Goal: Task Accomplishment & Management: Manage account settings

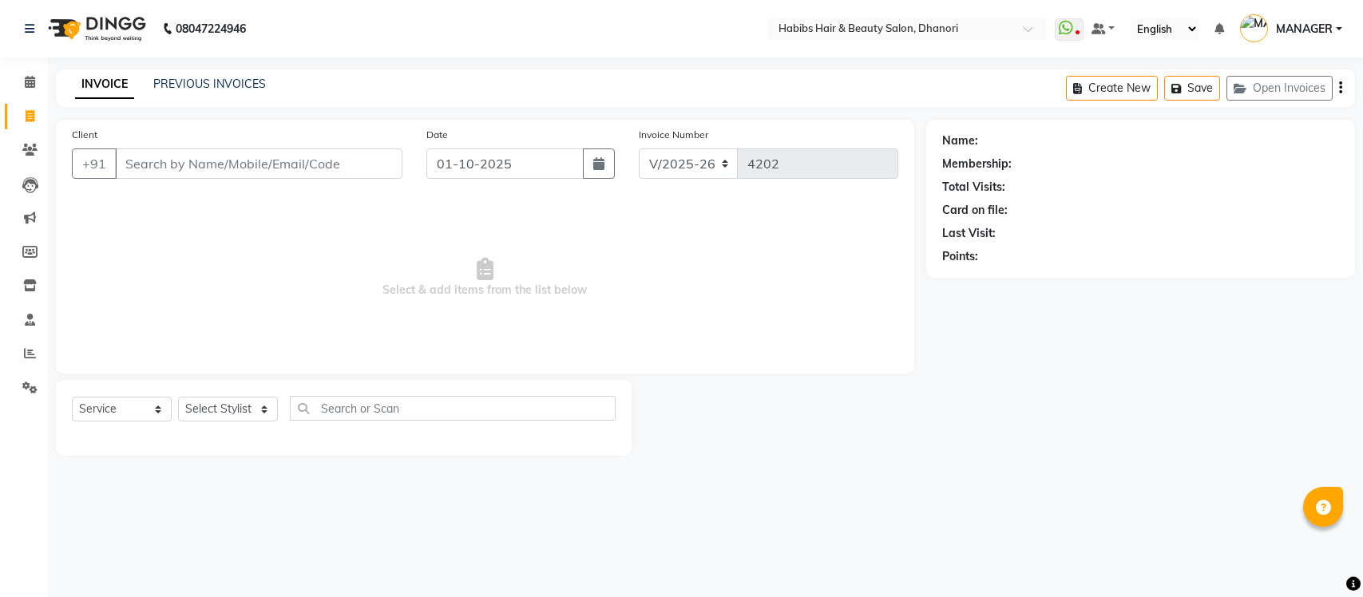
select select "4967"
select select "service"
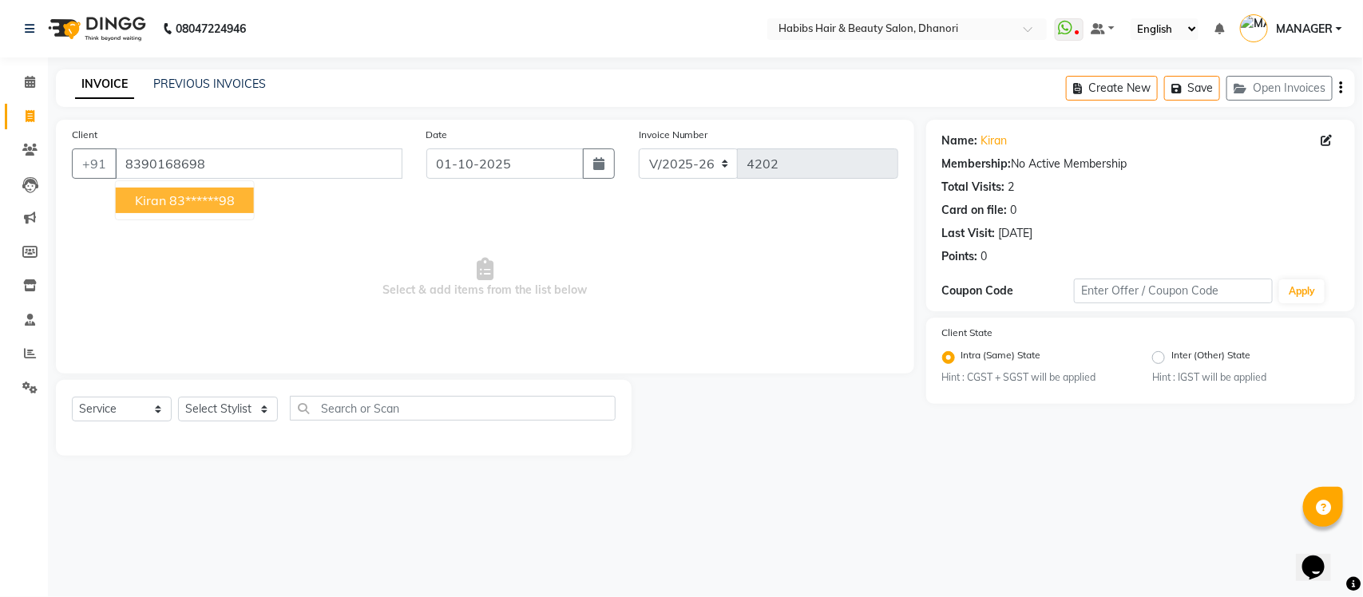
click at [150, 209] on button "kiran 83******98" at bounding box center [185, 201] width 138 height 26
type input "83******98"
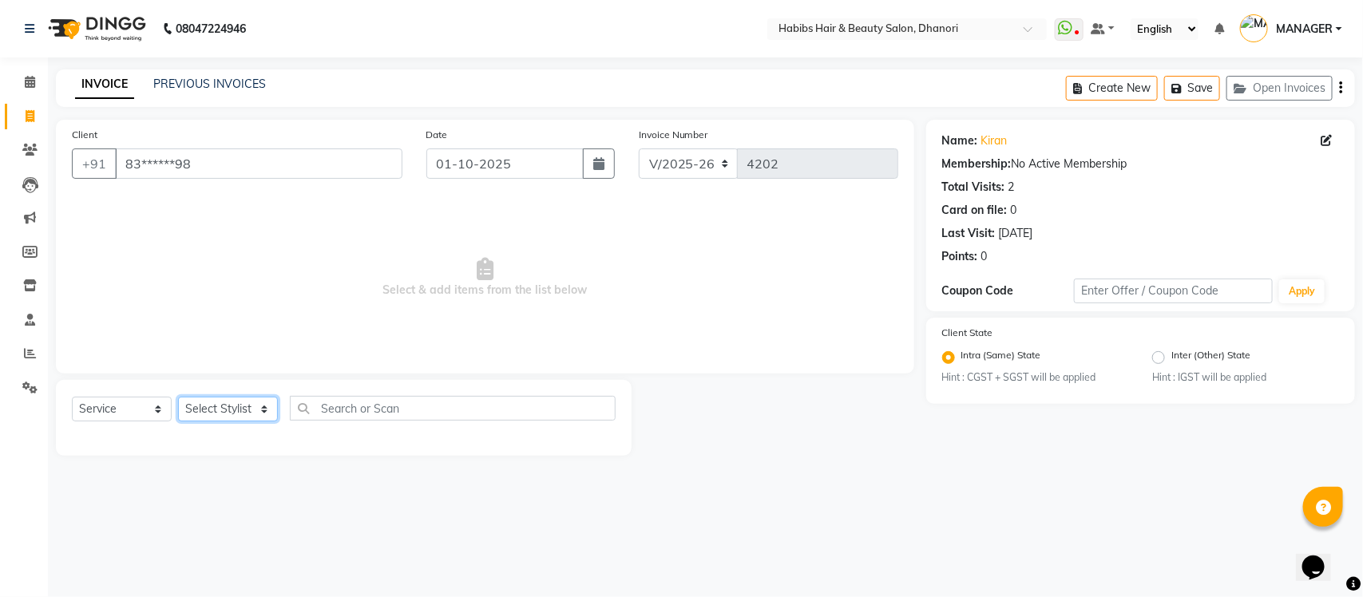
click at [245, 409] on select "Select Stylist Admin [PERSON_NAME] [PERSON_NAME] MANAGER [PERSON_NAME] [PERSON_…" at bounding box center [228, 409] width 100 height 25
select select "86440"
click at [178, 397] on select "Select Stylist Admin [PERSON_NAME] [PERSON_NAME] MANAGER [PERSON_NAME] [PERSON_…" at bounding box center [228, 409] width 100 height 25
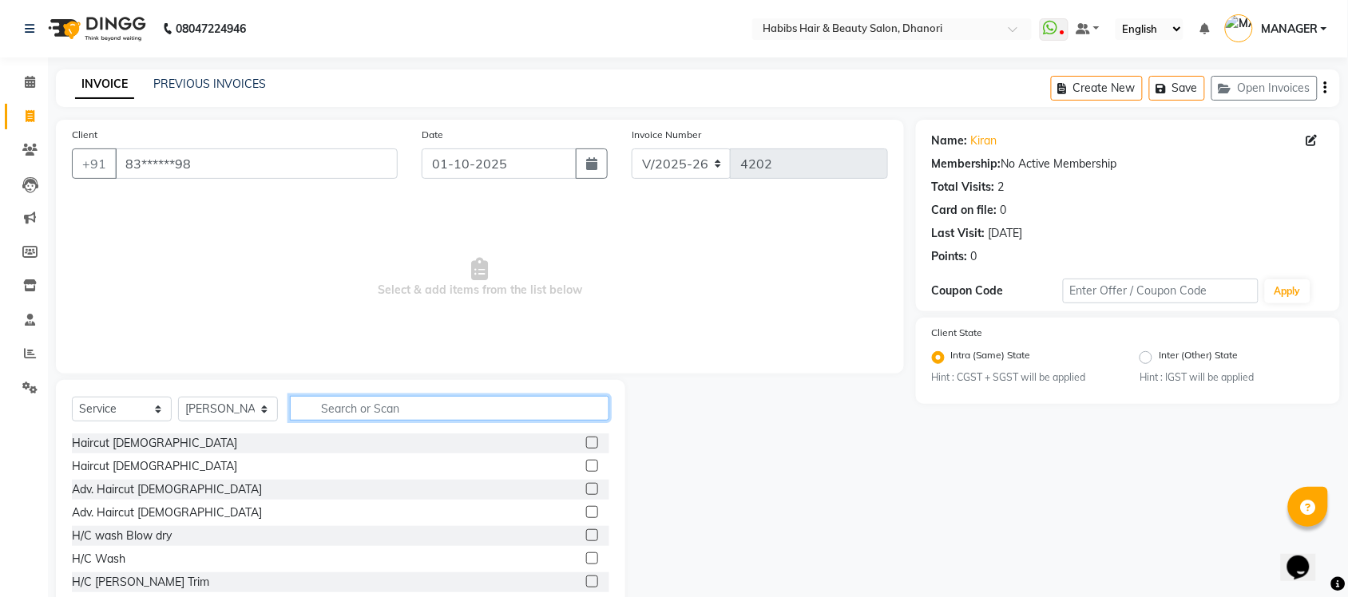
click at [365, 405] on input "text" at bounding box center [449, 408] width 319 height 25
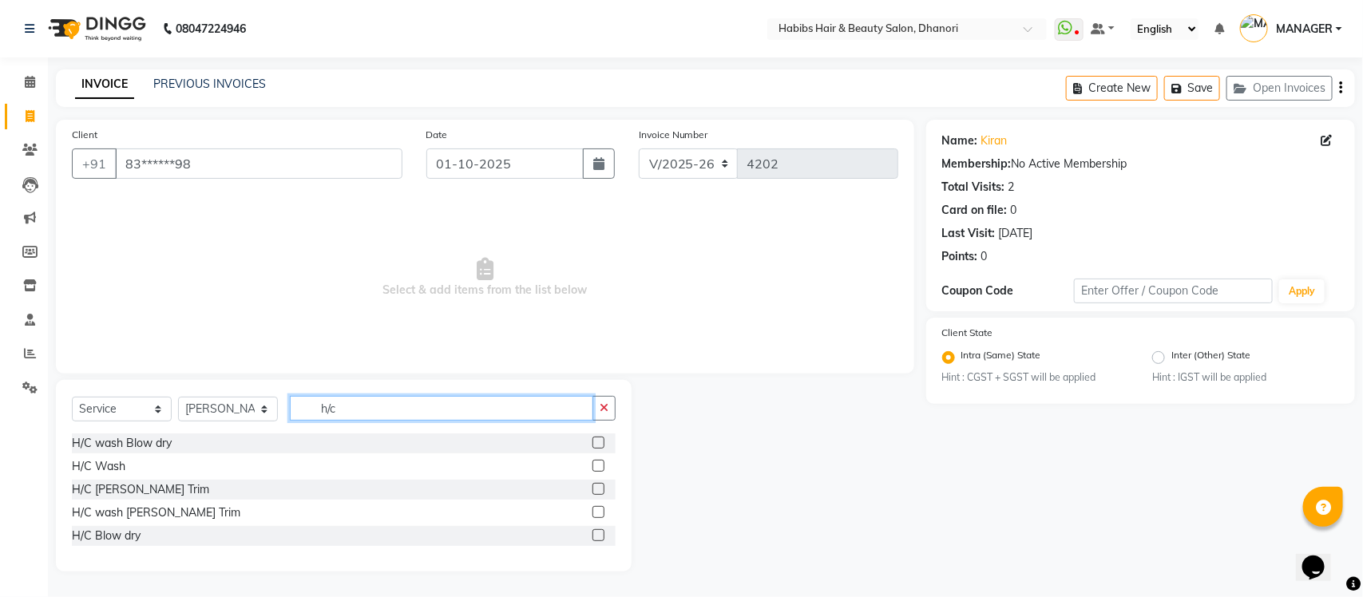
type input "h/c"
click at [589, 442] on div "H/C wash Blow dry" at bounding box center [344, 444] width 544 height 20
click at [595, 442] on label at bounding box center [599, 443] width 12 height 12
click at [595, 442] on input "checkbox" at bounding box center [598, 443] width 10 height 10
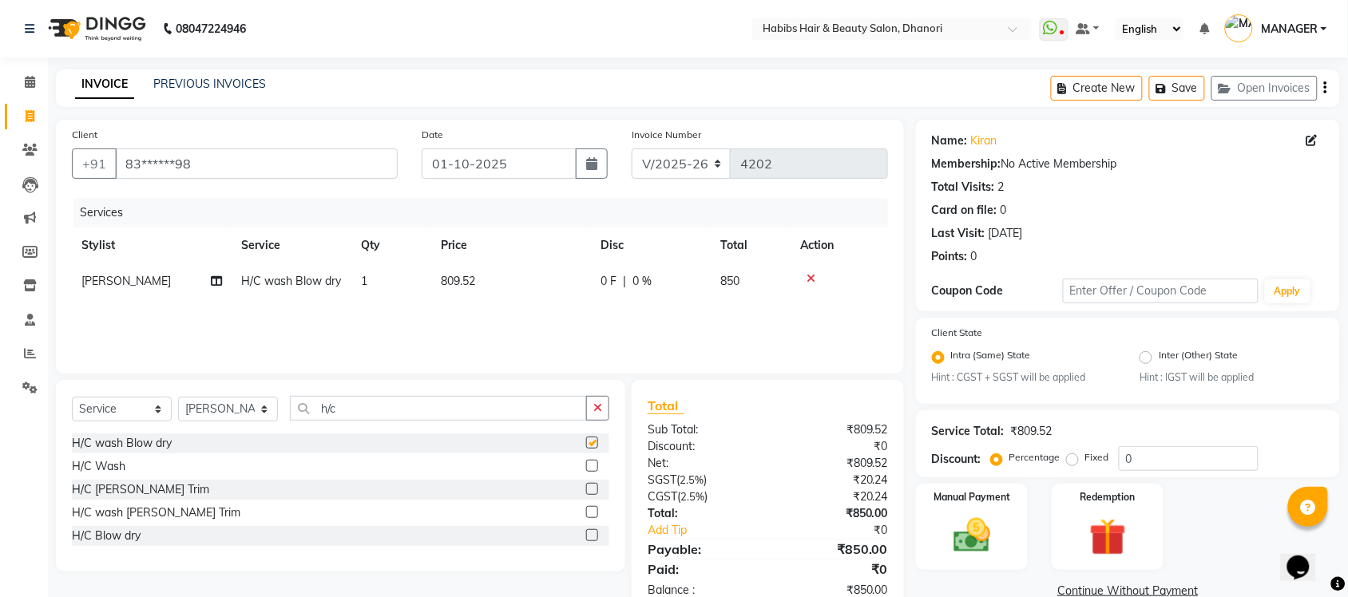
checkbox input "false"
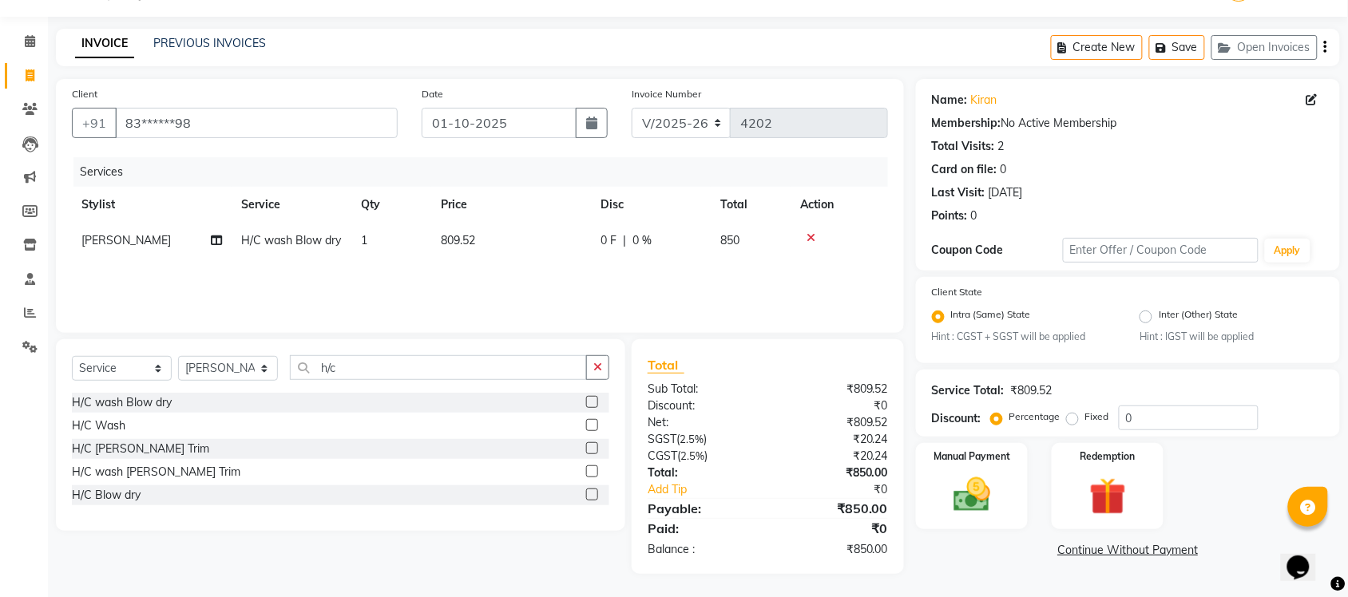
click at [587, 496] on label at bounding box center [592, 495] width 12 height 12
click at [587, 496] on input "checkbox" at bounding box center [591, 495] width 10 height 10
checkbox input "false"
click at [809, 232] on icon at bounding box center [811, 237] width 9 height 11
click at [469, 224] on td "571.43" at bounding box center [511, 241] width 160 height 36
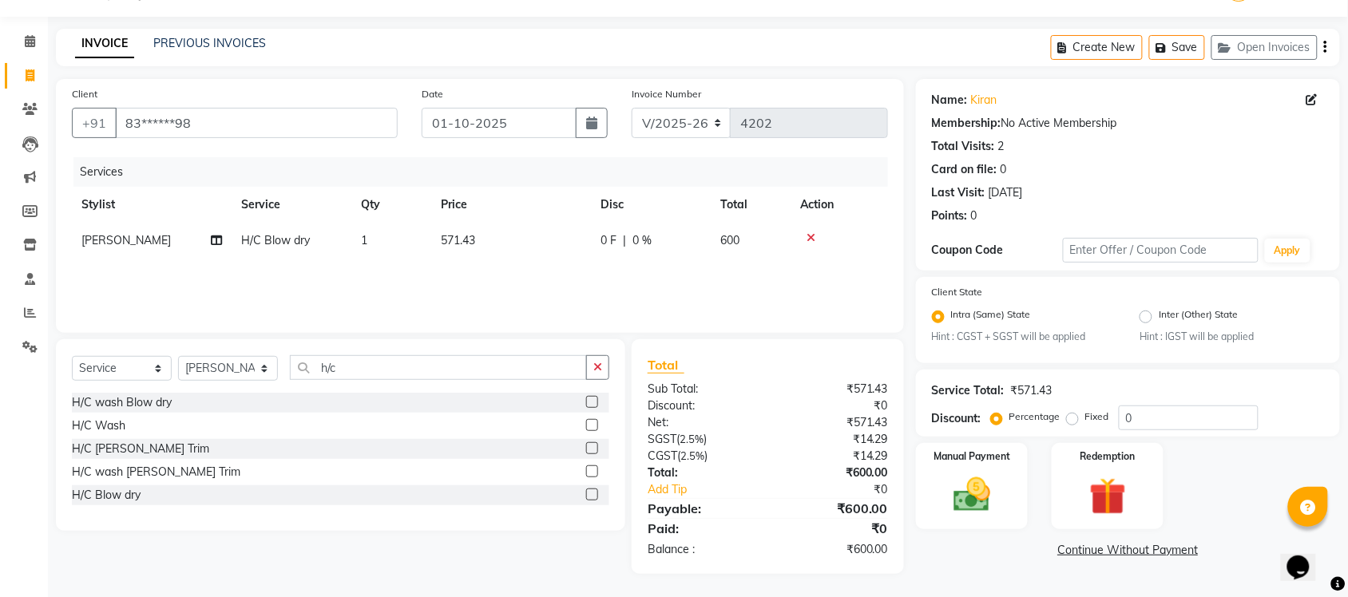
select select "86440"
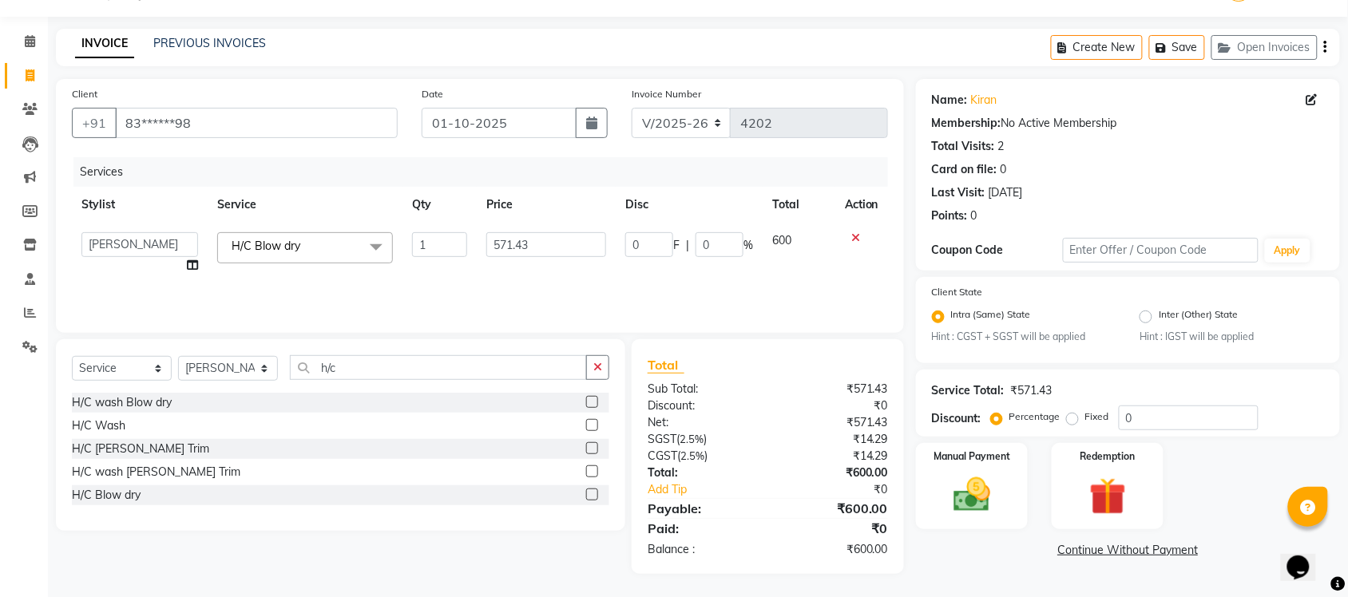
click at [469, 224] on td "1" at bounding box center [439, 253] width 74 height 61
click at [515, 237] on input "571.43" at bounding box center [546, 244] width 120 height 25
type input "666.666"
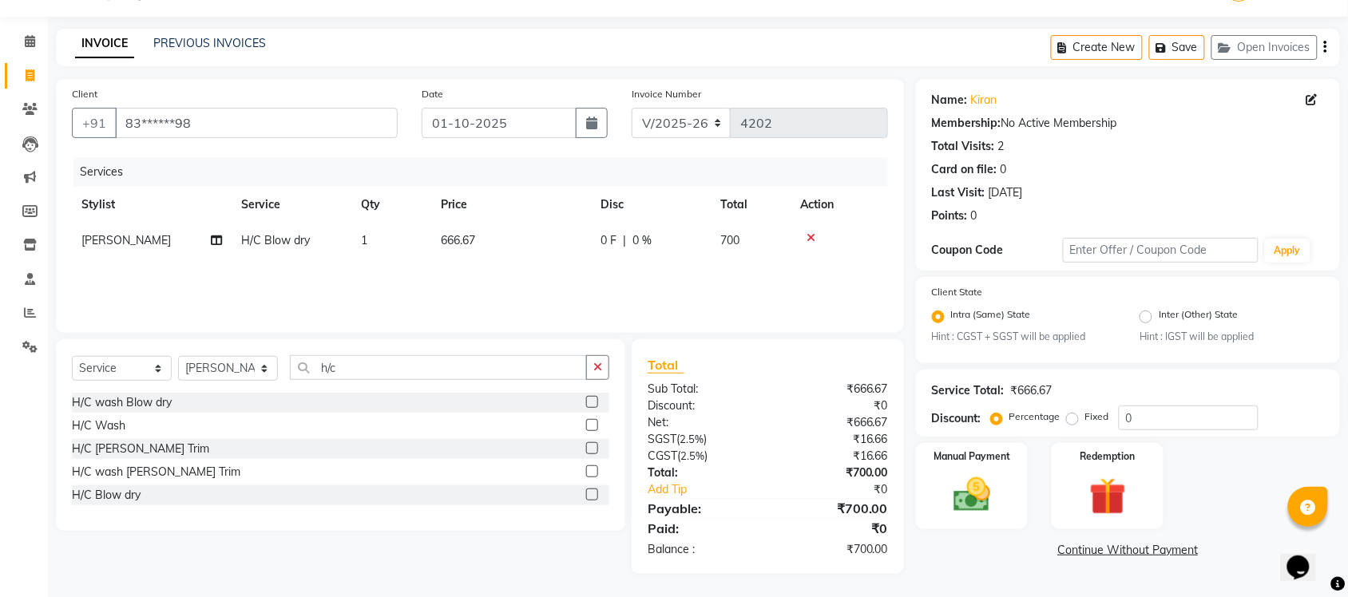
click at [539, 277] on div "Services Stylist Service Qty Price Disc Total Action [PERSON_NAME] H/C Blow dry…" at bounding box center [480, 237] width 816 height 160
click at [1009, 466] on div "Manual Payment" at bounding box center [972, 486] width 117 height 89
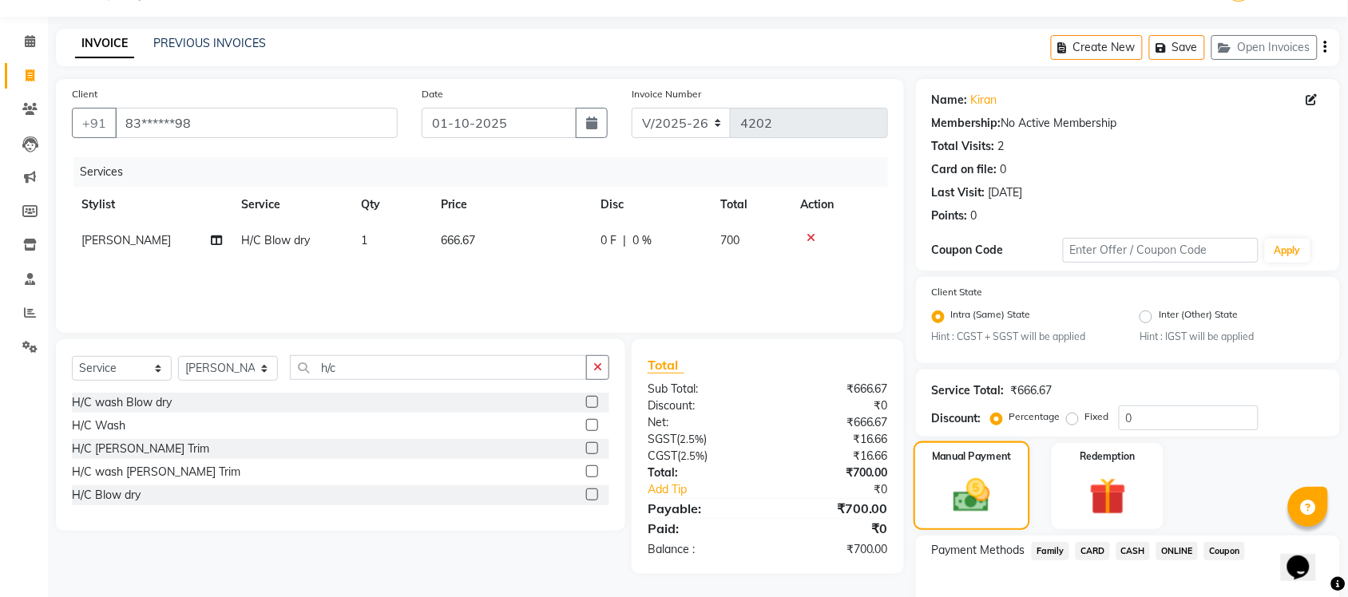
scroll to position [129, 0]
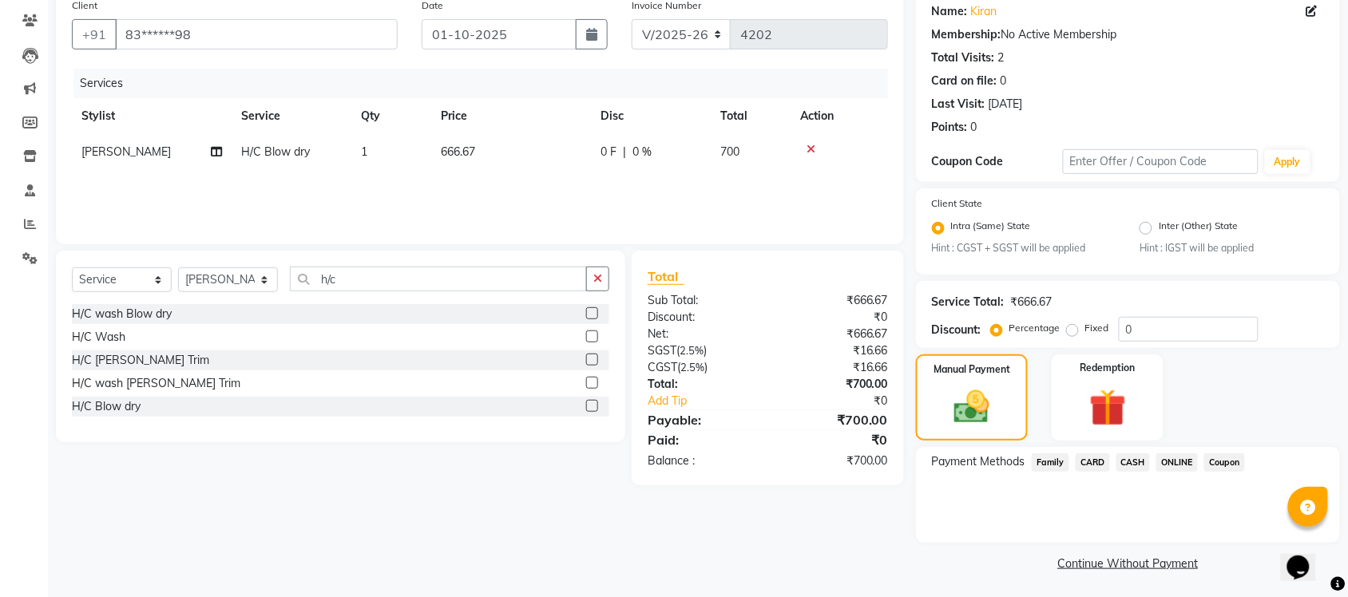
click at [1183, 454] on span "ONLINE" at bounding box center [1177, 463] width 42 height 18
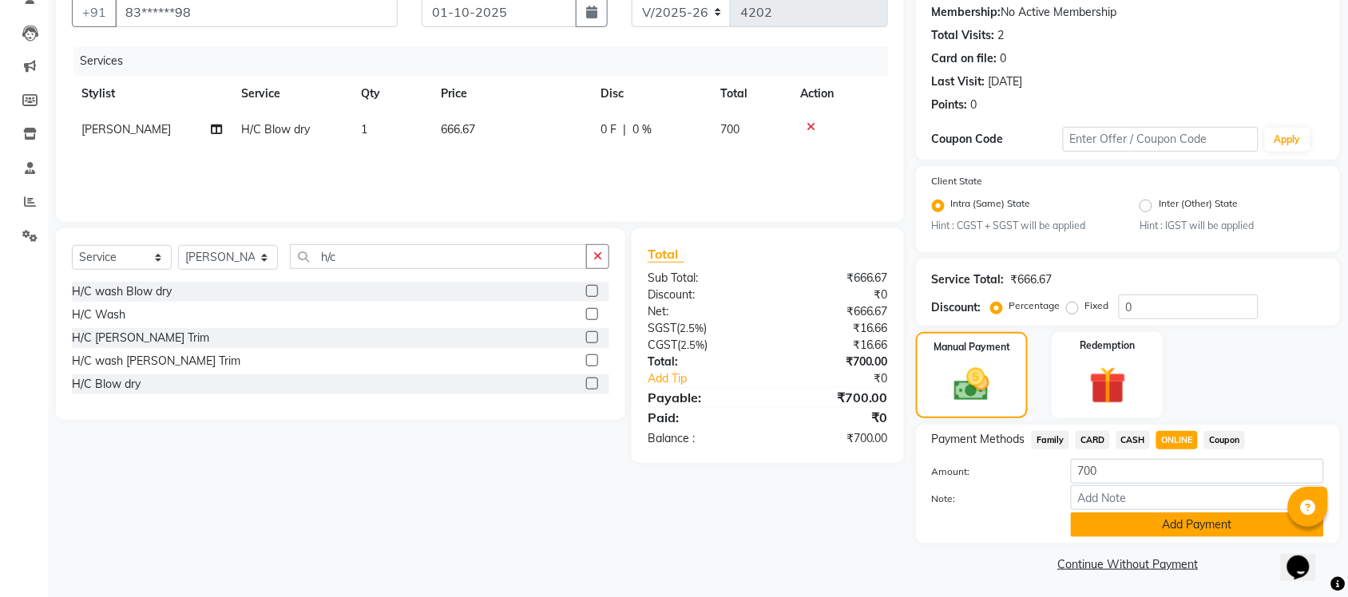
click at [1180, 521] on button "Add Payment" at bounding box center [1197, 525] width 253 height 25
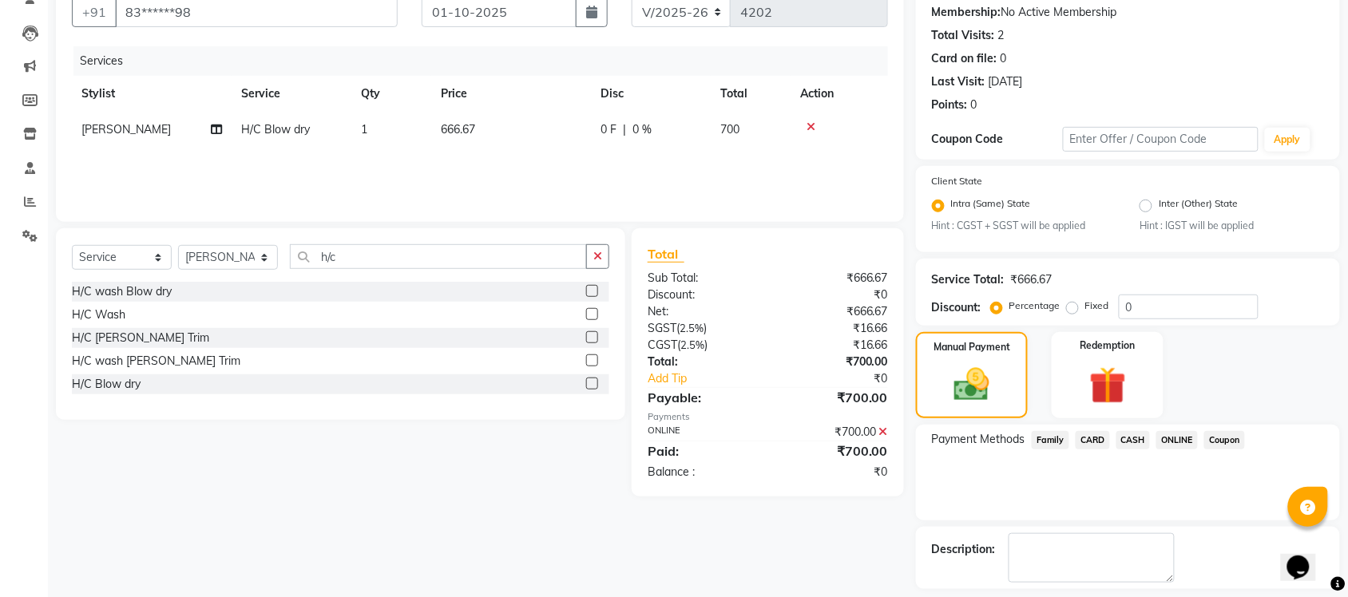
drag, startPoint x: 1180, startPoint y: 521, endPoint x: 886, endPoint y: 436, distance: 305.8
click at [886, 436] on div "Client +91 83******98 Date [DATE] Invoice Number V/2025 V/[PHONE_NUMBER] Servic…" at bounding box center [698, 306] width 1308 height 676
click at [882, 436] on icon at bounding box center [883, 431] width 9 height 11
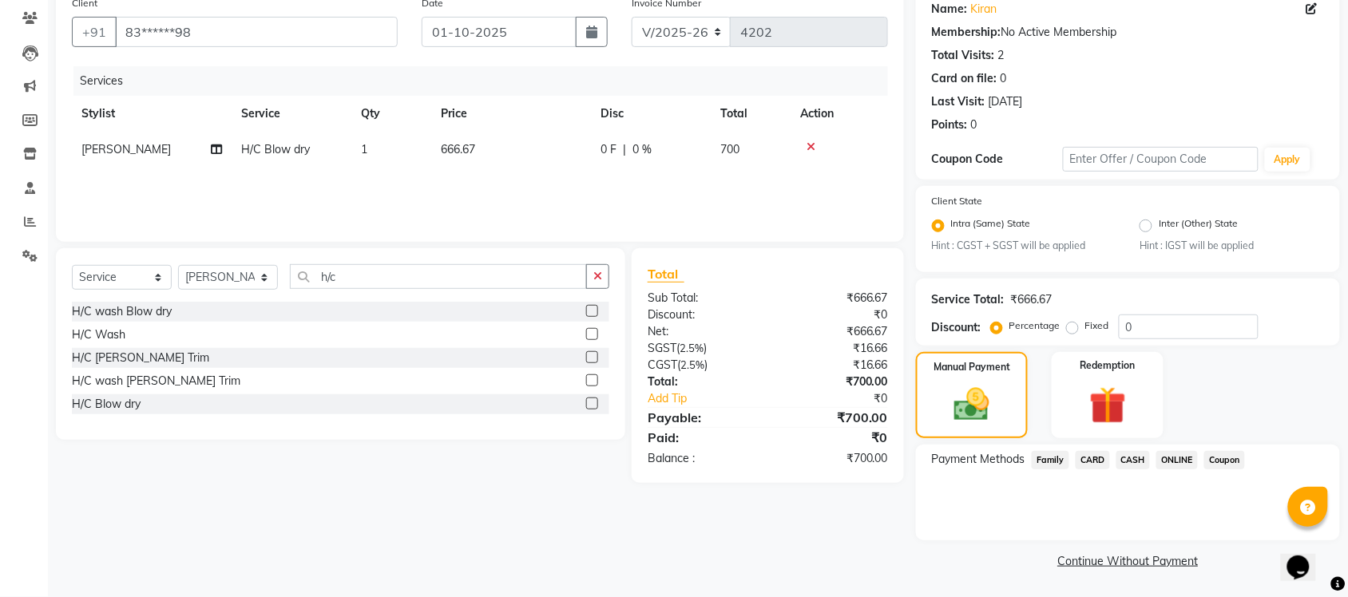
scroll to position [129, 0]
click at [1126, 465] on span "CASH" at bounding box center [1133, 463] width 34 height 18
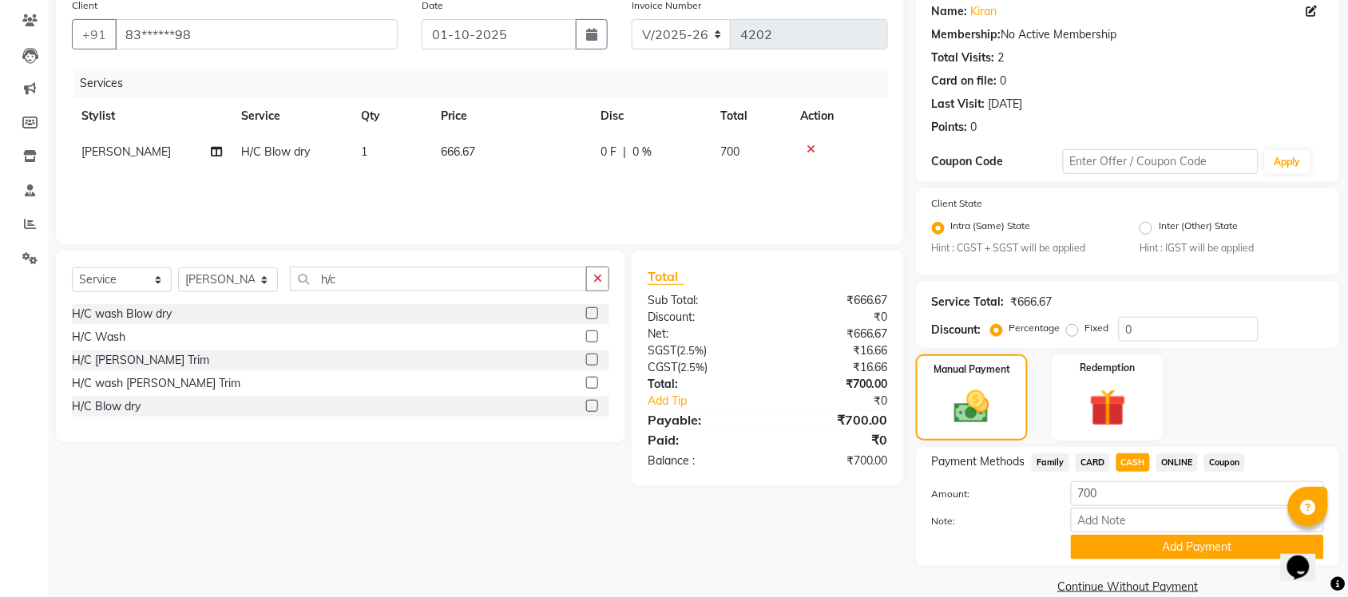
scroll to position [152, 0]
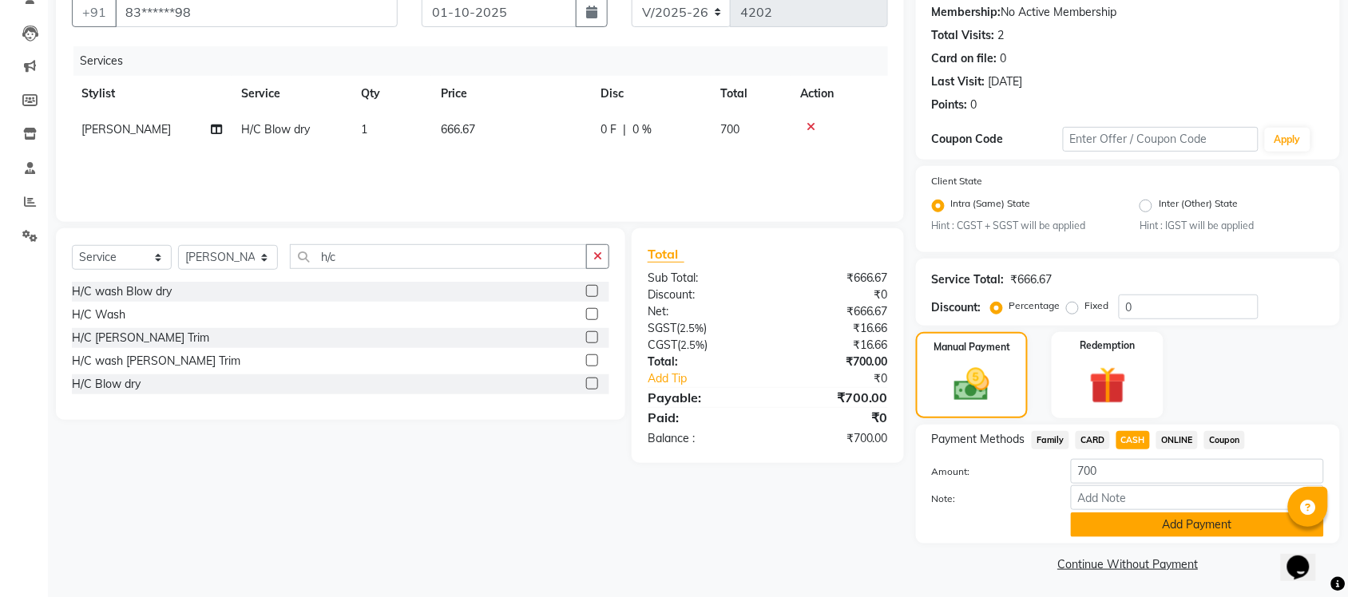
click at [1167, 513] on button "Add Payment" at bounding box center [1197, 525] width 253 height 25
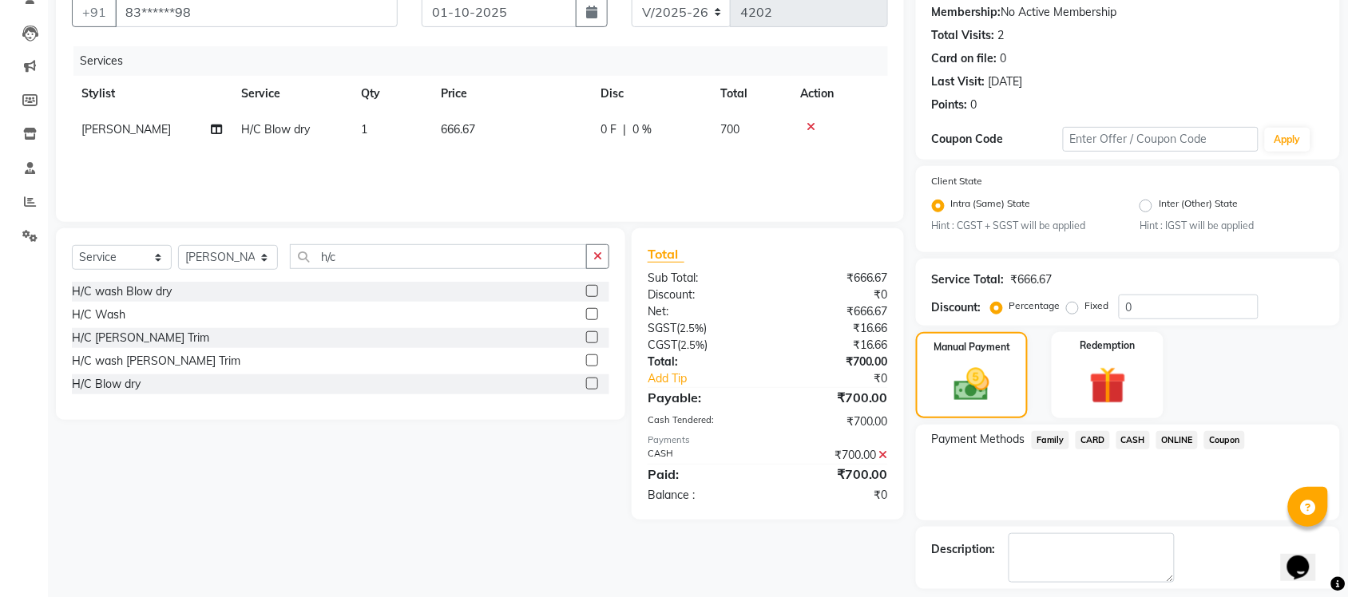
scroll to position [220, 0]
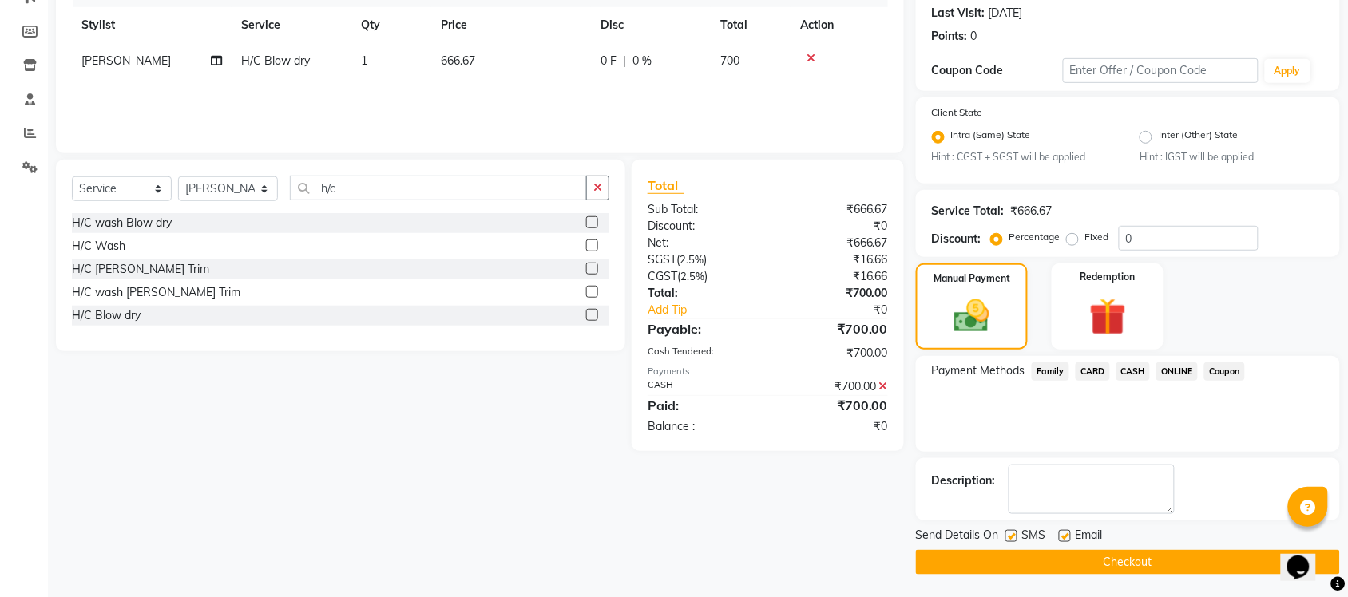
click at [1144, 567] on button "Checkout" at bounding box center [1128, 562] width 424 height 25
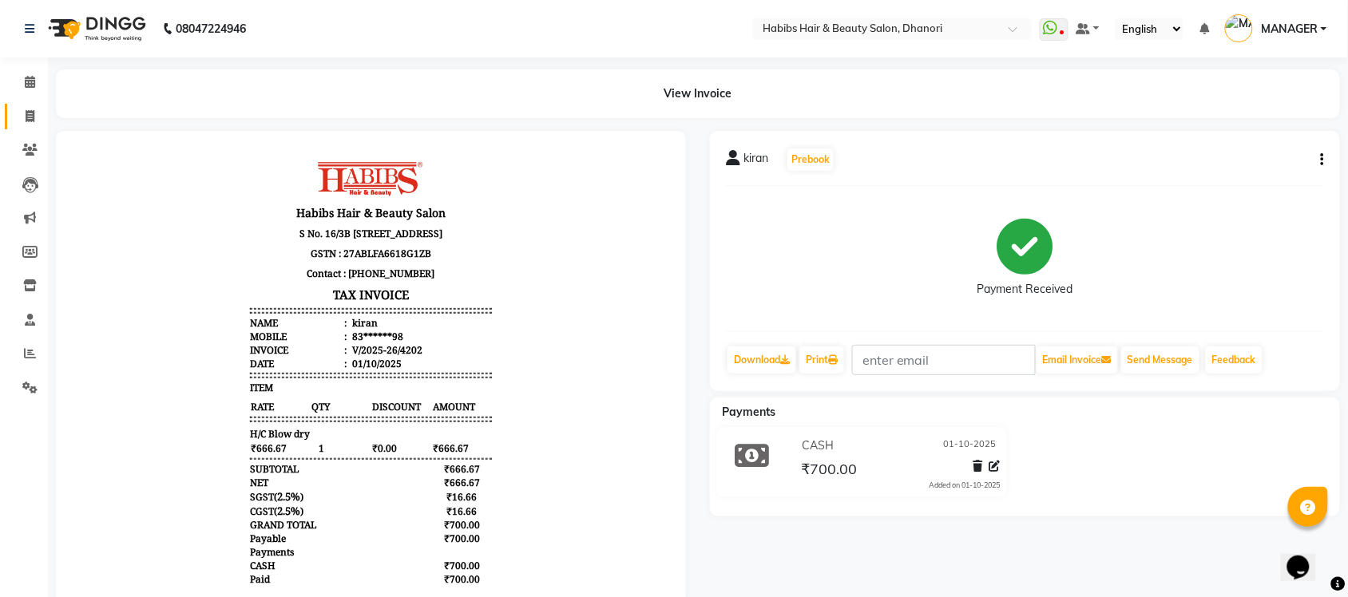
click at [20, 104] on link "Invoice" at bounding box center [24, 117] width 38 height 26
select select "4967"
select select "service"
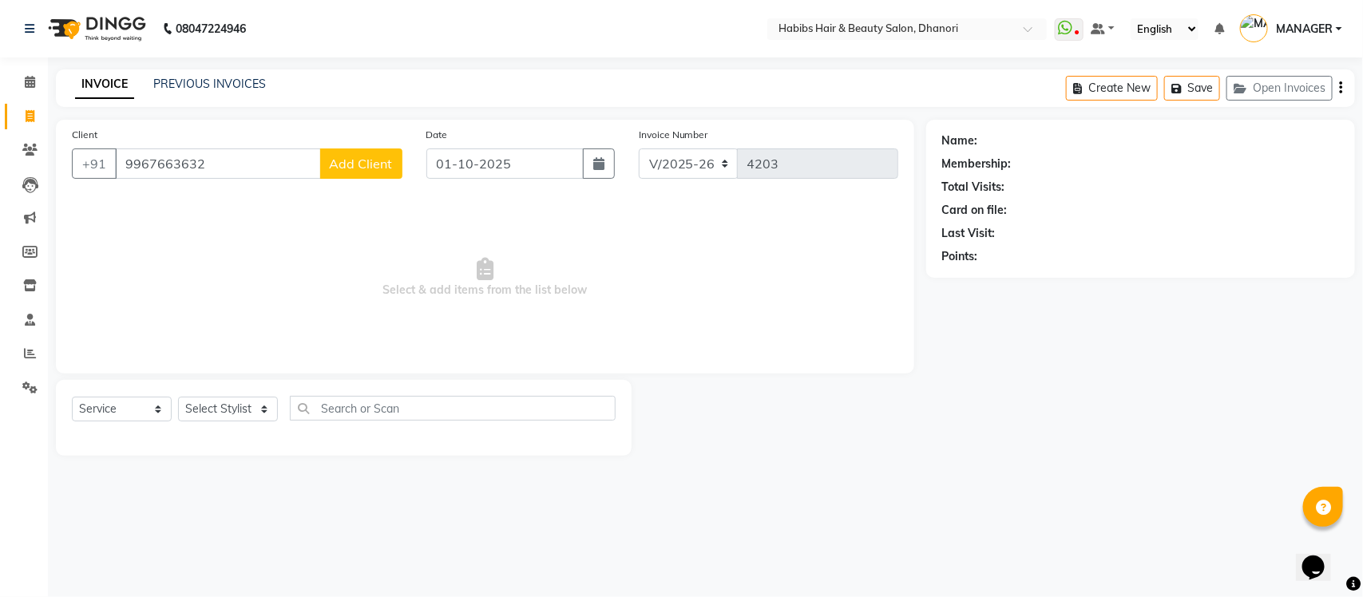
type input "9967663632"
click at [359, 161] on span "Add Client" at bounding box center [361, 164] width 63 height 16
select select "22"
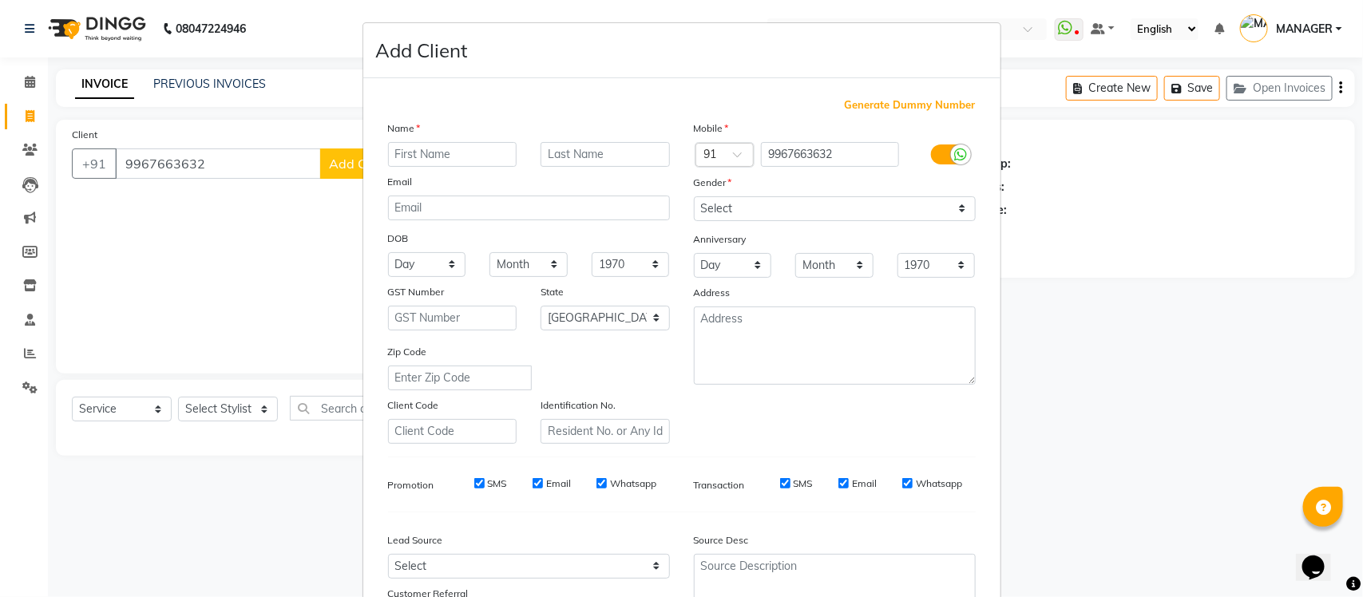
click at [363, 161] on div "Generate Dummy Number Name Email DOB Day 01 02 03 04 05 06 07 08 09 10 11 12 13…" at bounding box center [681, 364] width 637 height 573
click at [432, 162] on input "text" at bounding box center [452, 154] width 129 height 25
type input "Rudra"
type input "[PERSON_NAME]"
click at [732, 198] on select "Select [DEMOGRAPHIC_DATA] [DEMOGRAPHIC_DATA] Other Prefer Not To Say" at bounding box center [835, 208] width 282 height 25
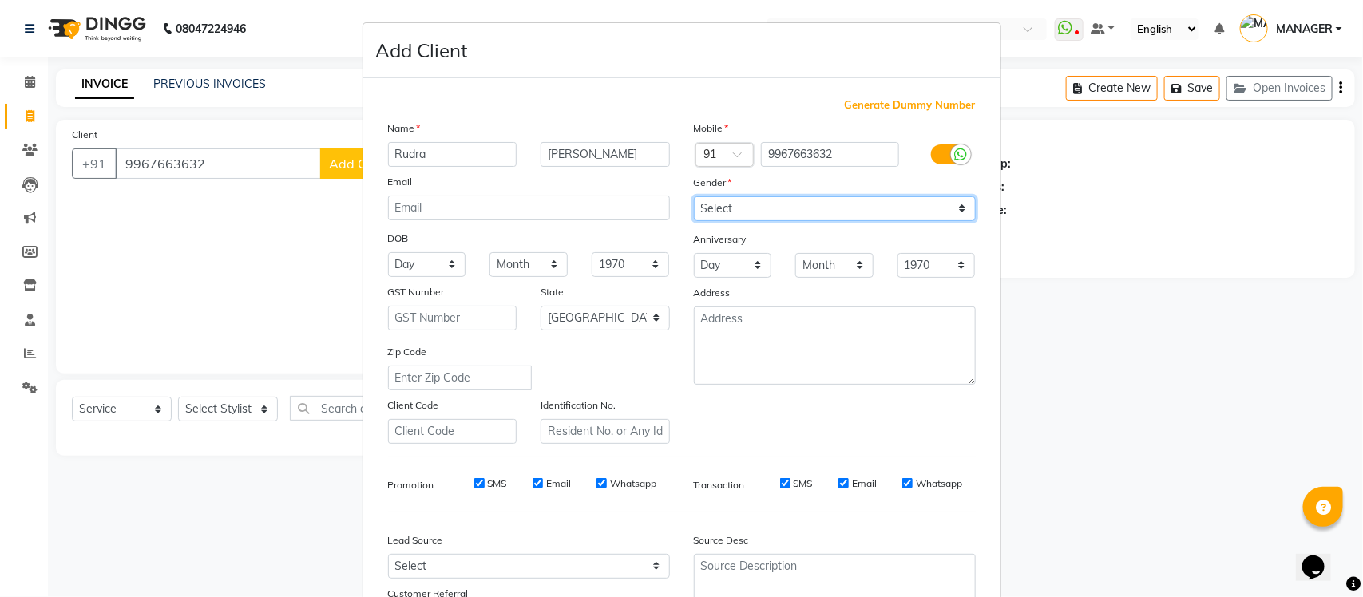
select select "[DEMOGRAPHIC_DATA]"
click at [694, 196] on select "Select [DEMOGRAPHIC_DATA] [DEMOGRAPHIC_DATA] Other Prefer Not To Say" at bounding box center [835, 208] width 282 height 25
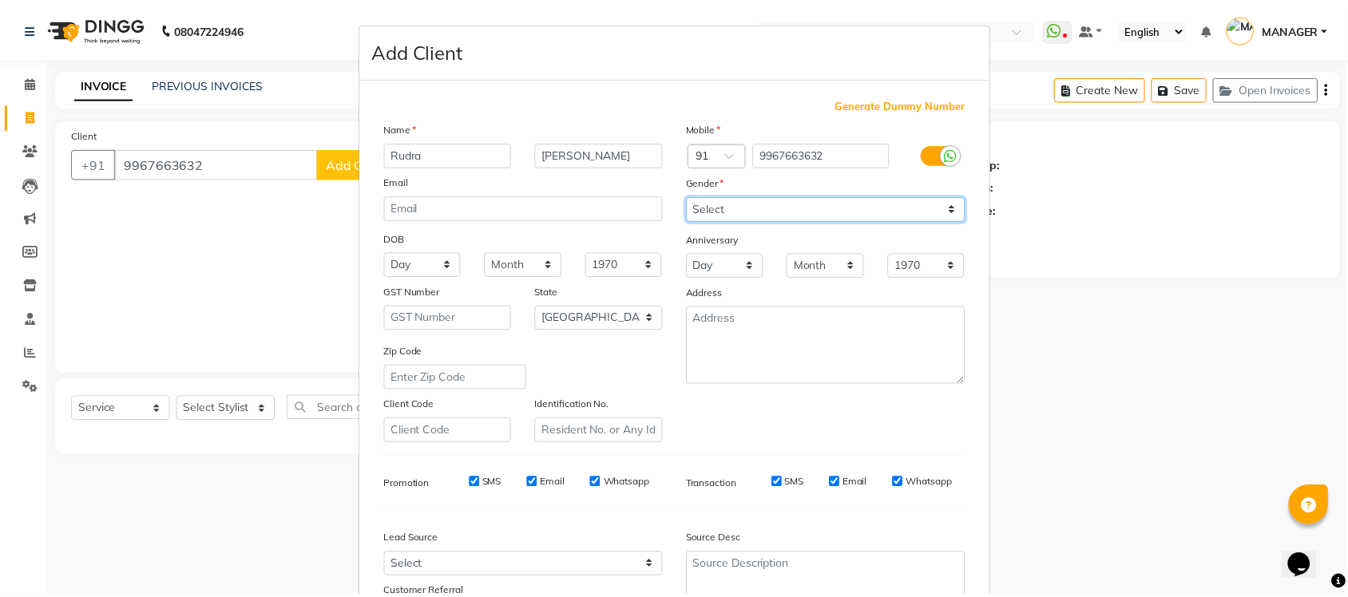
scroll to position [133, 0]
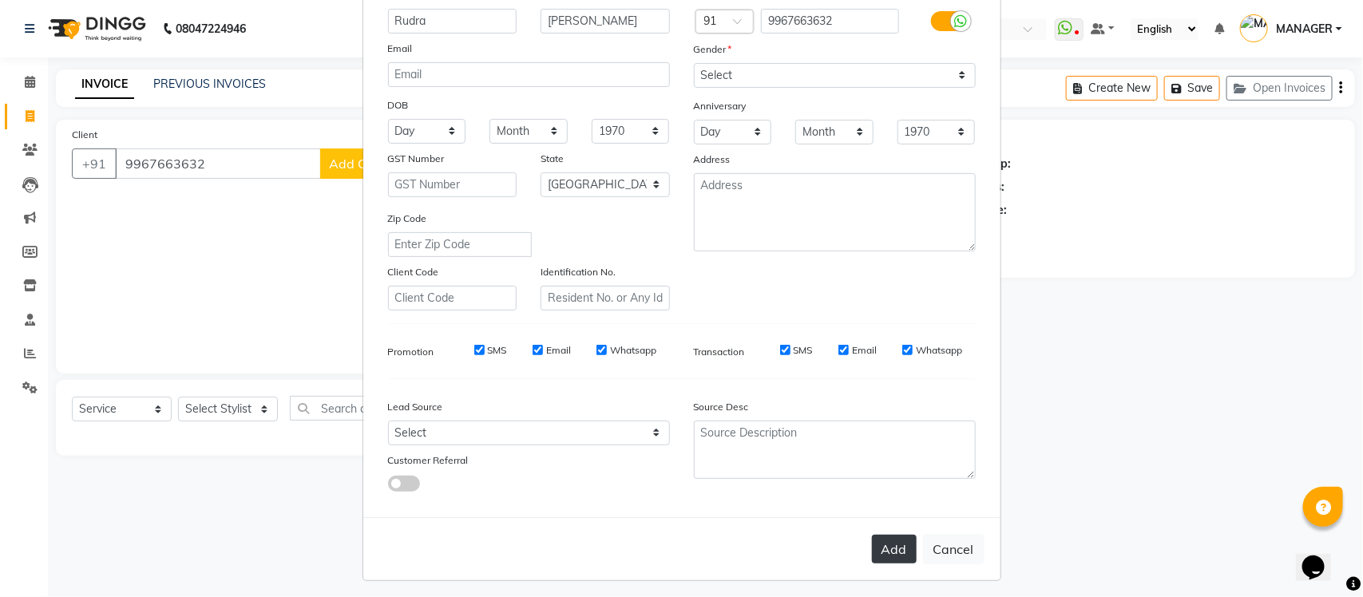
click at [880, 536] on button "Add" at bounding box center [894, 549] width 45 height 29
type input "99******32"
select select
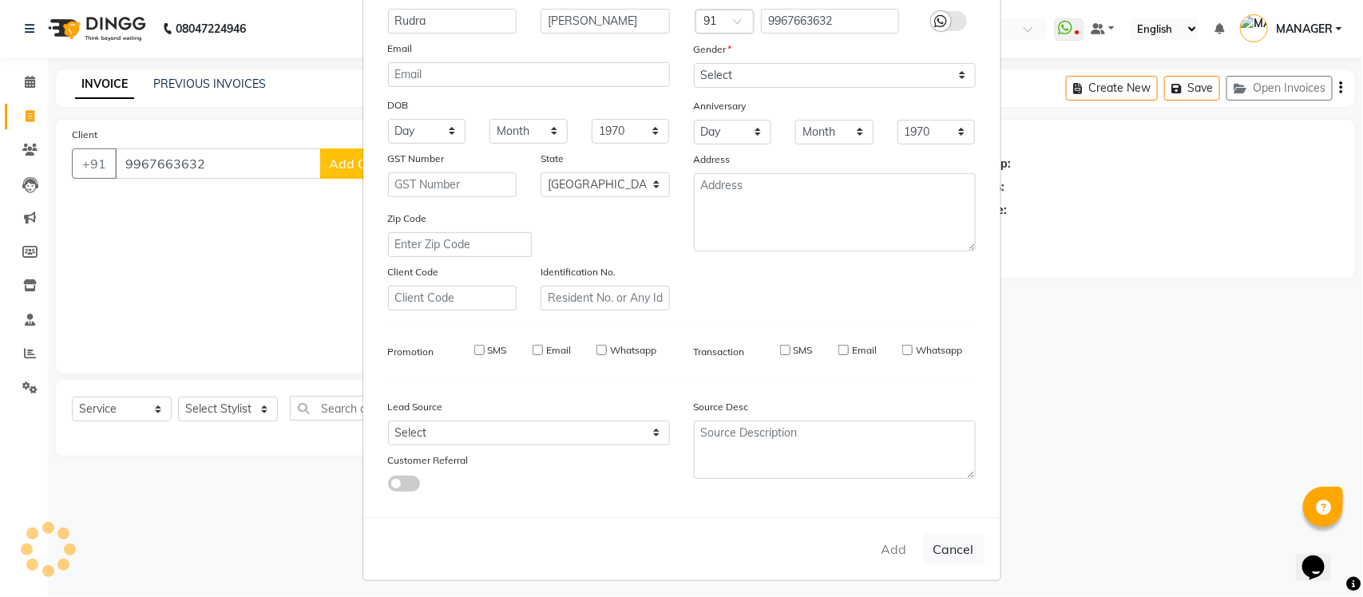
select select "null"
select select
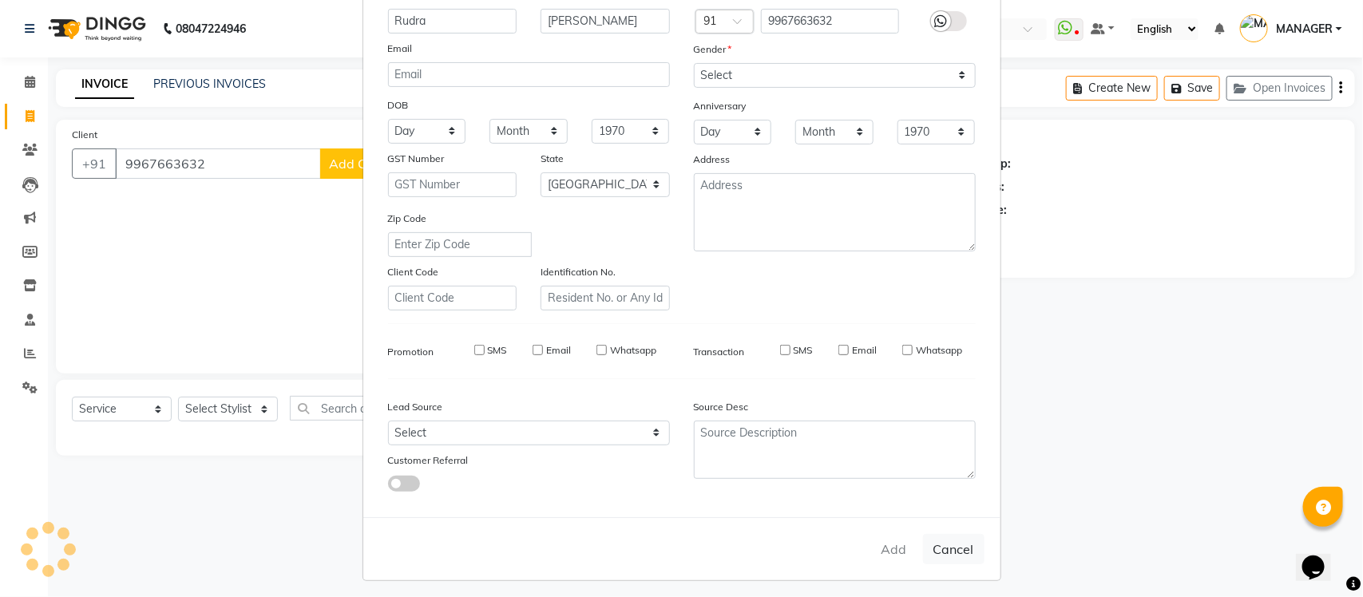
checkbox input "false"
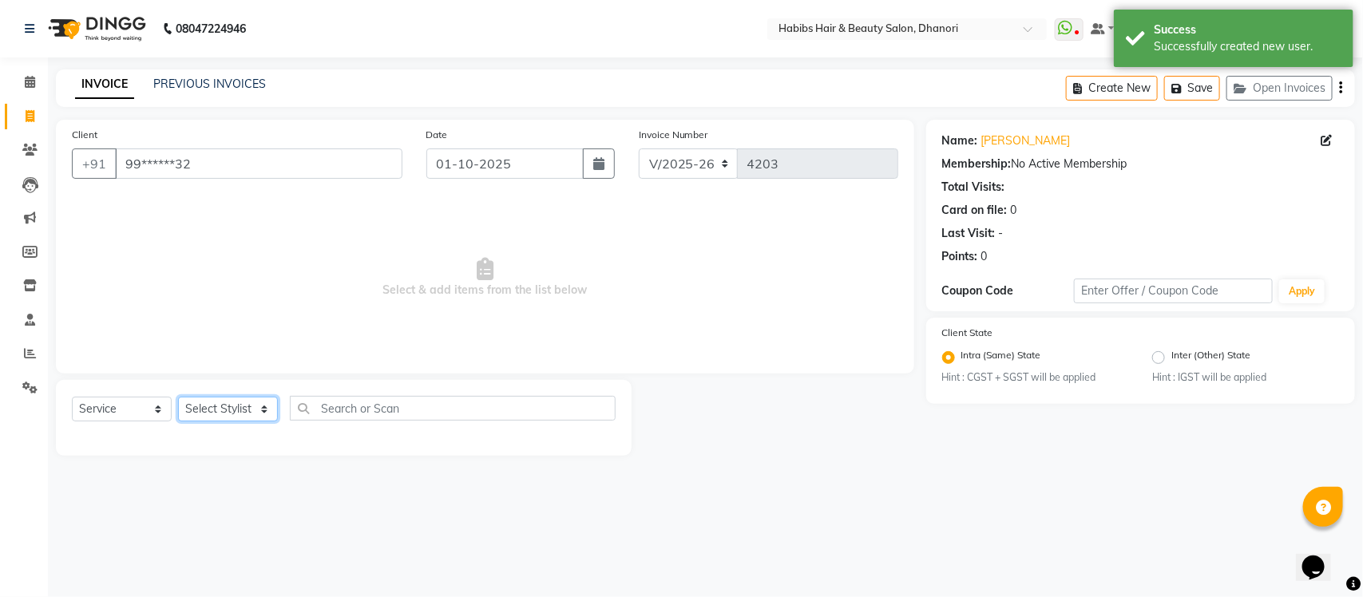
click at [244, 410] on select "Select Stylist Admin [PERSON_NAME] [PERSON_NAME] MANAGER [PERSON_NAME] [PERSON_…" at bounding box center [228, 409] width 100 height 25
select select "41588"
click at [178, 397] on select "Select Stylist Admin [PERSON_NAME] [PERSON_NAME] MANAGER [PERSON_NAME] [PERSON_…" at bounding box center [228, 409] width 100 height 25
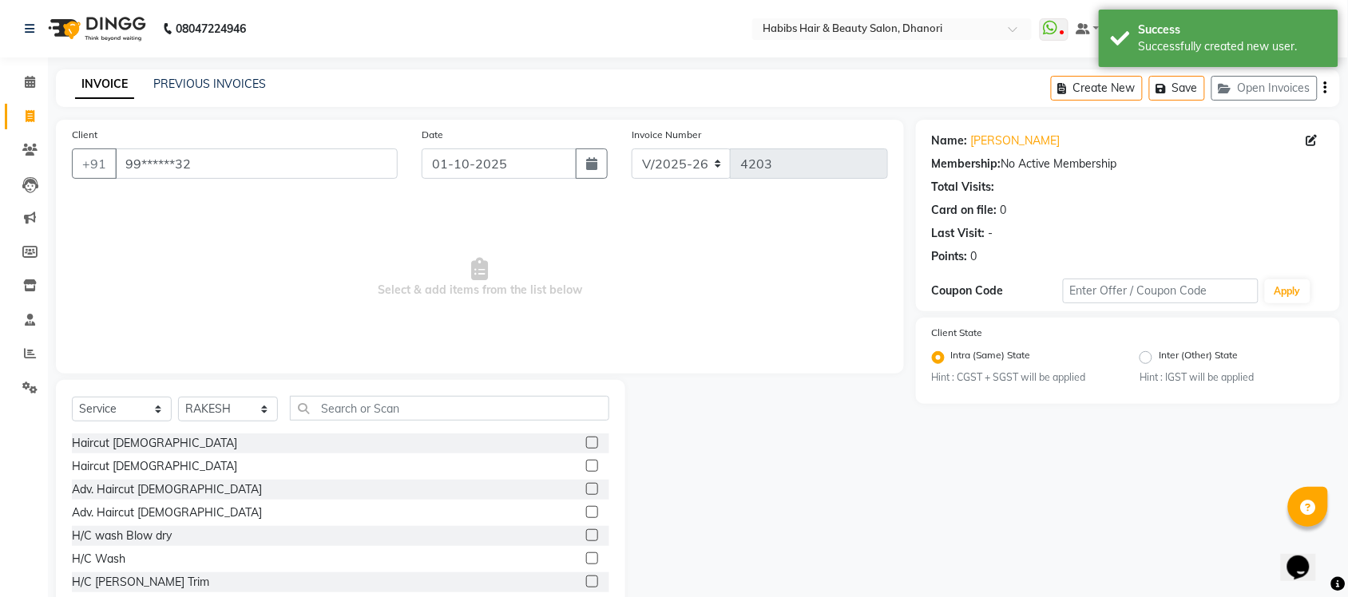
click at [586, 437] on label at bounding box center [592, 443] width 12 height 12
click at [586, 438] on input "checkbox" at bounding box center [591, 443] width 10 height 10
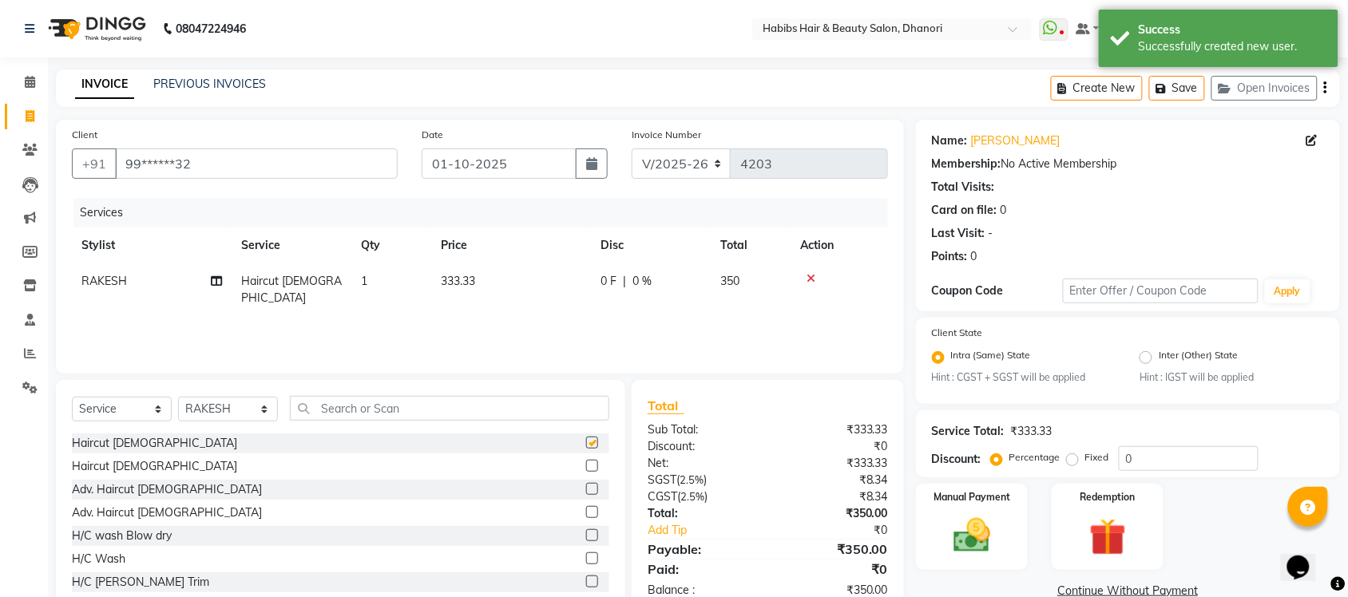
checkbox input "false"
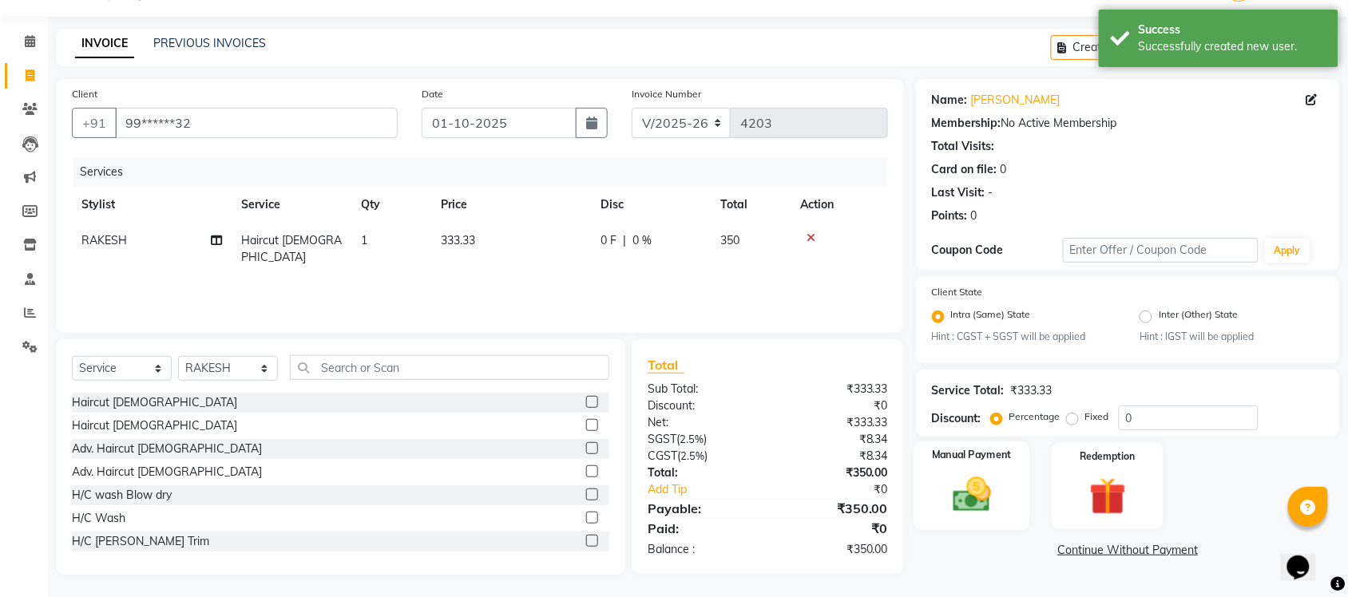
click at [924, 495] on div "Manual Payment" at bounding box center [972, 486] width 117 height 89
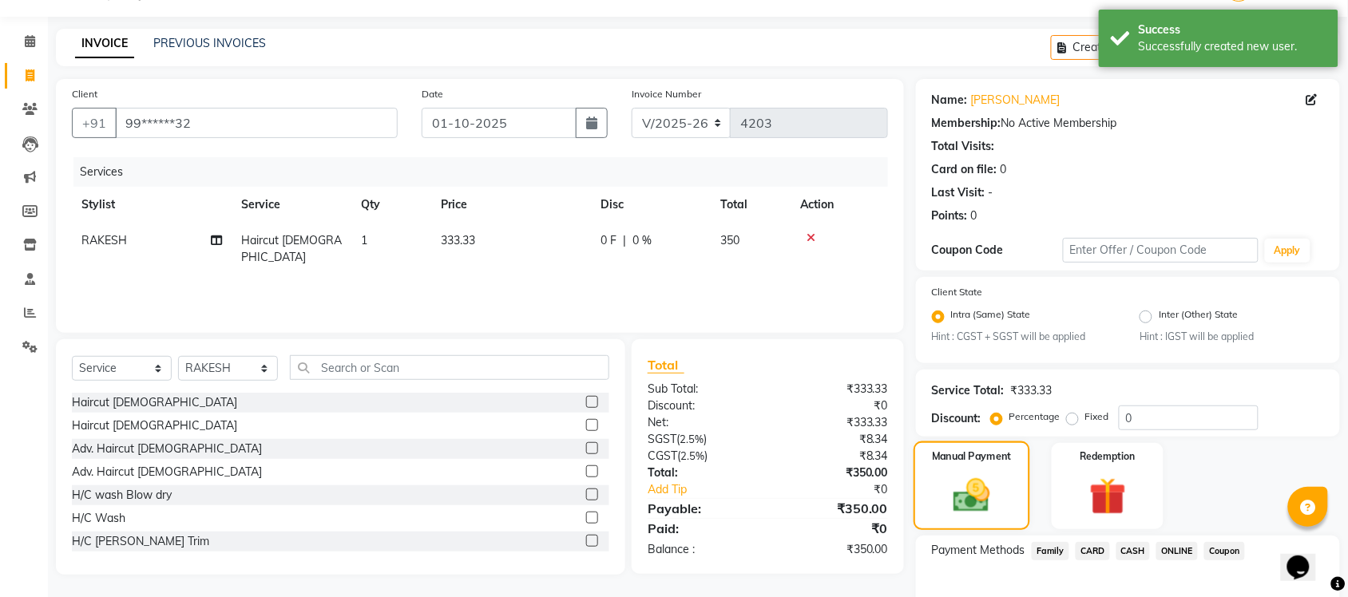
scroll to position [129, 0]
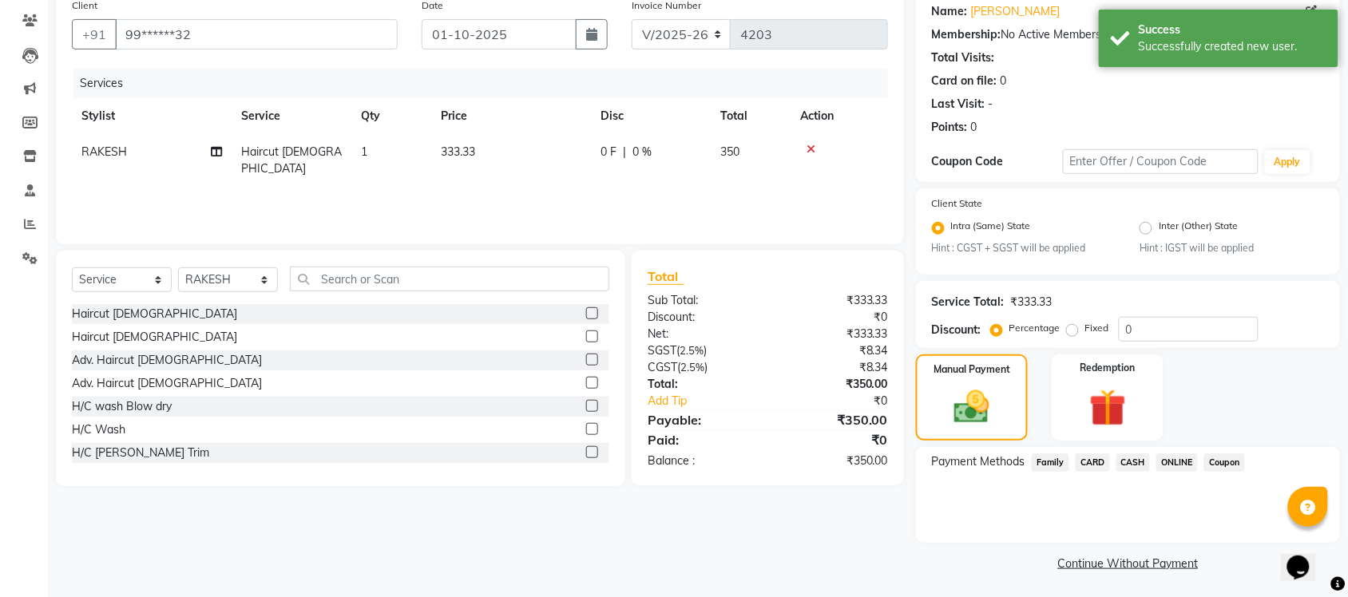
click at [1175, 461] on span "ONLINE" at bounding box center [1177, 463] width 42 height 18
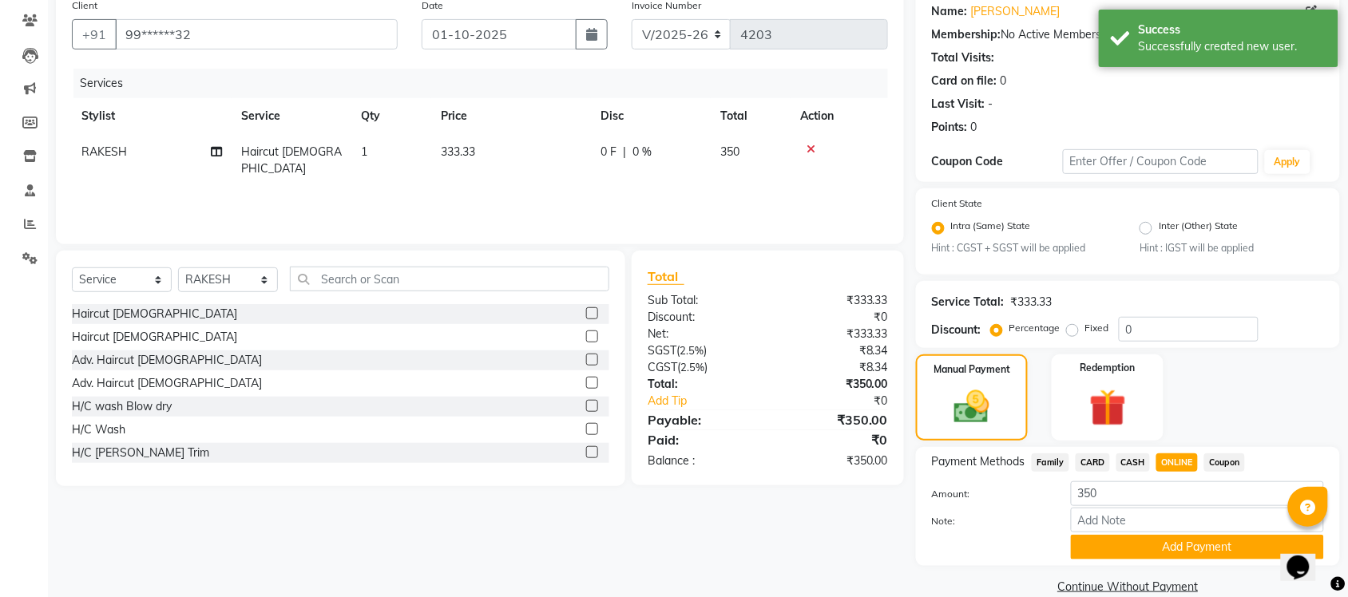
scroll to position [152, 0]
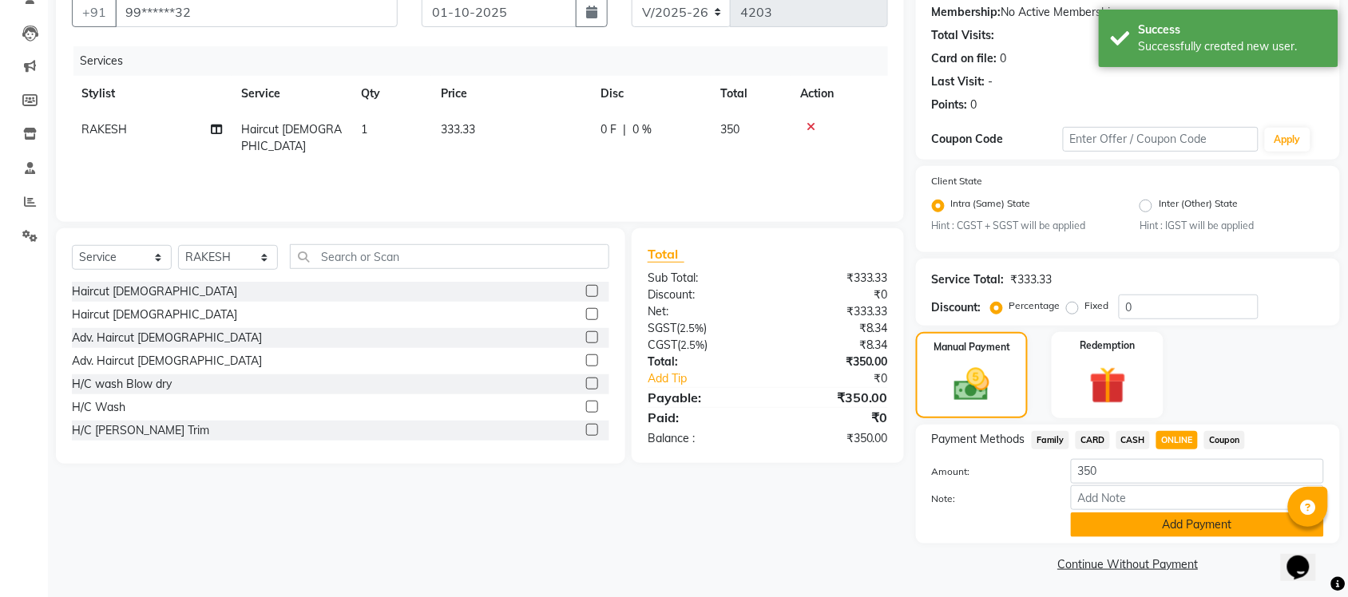
click at [1164, 521] on button "Add Payment" at bounding box center [1197, 525] width 253 height 25
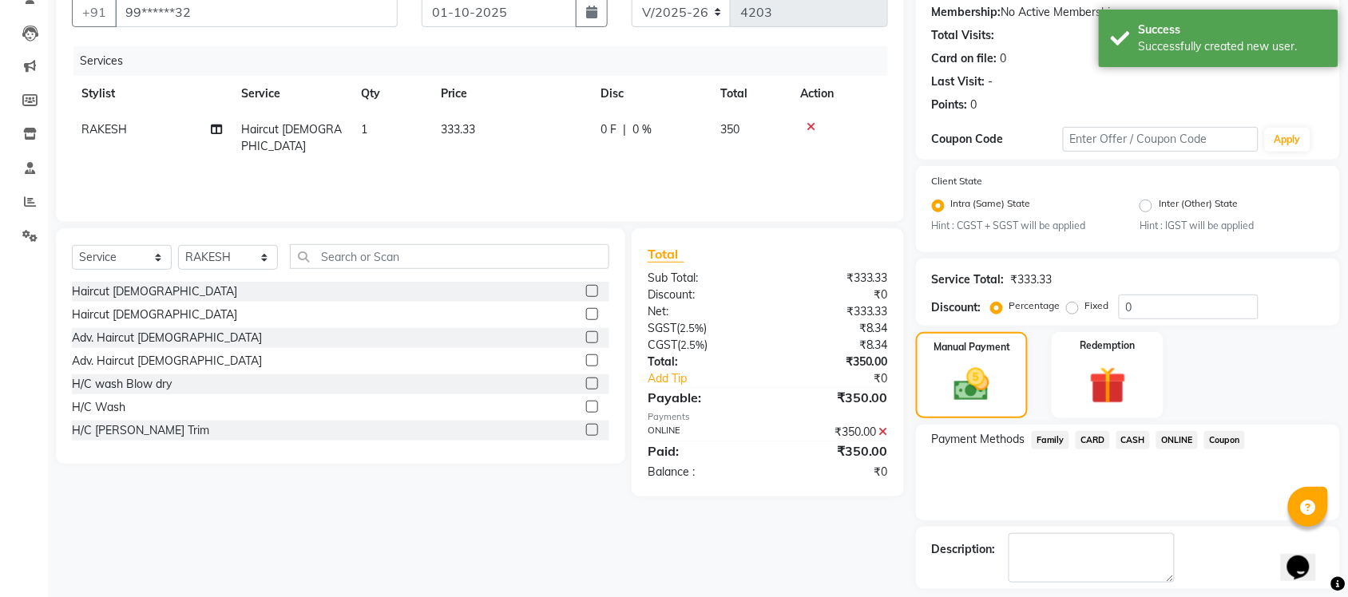
scroll to position [220, 0]
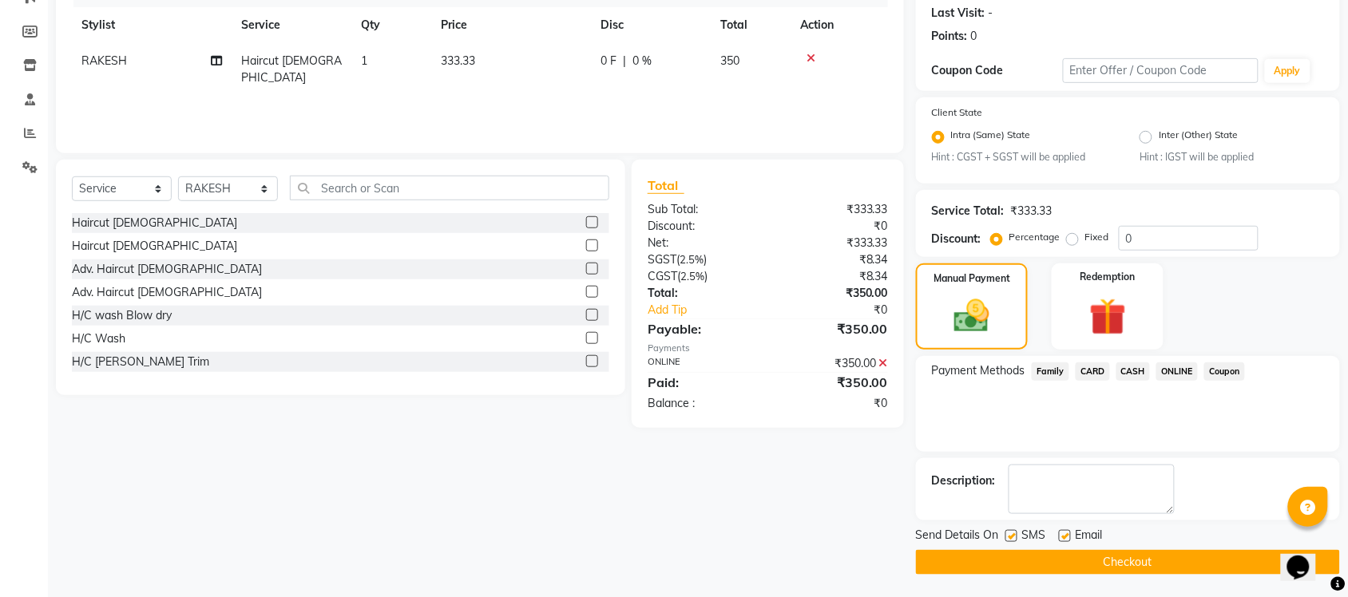
click at [1147, 561] on button "Checkout" at bounding box center [1128, 562] width 424 height 25
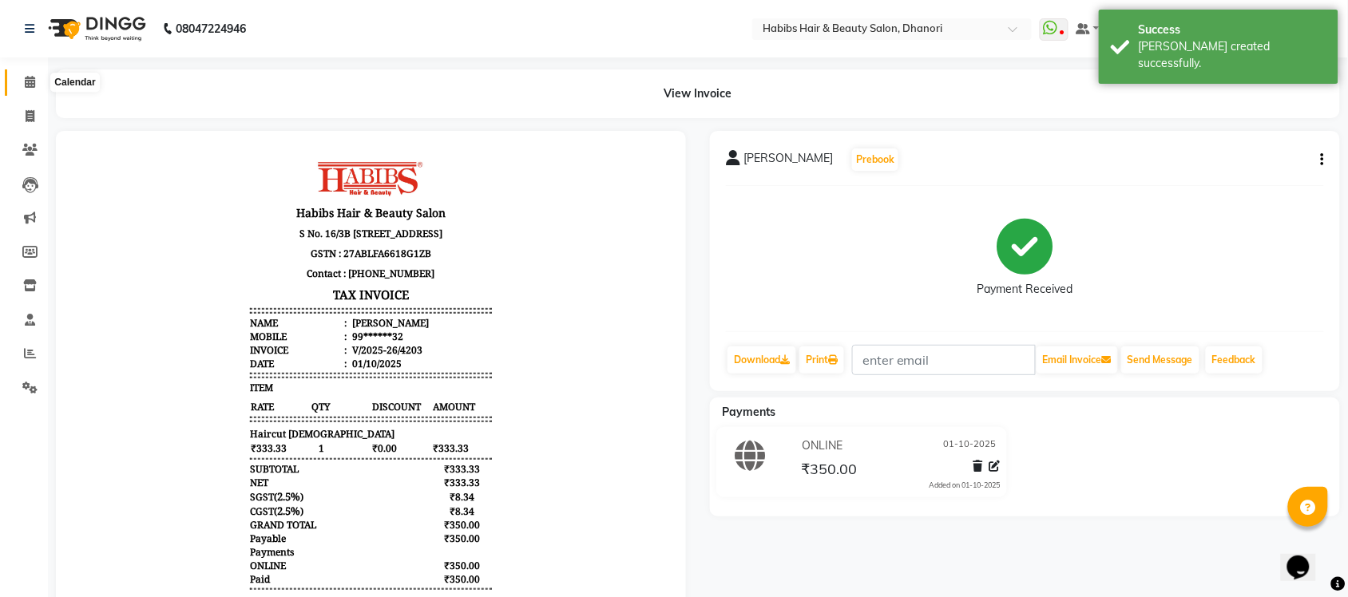
click at [22, 84] on span at bounding box center [30, 82] width 28 height 18
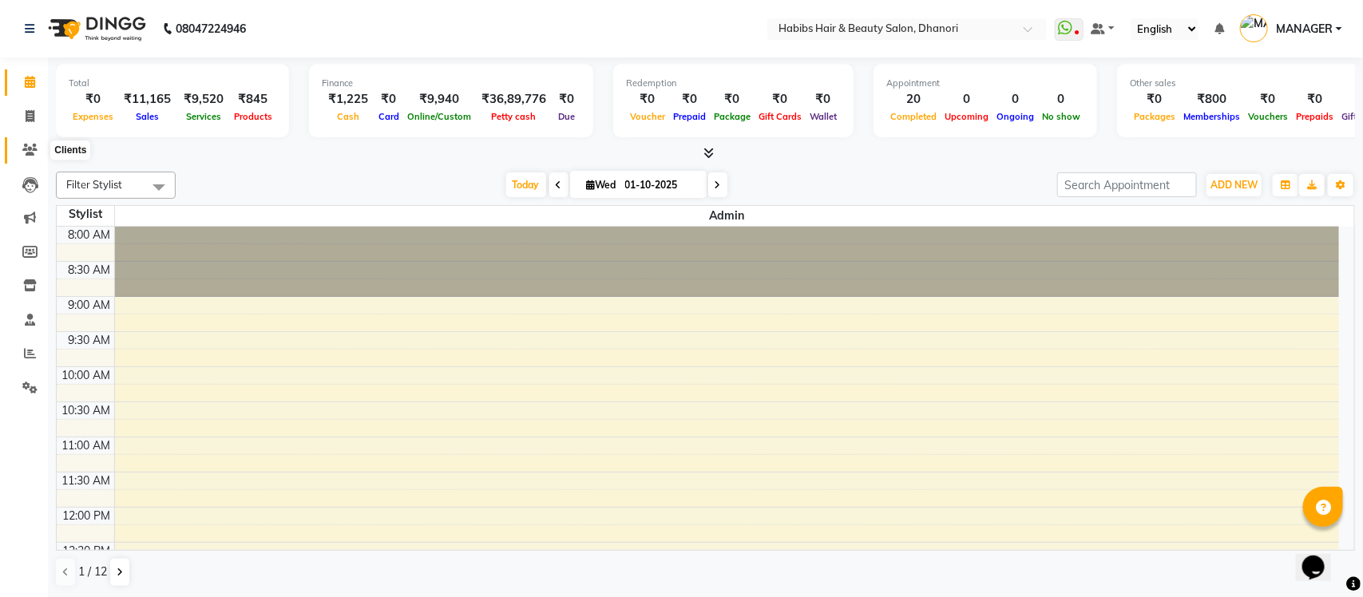
click at [21, 153] on span at bounding box center [30, 150] width 28 height 18
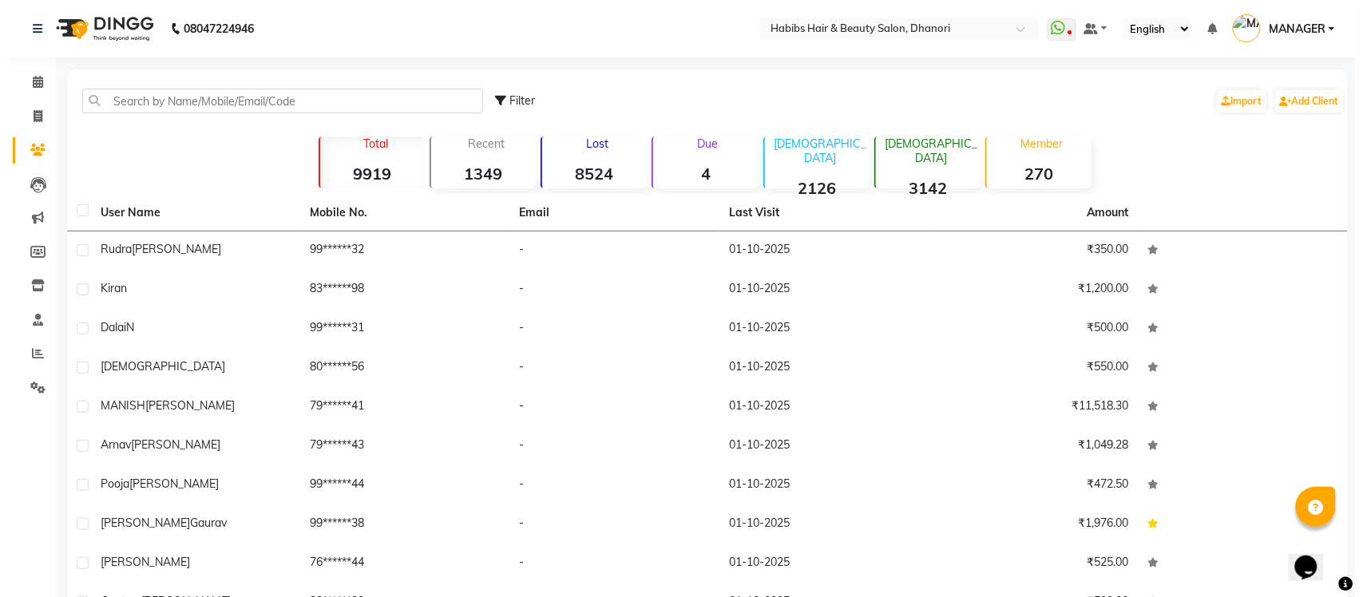
scroll to position [93, 0]
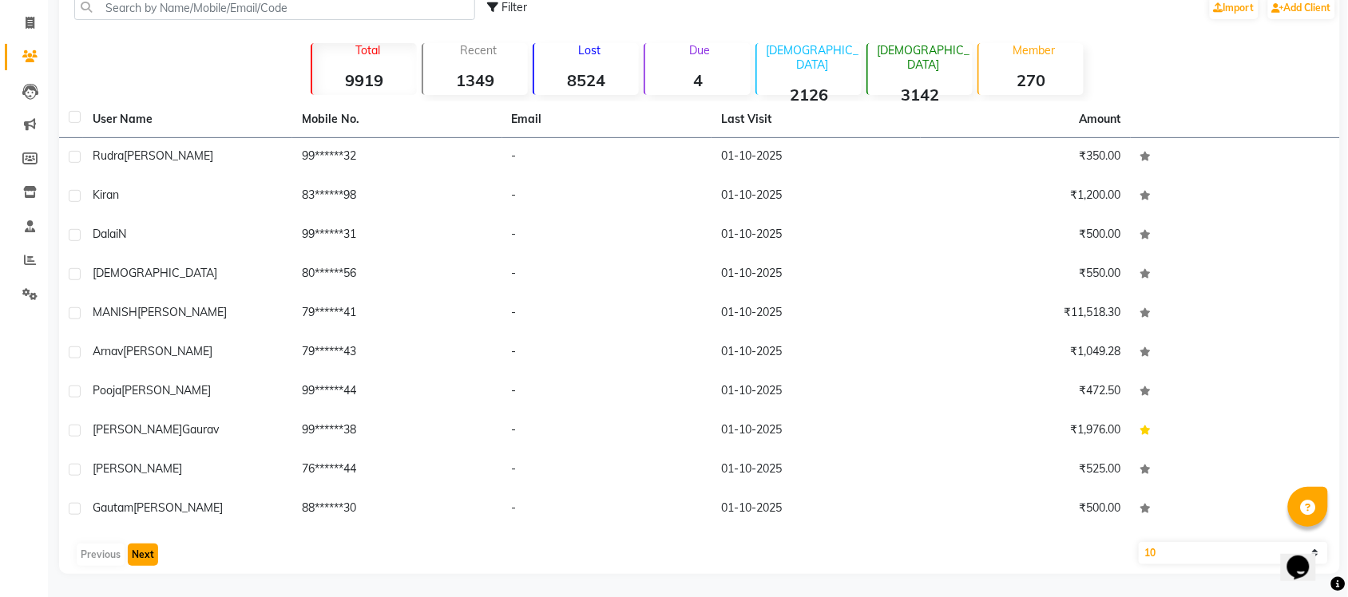
click at [146, 559] on button "Next" at bounding box center [143, 555] width 30 height 22
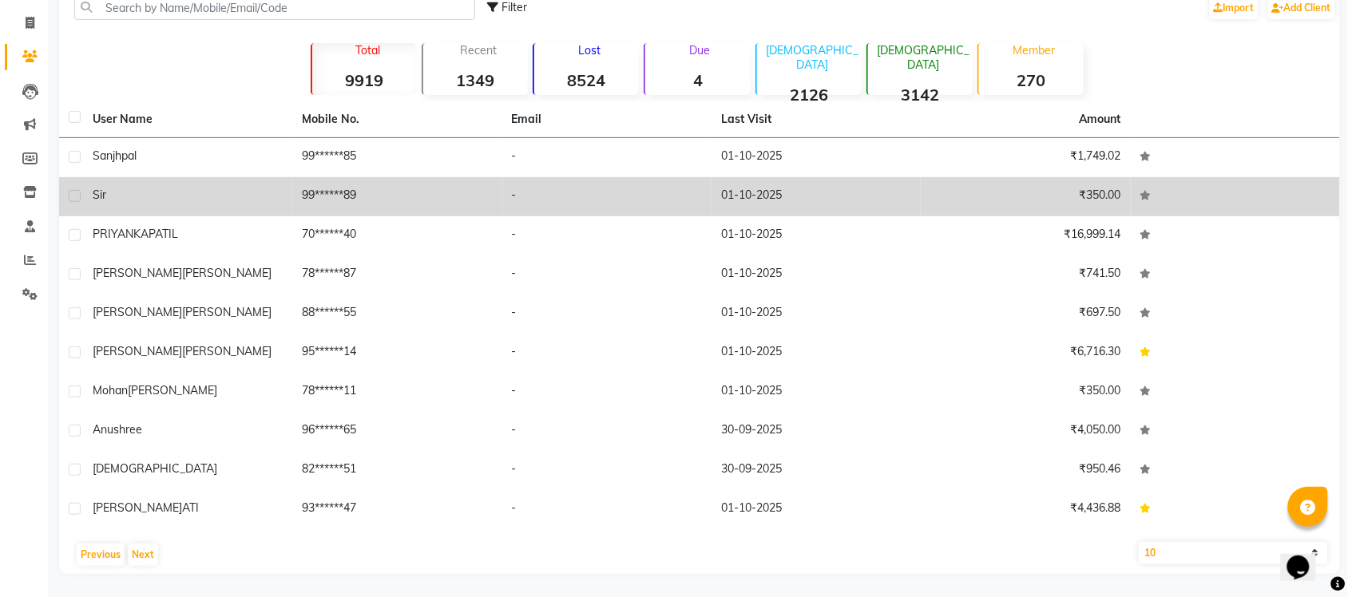
click at [149, 212] on td "Sir" at bounding box center [187, 196] width 209 height 39
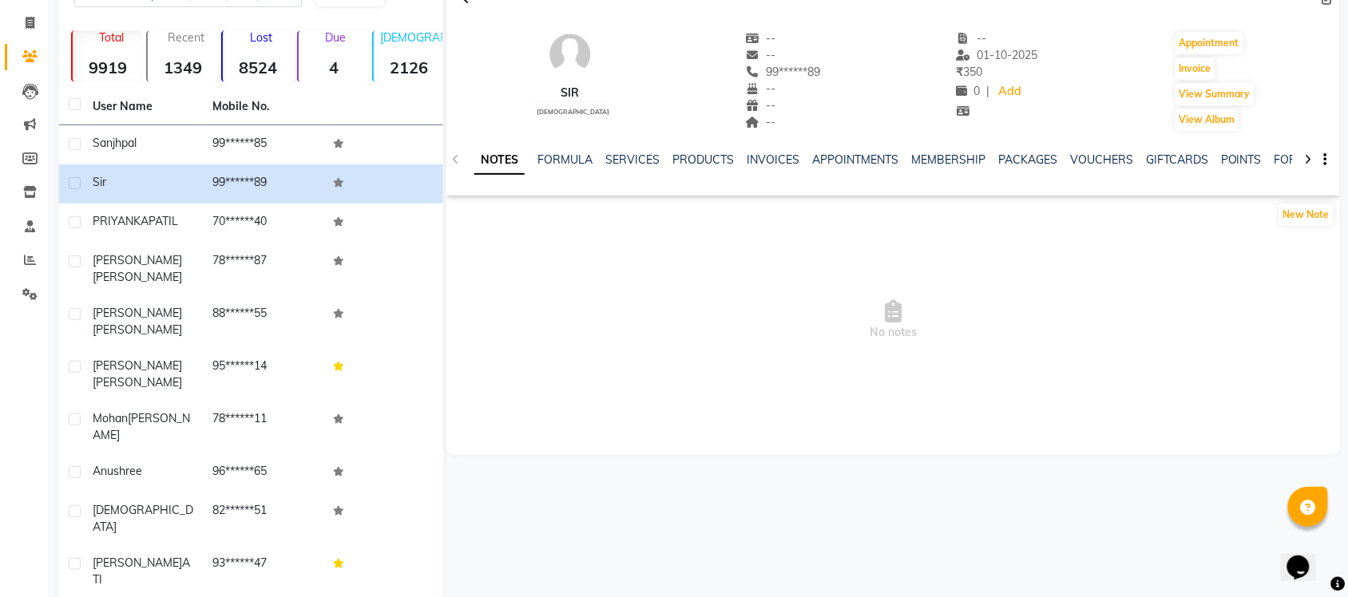
click at [741, 153] on ul "NOTES FORMULA SERVICES PRODUCTS INVOICES APPOINTMENTS MEMBERSHIP PACKAGES VOUCH…" at bounding box center [981, 160] width 1014 height 17
click at [775, 162] on div "NOTES FORMULA SERVICES PRODUCTS INVOICES APPOINTMENTS MEMBERSHIP PACKAGES VOUCH…" at bounding box center [873, 167] width 799 height 30
click at [775, 162] on link "INVOICES" at bounding box center [773, 160] width 53 height 14
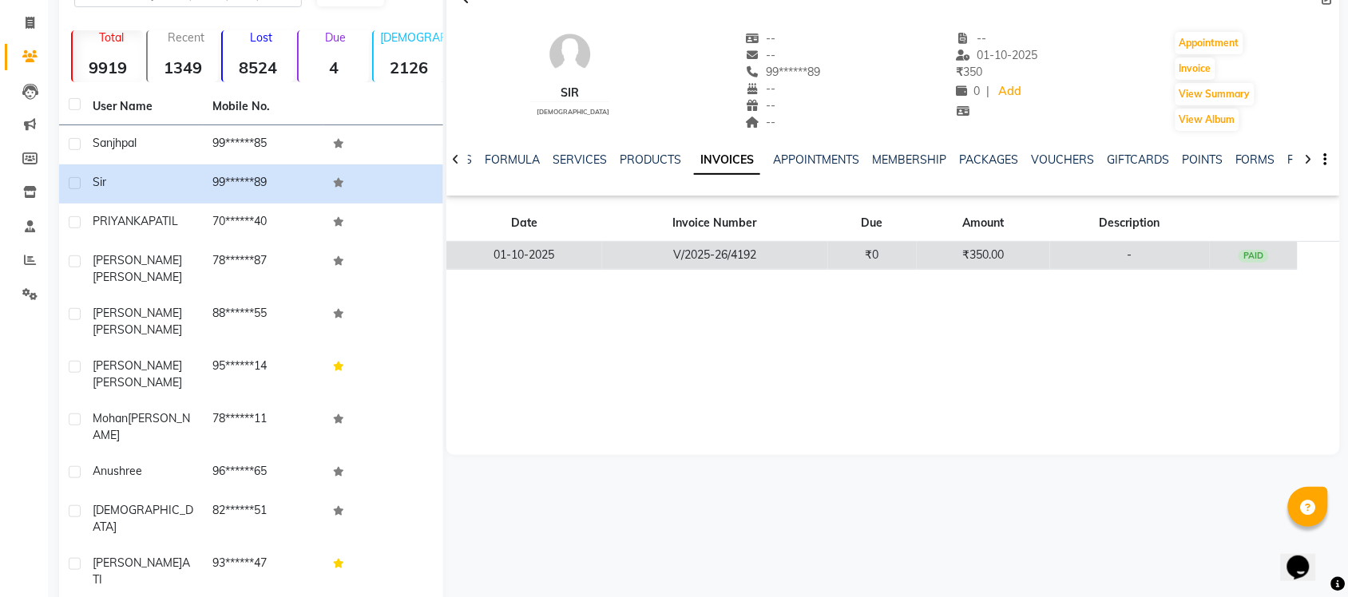
click at [1132, 242] on td "-" at bounding box center [1130, 256] width 160 height 28
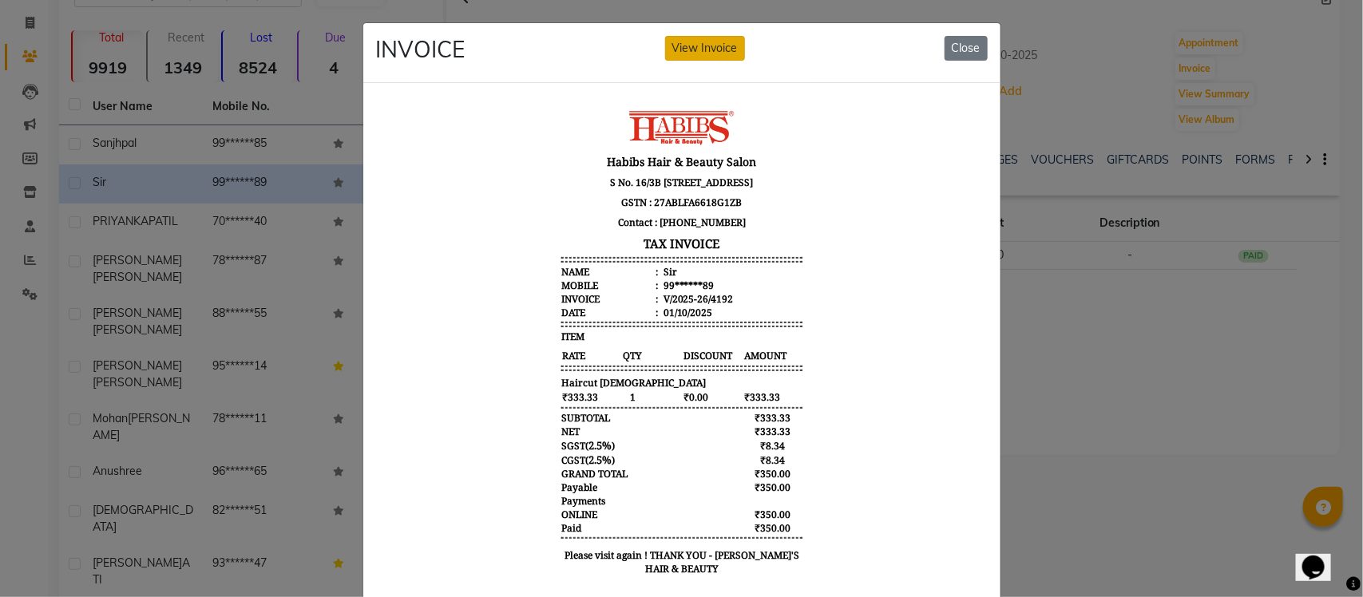
click at [721, 49] on button "View Invoice" at bounding box center [705, 48] width 80 height 25
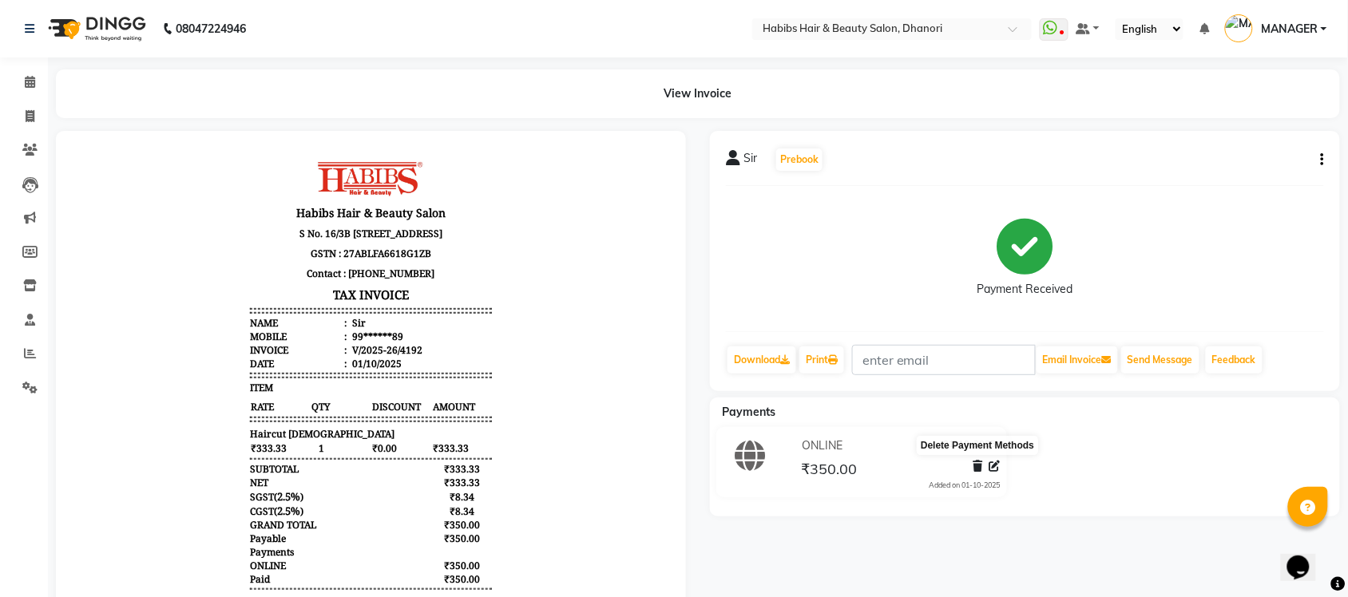
click at [977, 466] on icon at bounding box center [978, 466] width 10 height 11
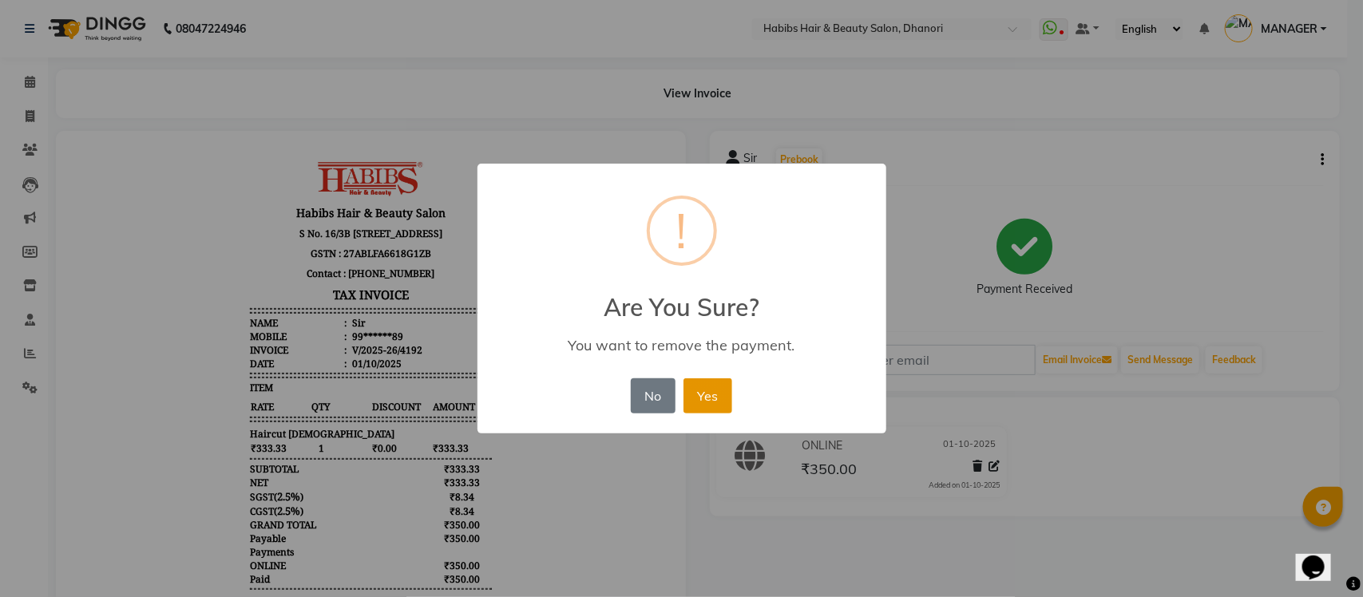
click at [697, 399] on button "Yes" at bounding box center [708, 396] width 49 height 35
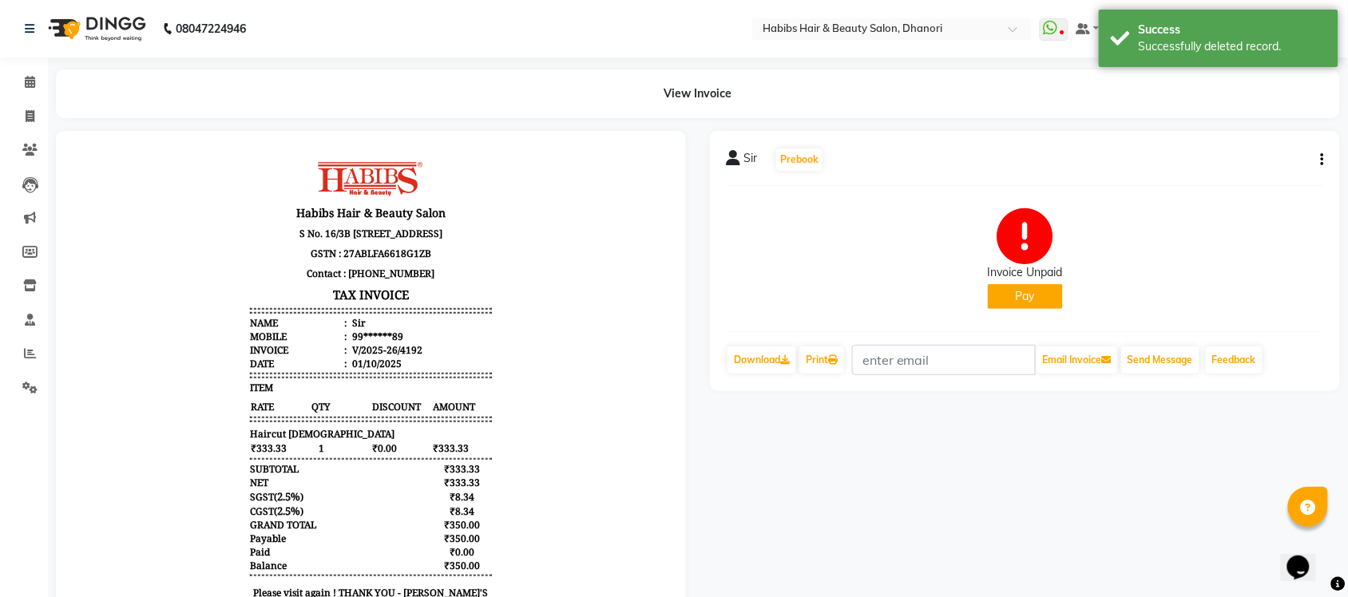
click at [1020, 299] on button "Pay" at bounding box center [1025, 296] width 75 height 25
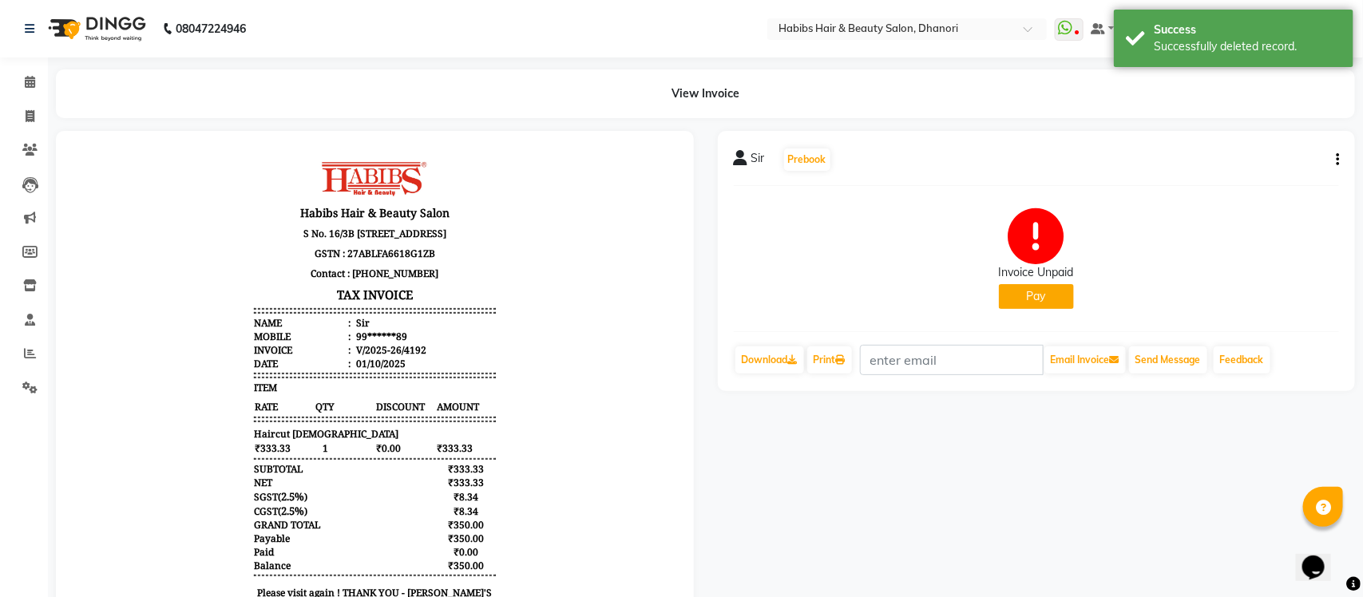
select select "1"
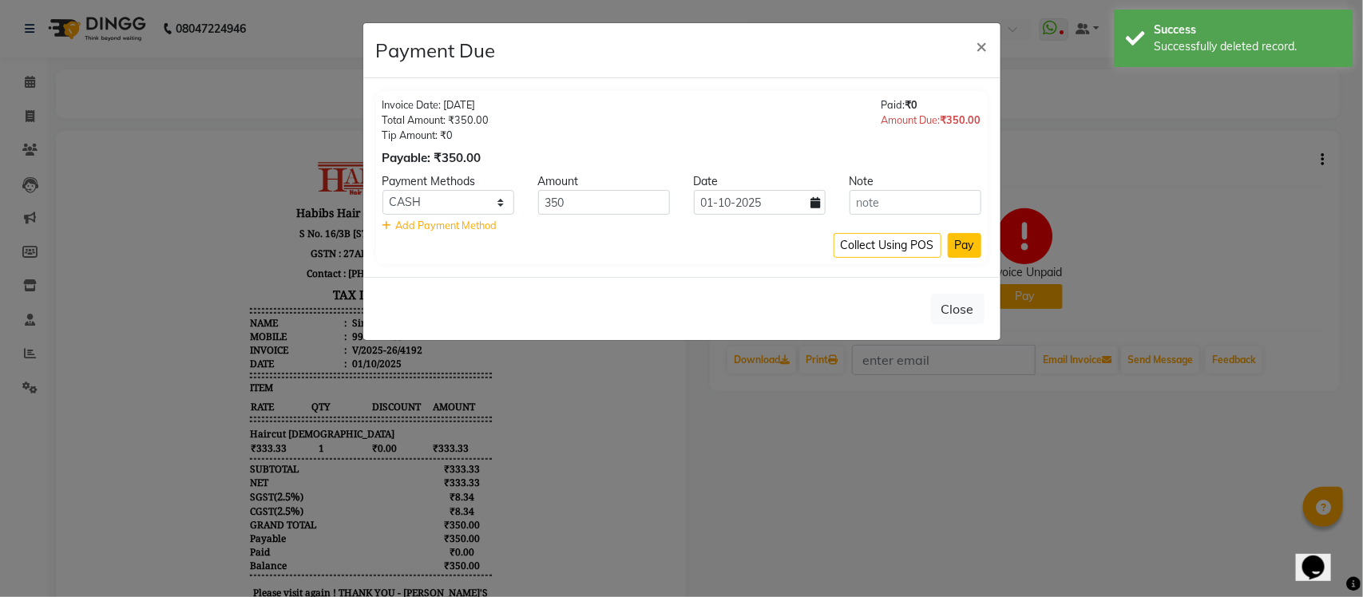
click at [968, 240] on button "Pay" at bounding box center [965, 245] width 34 height 25
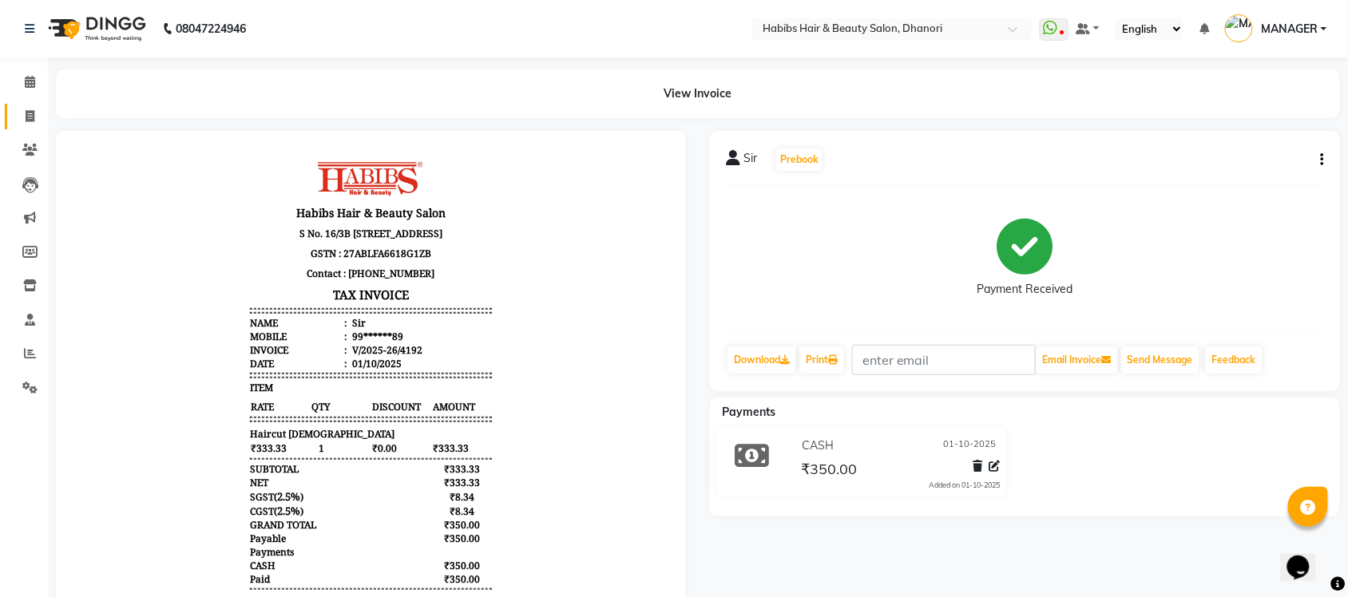
click at [26, 104] on link "Invoice" at bounding box center [24, 117] width 38 height 26
select select "4967"
select select "service"
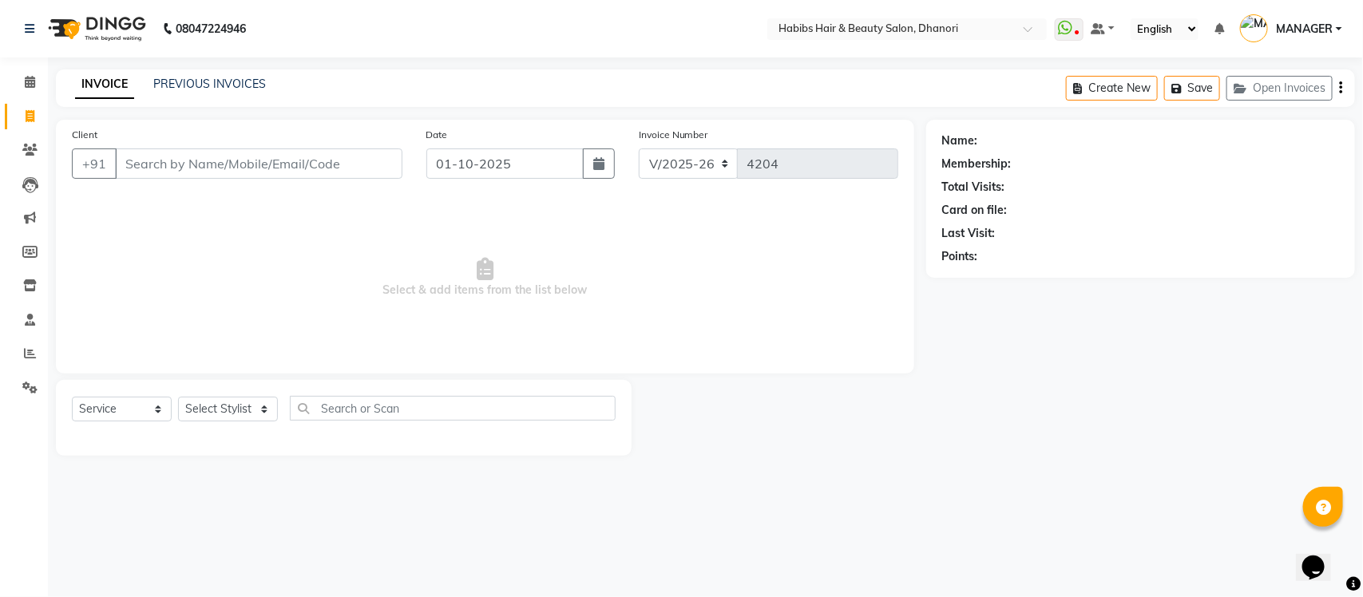
click at [197, 165] on input "Client" at bounding box center [258, 164] width 287 height 30
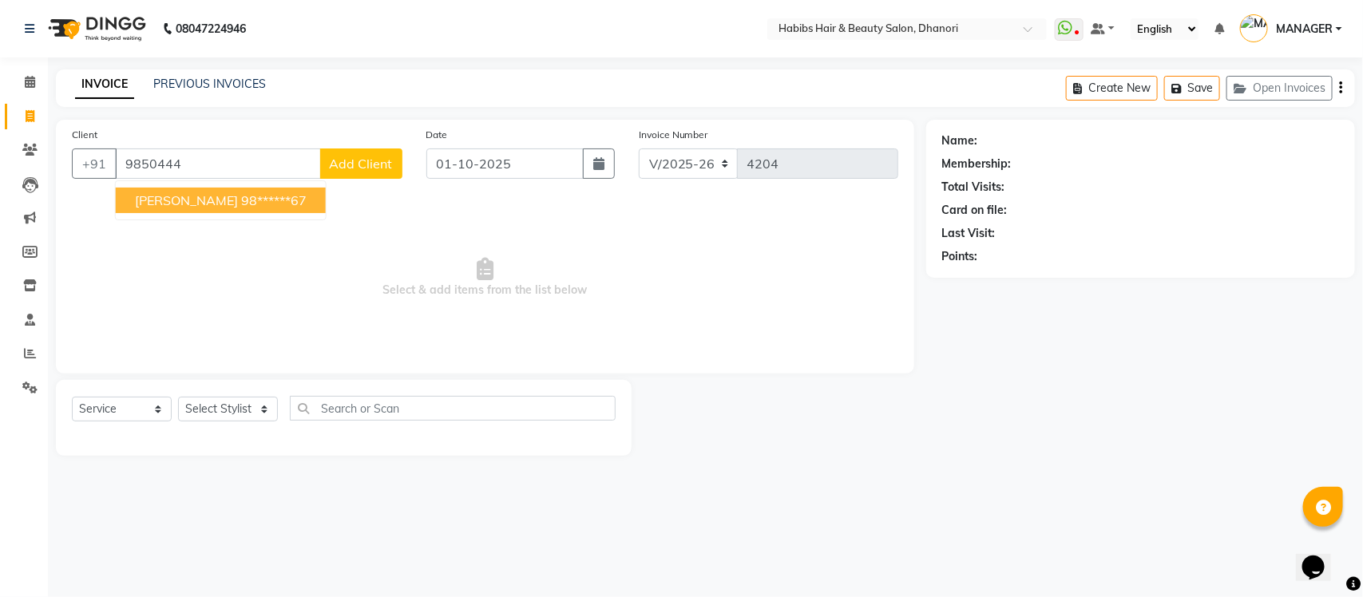
click at [241, 204] on ngb-highlight "98******67" at bounding box center [273, 200] width 65 height 16
type input "98******67"
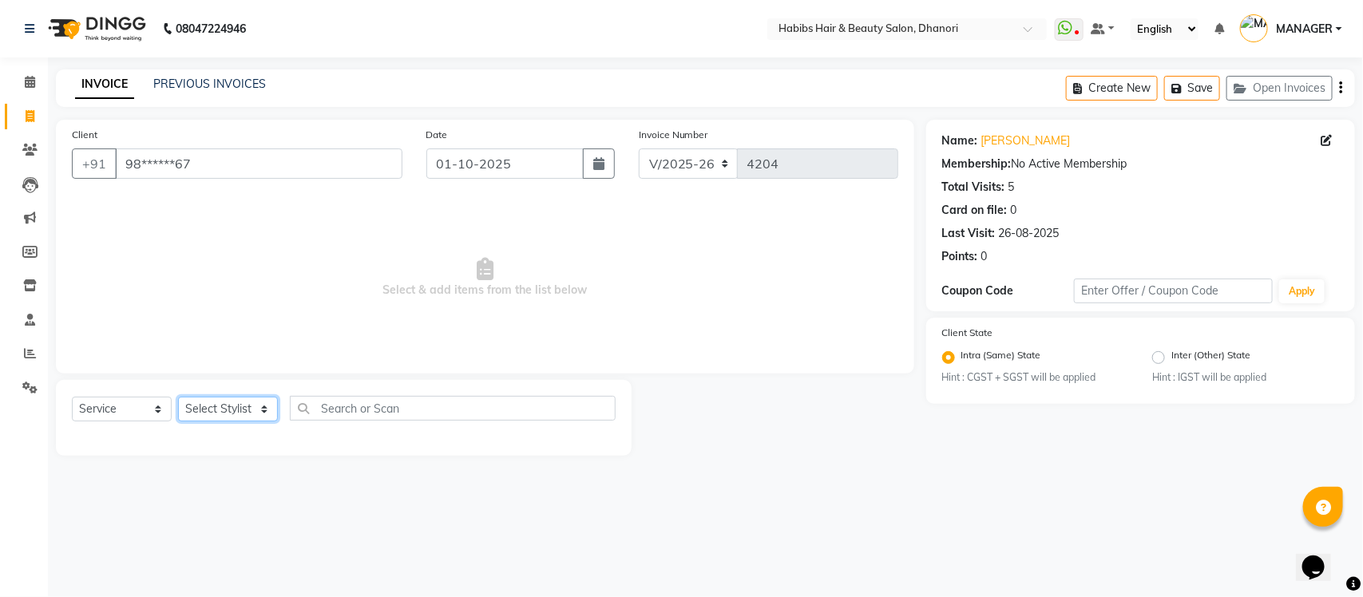
click at [245, 415] on select "Select Stylist Admin [PERSON_NAME] [PERSON_NAME] MANAGER [PERSON_NAME] [PERSON_…" at bounding box center [228, 409] width 100 height 25
select select "39984"
click at [178, 397] on select "Select Stylist Admin [PERSON_NAME] [PERSON_NAME] MANAGER [PERSON_NAME] [PERSON_…" at bounding box center [228, 409] width 100 height 25
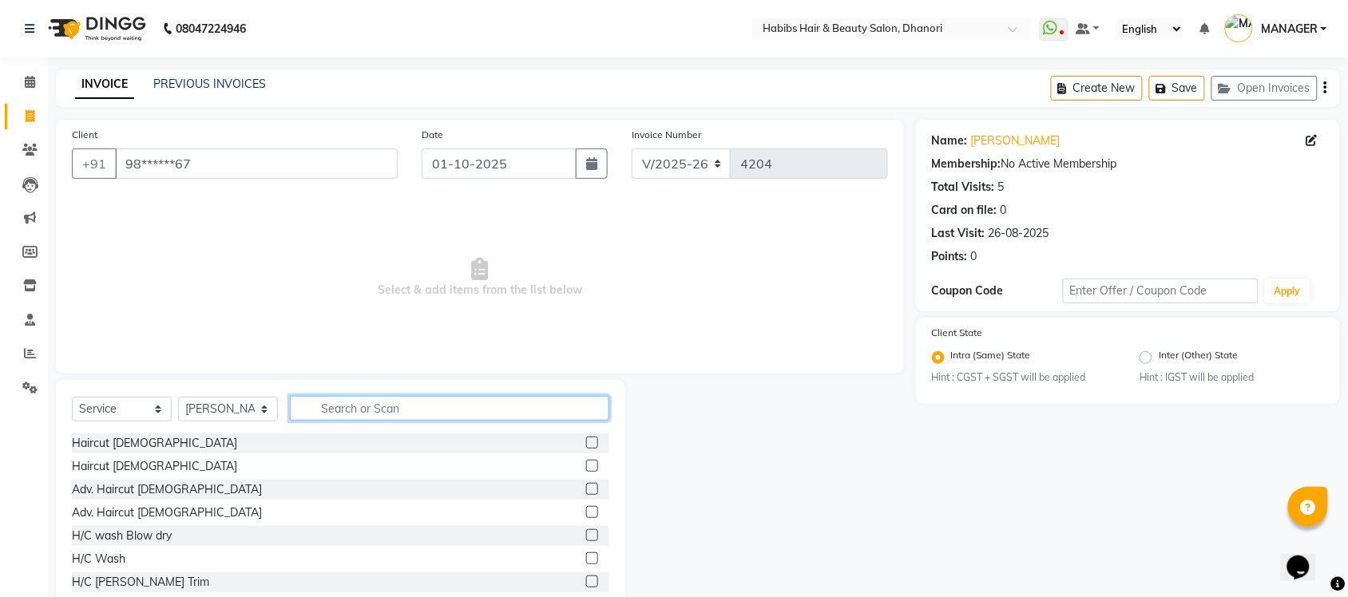
click at [401, 404] on input "text" at bounding box center [449, 408] width 319 height 25
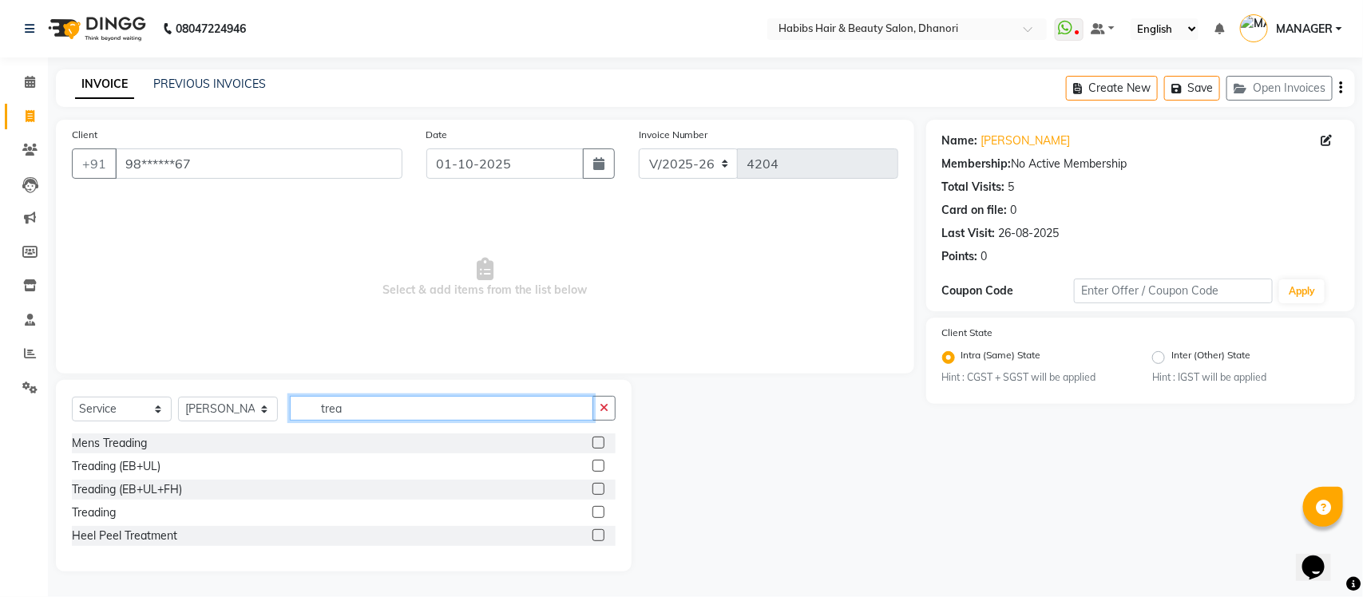
type input "trea"
click at [597, 506] on label at bounding box center [599, 512] width 12 height 12
click at [597, 508] on input "checkbox" at bounding box center [598, 513] width 10 height 10
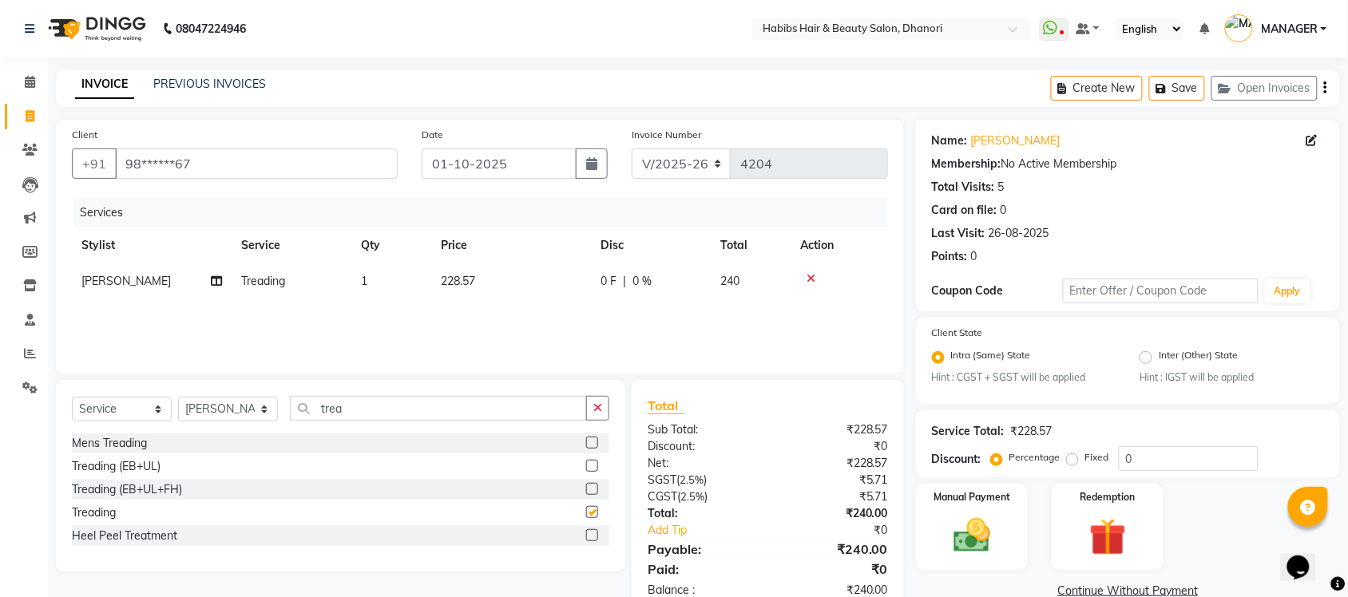
checkbox input "false"
click at [457, 286] on span "228.57" at bounding box center [458, 281] width 34 height 14
select select "39984"
click at [525, 279] on td "228.57" at bounding box center [511, 282] width 160 height 36
select select "39984"
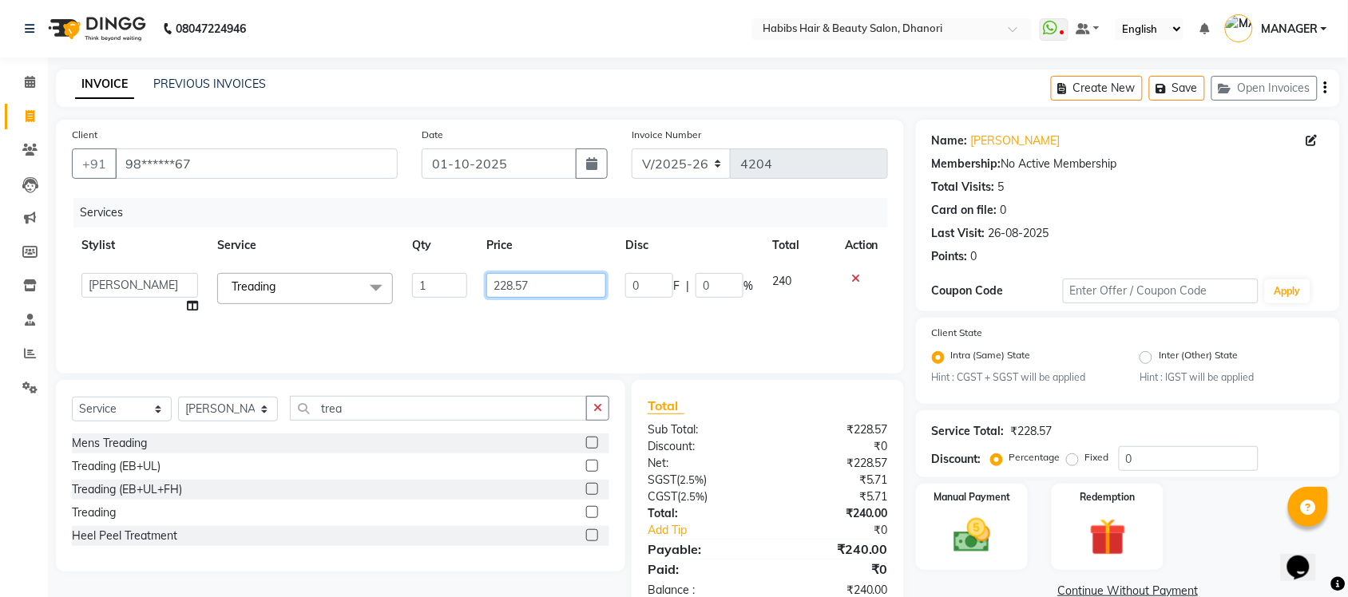
click at [525, 279] on input "228.57" at bounding box center [546, 285] width 120 height 25
type input "176.190"
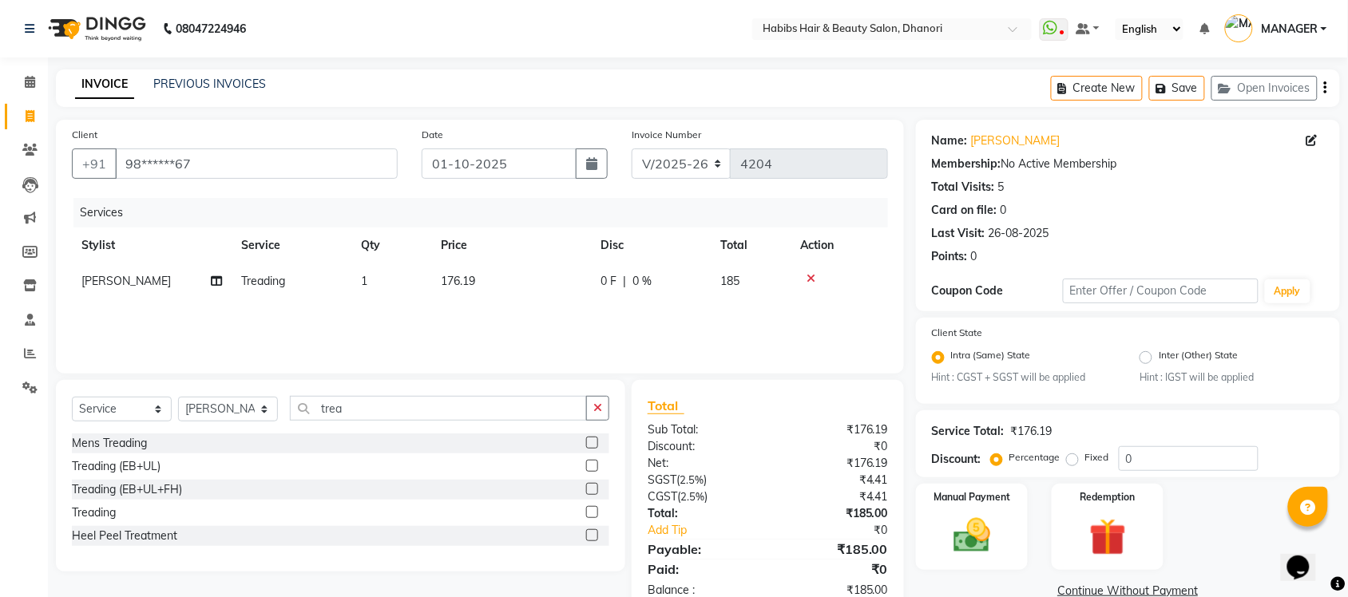
click at [529, 309] on div "Services Stylist Service Qty Price Disc Total Action [PERSON_NAME] Treading 1 1…" at bounding box center [480, 278] width 816 height 160
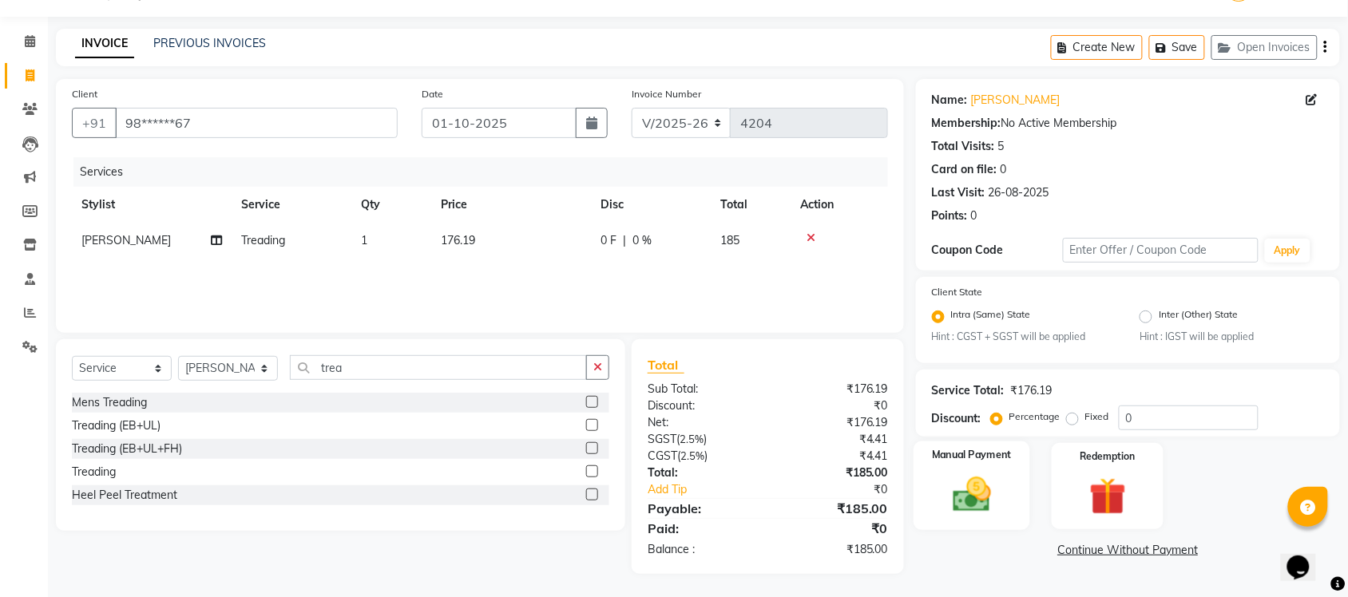
click at [979, 478] on img at bounding box center [972, 496] width 62 height 44
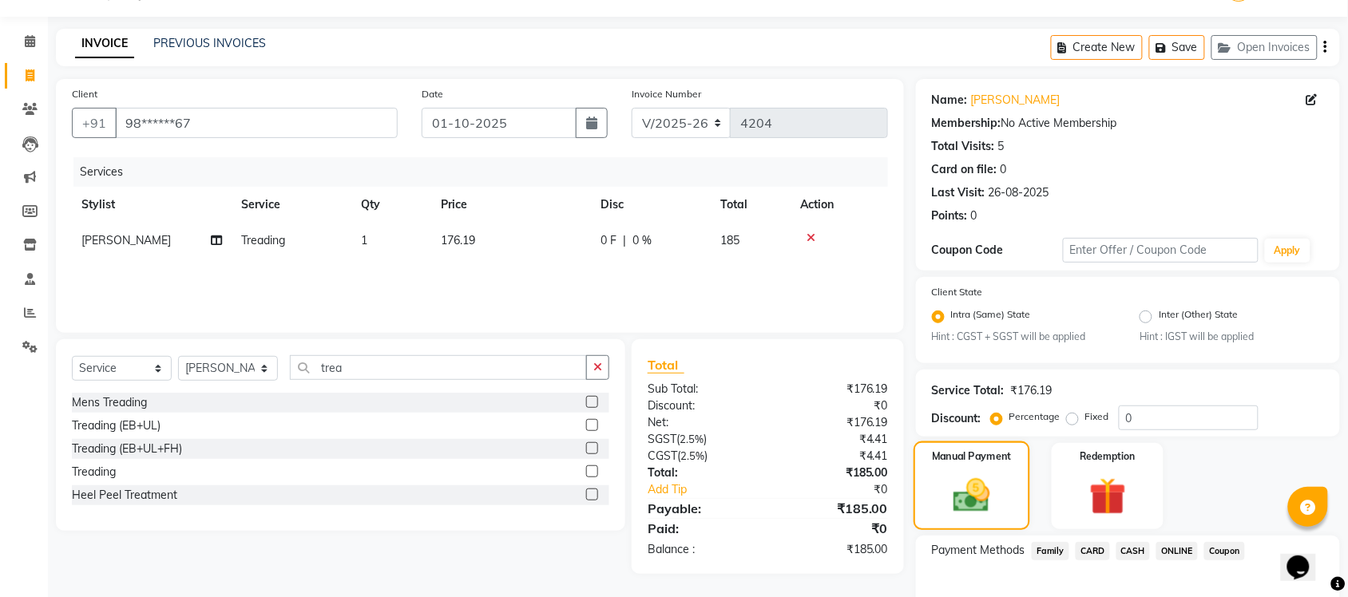
scroll to position [129, 0]
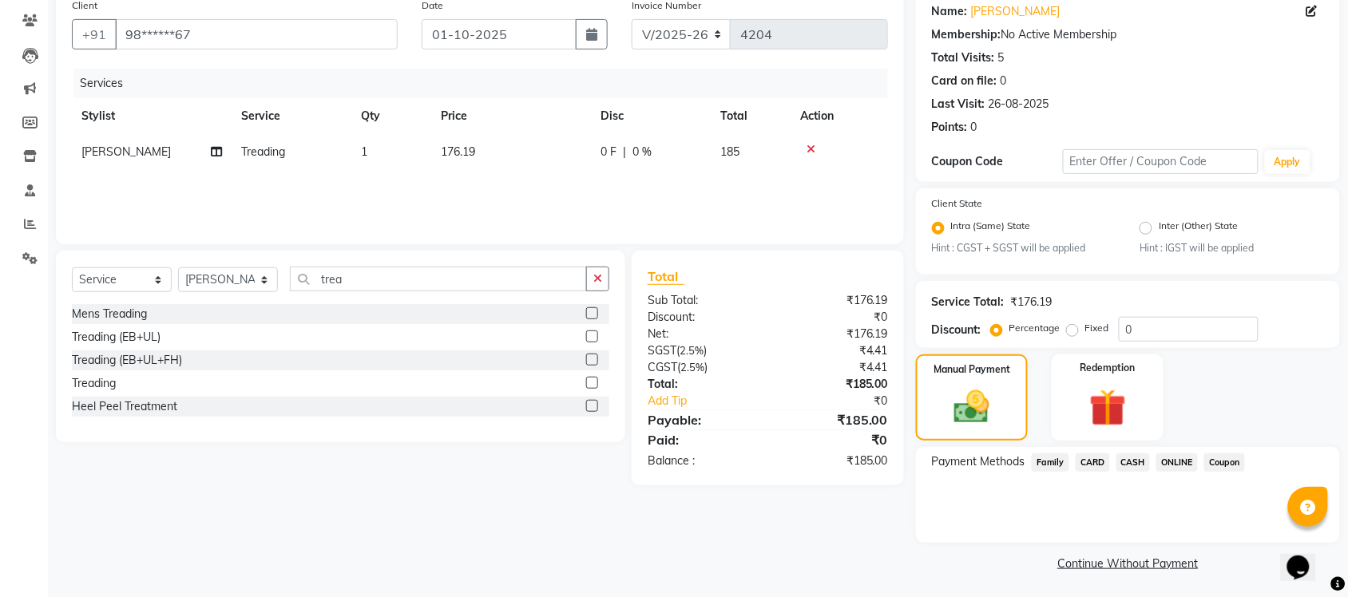
click at [1174, 455] on span "ONLINE" at bounding box center [1177, 463] width 42 height 18
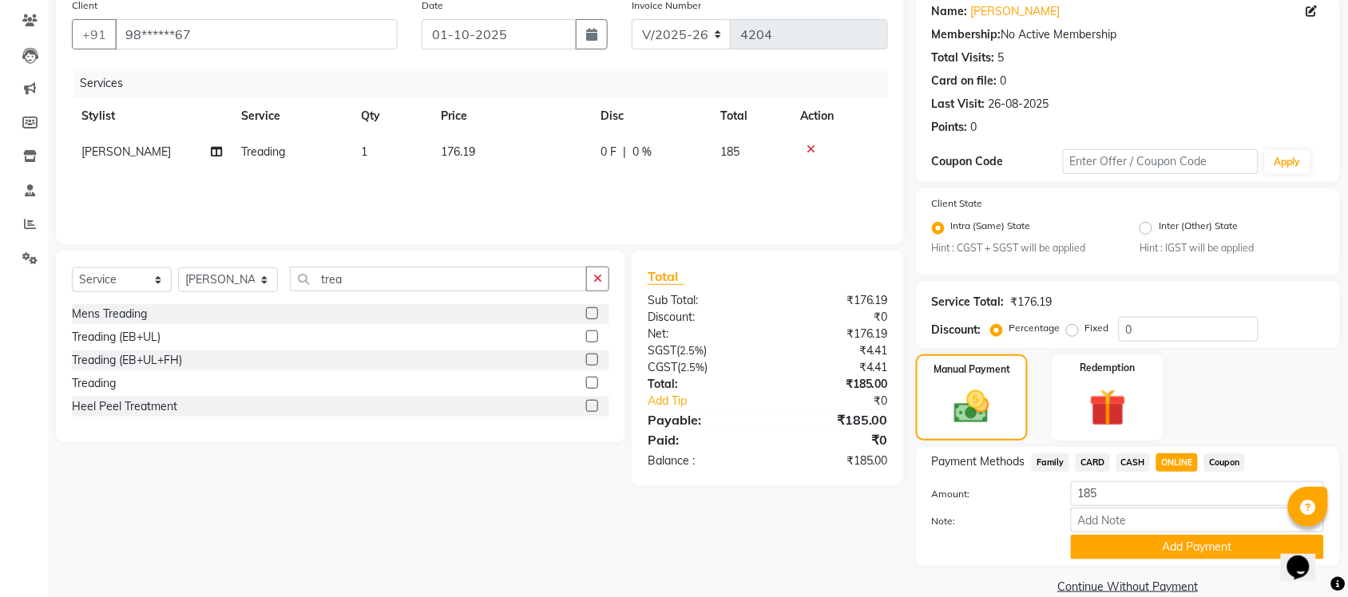
scroll to position [152, 0]
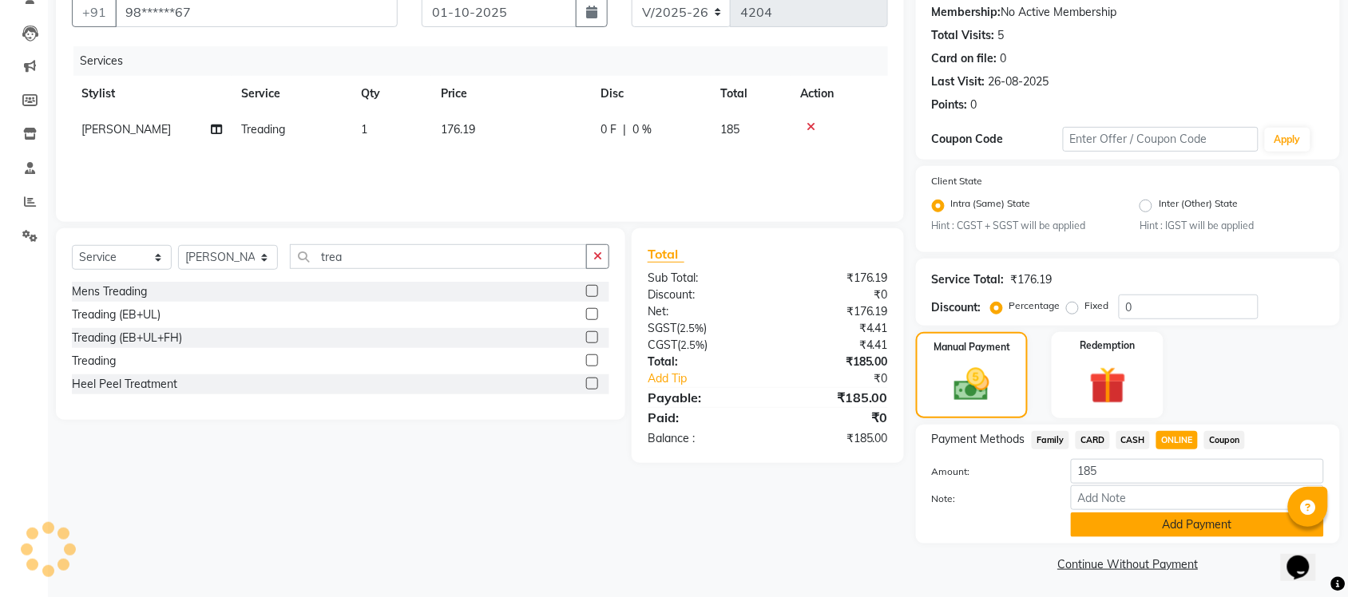
click at [1179, 521] on button "Add Payment" at bounding box center [1197, 525] width 253 height 25
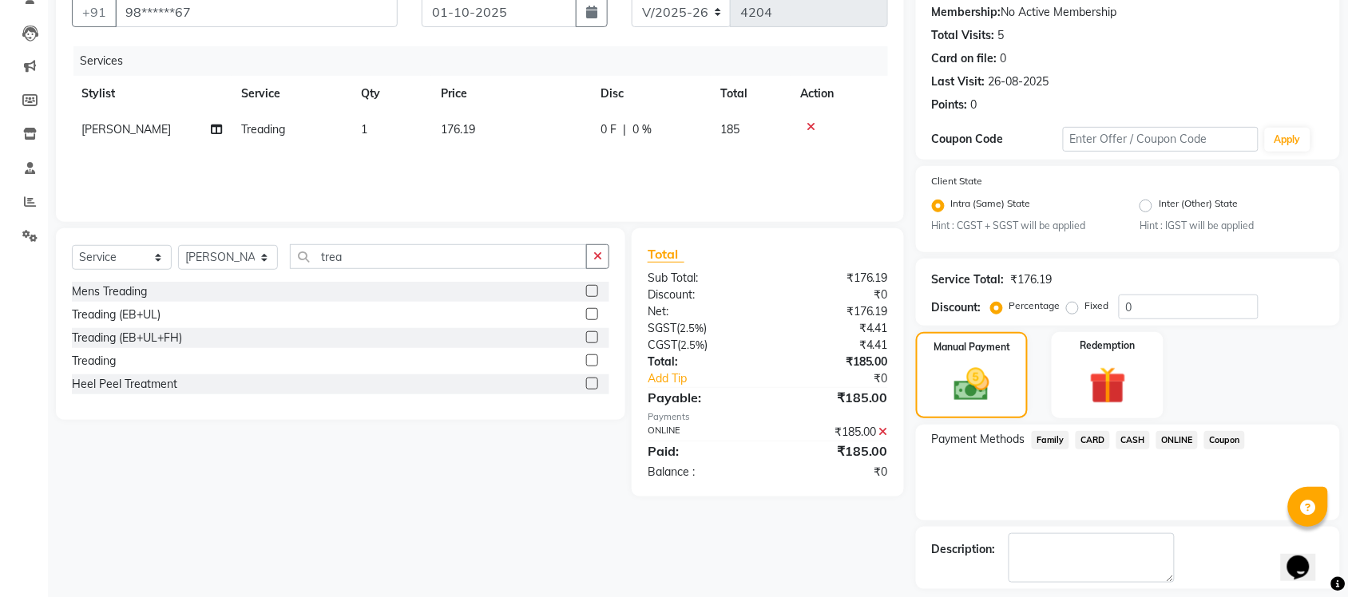
scroll to position [220, 0]
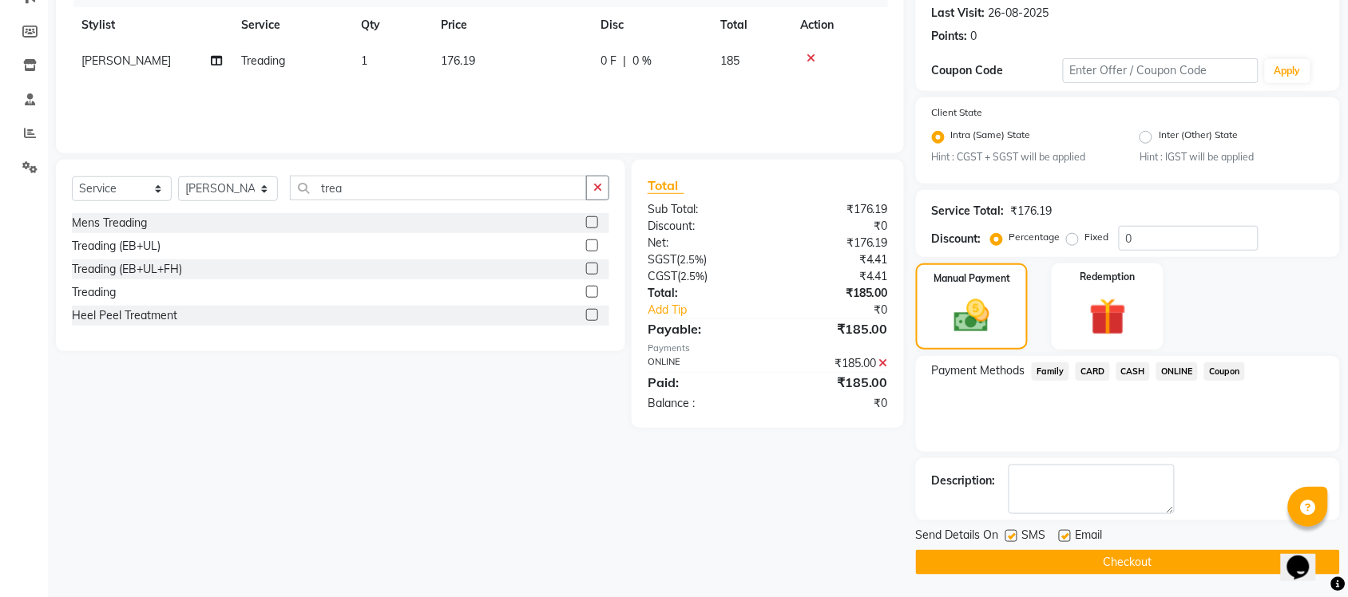
click at [1168, 555] on button "Checkout" at bounding box center [1128, 562] width 424 height 25
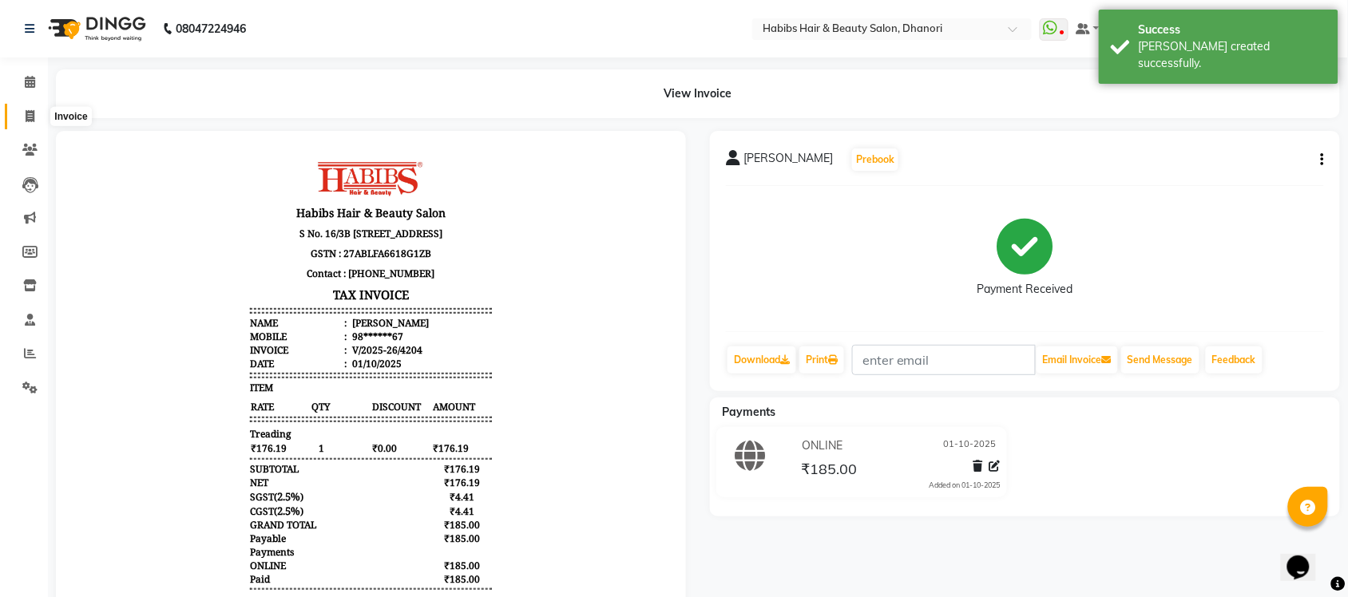
click at [16, 113] on span at bounding box center [30, 117] width 28 height 18
select select "service"
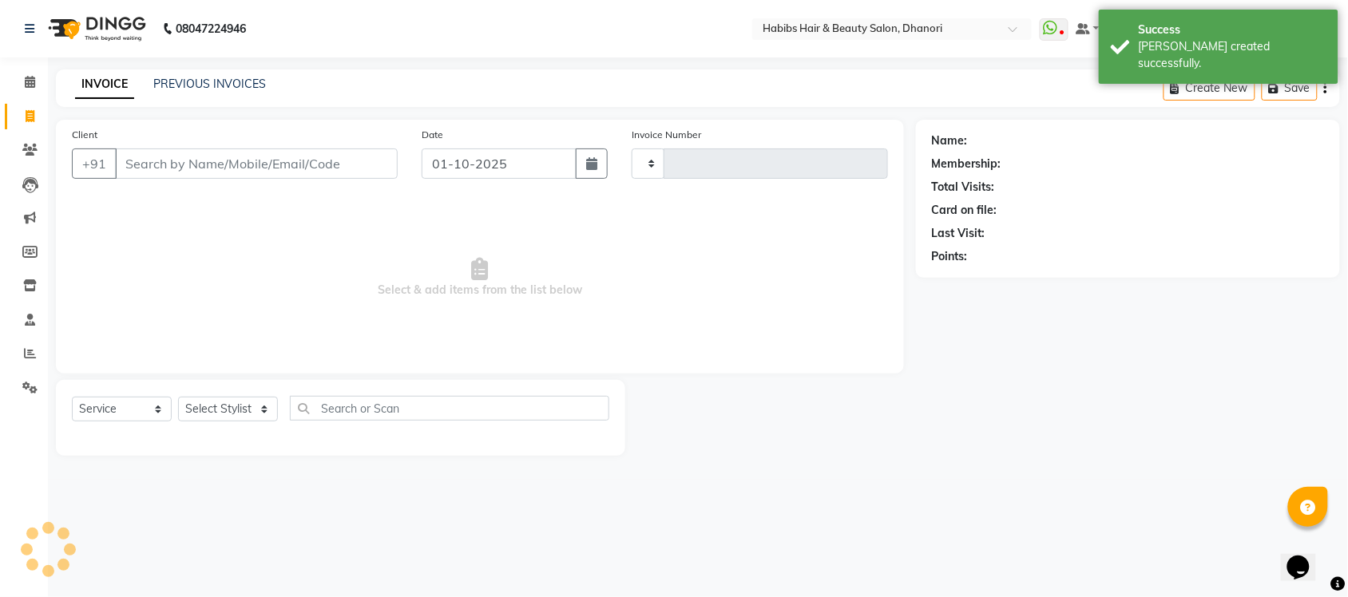
type input "4205"
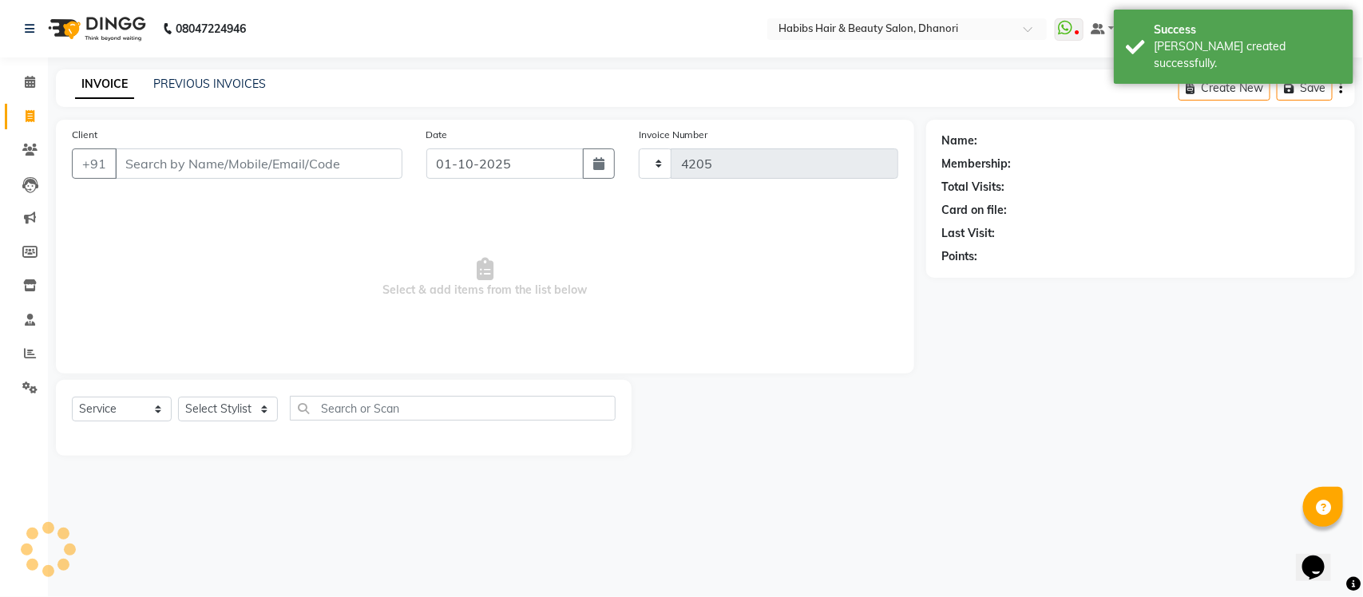
select select "4967"
click at [174, 162] on input "Client" at bounding box center [258, 164] width 287 height 30
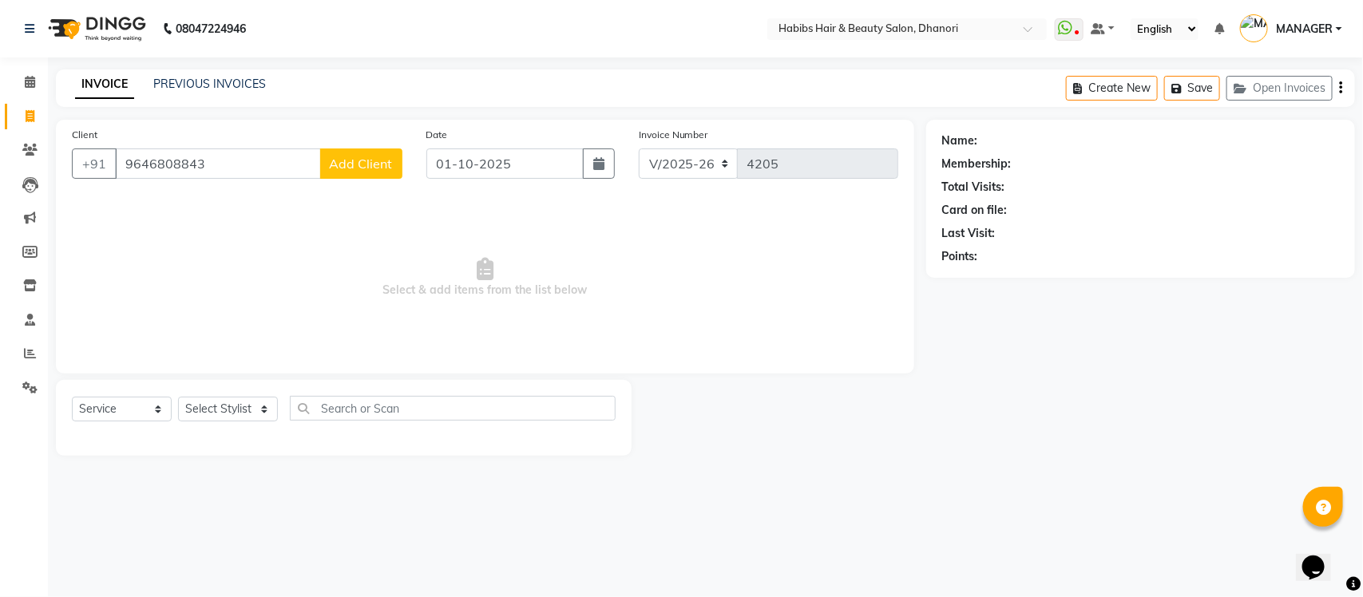
type input "9646808843"
click at [367, 165] on span "Add Client" at bounding box center [361, 164] width 63 height 16
select select "22"
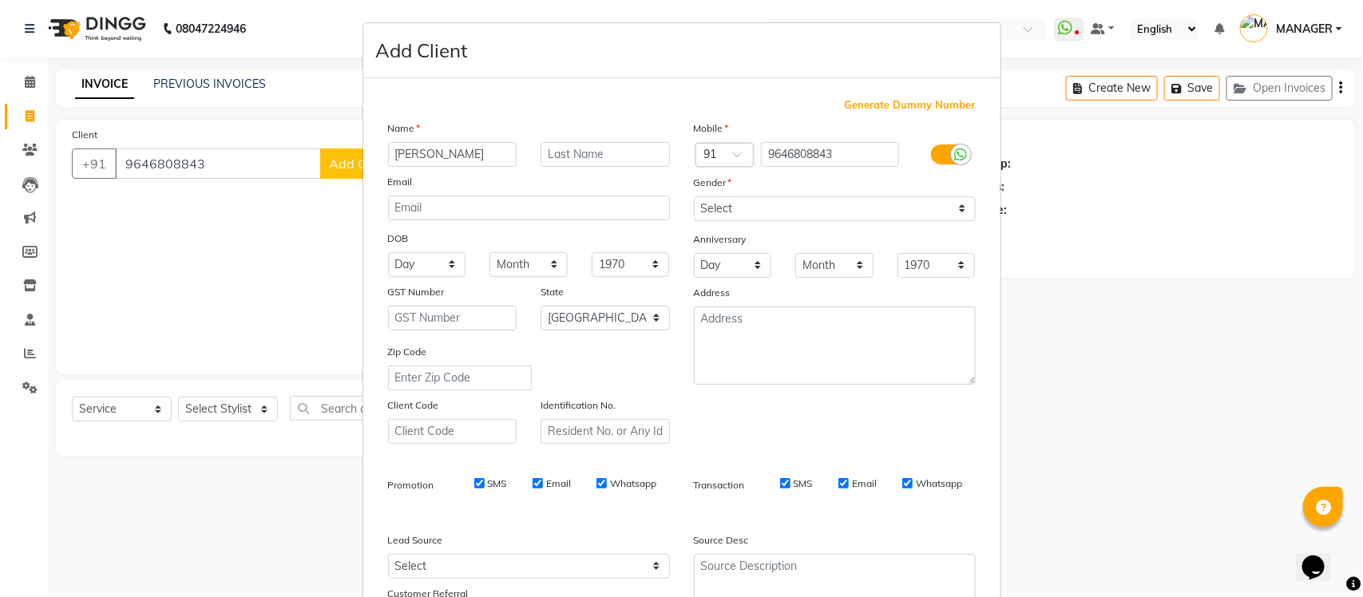
type input "[PERSON_NAME]"
click at [811, 214] on select "Select [DEMOGRAPHIC_DATA] [DEMOGRAPHIC_DATA] Other Prefer Not To Say" at bounding box center [835, 208] width 282 height 25
select select "[DEMOGRAPHIC_DATA]"
click at [694, 196] on select "Select [DEMOGRAPHIC_DATA] [DEMOGRAPHIC_DATA] Other Prefer Not To Say" at bounding box center [835, 208] width 282 height 25
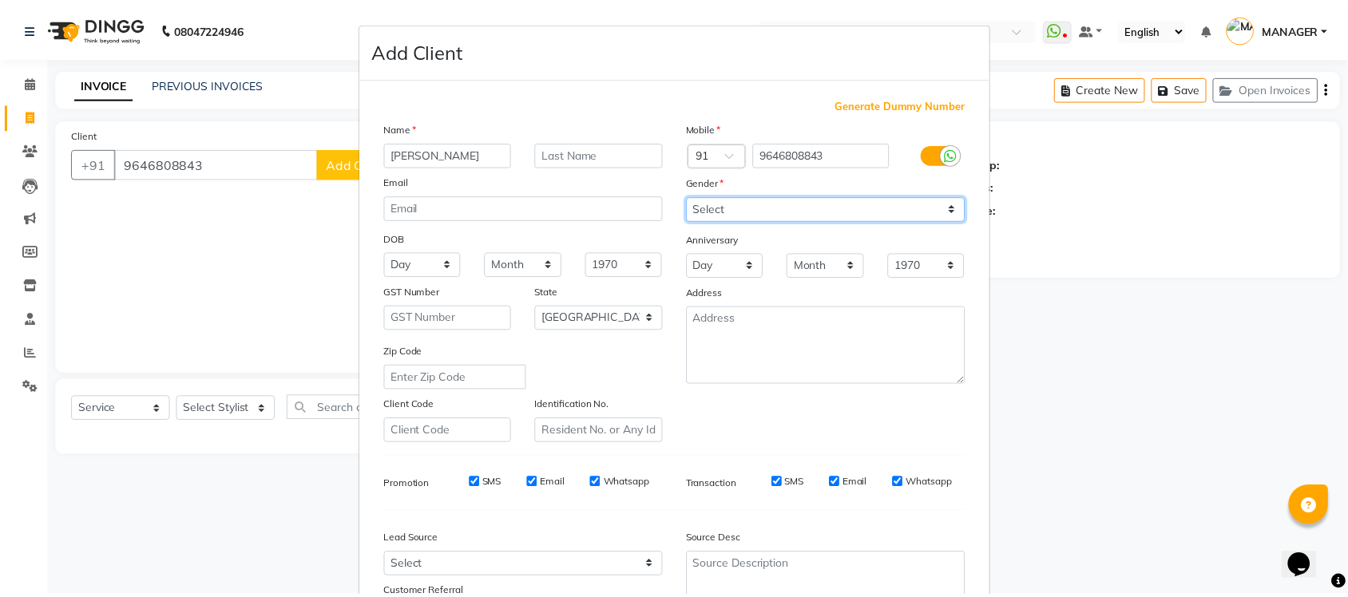
scroll to position [133, 0]
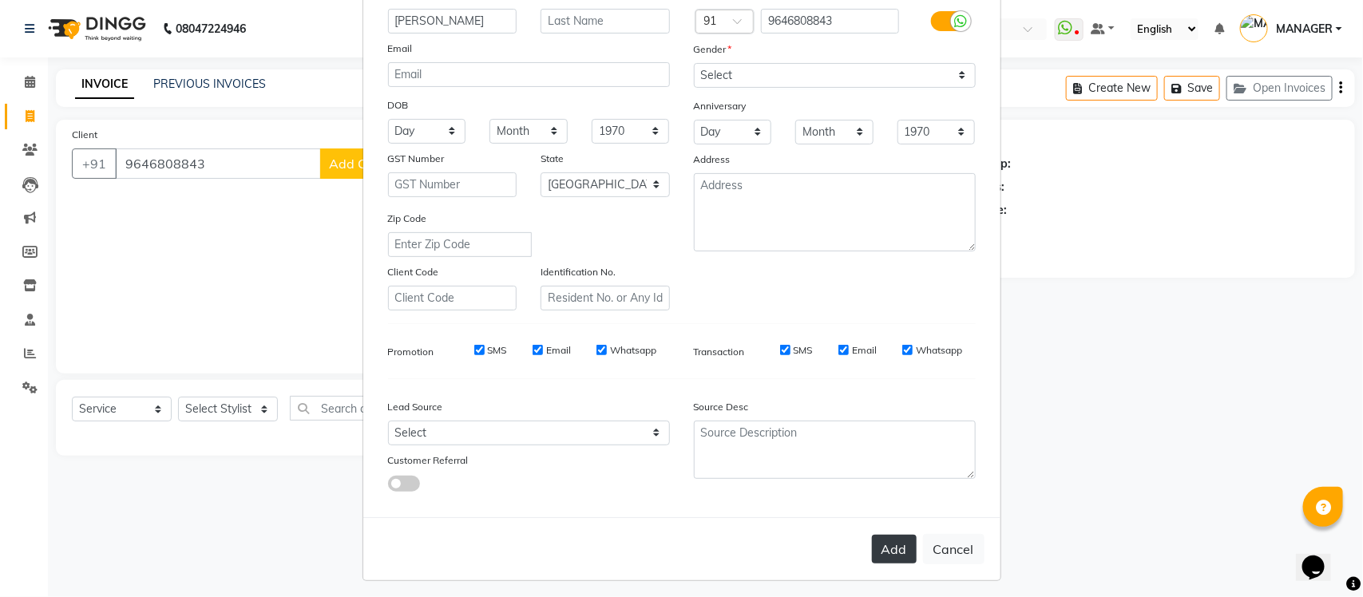
click at [882, 555] on button "Add" at bounding box center [894, 549] width 45 height 29
type input "96******43"
select select
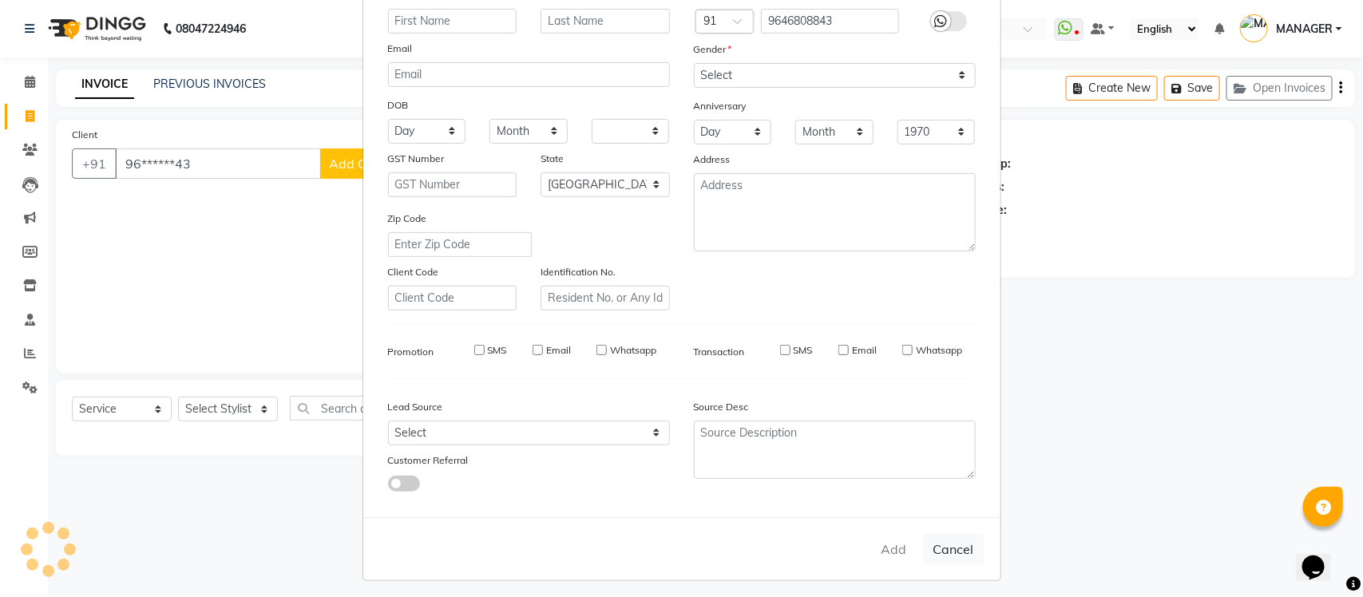
select select "null"
select select
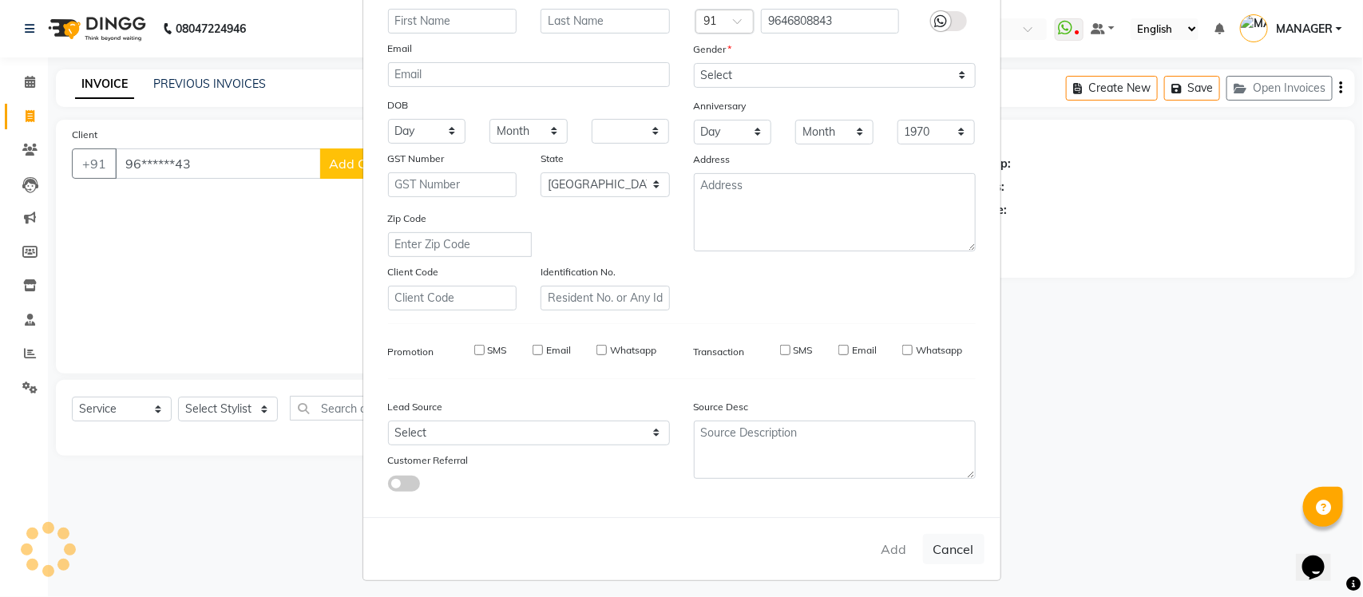
checkbox input "false"
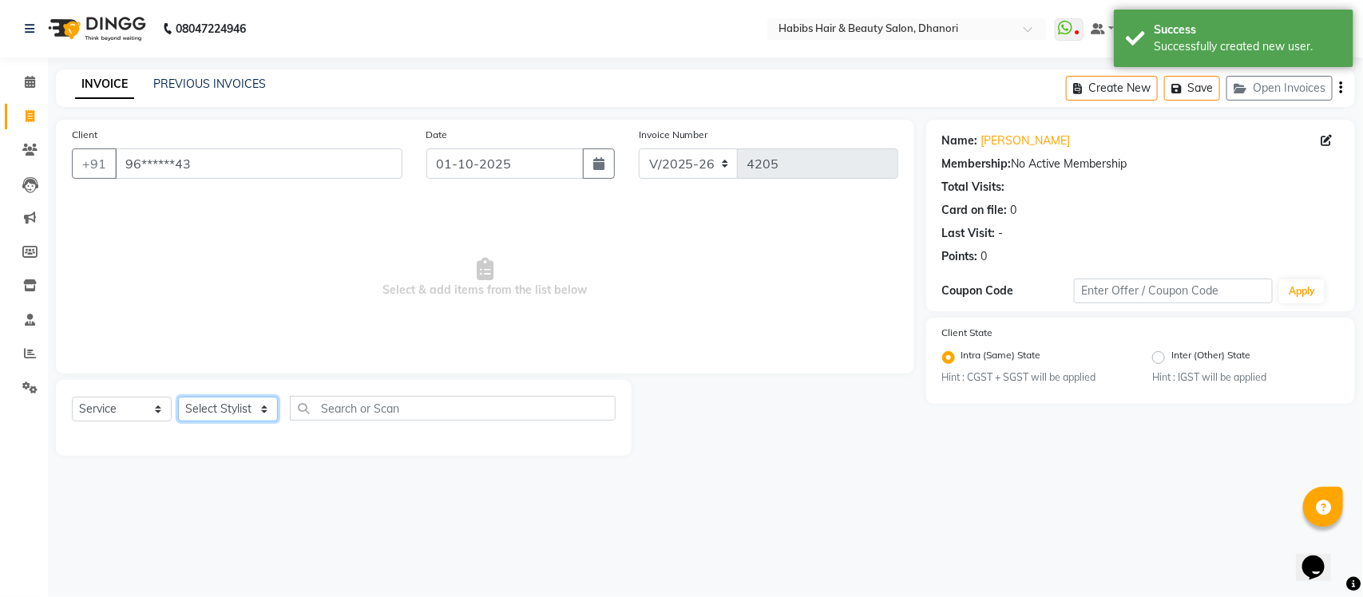
click at [214, 421] on select "Select Stylist Admin [PERSON_NAME] [PERSON_NAME] MANAGER [PERSON_NAME] [PERSON_…" at bounding box center [228, 409] width 100 height 25
select select "35846"
click at [178, 397] on select "Select Stylist Admin [PERSON_NAME] [PERSON_NAME] MANAGER [PERSON_NAME] [PERSON_…" at bounding box center [228, 409] width 100 height 25
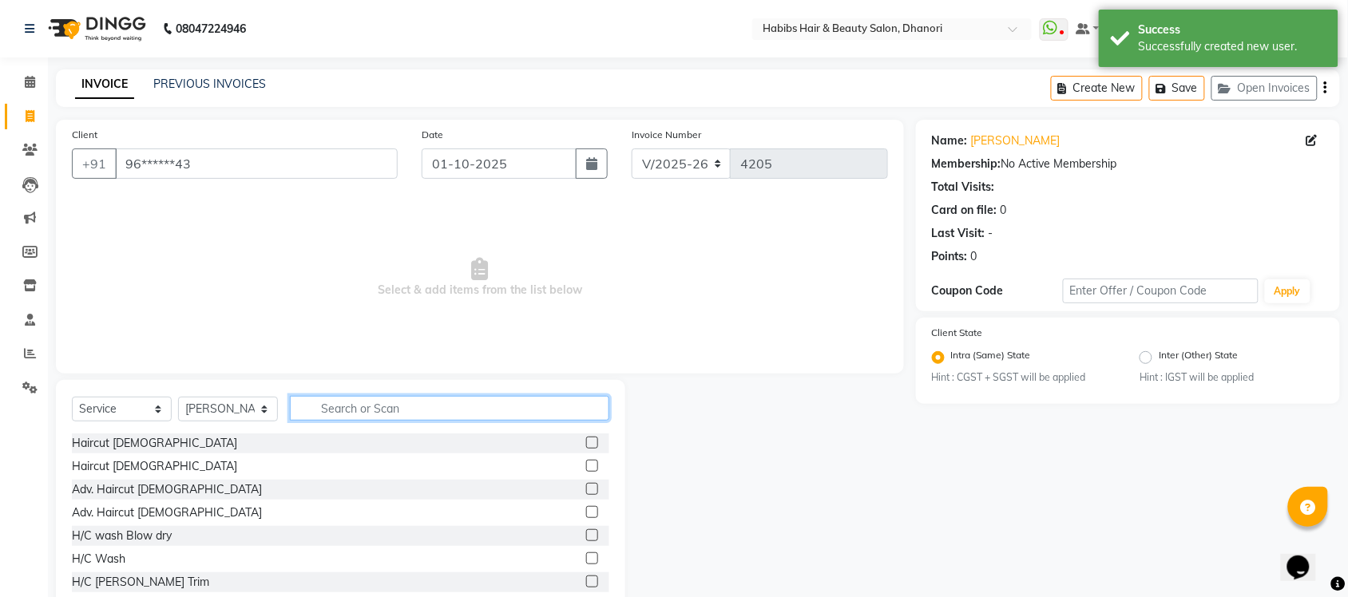
click at [392, 416] on input "text" at bounding box center [449, 408] width 319 height 25
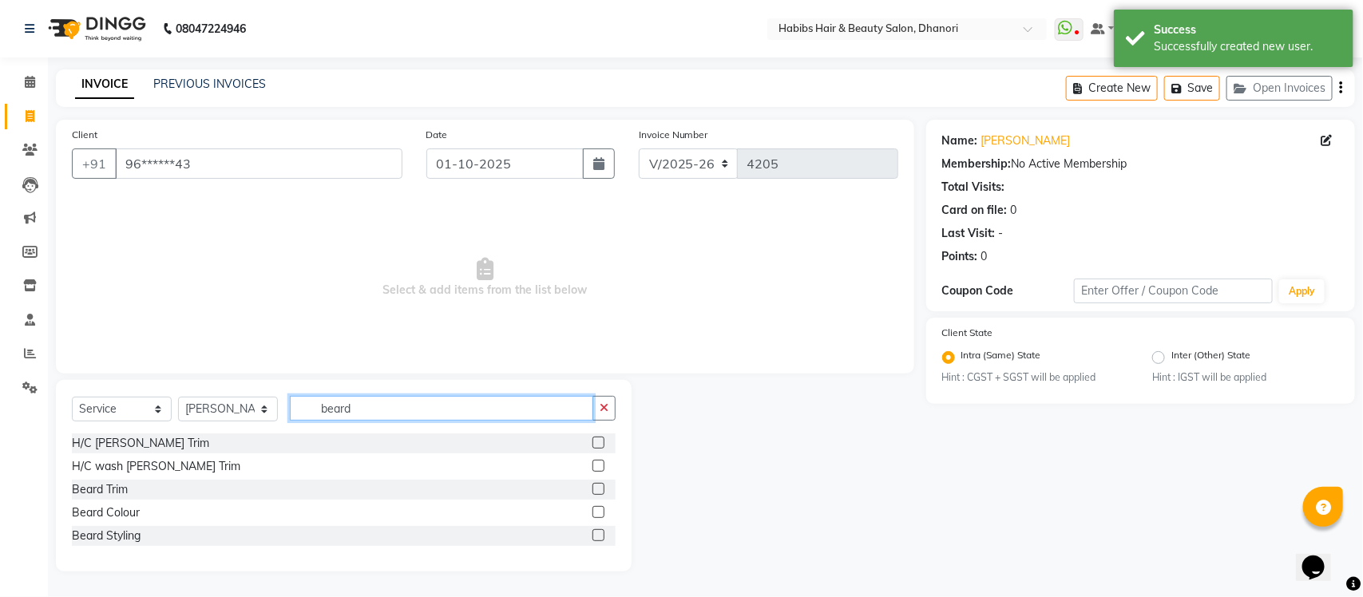
type input "beard"
click at [601, 445] on label at bounding box center [599, 443] width 12 height 12
click at [601, 445] on input "checkbox" at bounding box center [598, 443] width 10 height 10
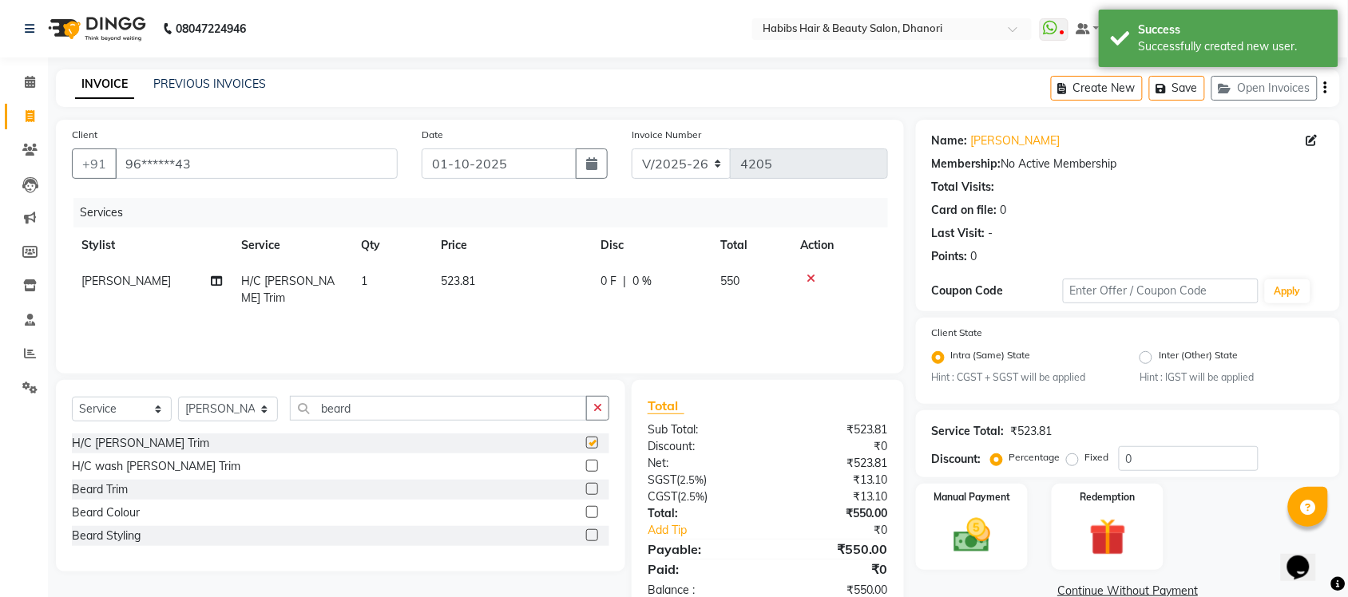
checkbox input "false"
click at [497, 408] on input "beard" at bounding box center [438, 408] width 297 height 25
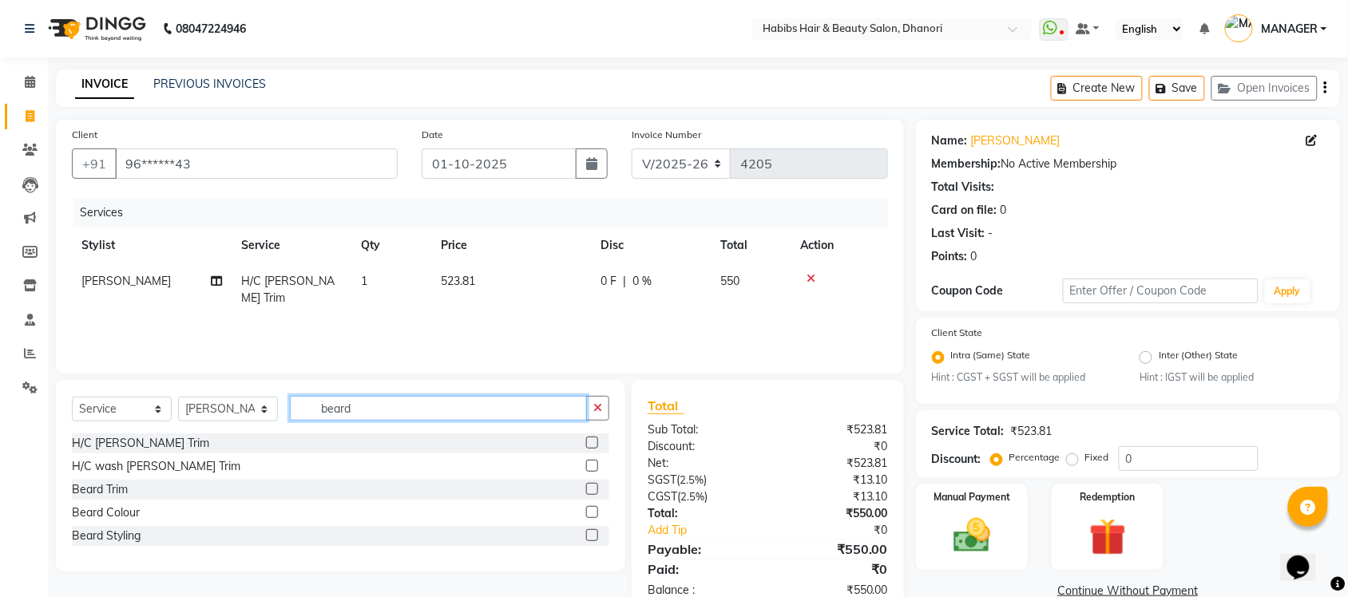
click at [497, 408] on input "beard" at bounding box center [438, 408] width 297 height 25
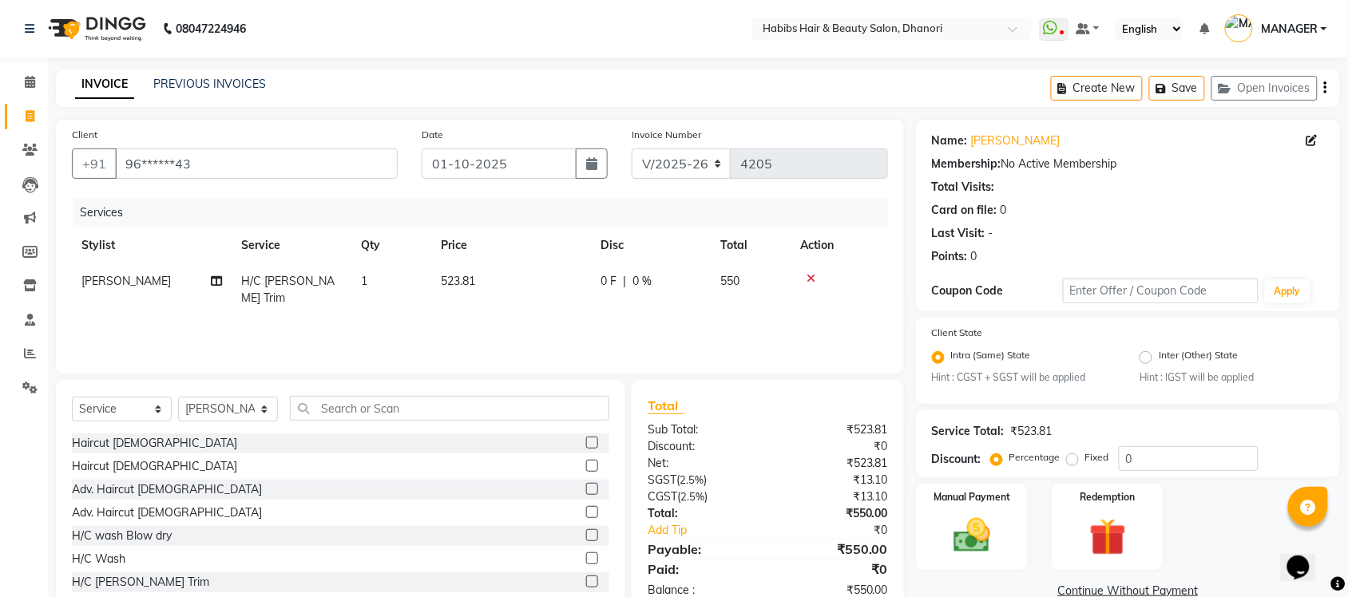
click at [586, 460] on label at bounding box center [592, 466] width 12 height 12
click at [586, 462] on input "checkbox" at bounding box center [591, 467] width 10 height 10
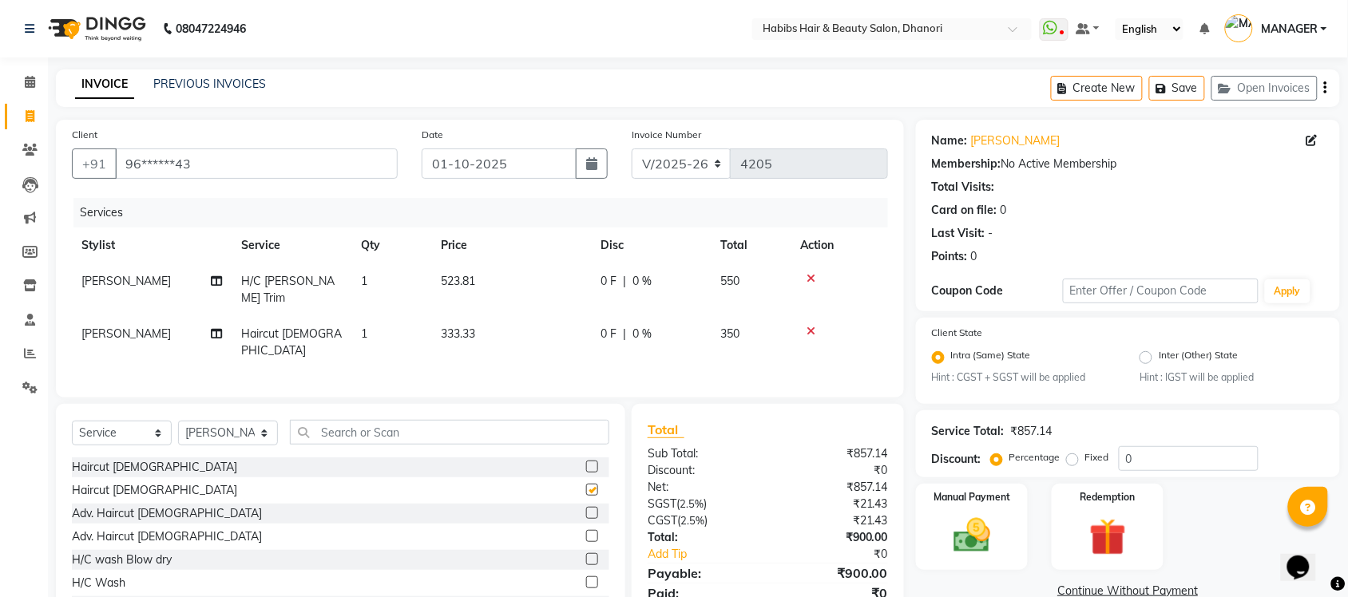
checkbox input "false"
click at [244, 421] on select "Select Stylist Admin [PERSON_NAME] [PERSON_NAME] MANAGER [PERSON_NAME] [PERSON_…" at bounding box center [228, 433] width 100 height 25
select select "70341"
click at [178, 421] on select "Select Stylist Admin [PERSON_NAME] [PERSON_NAME] MANAGER [PERSON_NAME] [PERSON_…" at bounding box center [228, 433] width 100 height 25
click at [586, 461] on label at bounding box center [592, 467] width 12 height 12
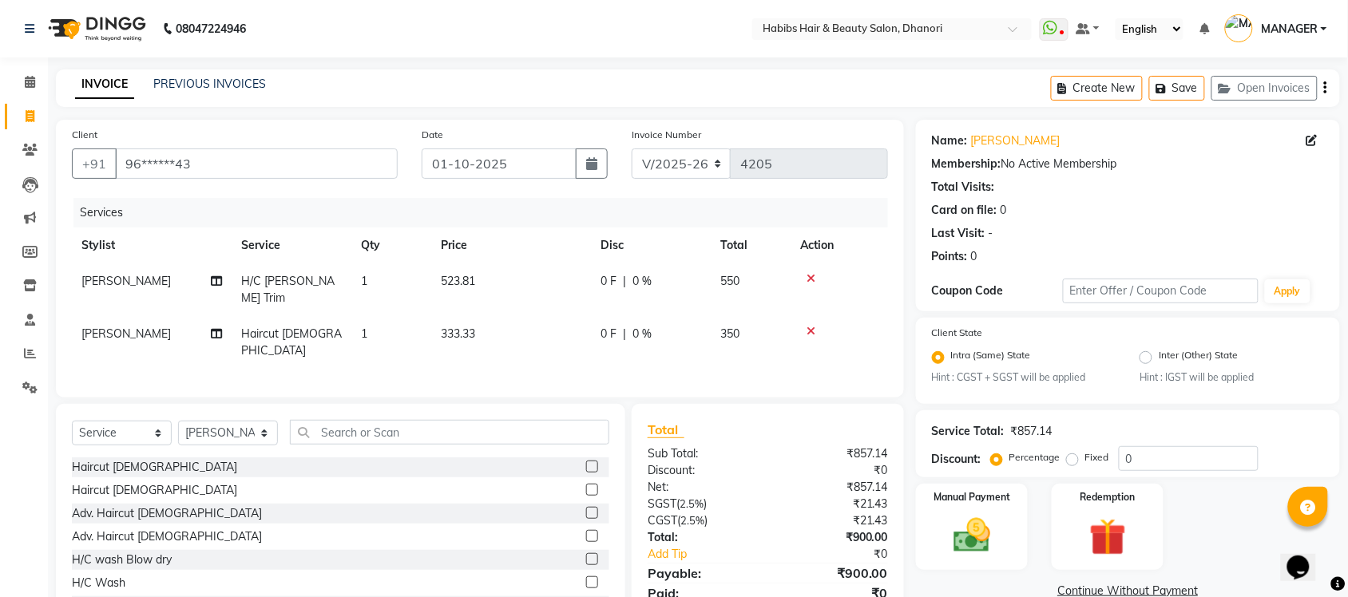
click at [586, 462] on input "checkbox" at bounding box center [591, 467] width 10 height 10
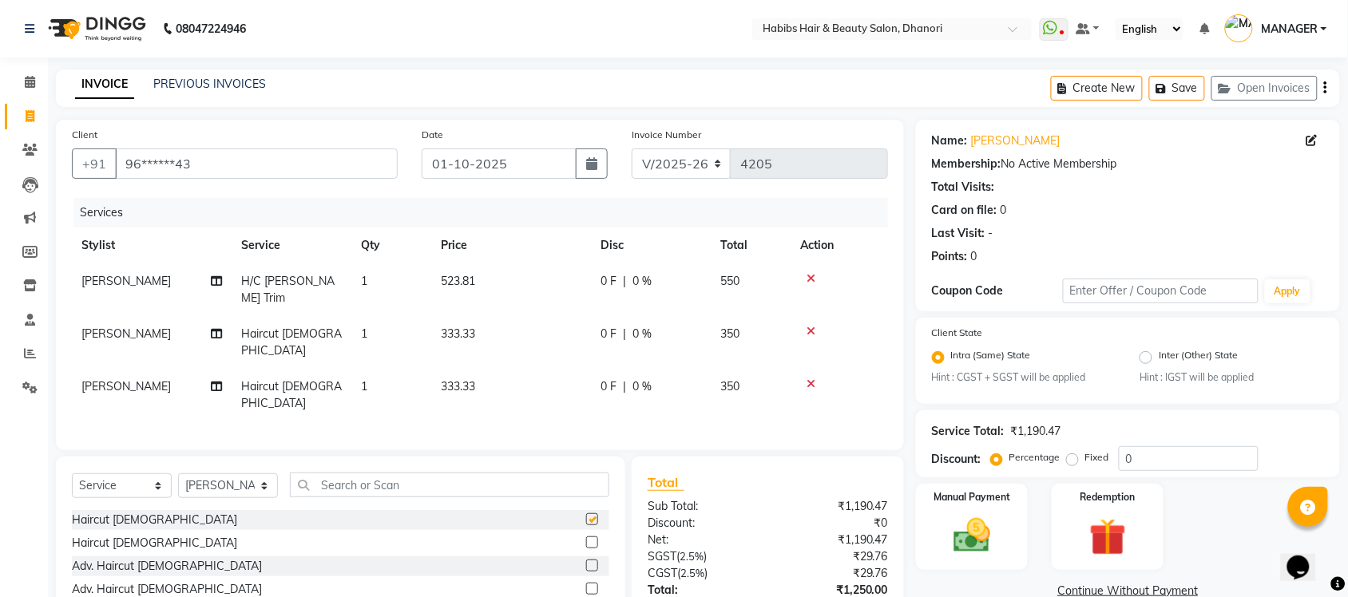
checkbox input "false"
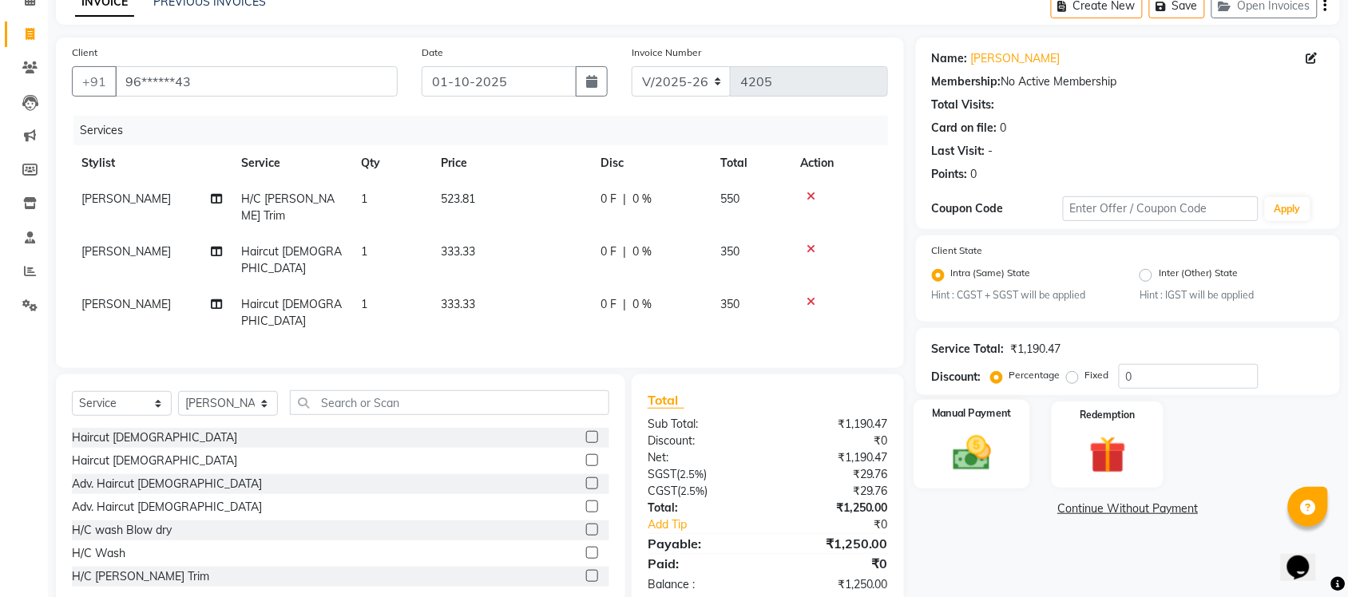
click at [954, 463] on img at bounding box center [972, 454] width 62 height 44
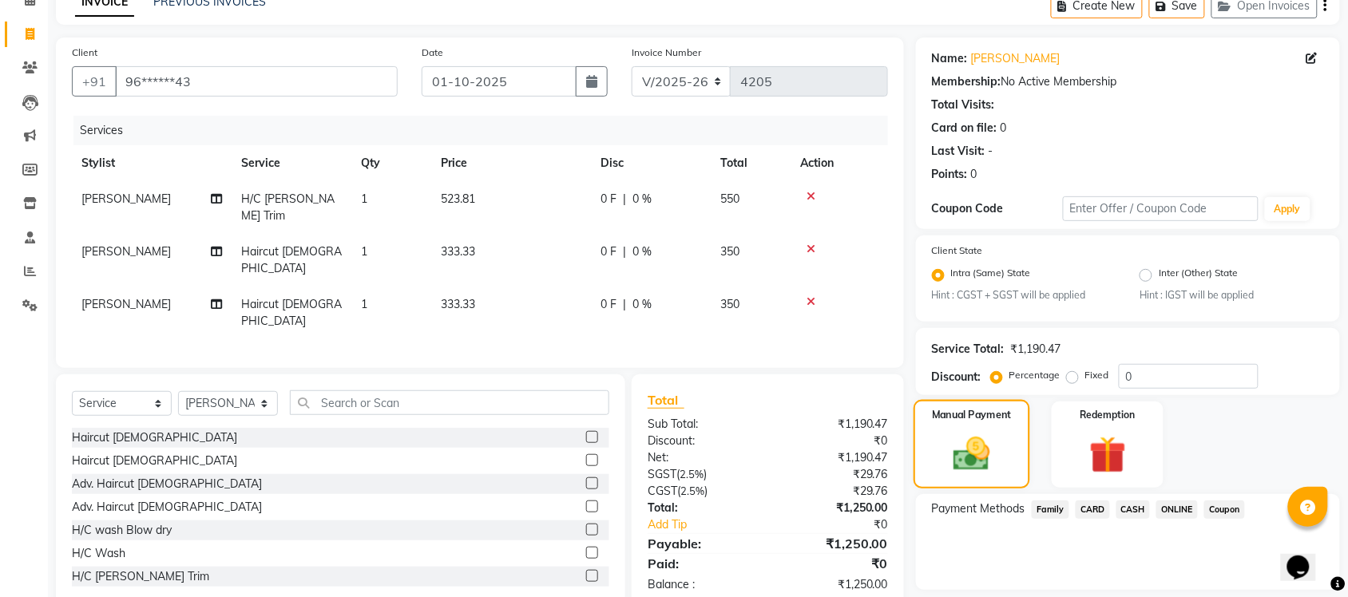
scroll to position [129, 0]
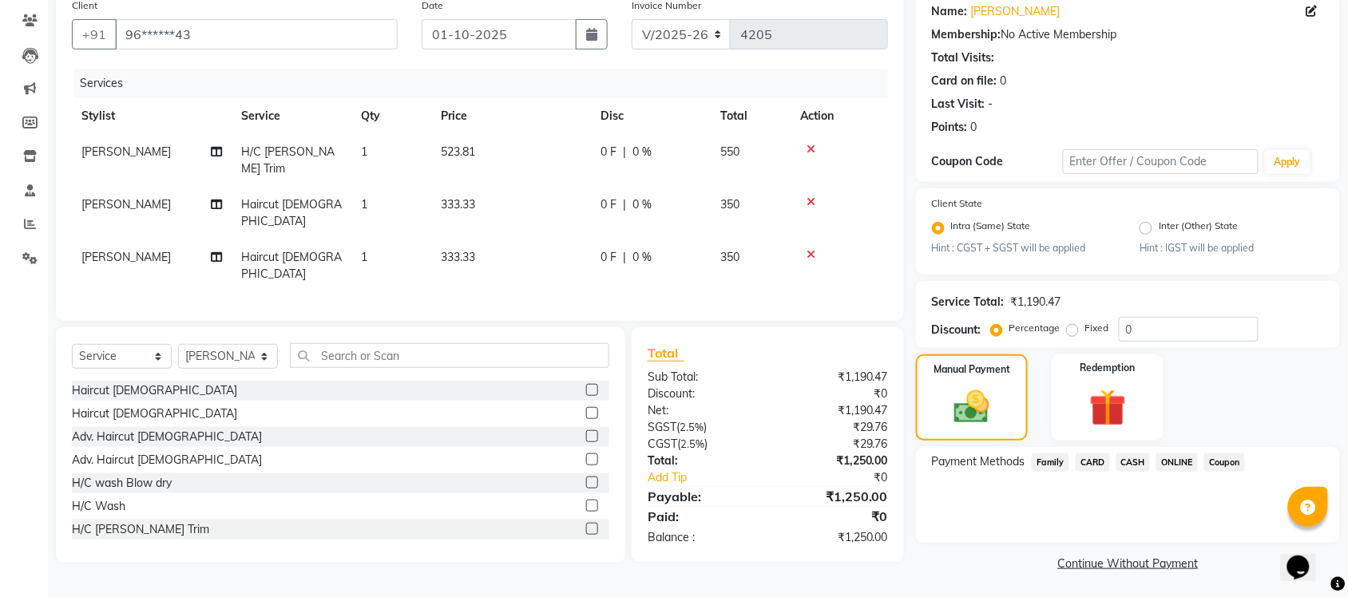
click at [1174, 454] on span "ONLINE" at bounding box center [1177, 463] width 42 height 18
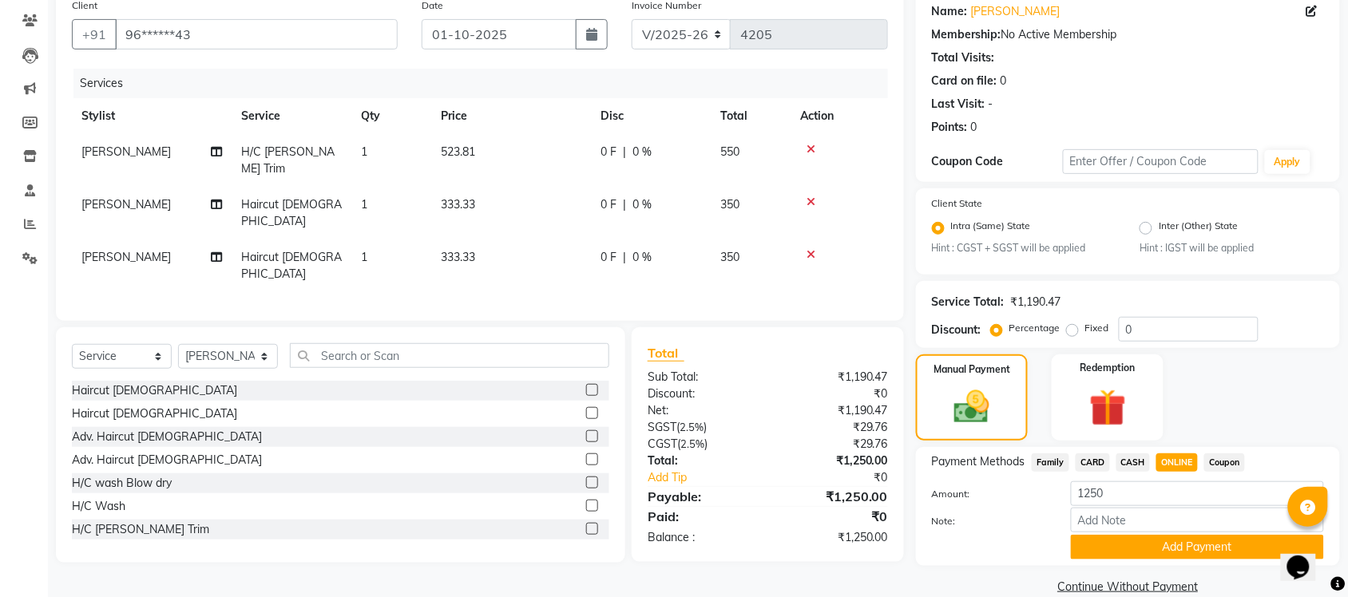
scroll to position [152, 0]
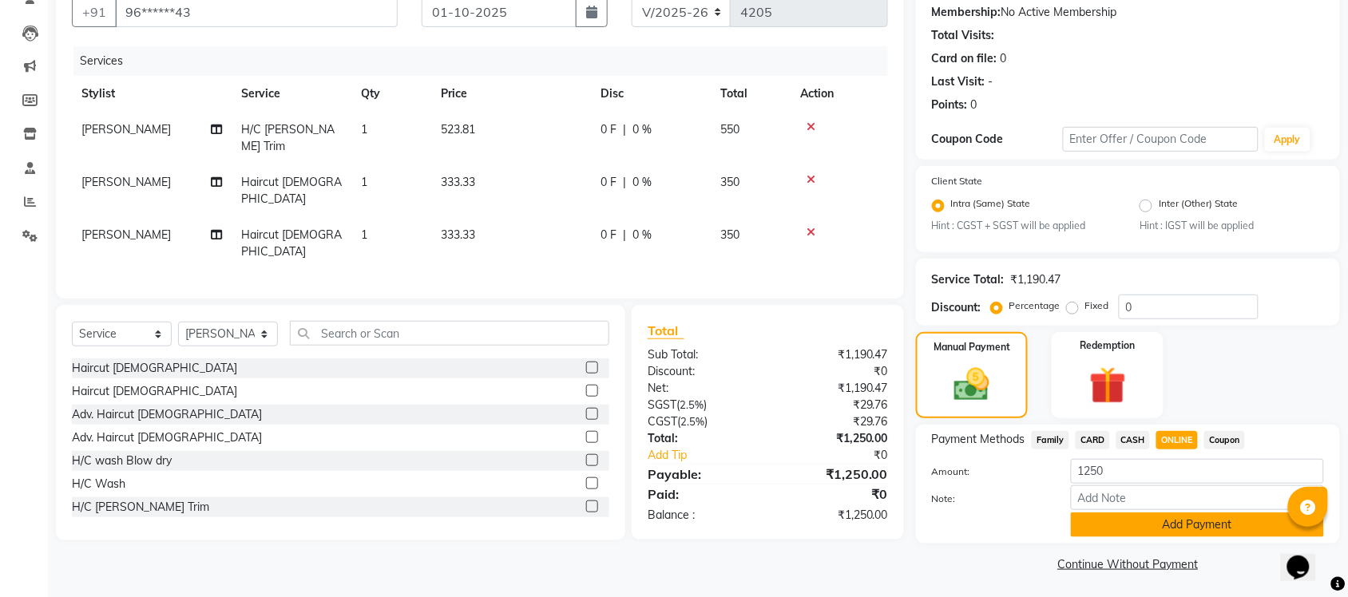
click at [1152, 525] on button "Add Payment" at bounding box center [1197, 525] width 253 height 25
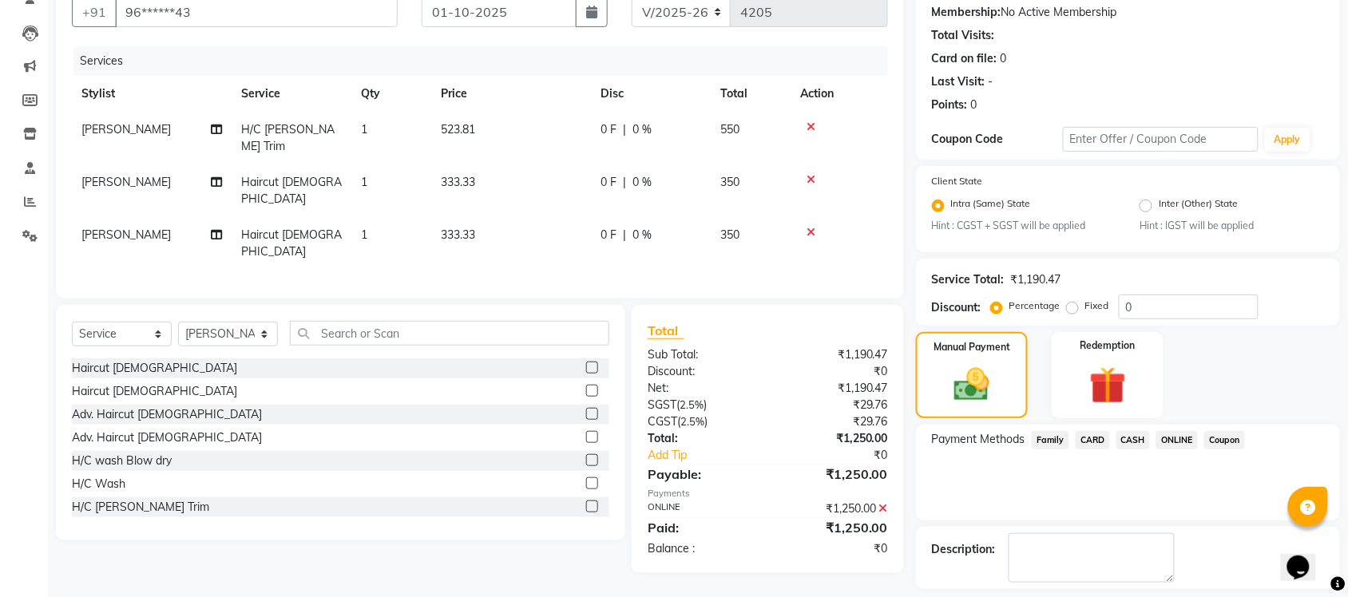
click at [882, 503] on icon at bounding box center [883, 508] width 9 height 11
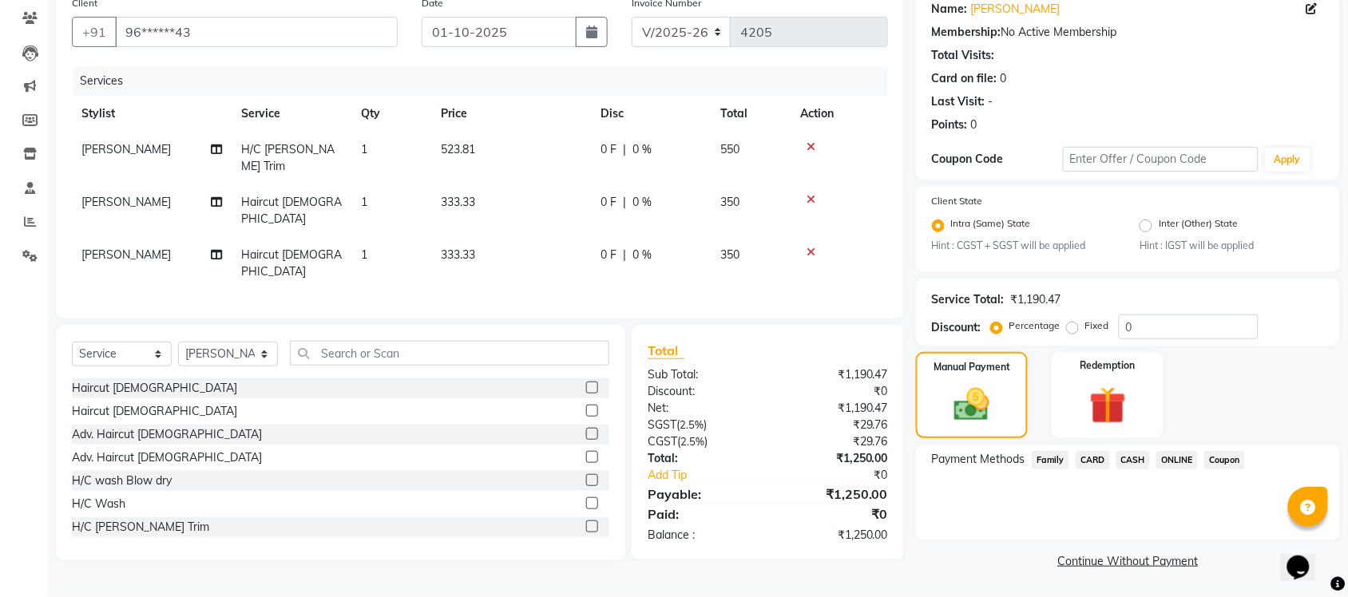
scroll to position [129, 0]
click at [1126, 459] on span "CASH" at bounding box center [1133, 463] width 34 height 18
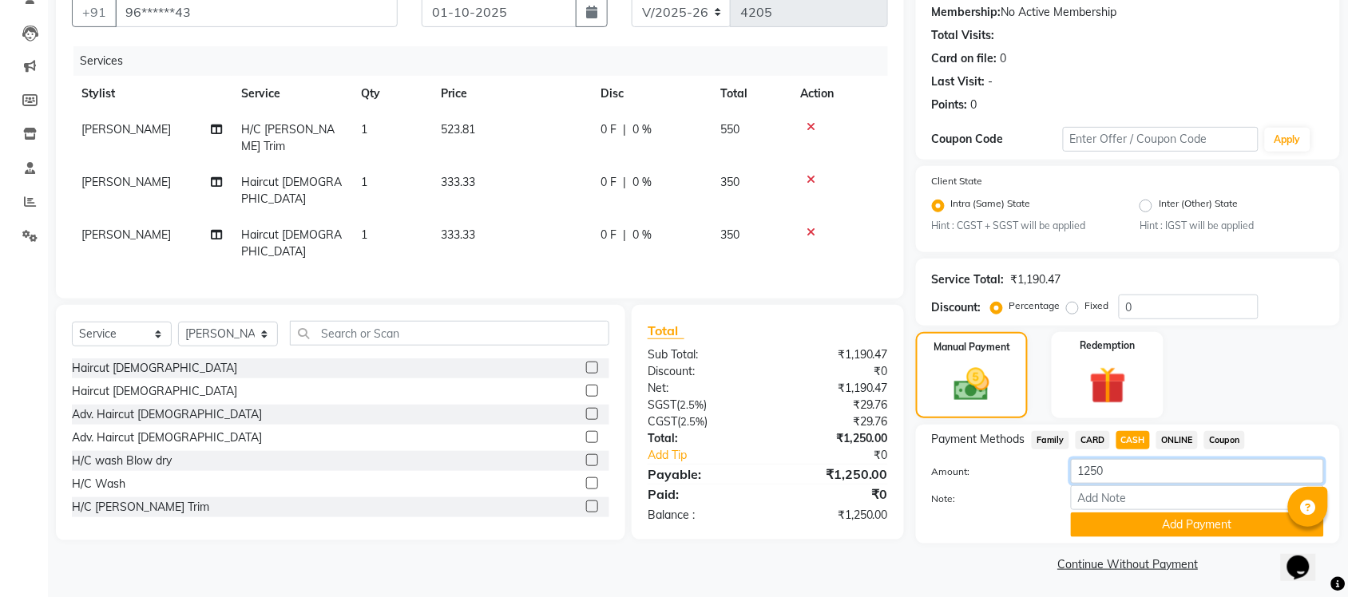
click at [1094, 468] on input "1250" at bounding box center [1197, 471] width 253 height 25
type input "50"
click at [1128, 523] on button "Add Payment" at bounding box center [1197, 525] width 253 height 25
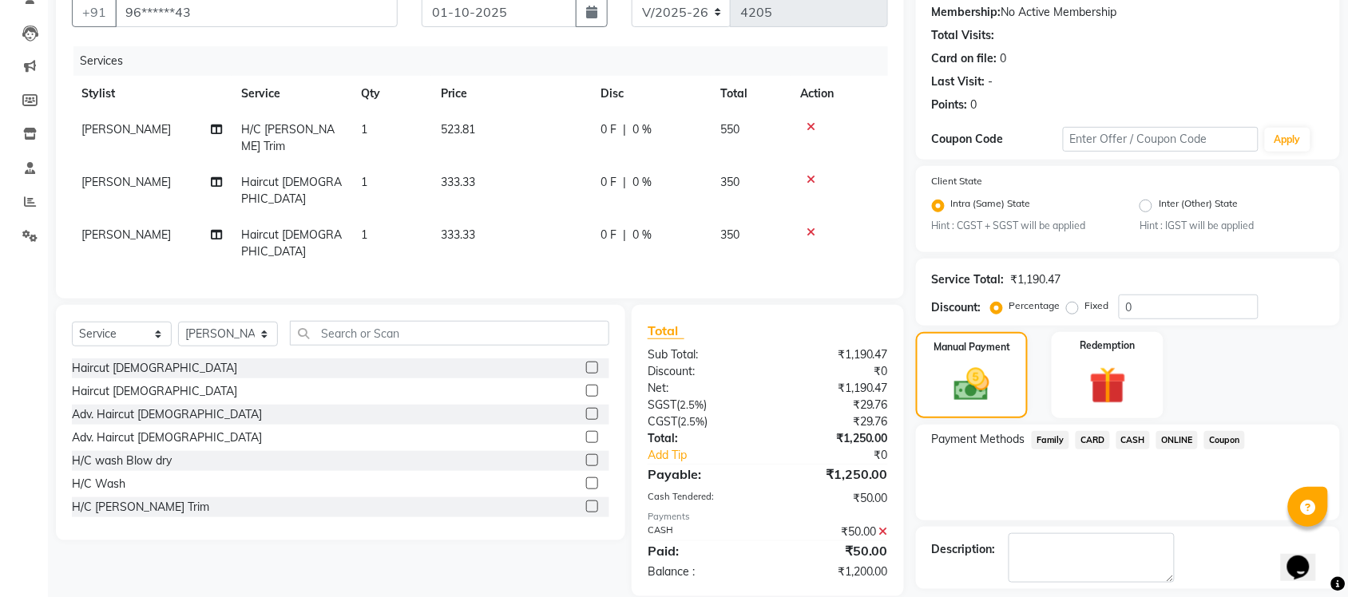
click at [1179, 433] on span "ONLINE" at bounding box center [1177, 440] width 42 height 18
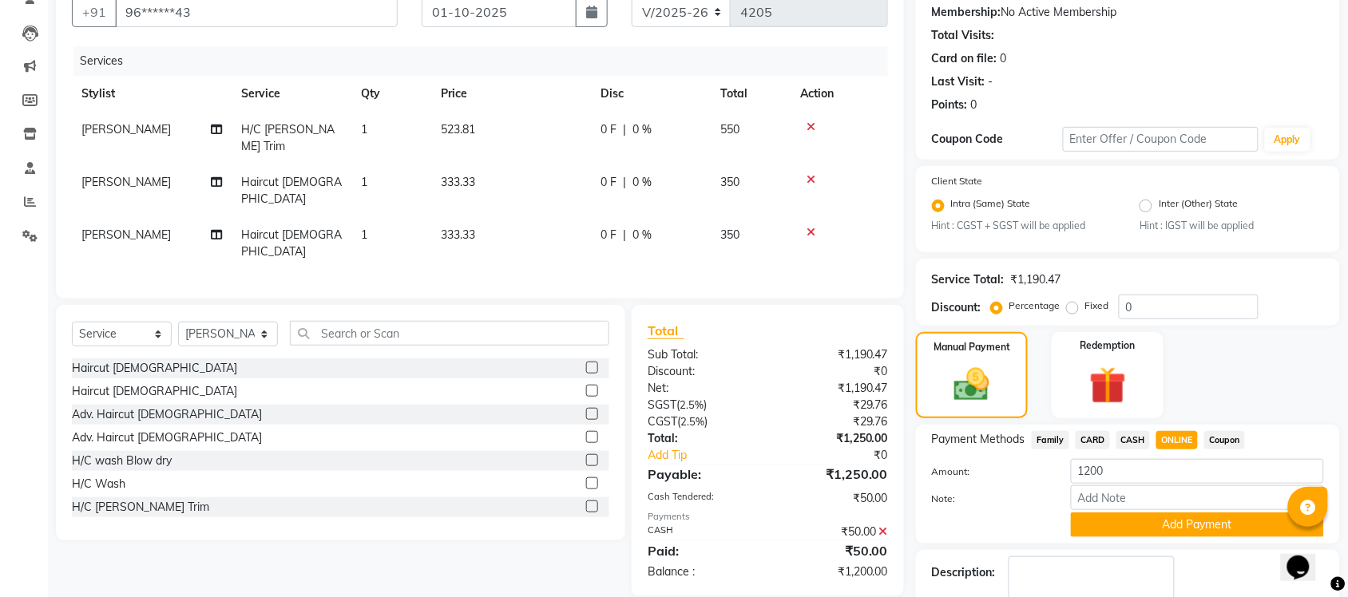
scroll to position [242, 0]
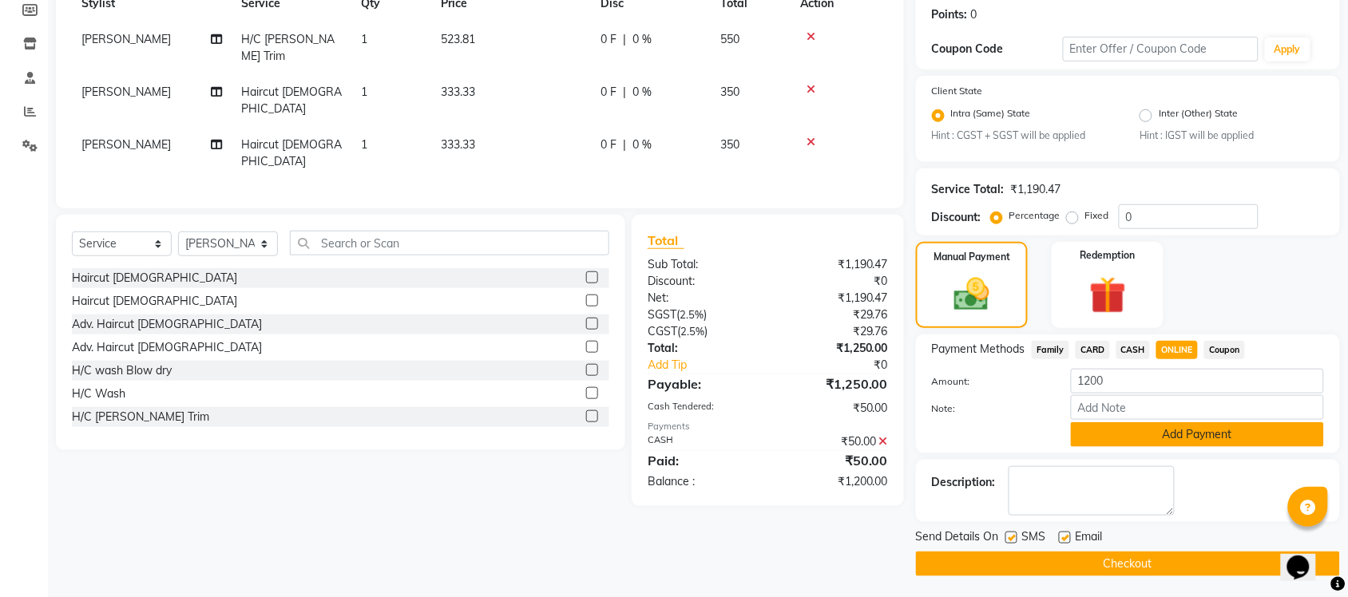
click at [1178, 428] on button "Add Payment" at bounding box center [1197, 434] width 253 height 25
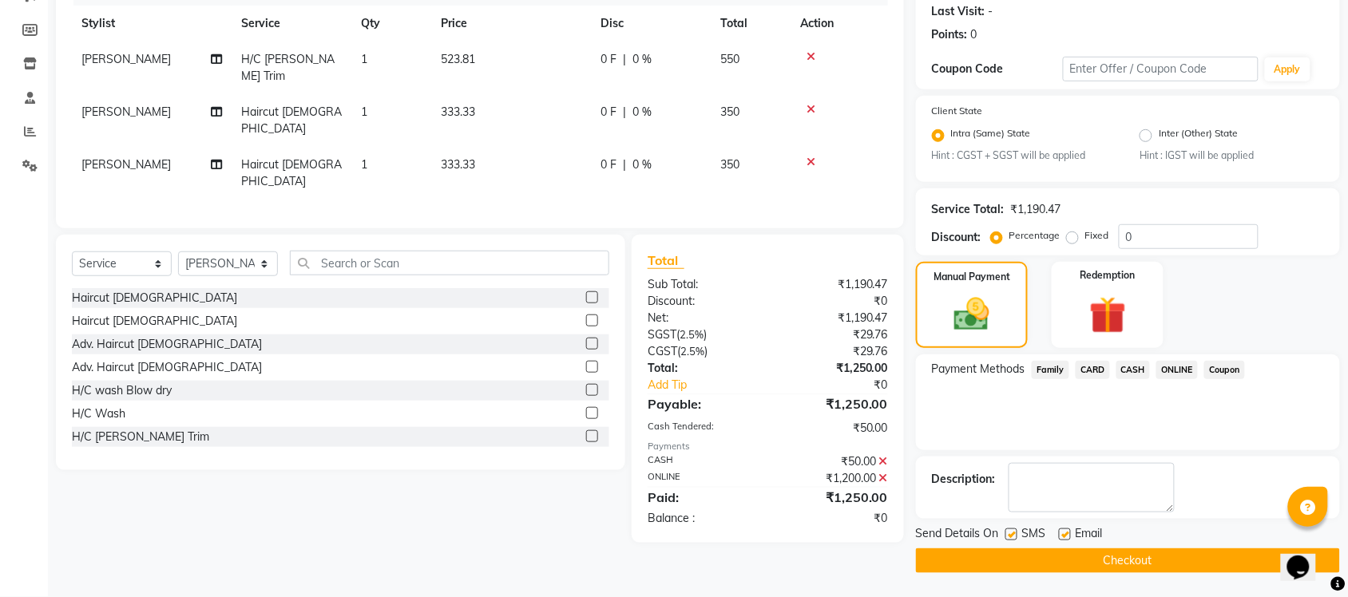
scroll to position [220, 0]
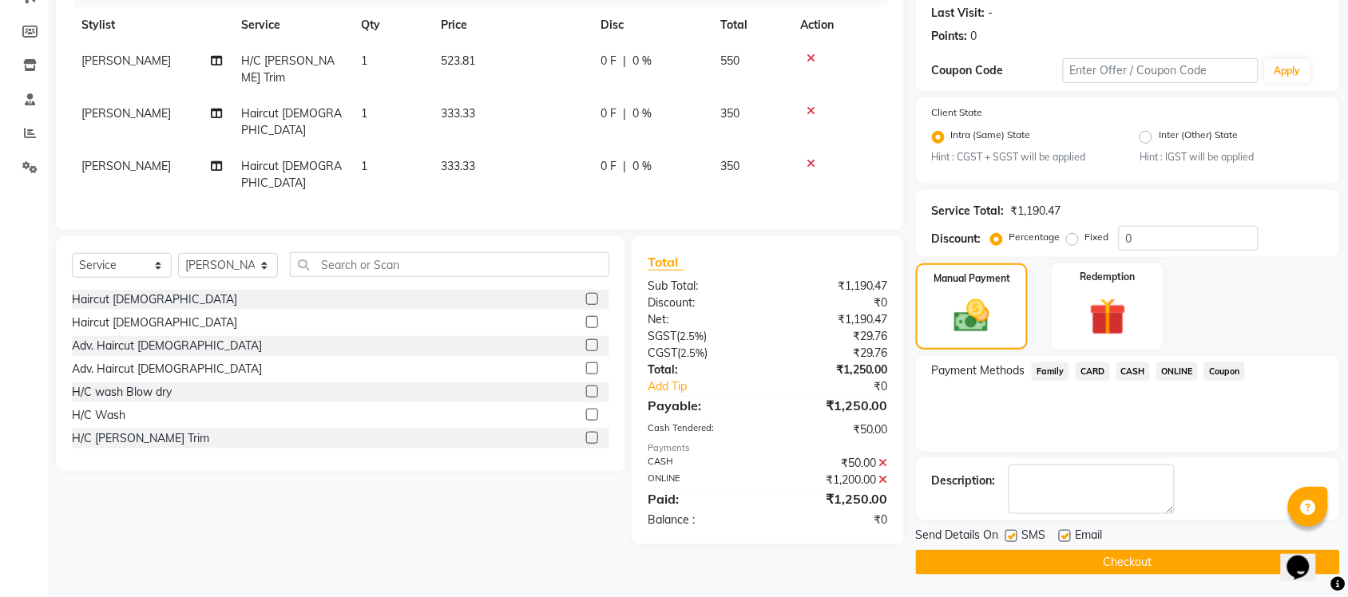
click at [884, 458] on icon at bounding box center [883, 463] width 9 height 11
click at [883, 434] on icon at bounding box center [883, 439] width 9 height 11
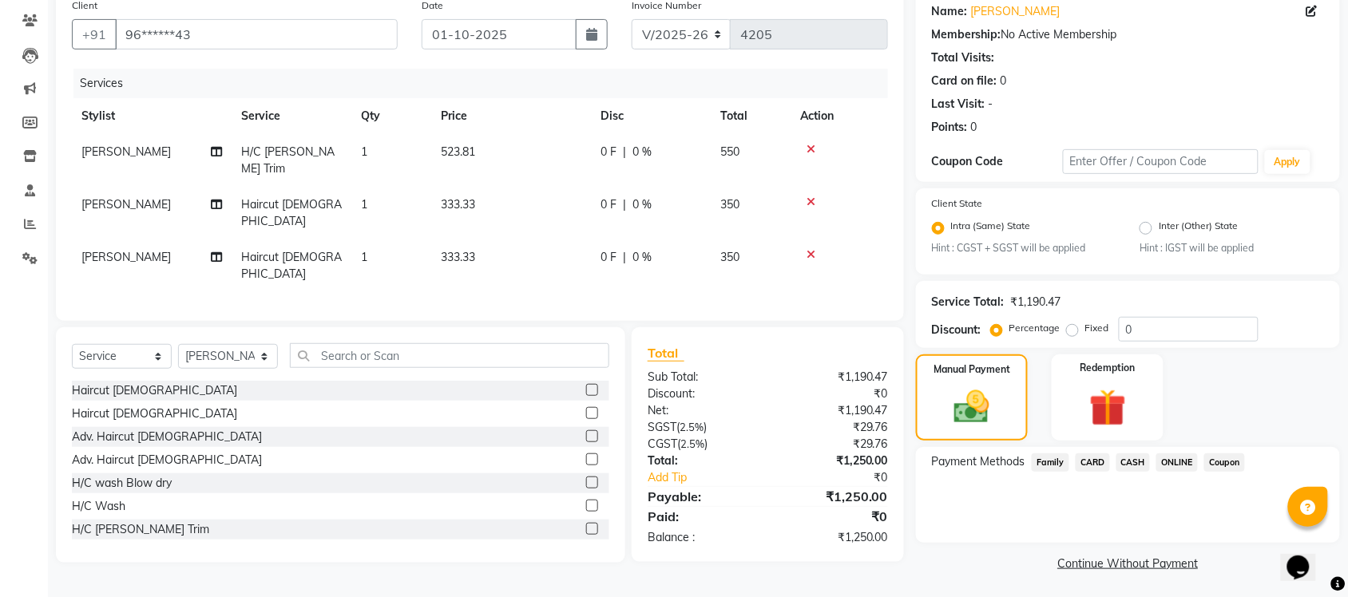
click at [1166, 463] on span "ONLINE" at bounding box center [1177, 463] width 42 height 18
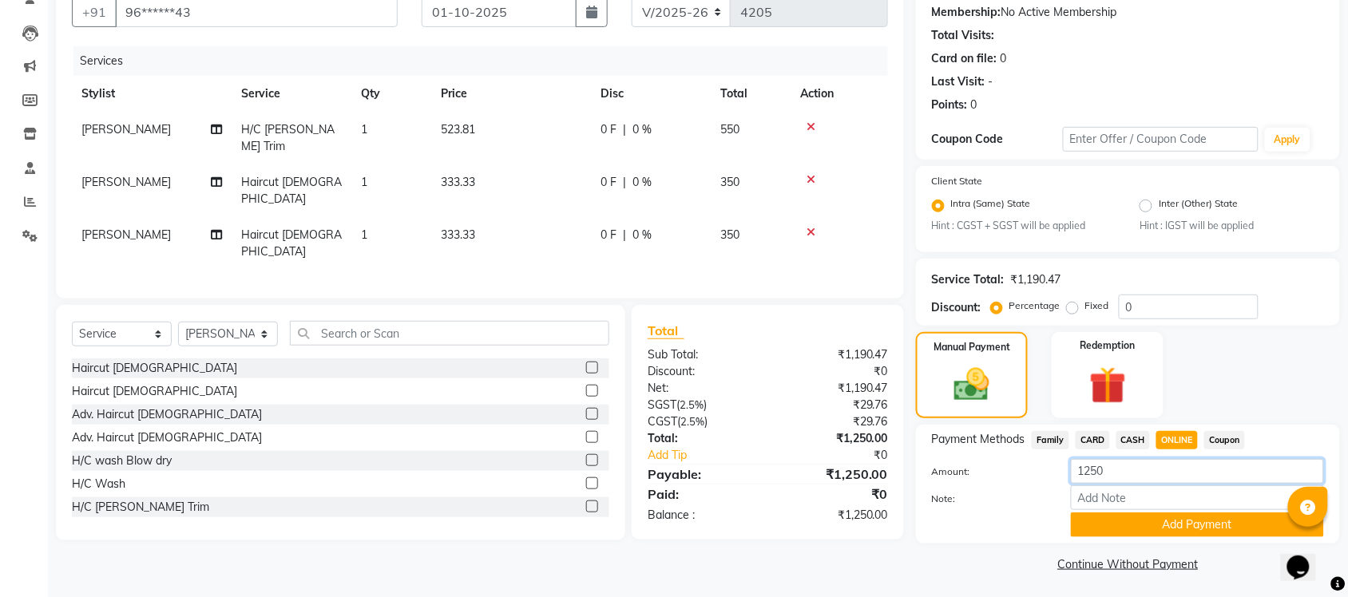
click at [1094, 471] on input "1250" at bounding box center [1197, 471] width 253 height 25
type input "50"
click at [1163, 531] on button "Add Payment" at bounding box center [1197, 525] width 253 height 25
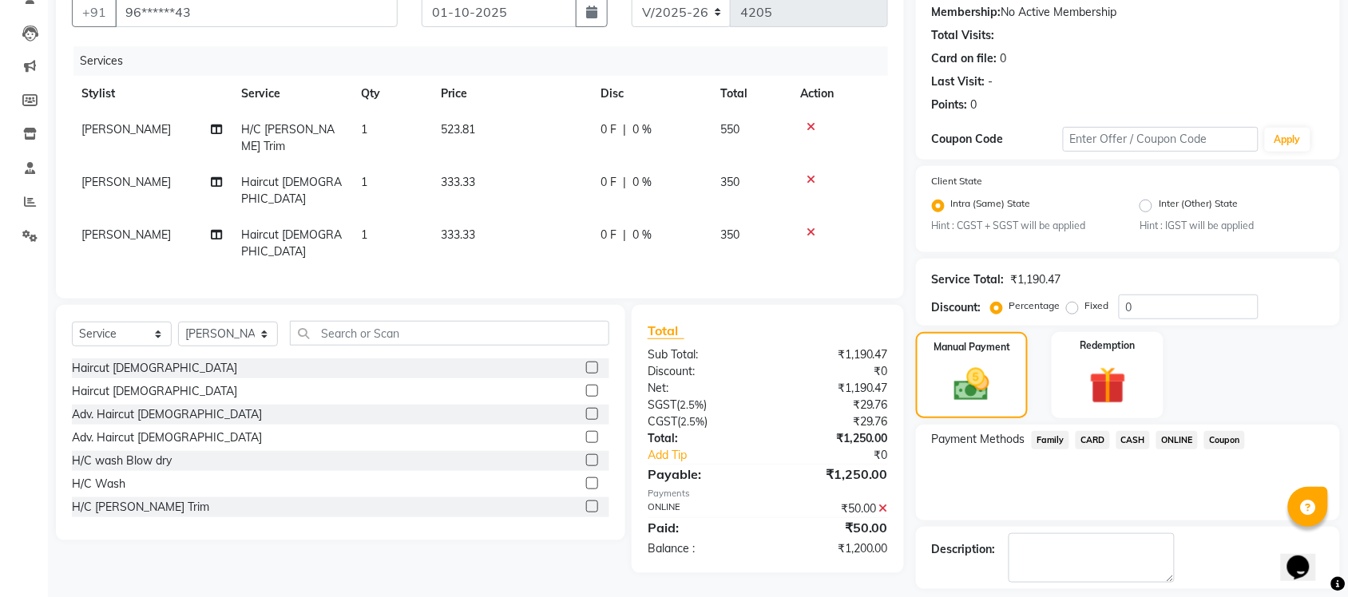
click at [1131, 437] on span "CASH" at bounding box center [1133, 440] width 34 height 18
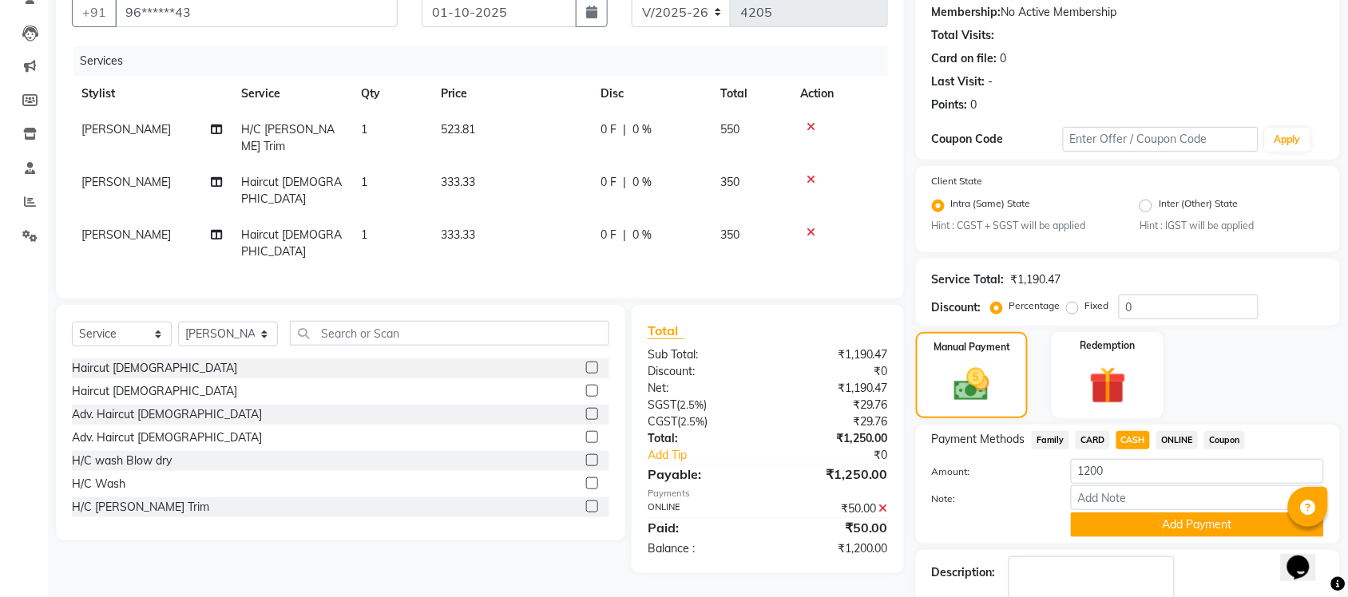
scroll to position [242, 0]
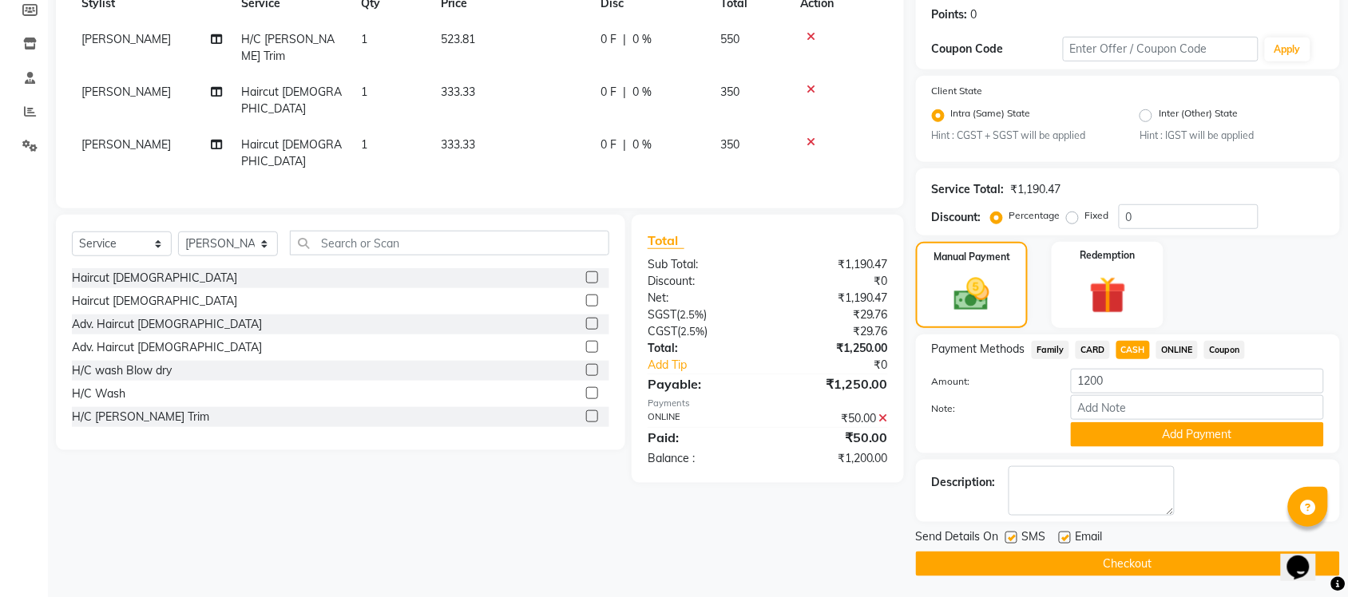
click at [1131, 437] on button "Add Payment" at bounding box center [1197, 434] width 253 height 25
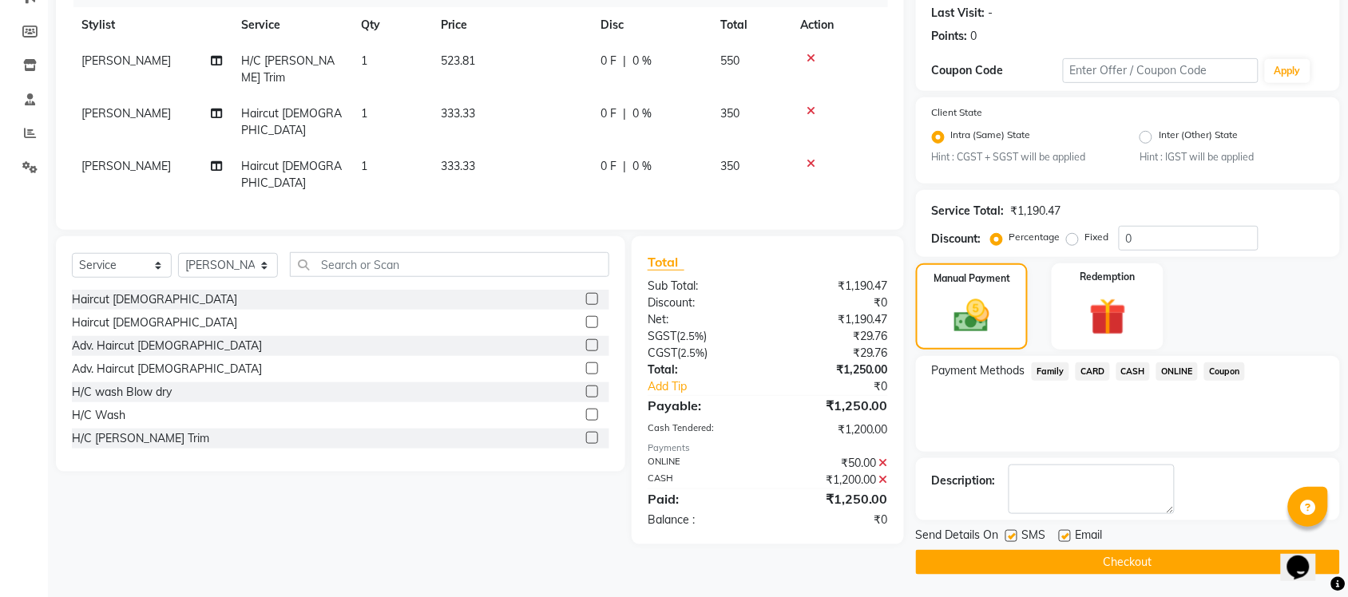
click at [1118, 552] on button "Checkout" at bounding box center [1128, 562] width 424 height 25
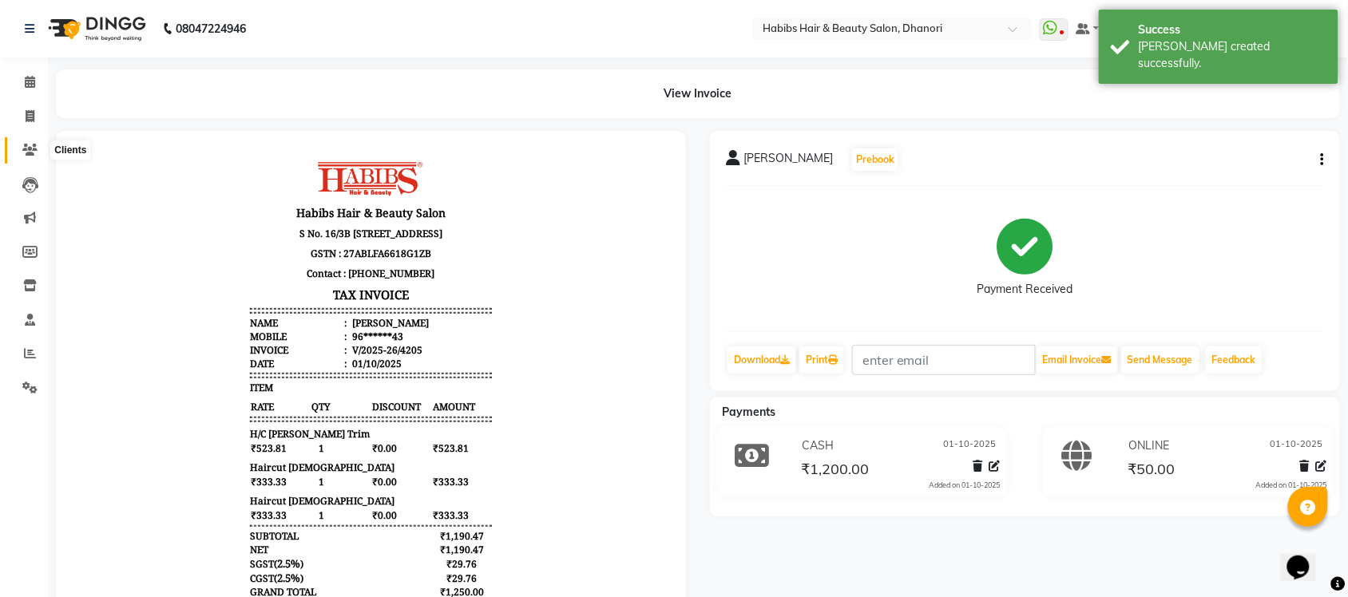
click at [17, 146] on span at bounding box center [30, 150] width 28 height 18
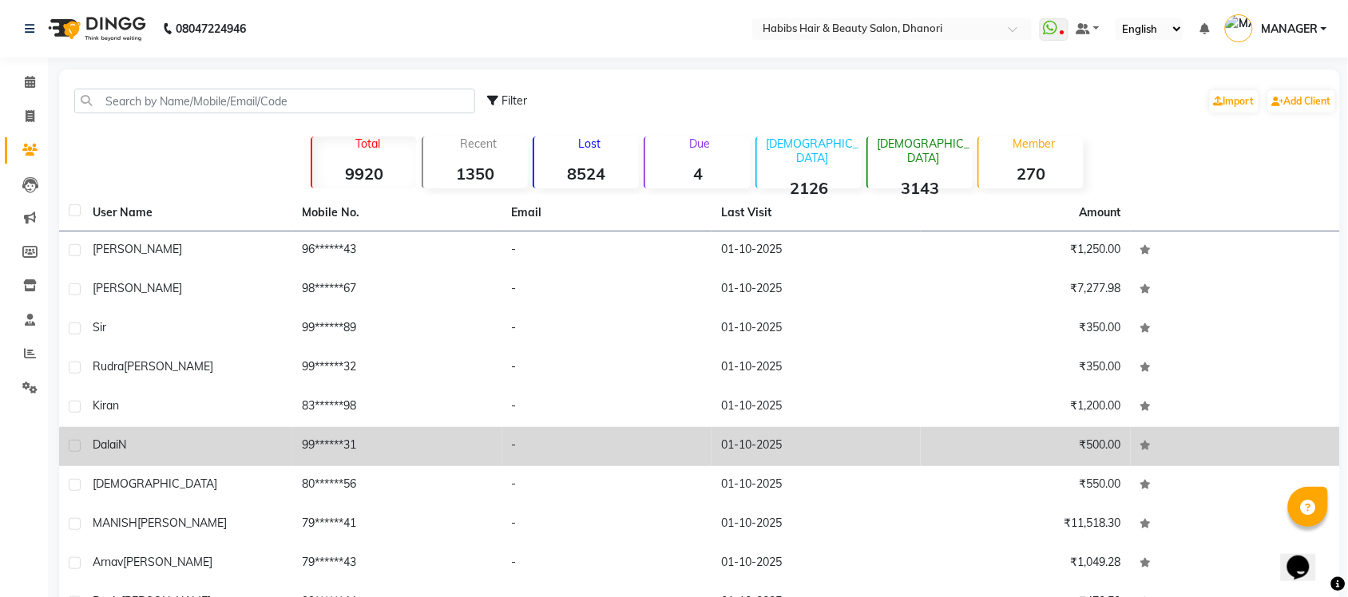
scroll to position [93, 0]
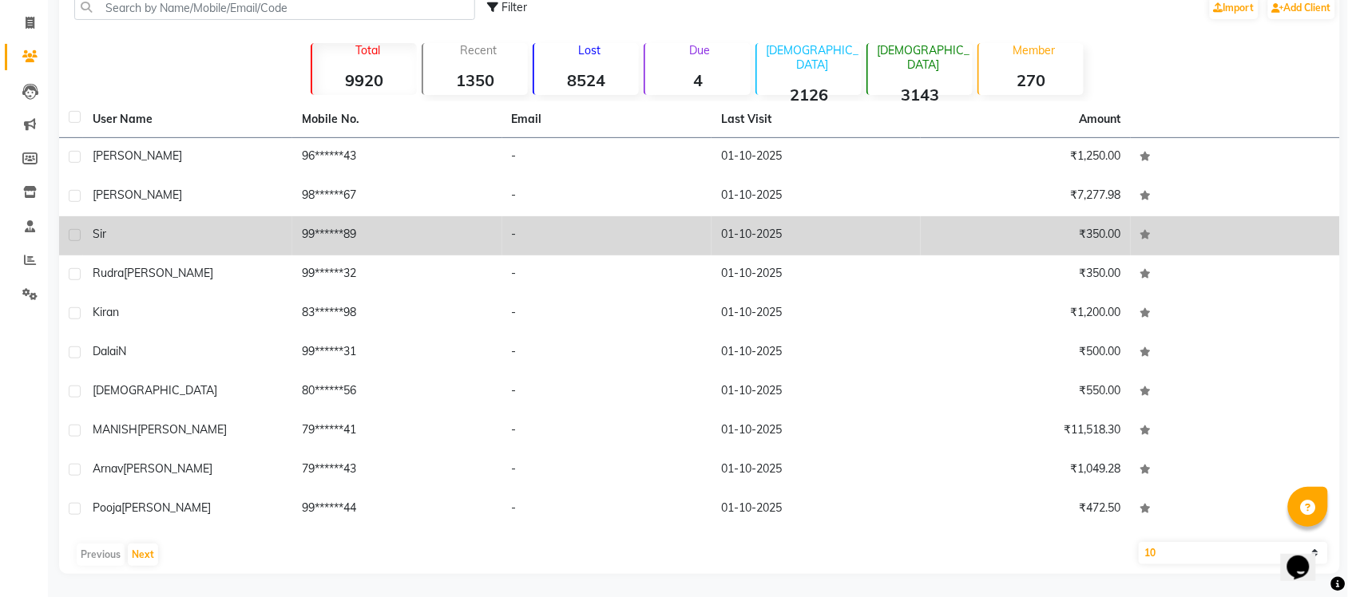
click at [265, 228] on div "Sir" at bounding box center [188, 234] width 190 height 17
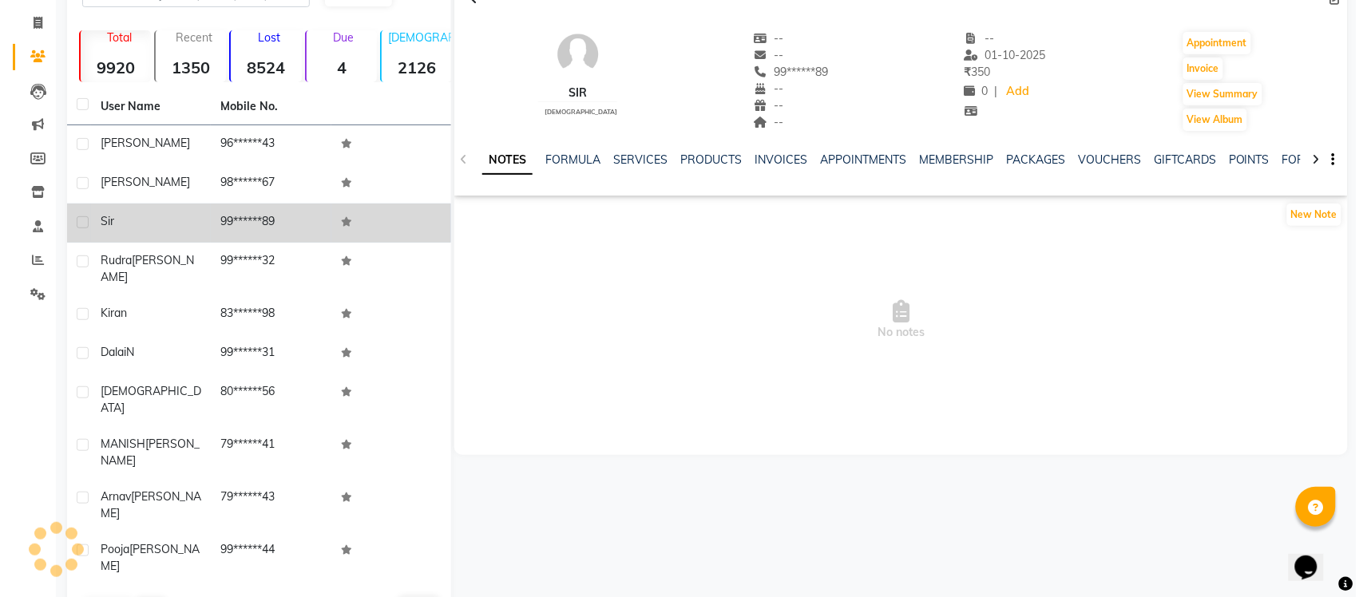
scroll to position [81, 0]
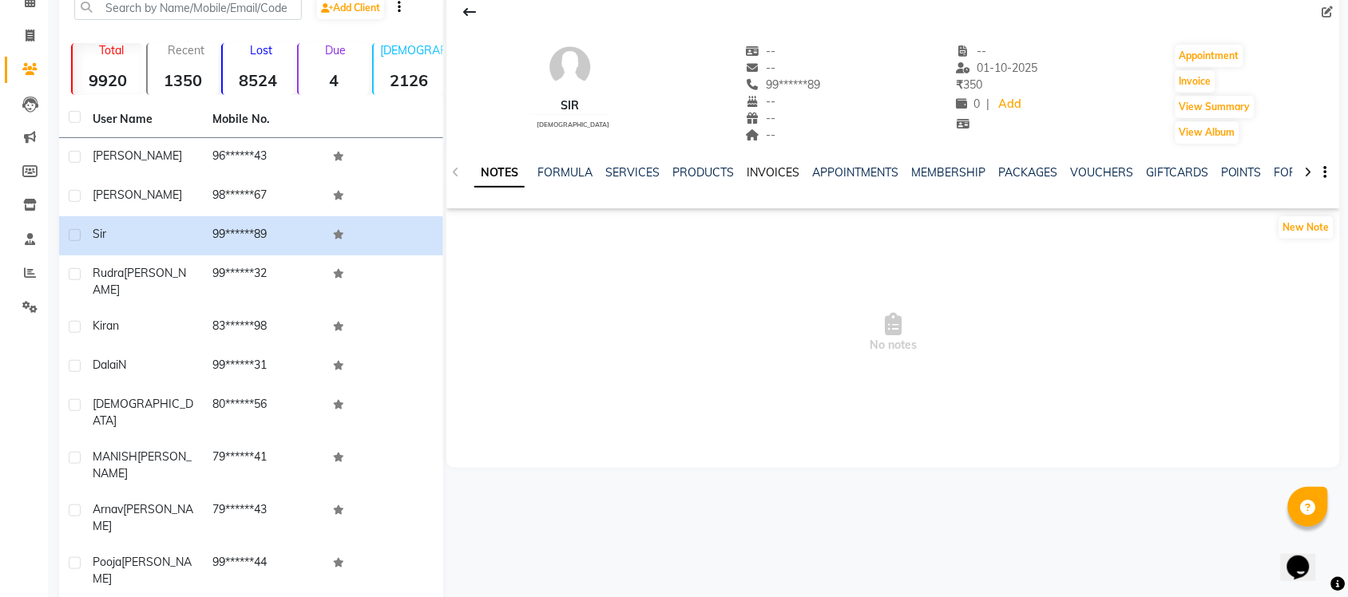
click at [775, 172] on link "INVOICES" at bounding box center [773, 172] width 53 height 14
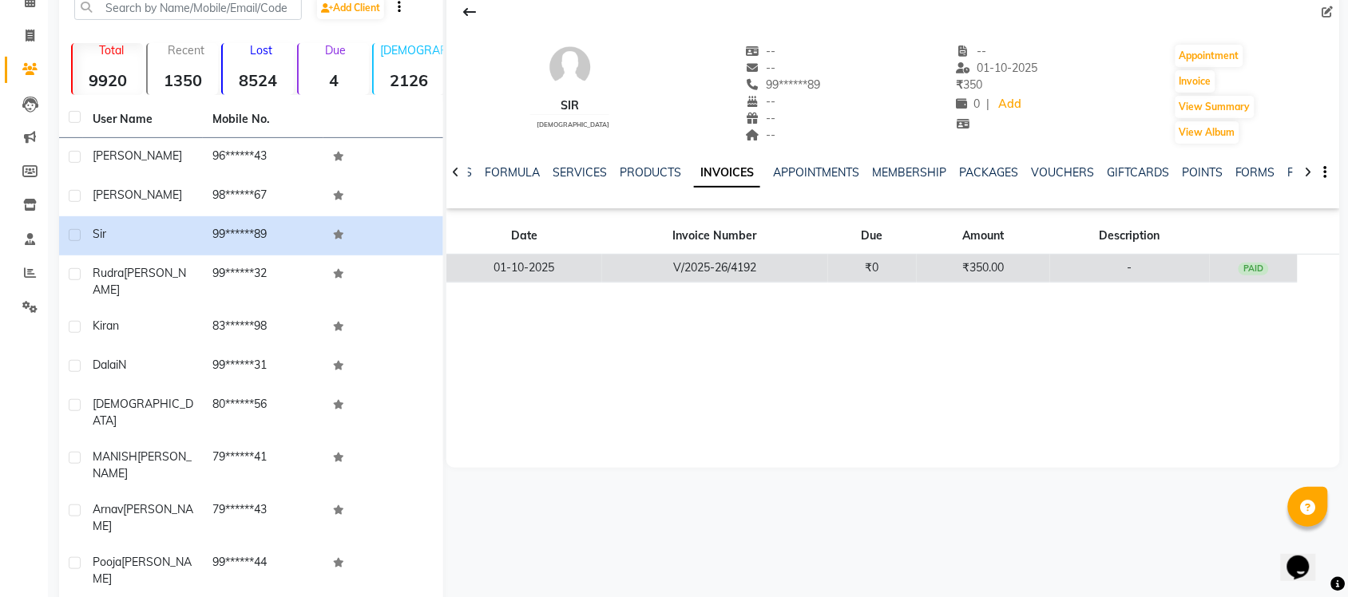
click at [875, 255] on td "₹0" at bounding box center [872, 269] width 89 height 28
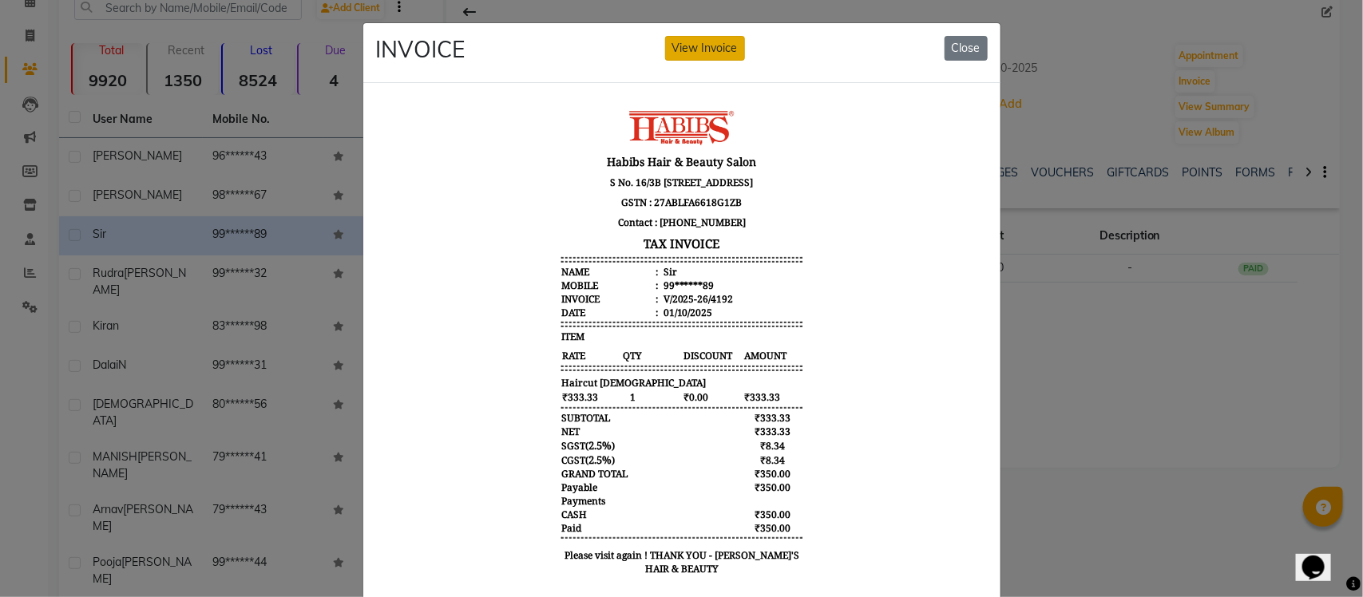
click at [688, 40] on button "View Invoice" at bounding box center [705, 48] width 80 height 25
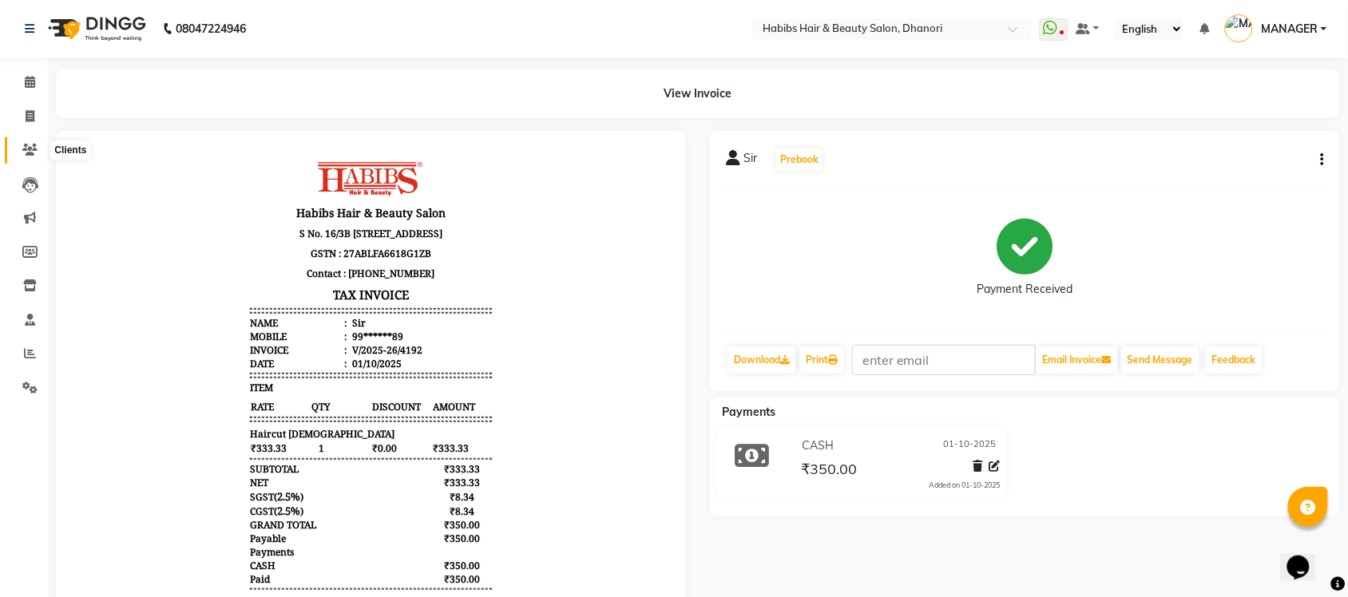
click at [21, 145] on span at bounding box center [30, 150] width 28 height 18
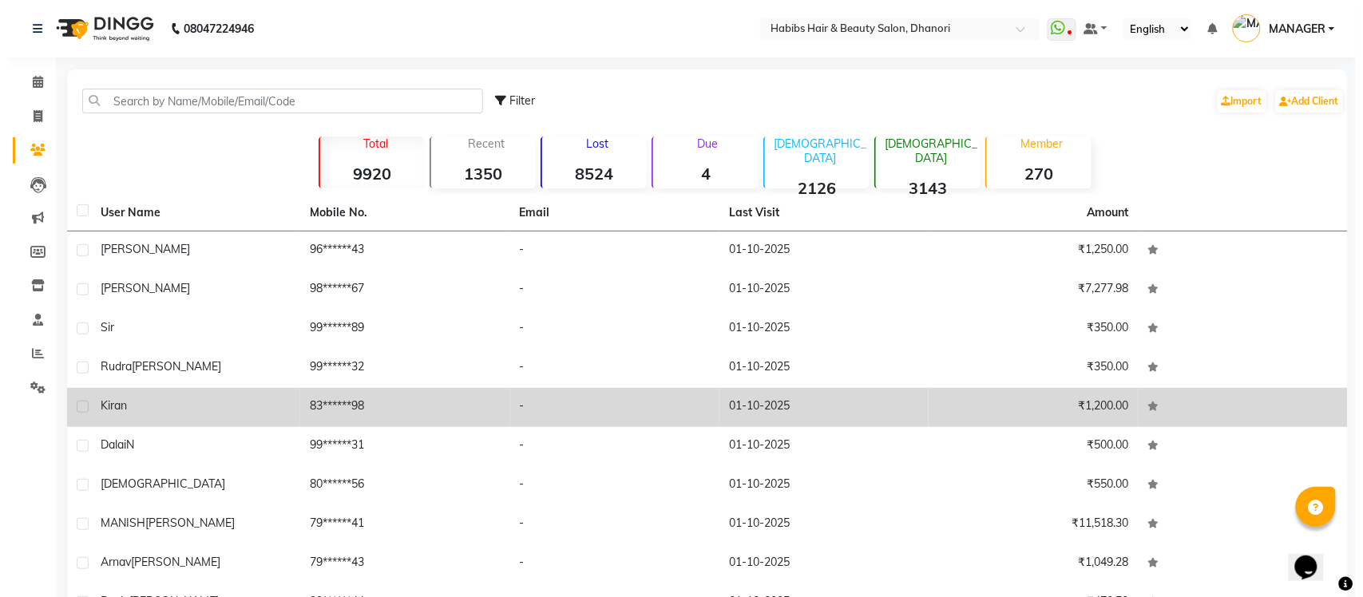
scroll to position [93, 0]
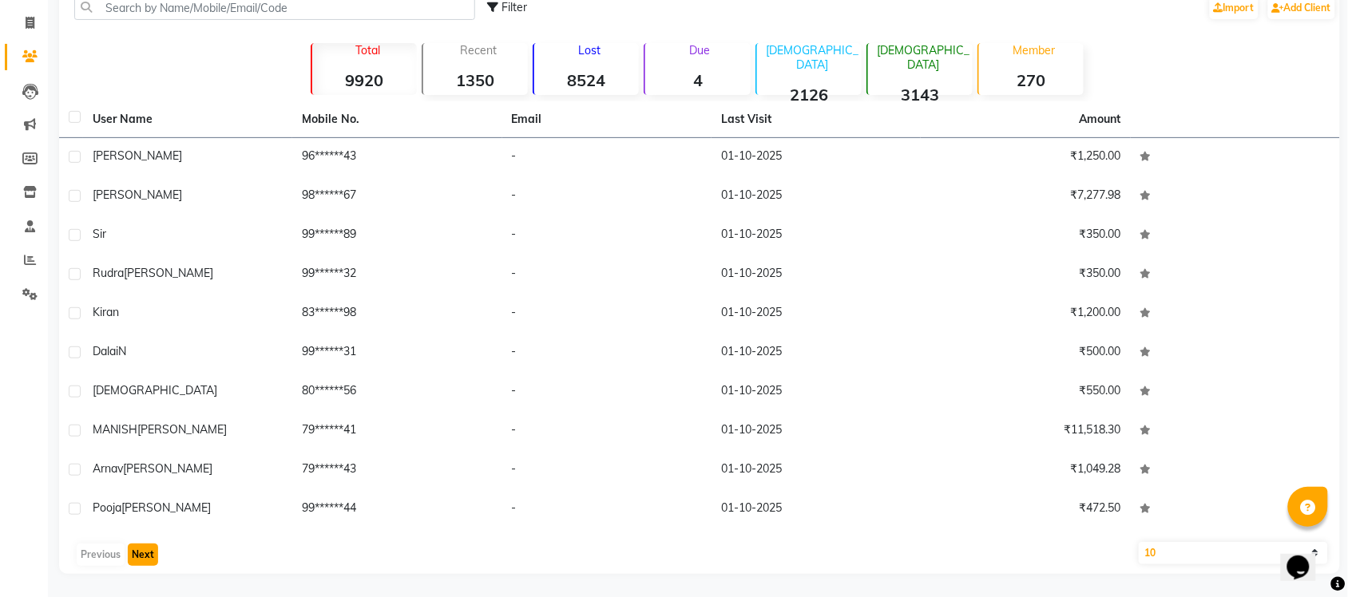
click at [137, 561] on button "Next" at bounding box center [143, 555] width 30 height 22
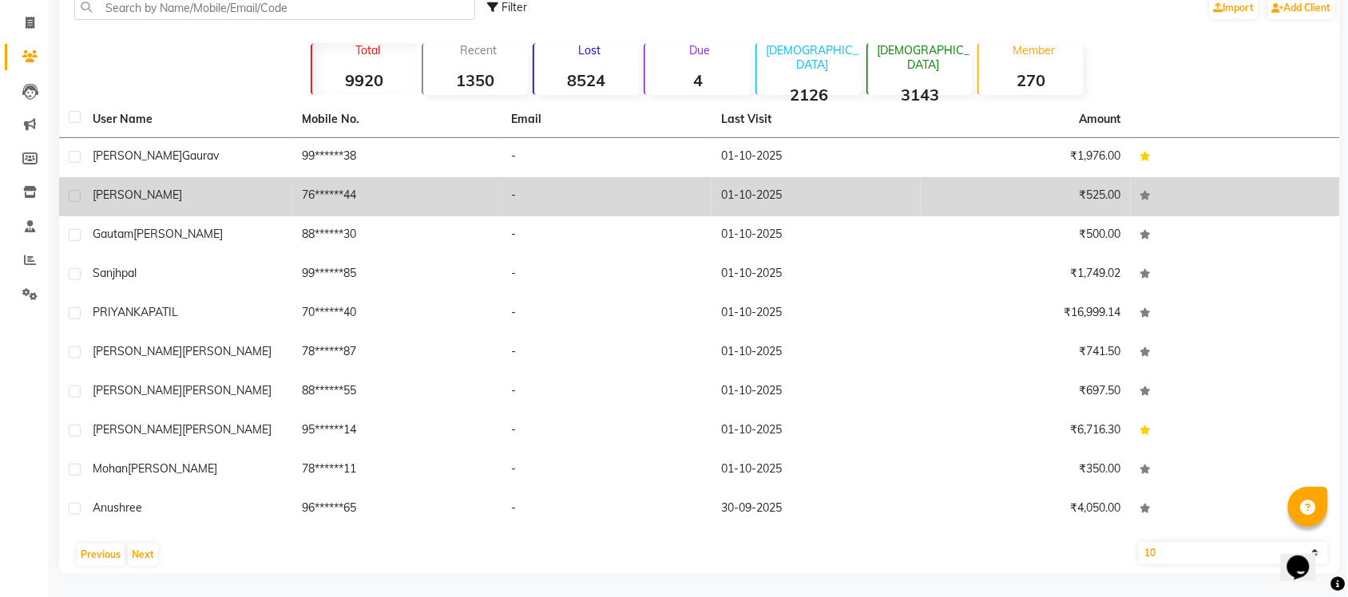
click at [216, 187] on div "[PERSON_NAME]" at bounding box center [188, 195] width 190 height 17
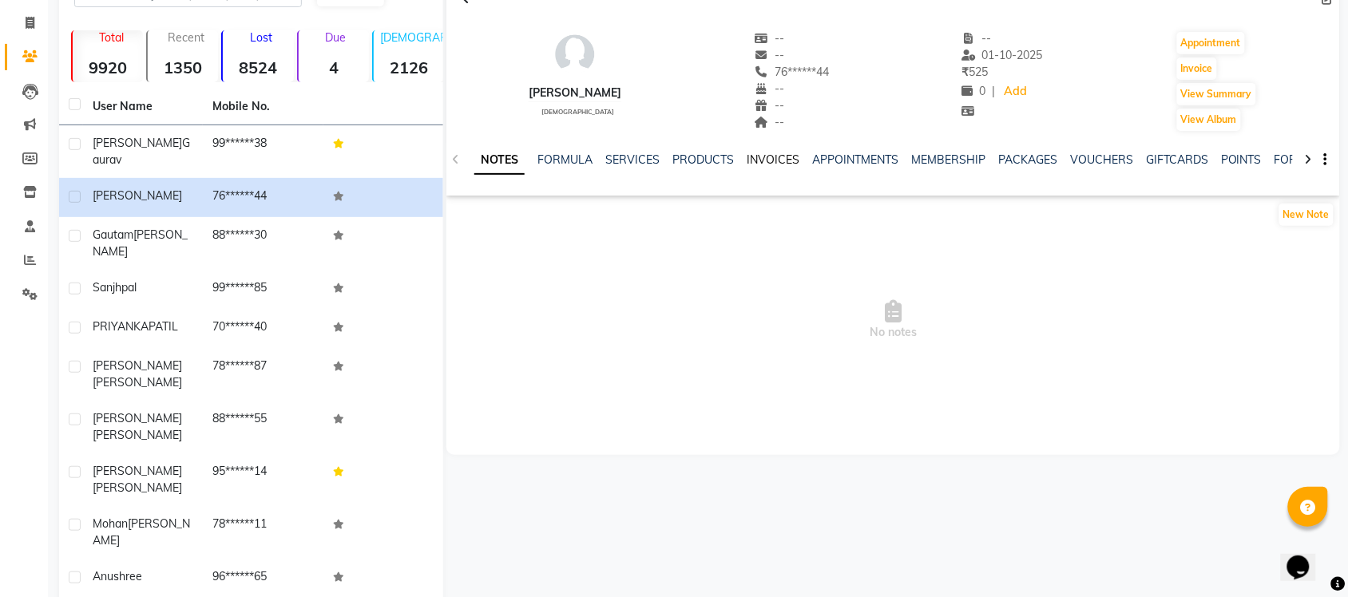
click at [771, 160] on link "INVOICES" at bounding box center [773, 160] width 53 height 14
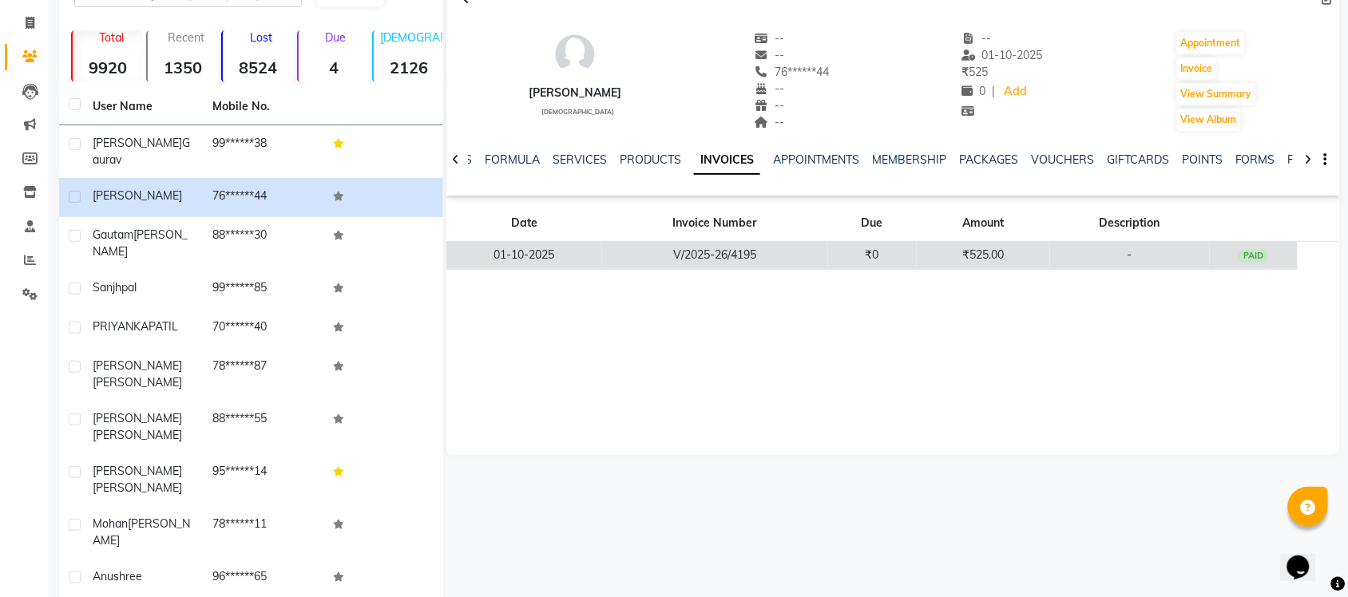
click at [919, 256] on td "₹525.00" at bounding box center [983, 256] width 133 height 28
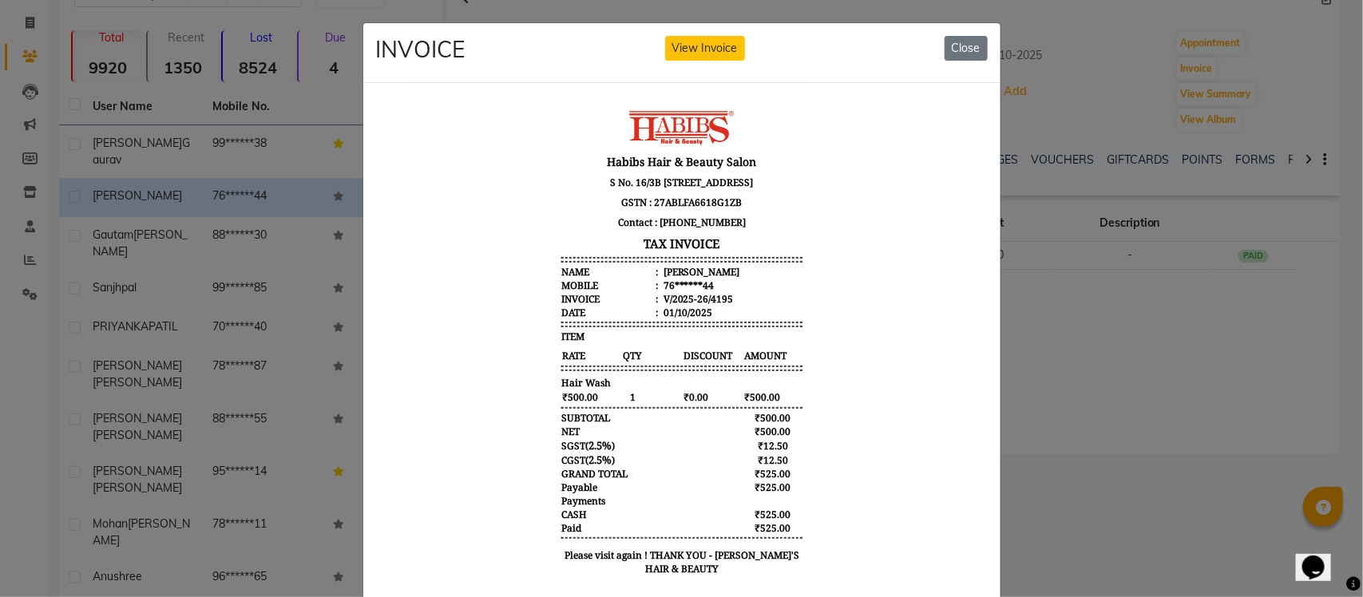
click at [1247, 264] on ngb-modal-window "INVOICE View Invoice Close" at bounding box center [681, 298] width 1363 height 597
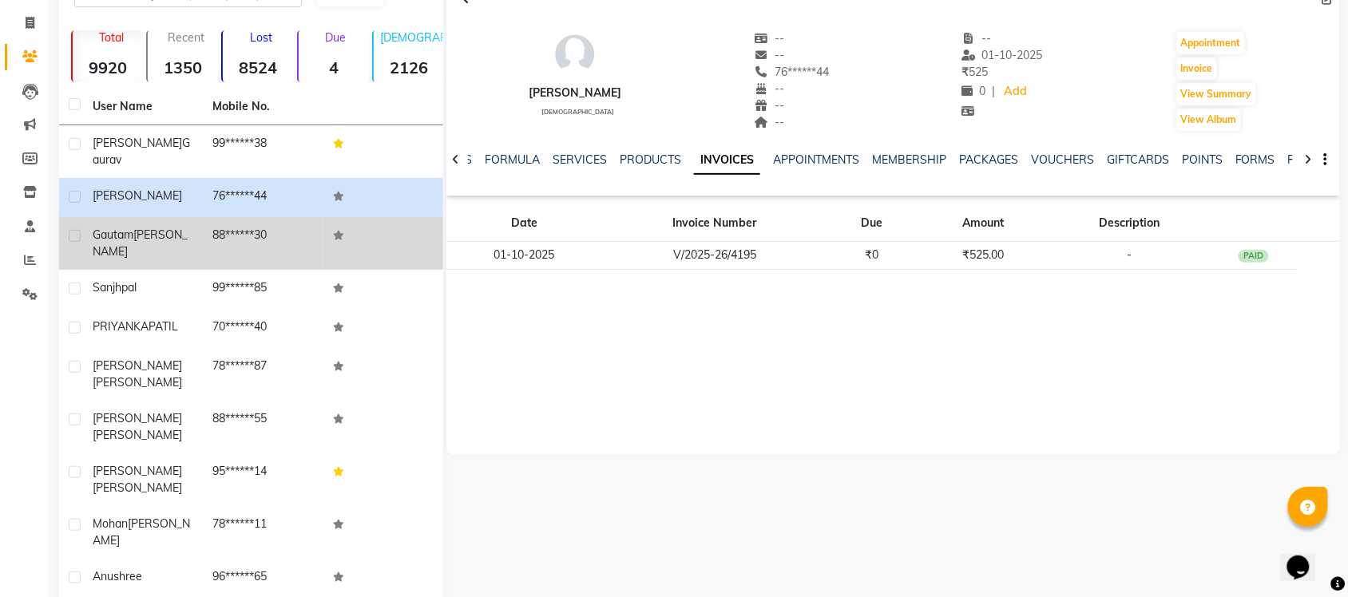
click at [157, 217] on td "[PERSON_NAME]" at bounding box center [143, 243] width 120 height 53
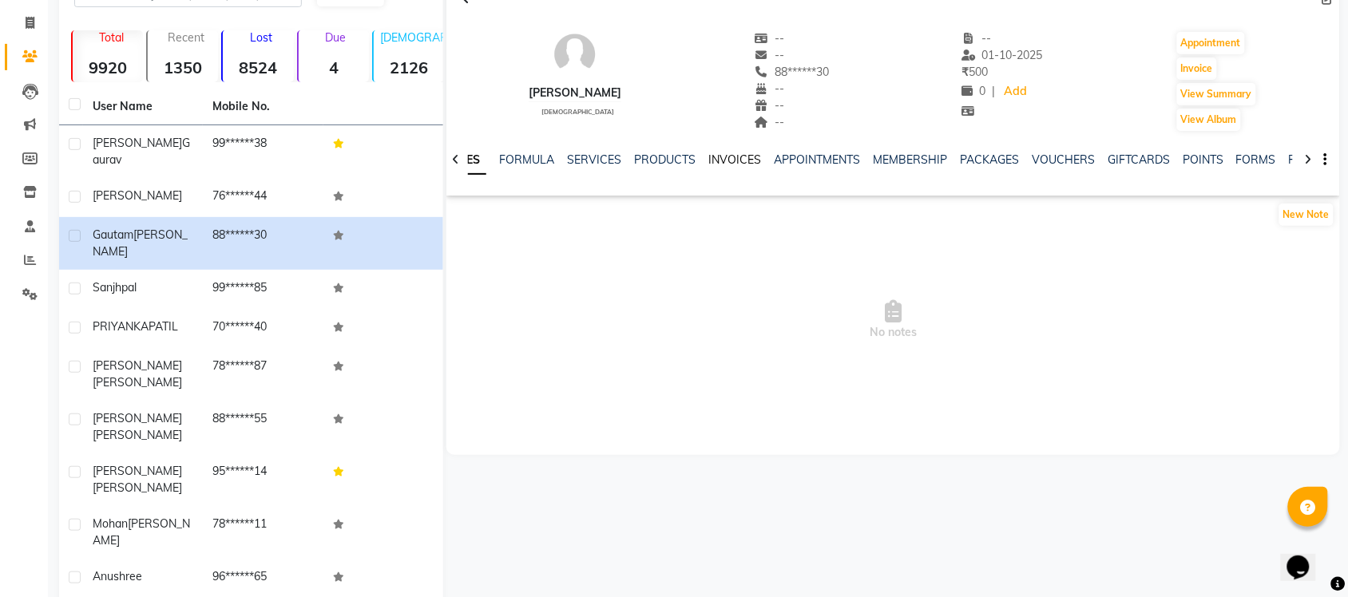
click at [731, 153] on link "INVOICES" at bounding box center [734, 160] width 53 height 14
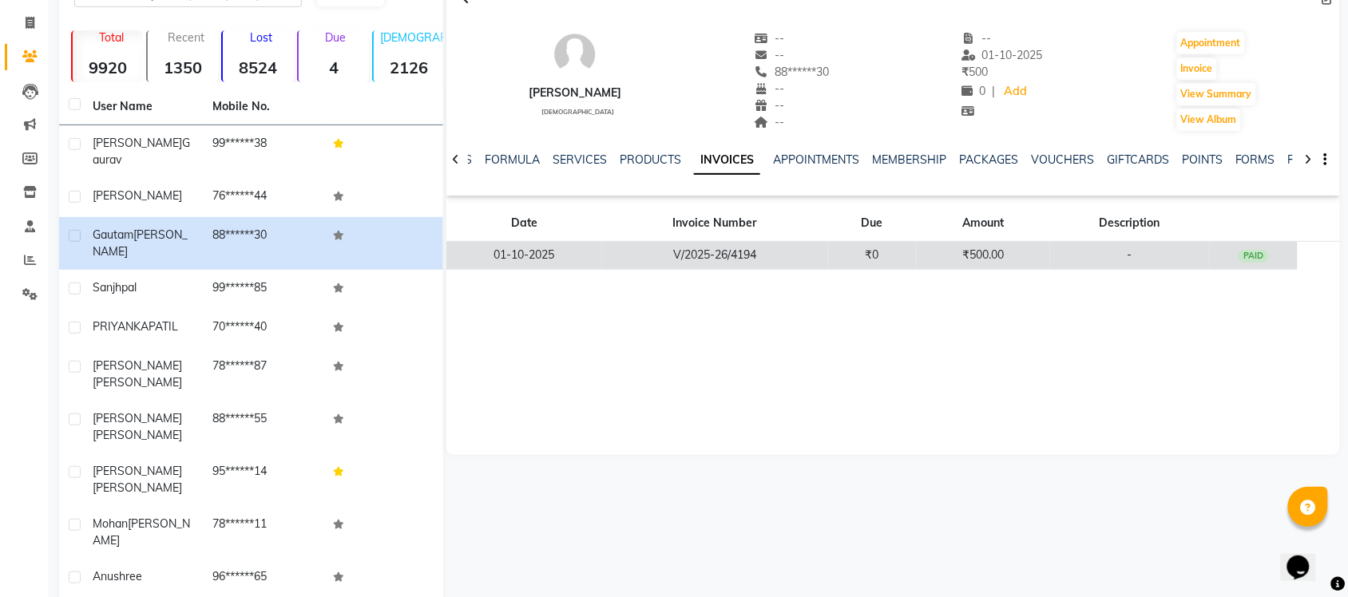
click at [1037, 260] on td "₹500.00" at bounding box center [983, 256] width 133 height 28
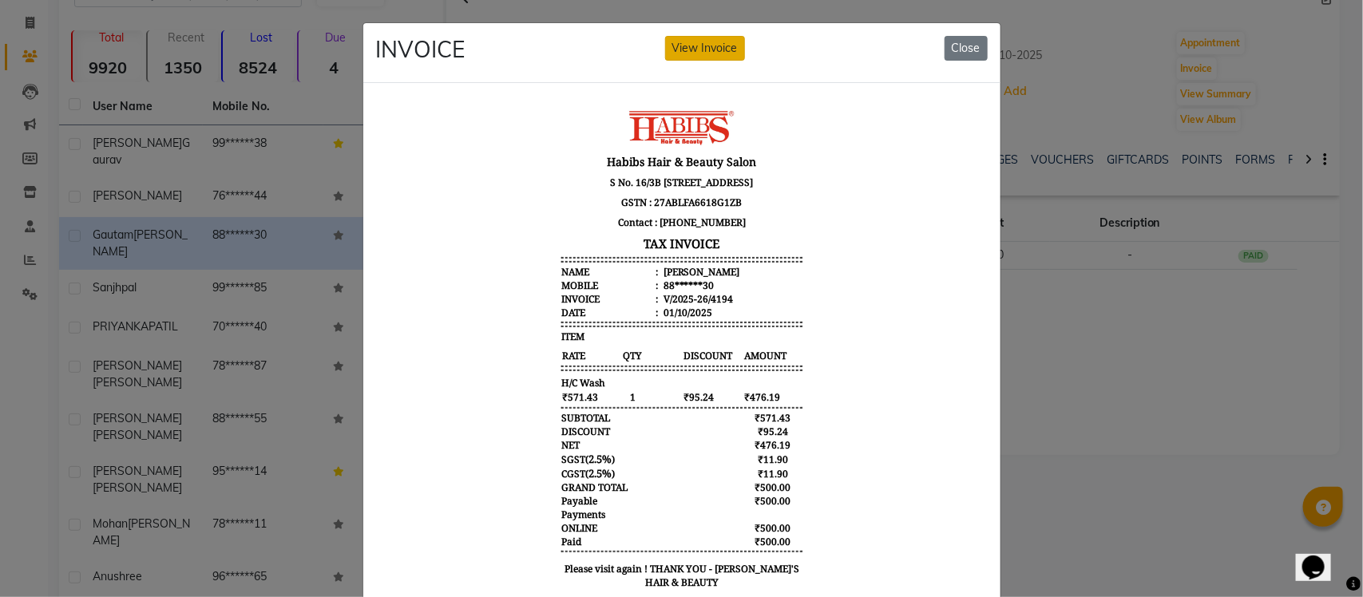
click at [693, 56] on button "View Invoice" at bounding box center [705, 48] width 80 height 25
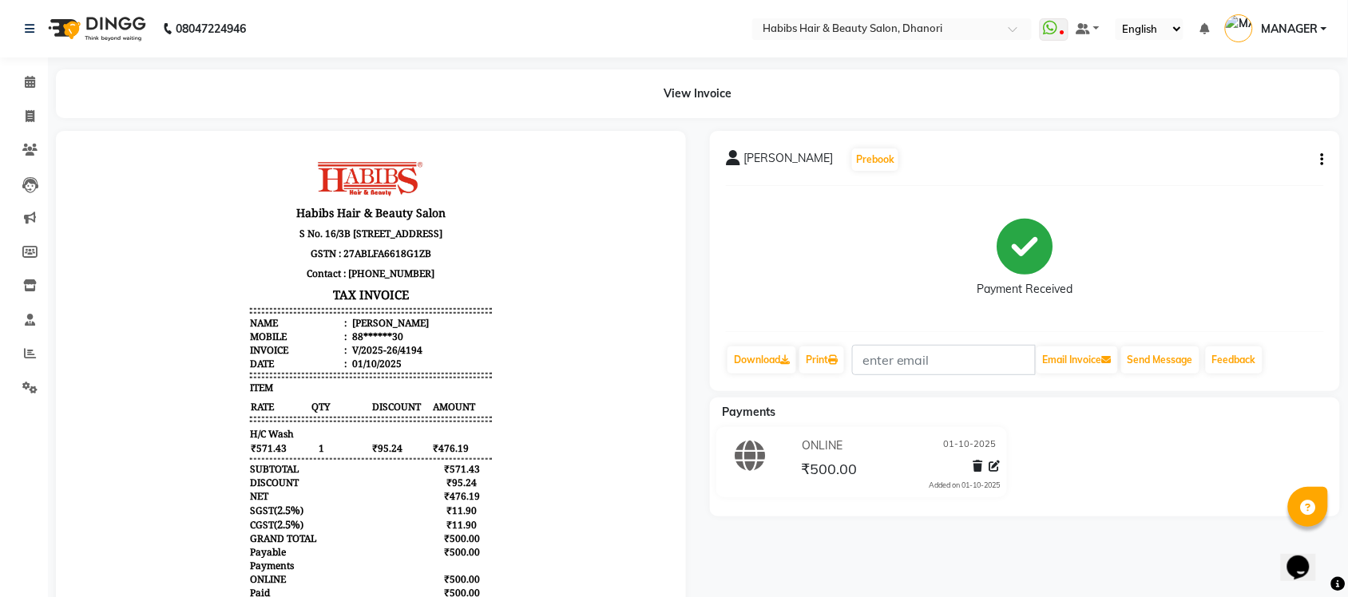
click at [1318, 168] on div "[PERSON_NAME] Prebook" at bounding box center [1025, 160] width 598 height 26
click at [981, 466] on icon at bounding box center [978, 466] width 10 height 11
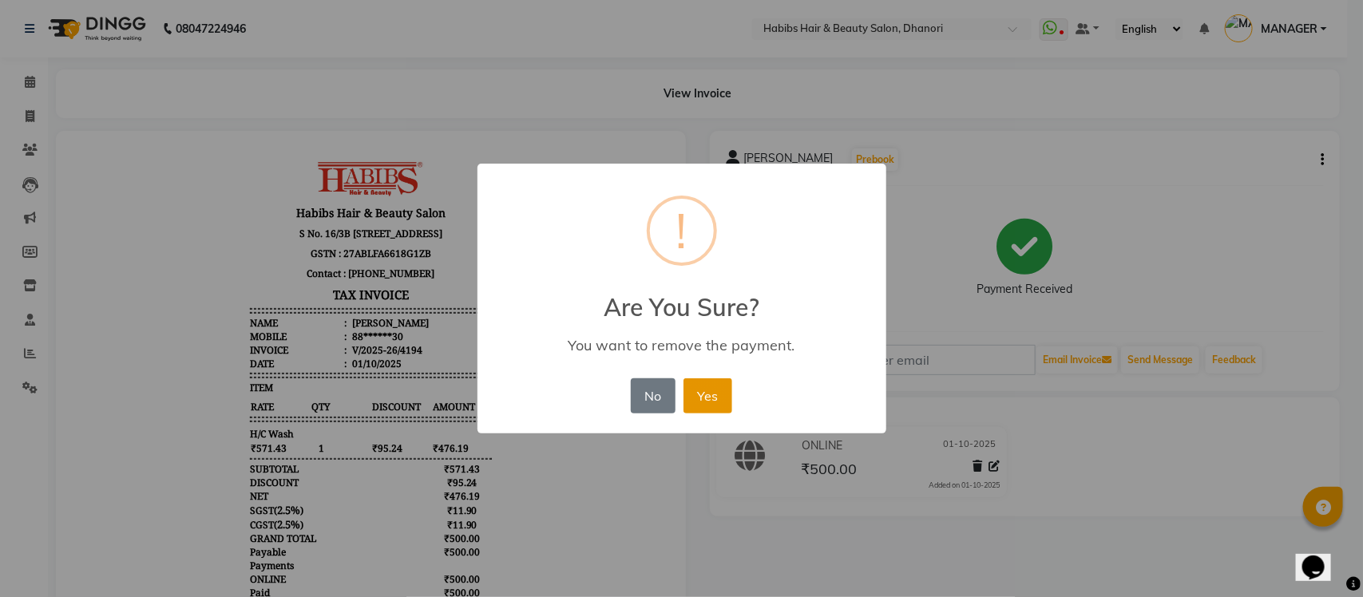
click at [704, 386] on button "Yes" at bounding box center [708, 396] width 49 height 35
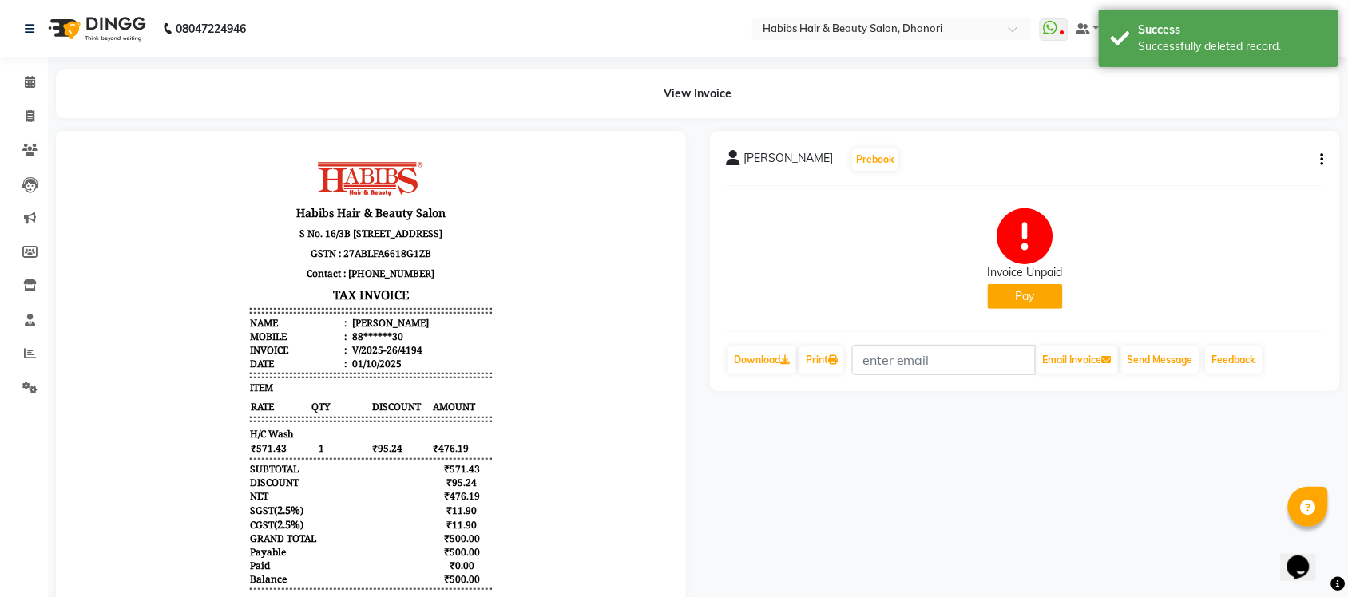
click at [1047, 307] on button "Pay" at bounding box center [1025, 296] width 75 height 25
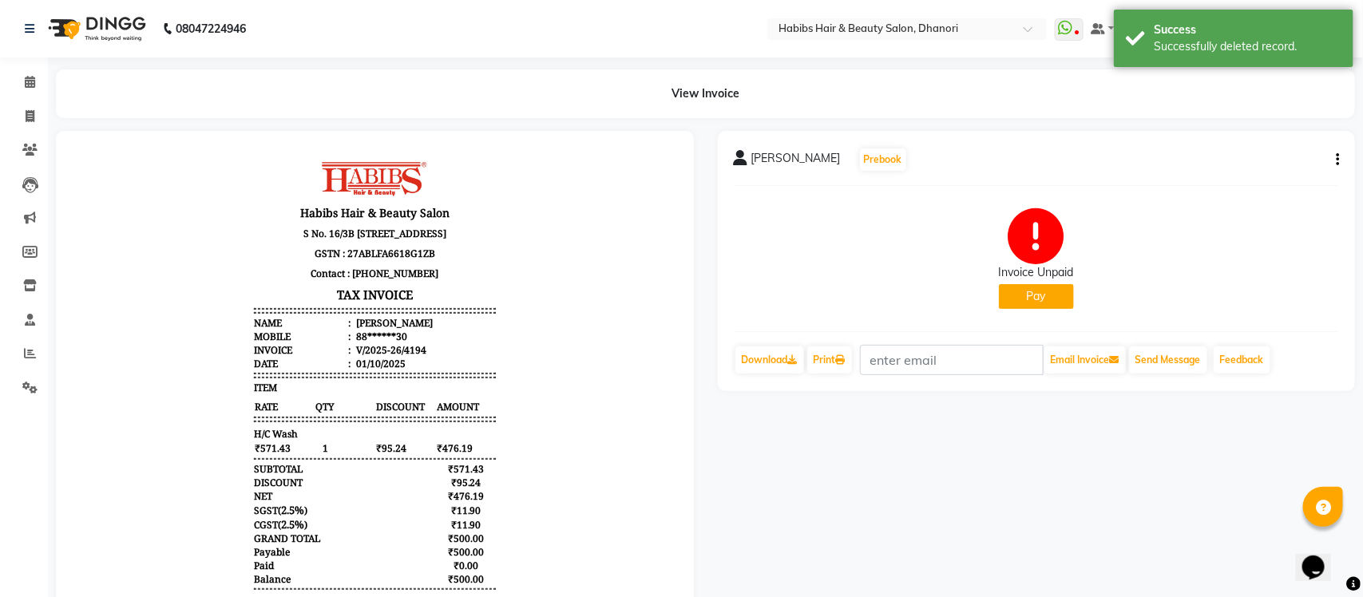
select select "1"
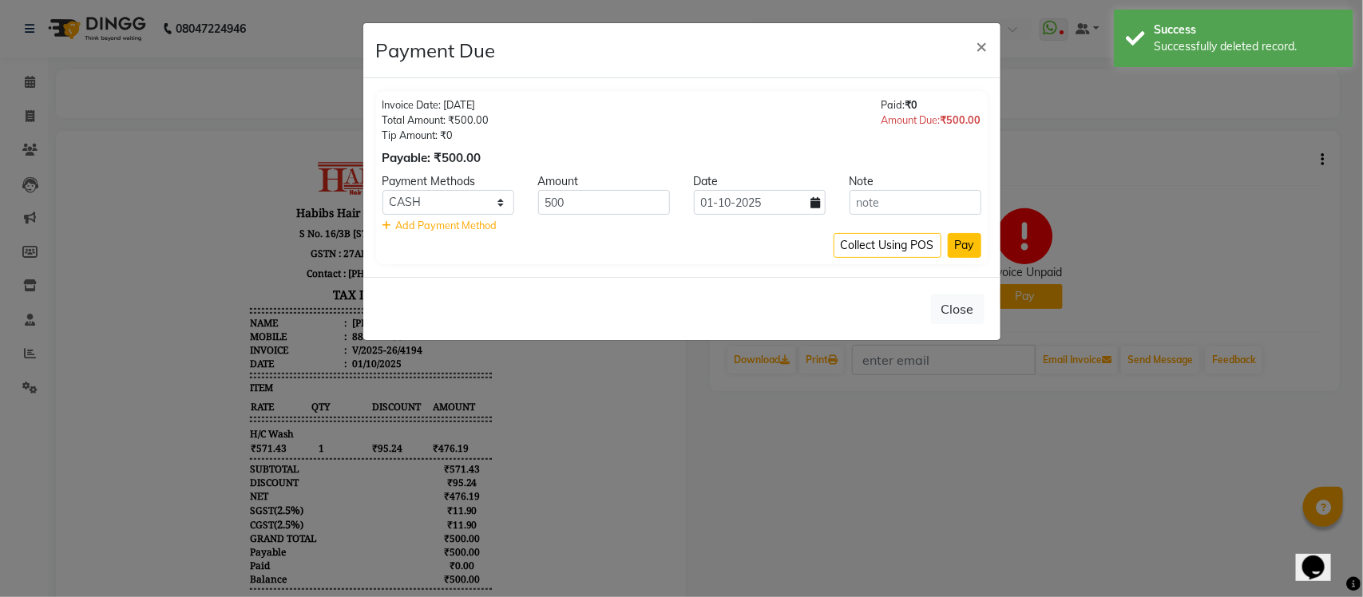
click at [959, 253] on button "Pay" at bounding box center [965, 245] width 34 height 25
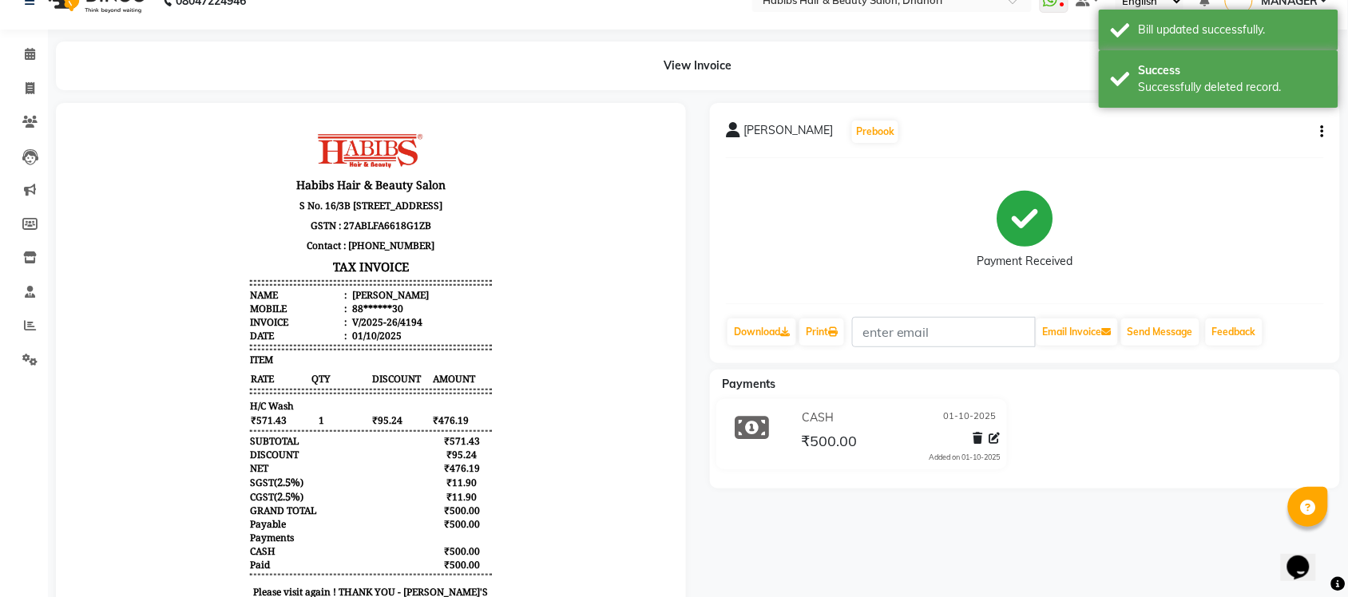
scroll to position [26, 0]
click at [26, 62] on span at bounding box center [30, 56] width 28 height 18
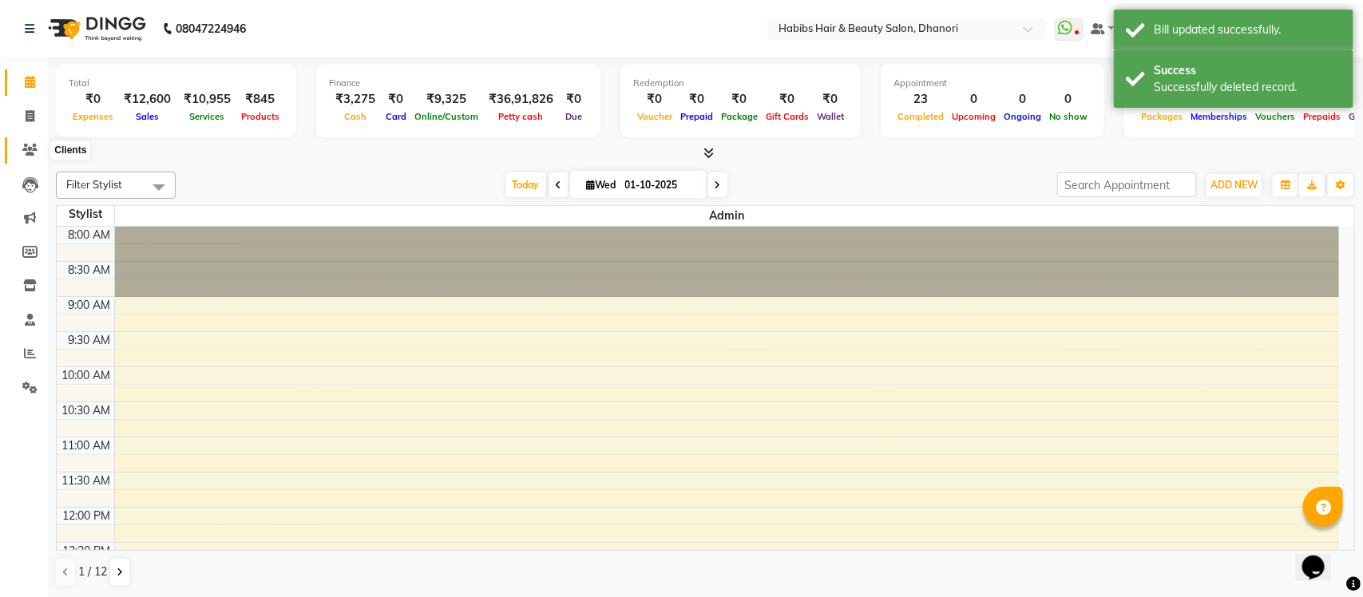
click at [22, 154] on icon at bounding box center [29, 150] width 15 height 12
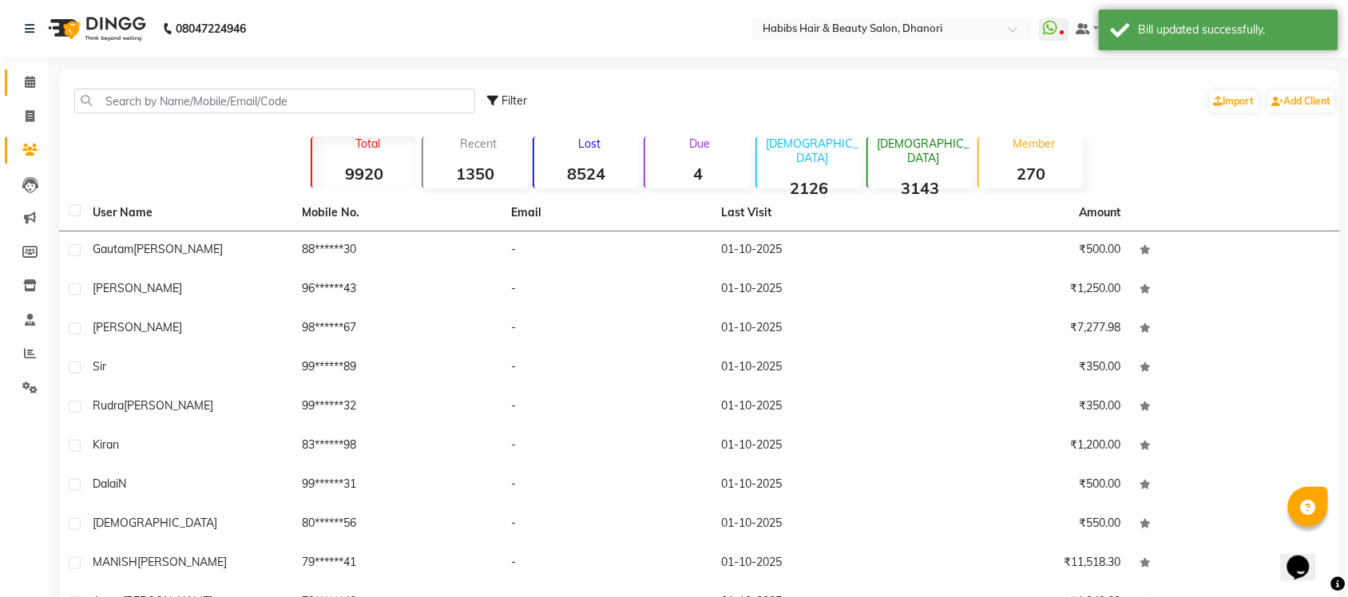
click at [32, 92] on link "Calendar" at bounding box center [24, 82] width 38 height 26
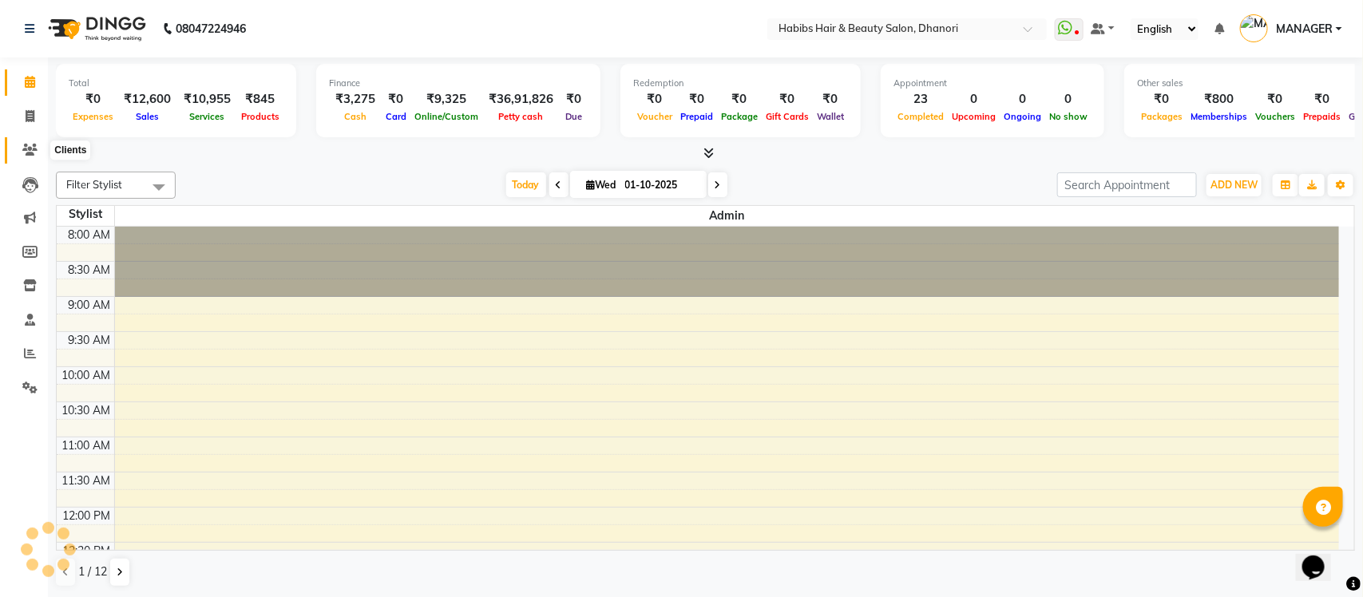
click at [18, 149] on span at bounding box center [30, 150] width 28 height 18
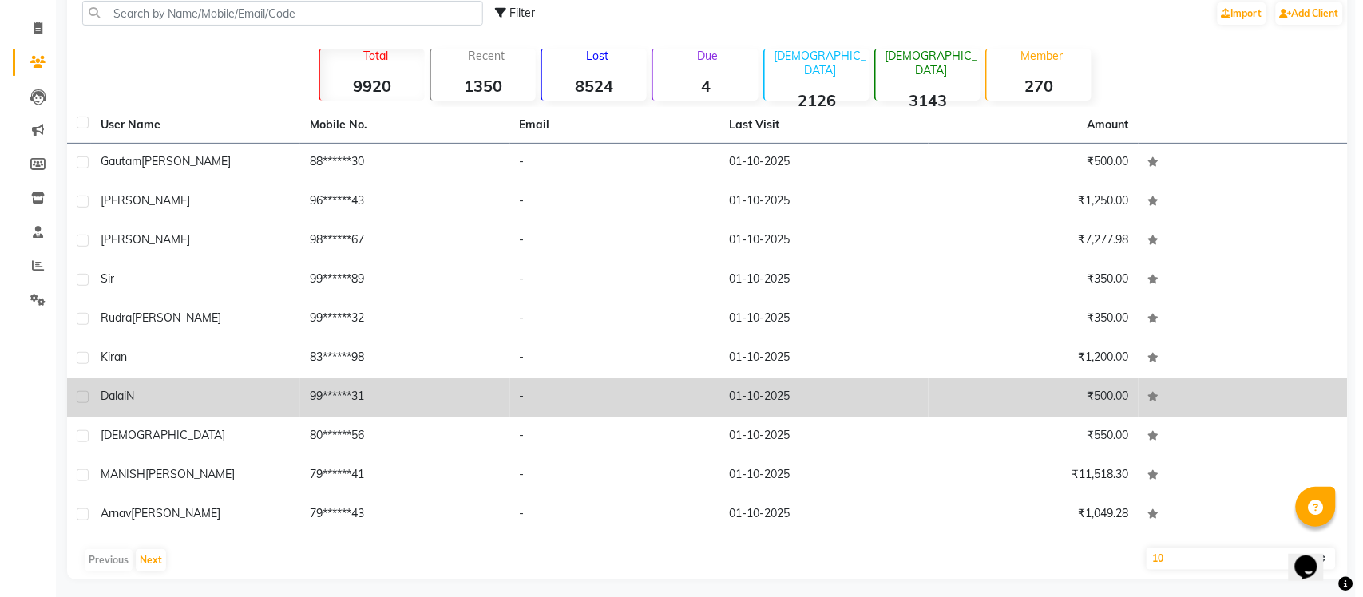
scroll to position [93, 0]
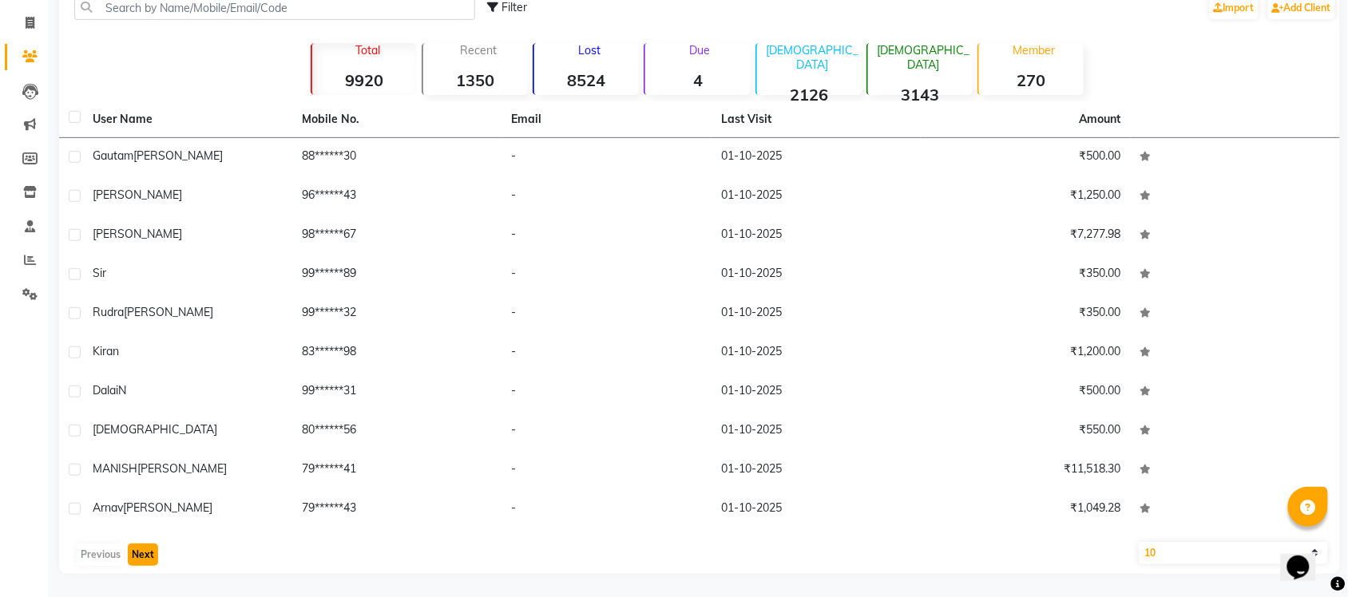
click at [145, 555] on button "Next" at bounding box center [143, 555] width 30 height 22
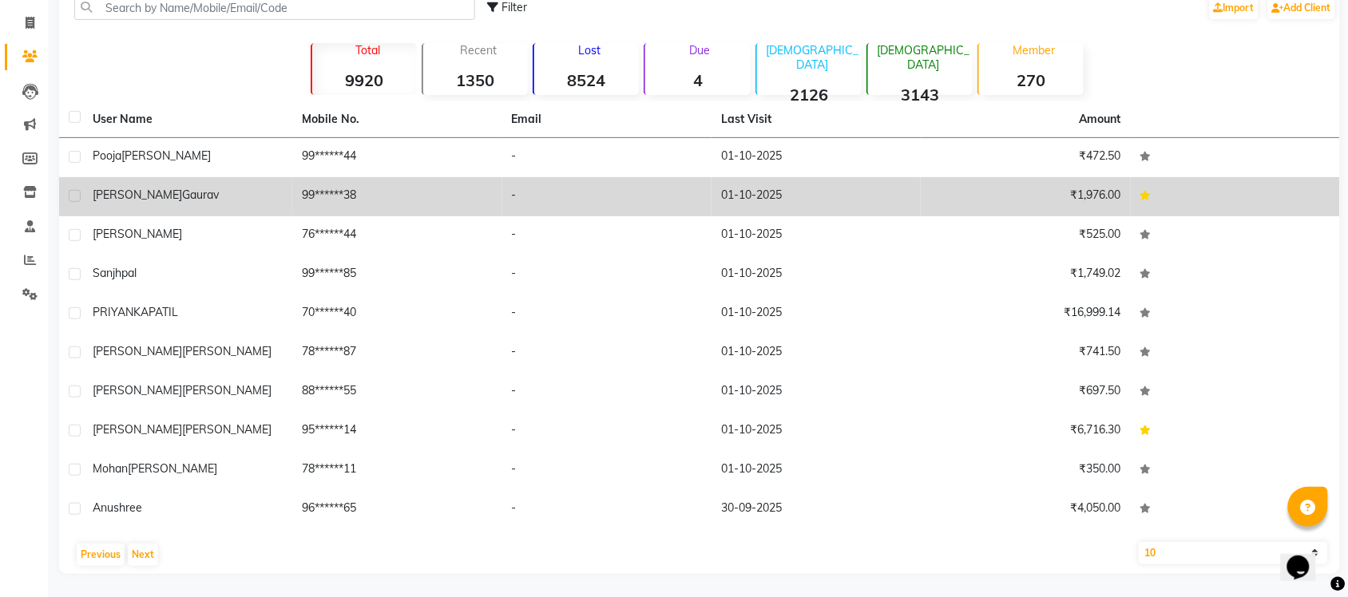
click at [196, 200] on div "[PERSON_NAME]" at bounding box center [188, 195] width 190 height 17
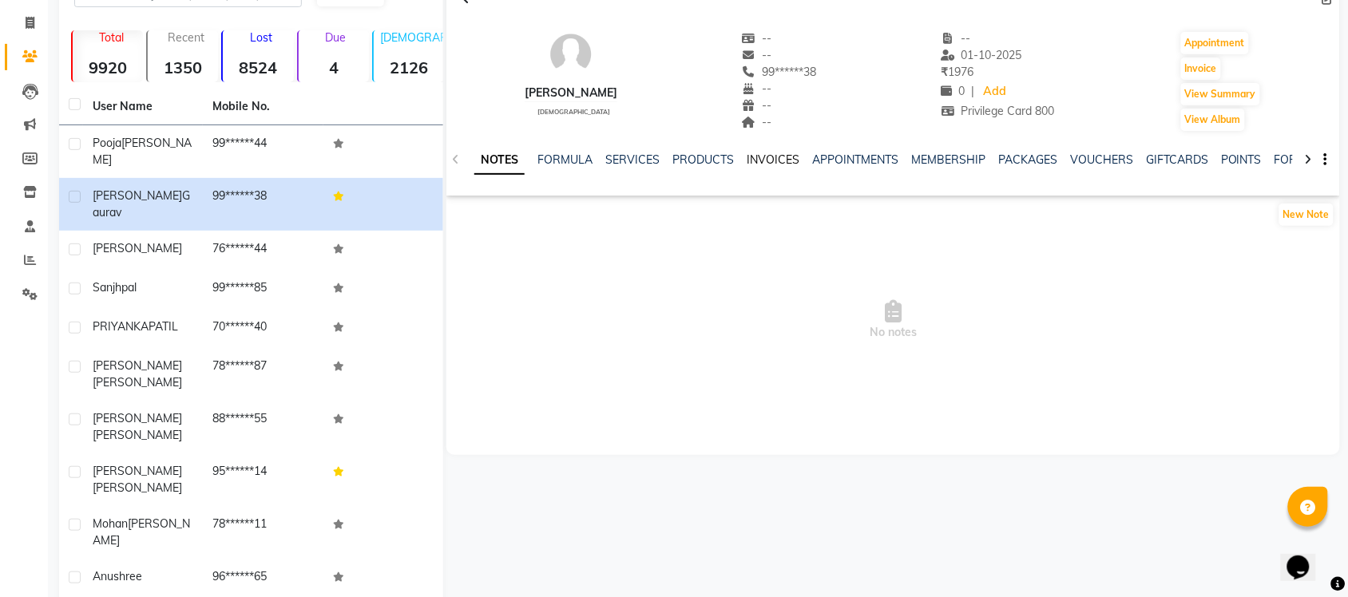
click at [783, 154] on link "INVOICES" at bounding box center [773, 160] width 53 height 14
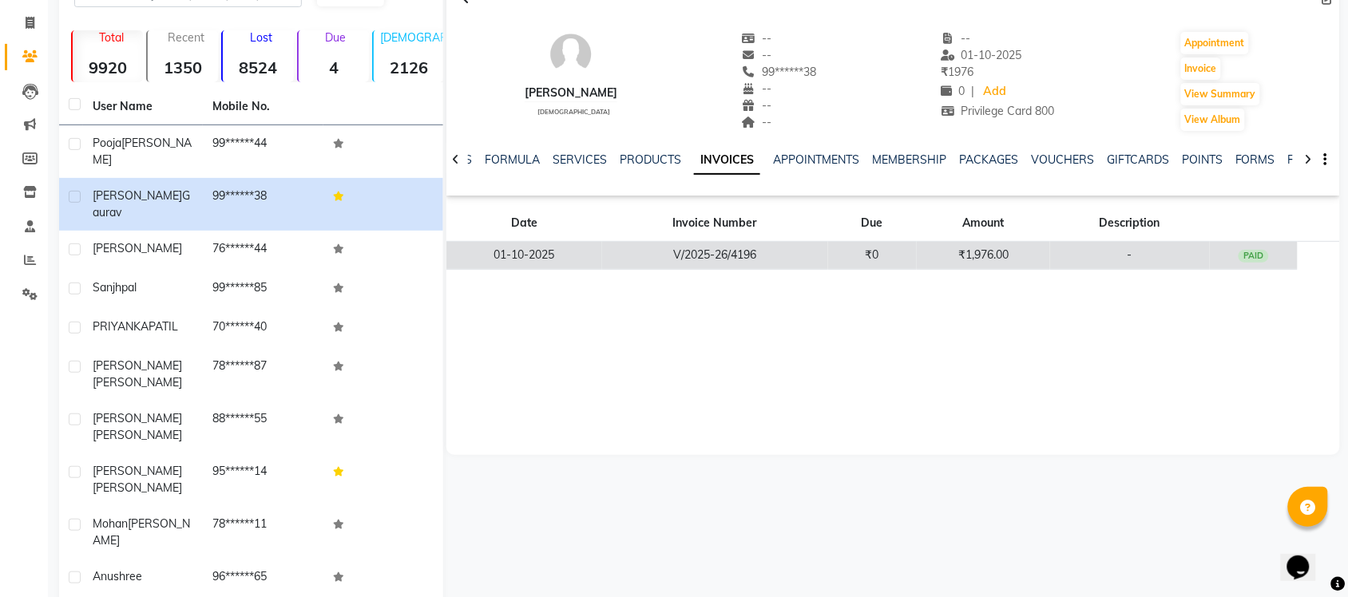
click at [925, 248] on td "₹1,976.00" at bounding box center [983, 256] width 133 height 28
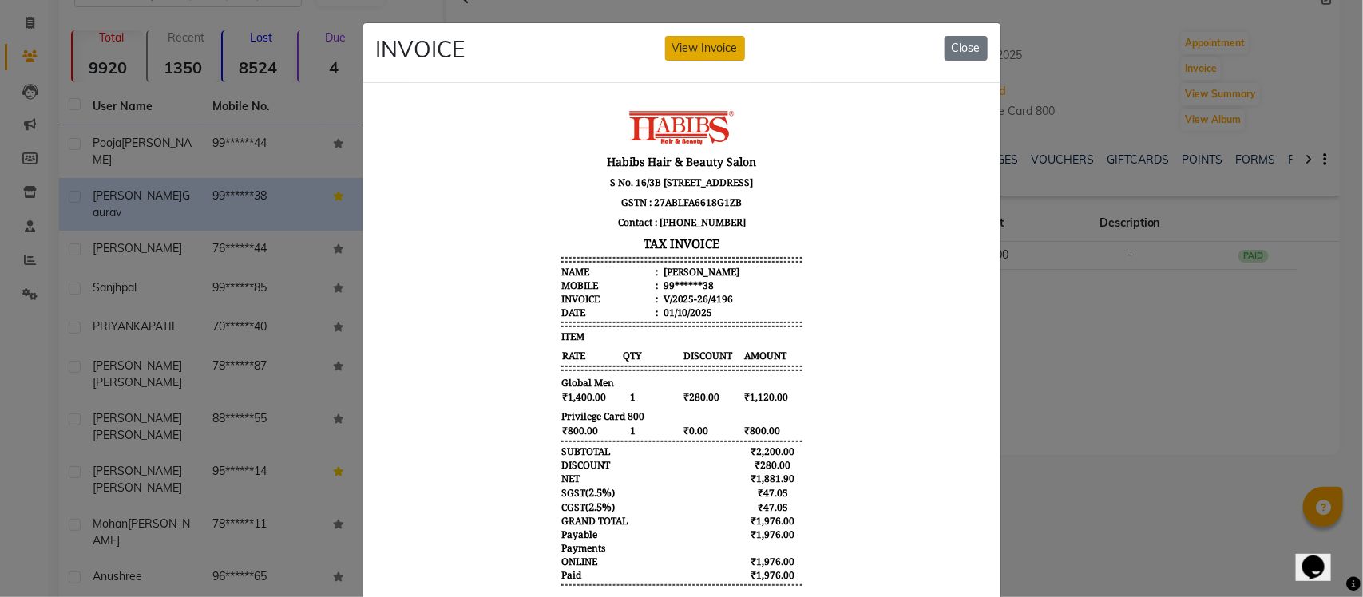
click at [697, 45] on button "View Invoice" at bounding box center [705, 48] width 80 height 25
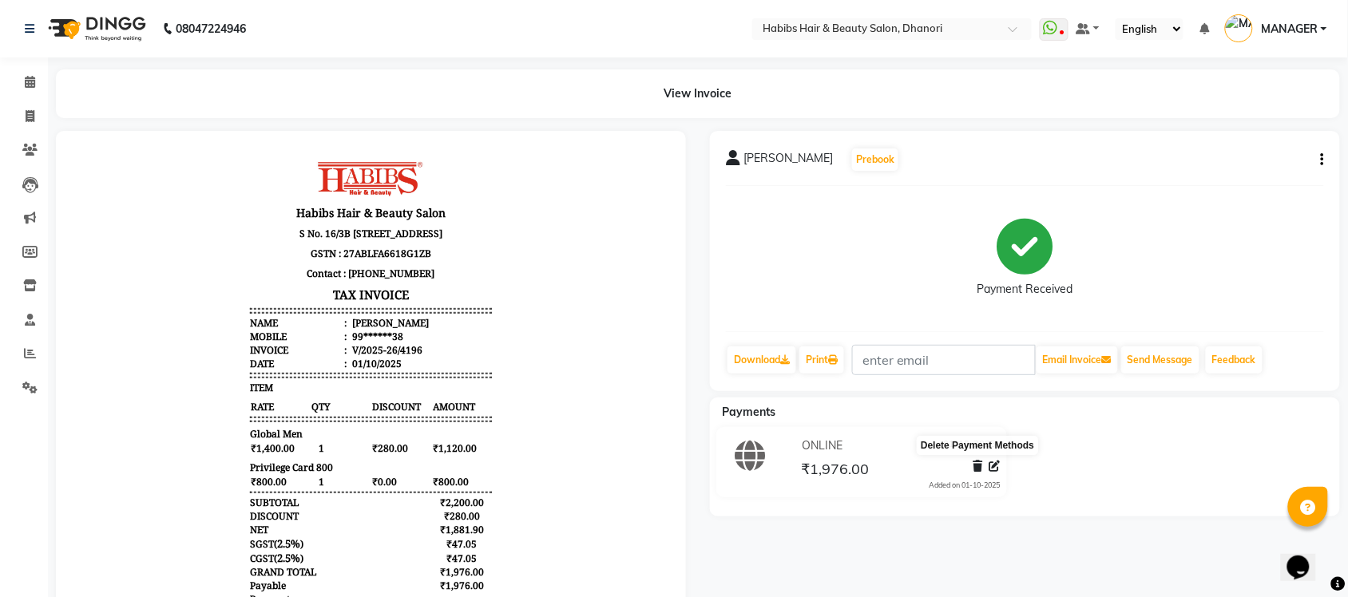
click at [977, 475] on span at bounding box center [978, 466] width 10 height 17
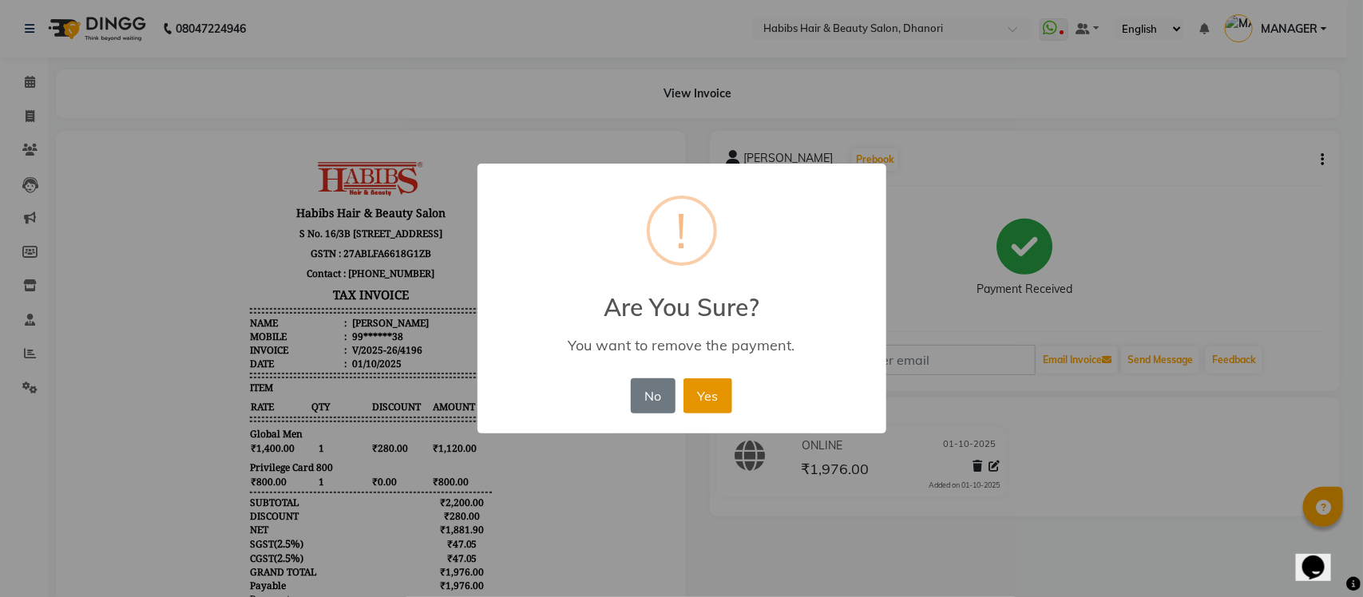
click at [700, 388] on button "Yes" at bounding box center [708, 396] width 49 height 35
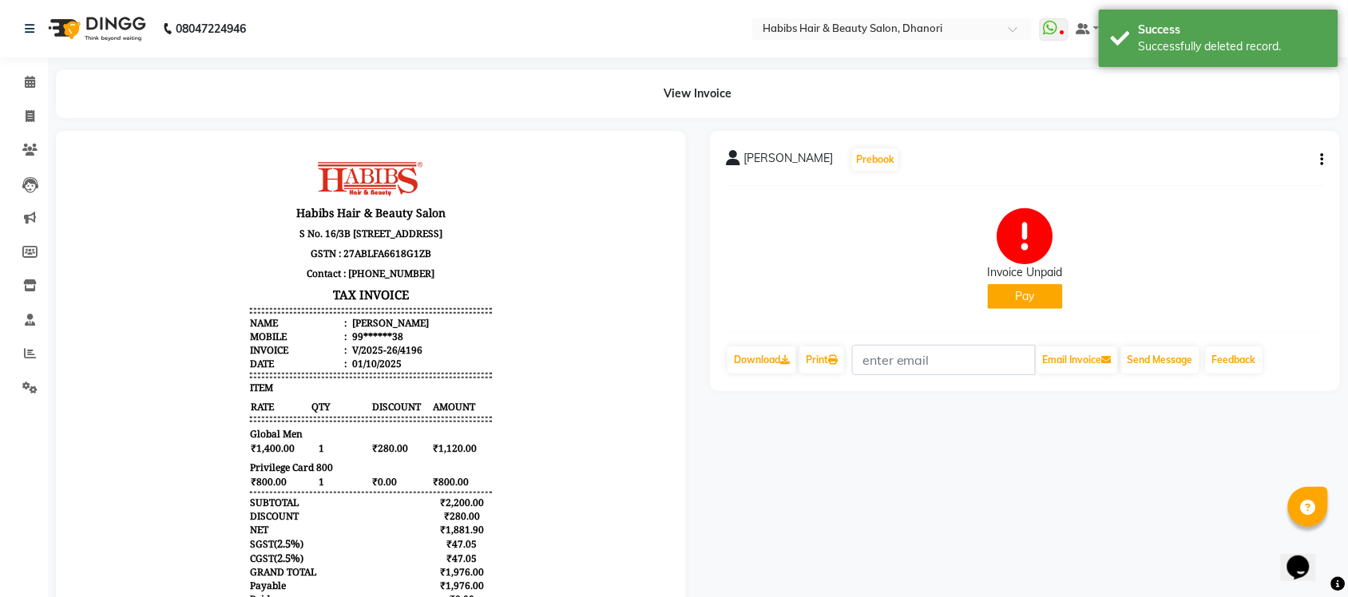
click at [1009, 299] on button "Pay" at bounding box center [1025, 296] width 75 height 25
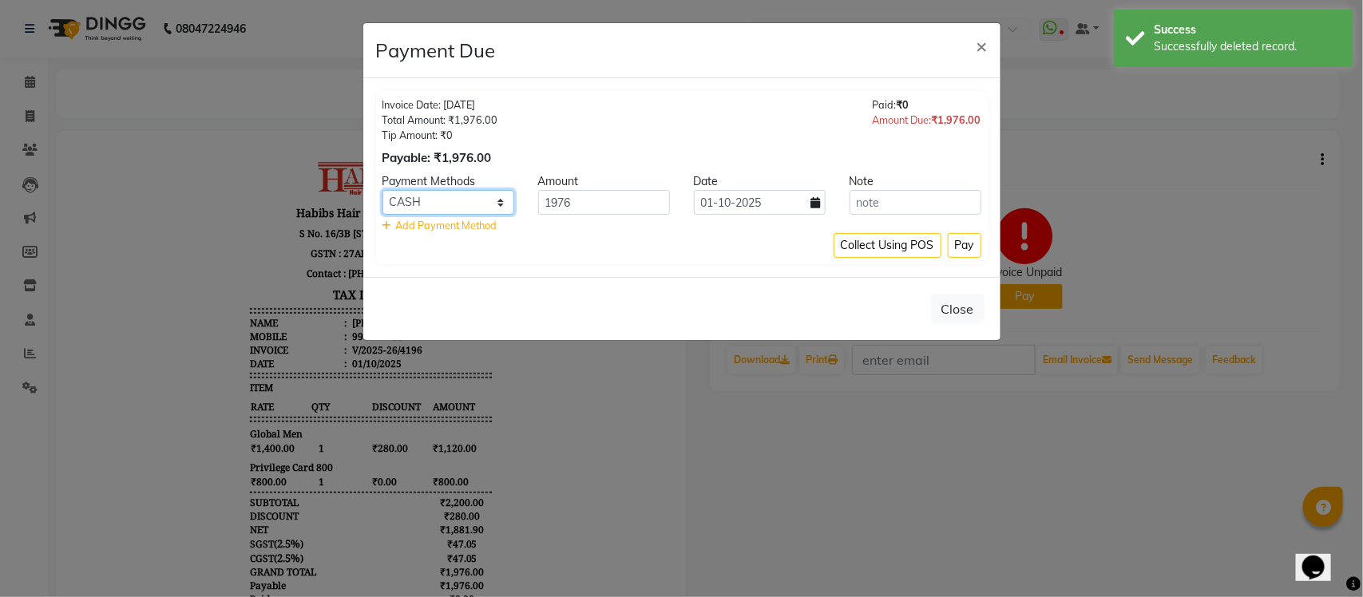
click at [503, 202] on select "Family CARD CASH ONLINE Coupon" at bounding box center [449, 202] width 132 height 25
select select "2"
click at [383, 190] on select "Family CARD CASH ONLINE Coupon" at bounding box center [449, 202] width 132 height 25
click at [956, 248] on button "Pay" at bounding box center [965, 245] width 34 height 25
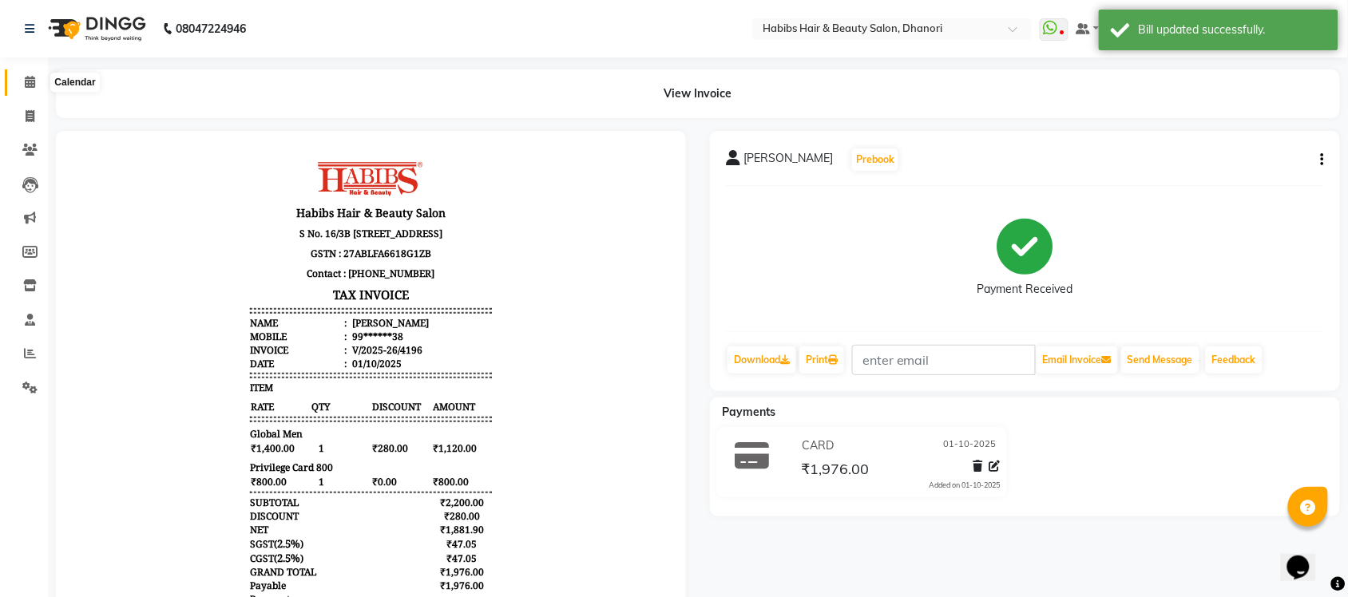
click at [32, 86] on icon at bounding box center [30, 82] width 10 height 12
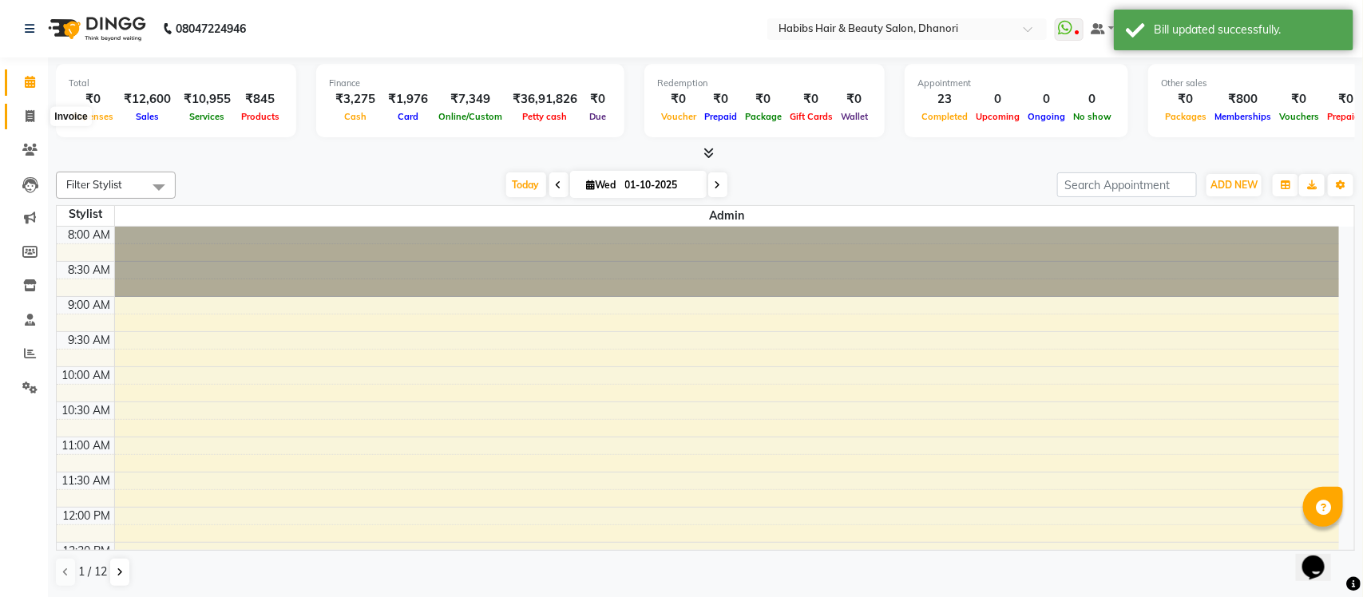
click at [26, 117] on icon at bounding box center [30, 116] width 9 height 12
select select "4967"
select select "service"
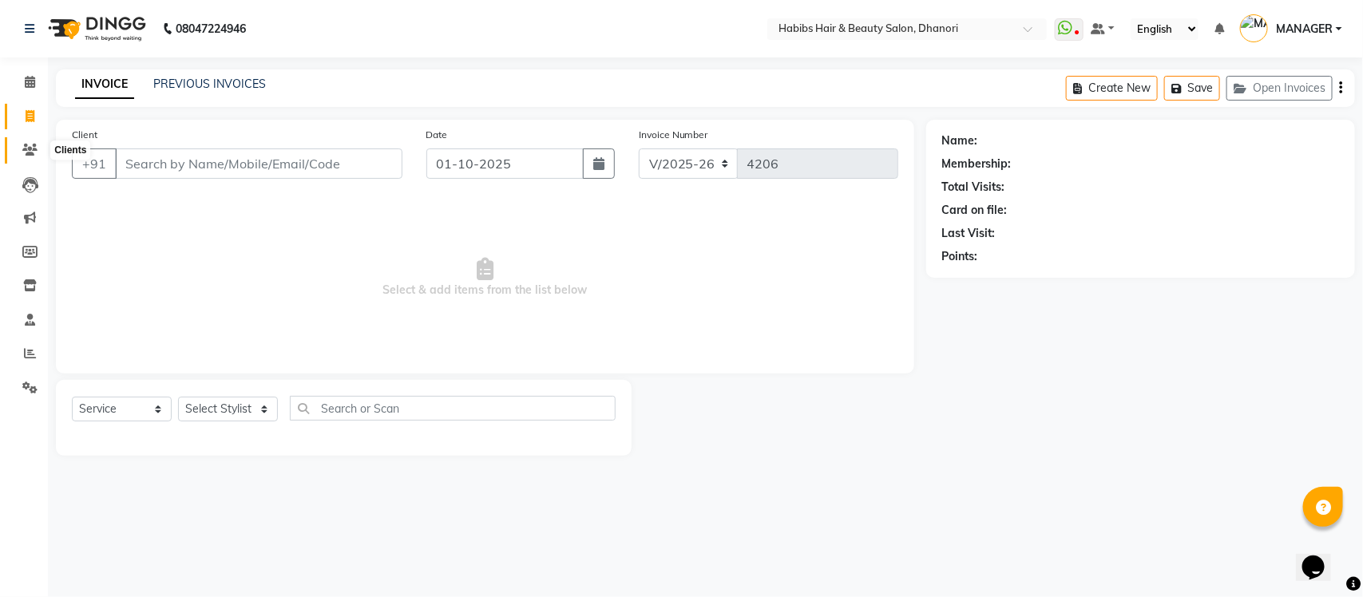
click at [21, 152] on span at bounding box center [30, 150] width 28 height 18
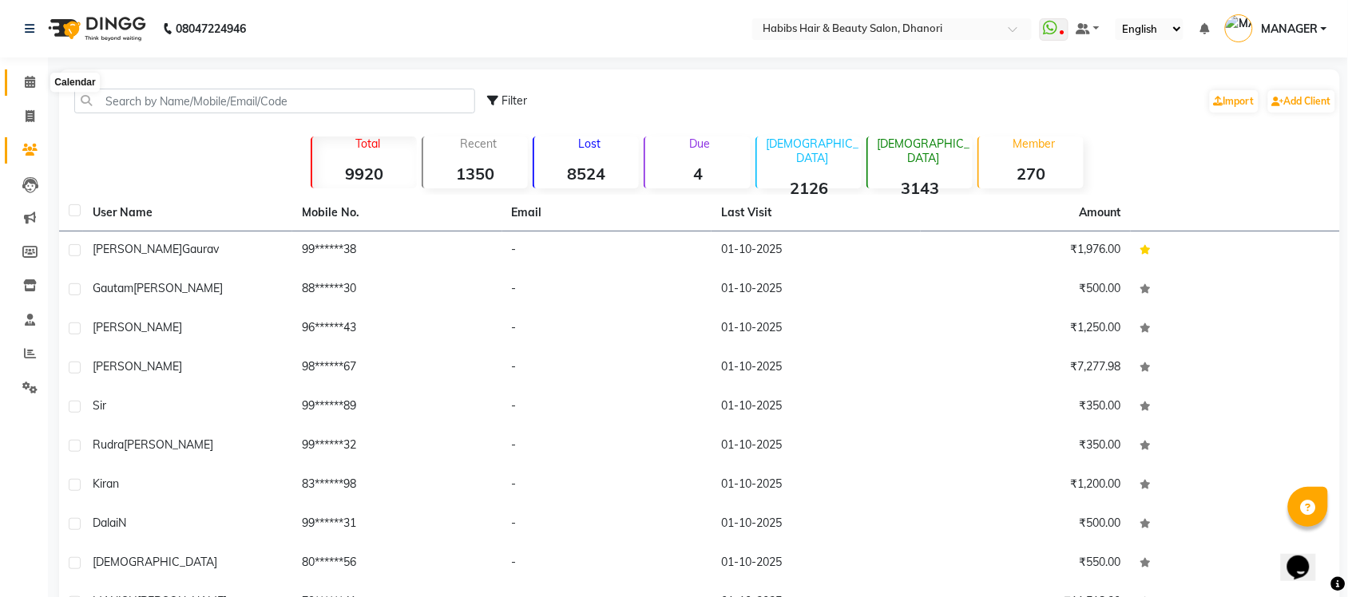
click at [34, 81] on span at bounding box center [30, 82] width 28 height 18
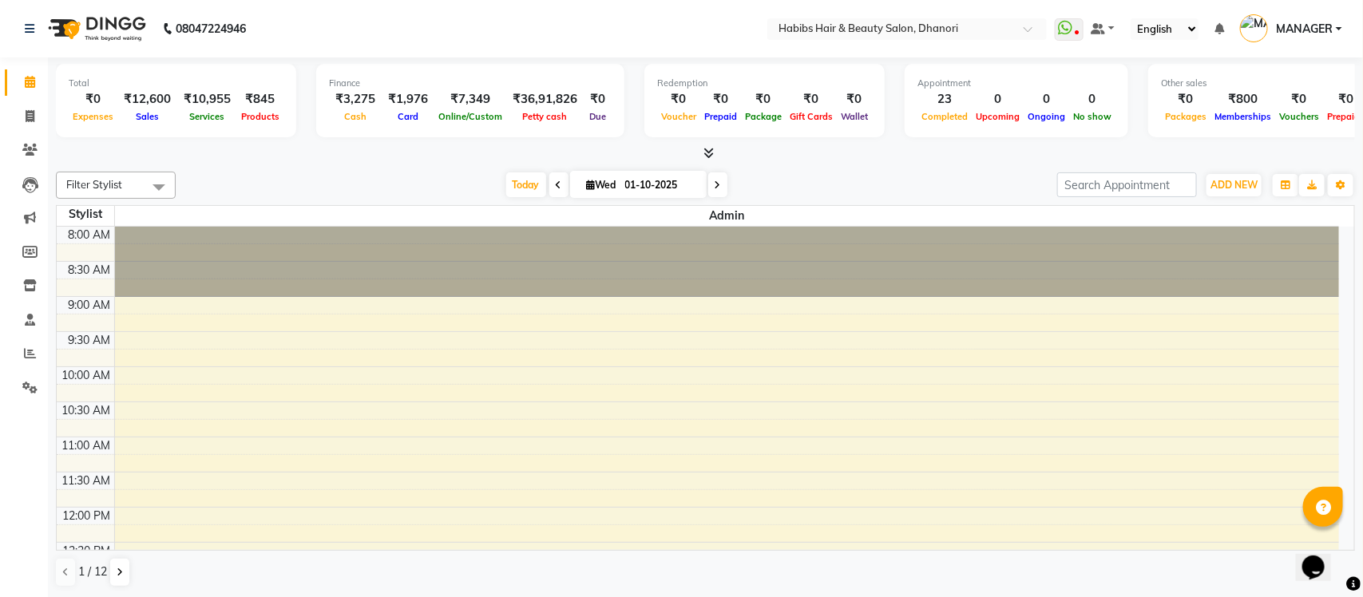
click at [464, 90] on div "₹7,349" at bounding box center [470, 99] width 72 height 18
click at [457, 109] on div "Online/Custom" at bounding box center [470, 116] width 72 height 17
click at [22, 117] on span at bounding box center [30, 117] width 28 height 18
select select "service"
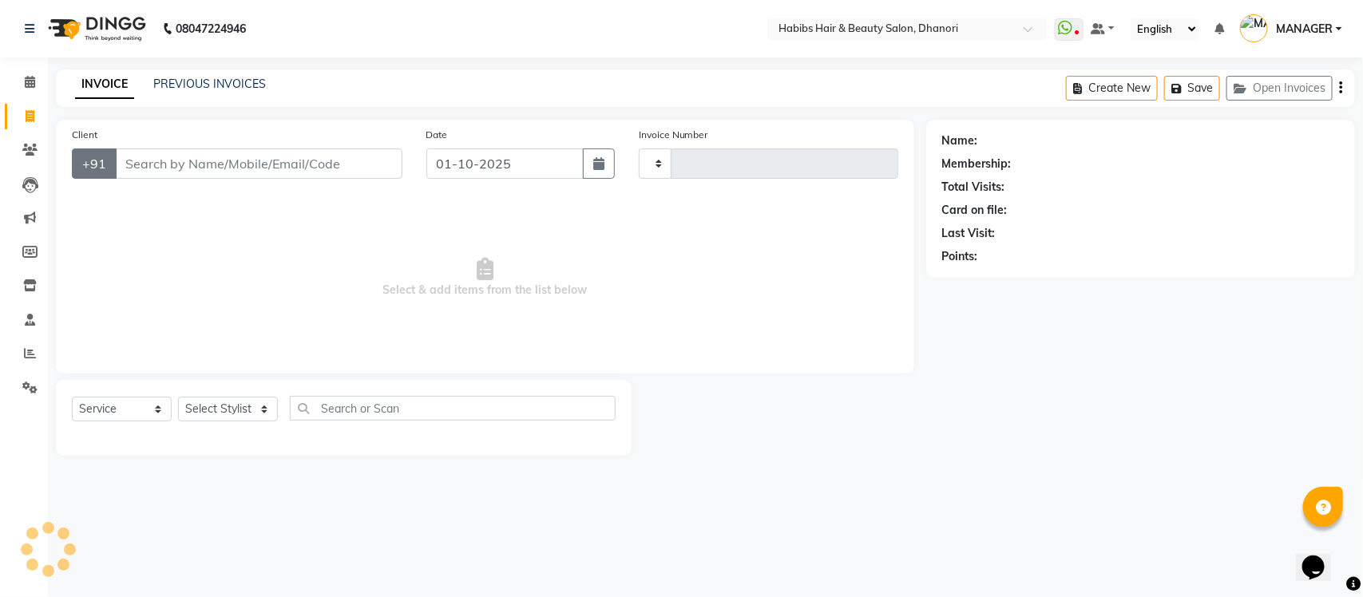
type input "4206"
select select "4967"
click at [22, 158] on span at bounding box center [30, 150] width 28 height 18
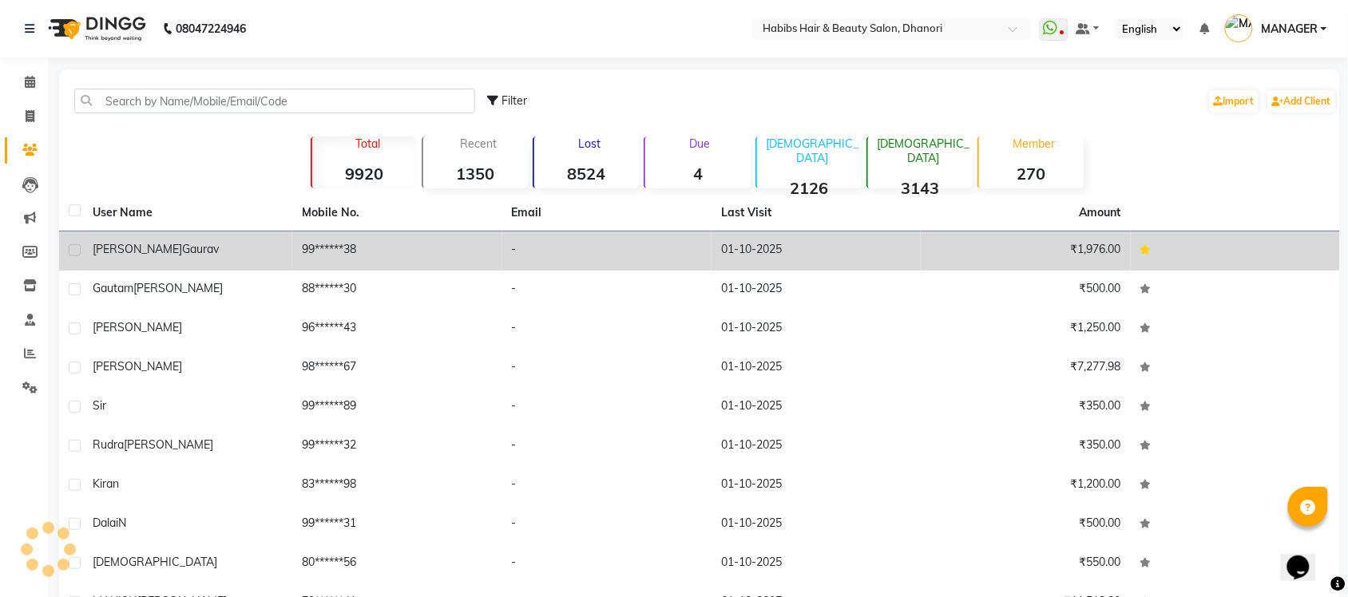
click at [224, 246] on div "[PERSON_NAME]" at bounding box center [188, 249] width 190 height 17
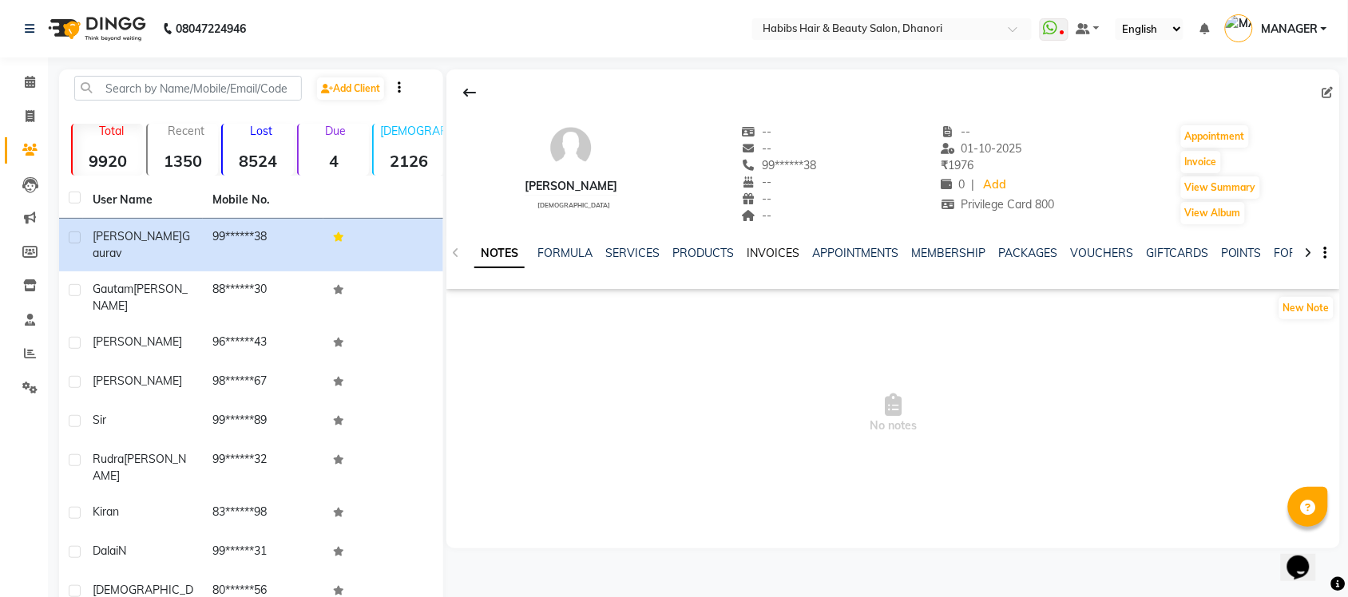
click at [769, 257] on link "INVOICES" at bounding box center [773, 253] width 53 height 14
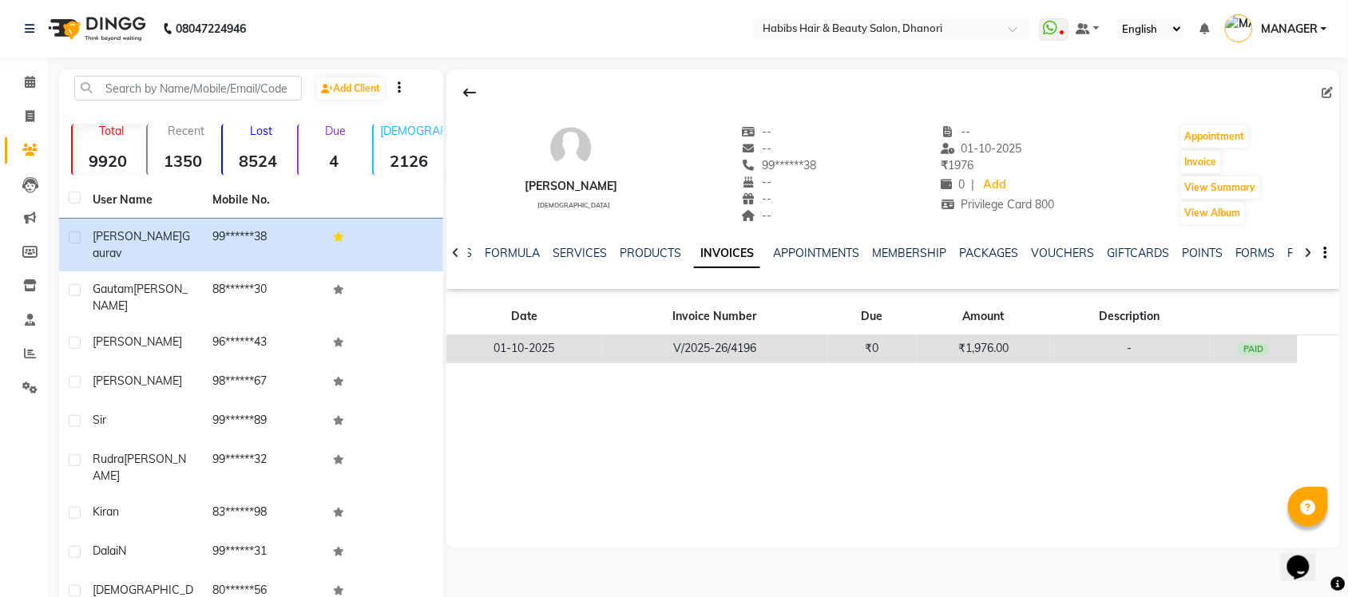
click at [1074, 353] on td "-" at bounding box center [1130, 349] width 160 height 28
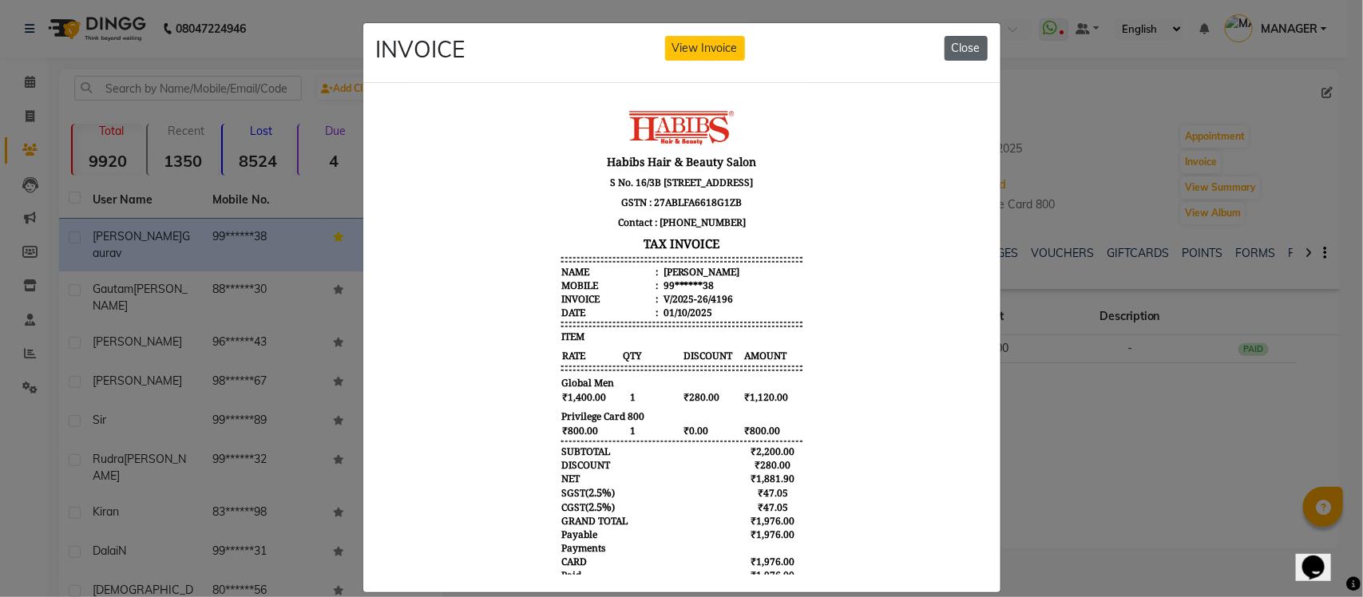
click at [950, 44] on button "Close" at bounding box center [966, 48] width 43 height 25
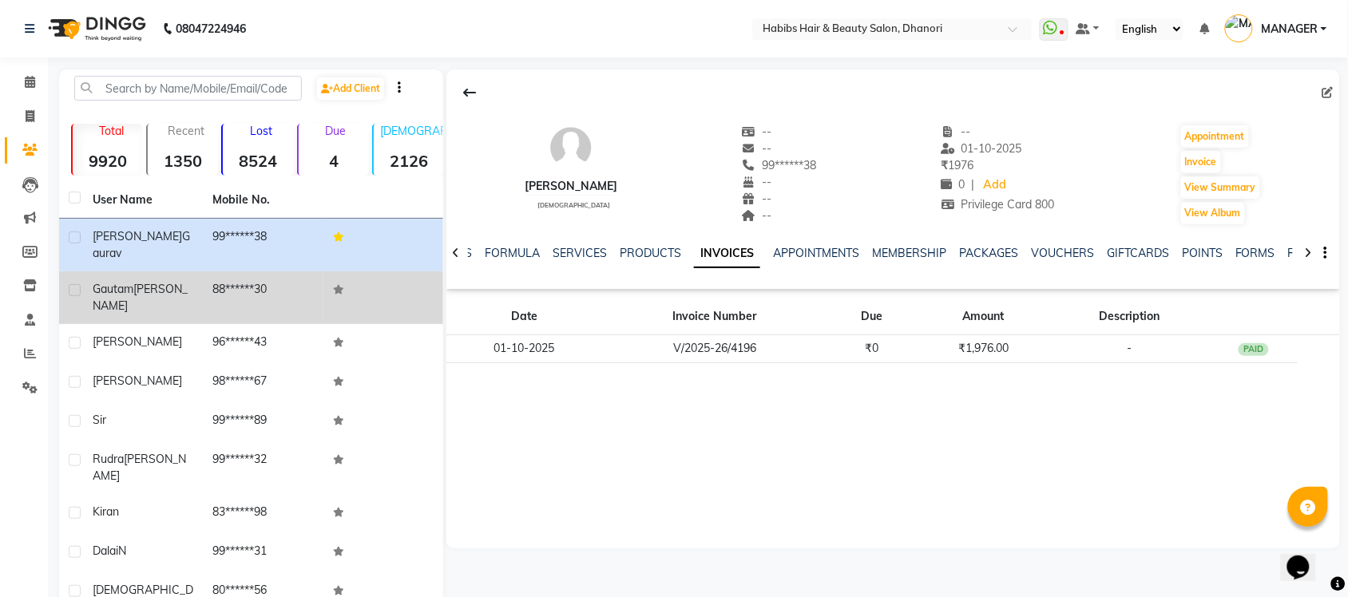
click at [146, 281] on div "[PERSON_NAME]" at bounding box center [143, 298] width 101 height 34
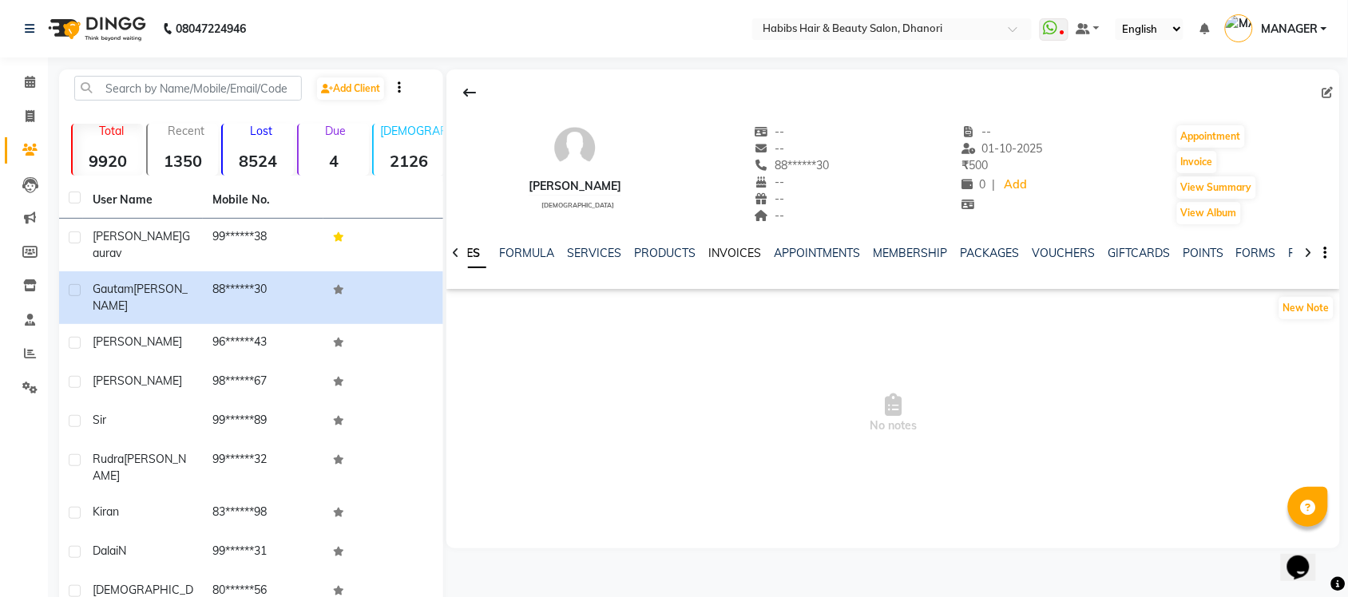
click at [724, 246] on link "INVOICES" at bounding box center [734, 253] width 53 height 14
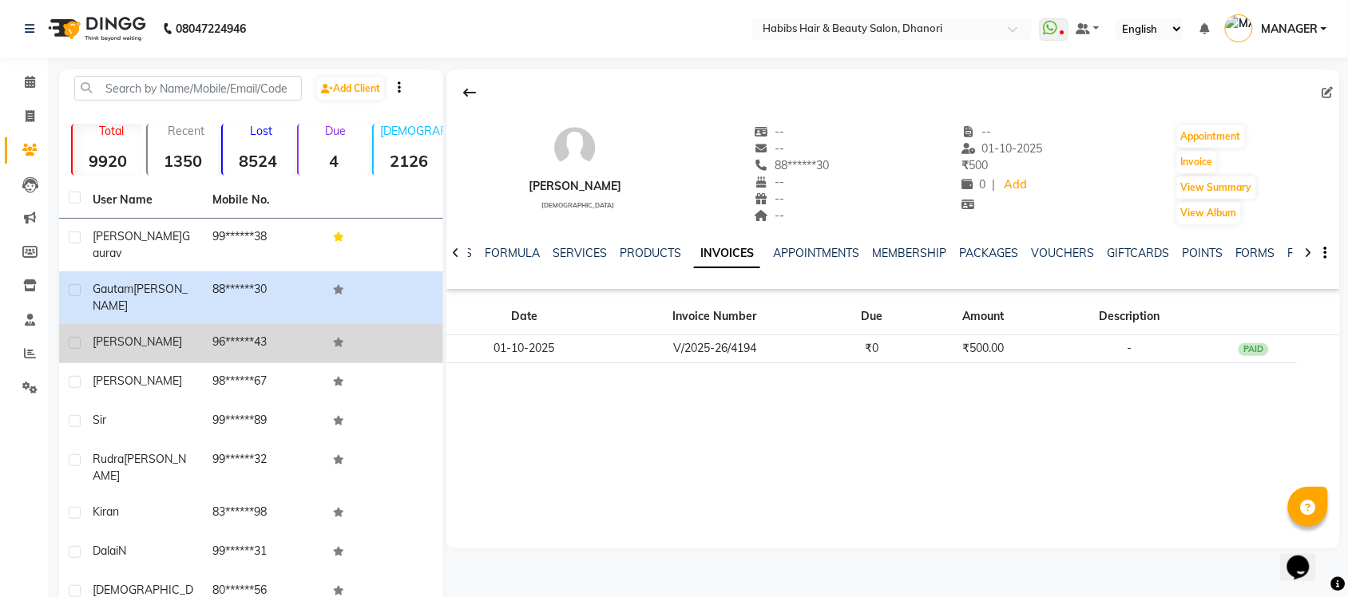
click at [165, 325] on td "[PERSON_NAME]" at bounding box center [143, 343] width 120 height 39
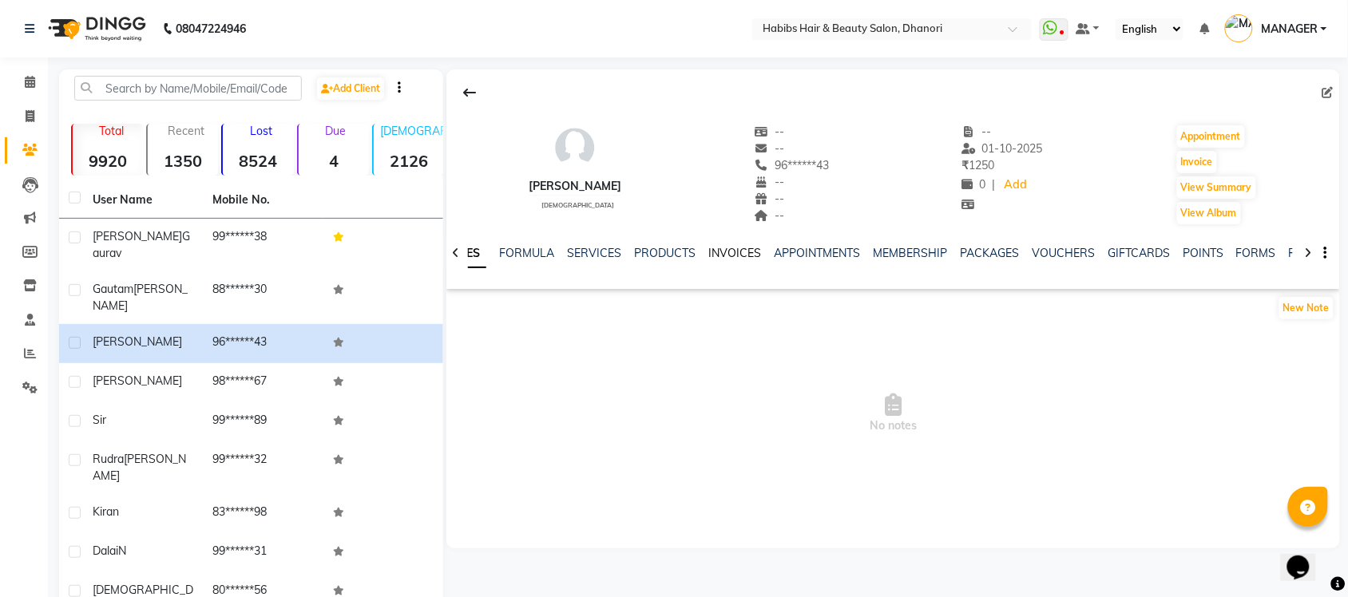
click at [728, 256] on link "INVOICES" at bounding box center [734, 253] width 53 height 14
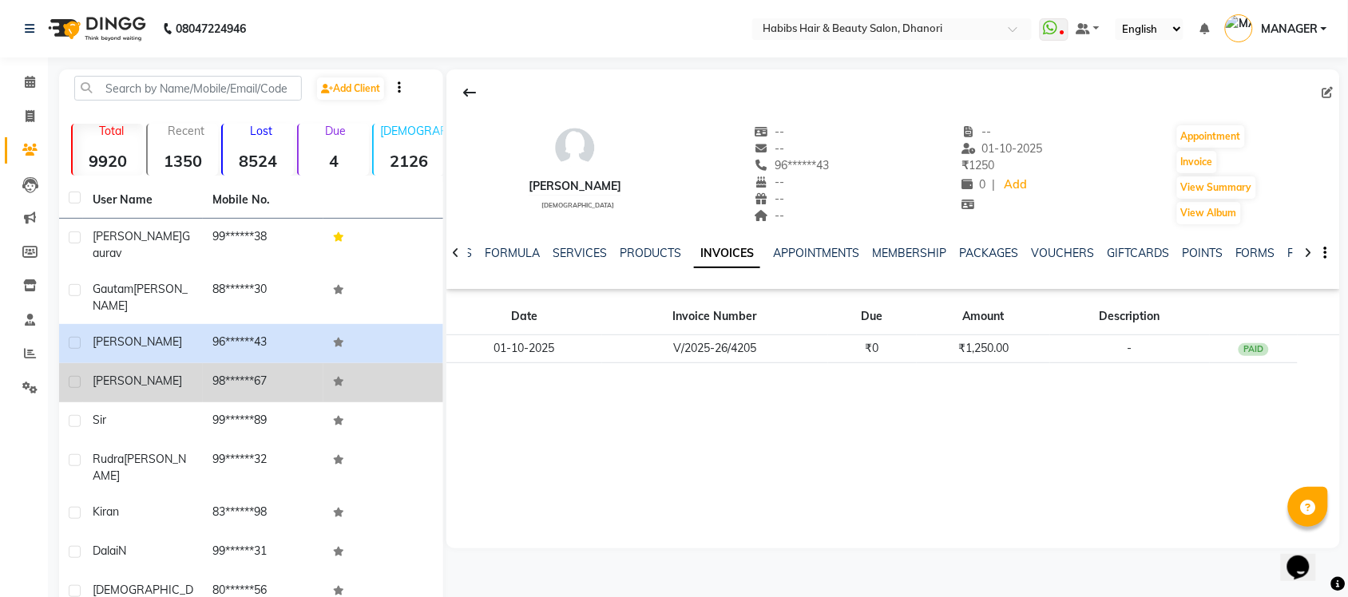
click at [146, 373] on div "[PERSON_NAME]" at bounding box center [143, 381] width 101 height 17
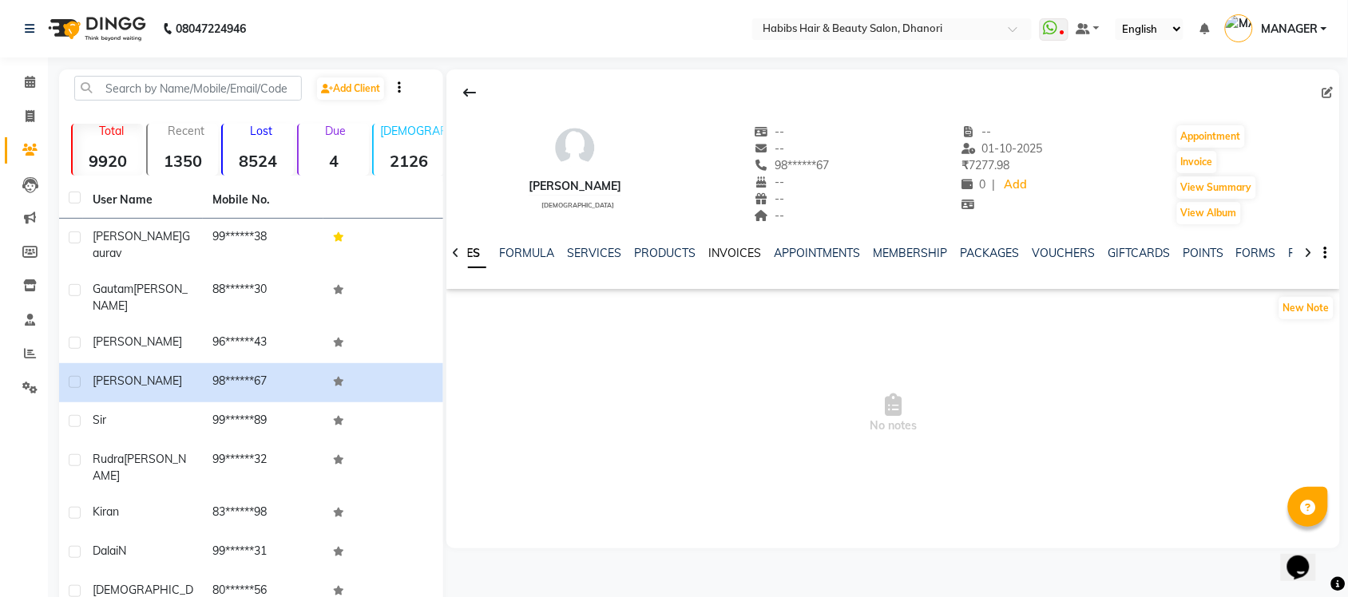
click at [723, 249] on link "INVOICES" at bounding box center [734, 253] width 53 height 14
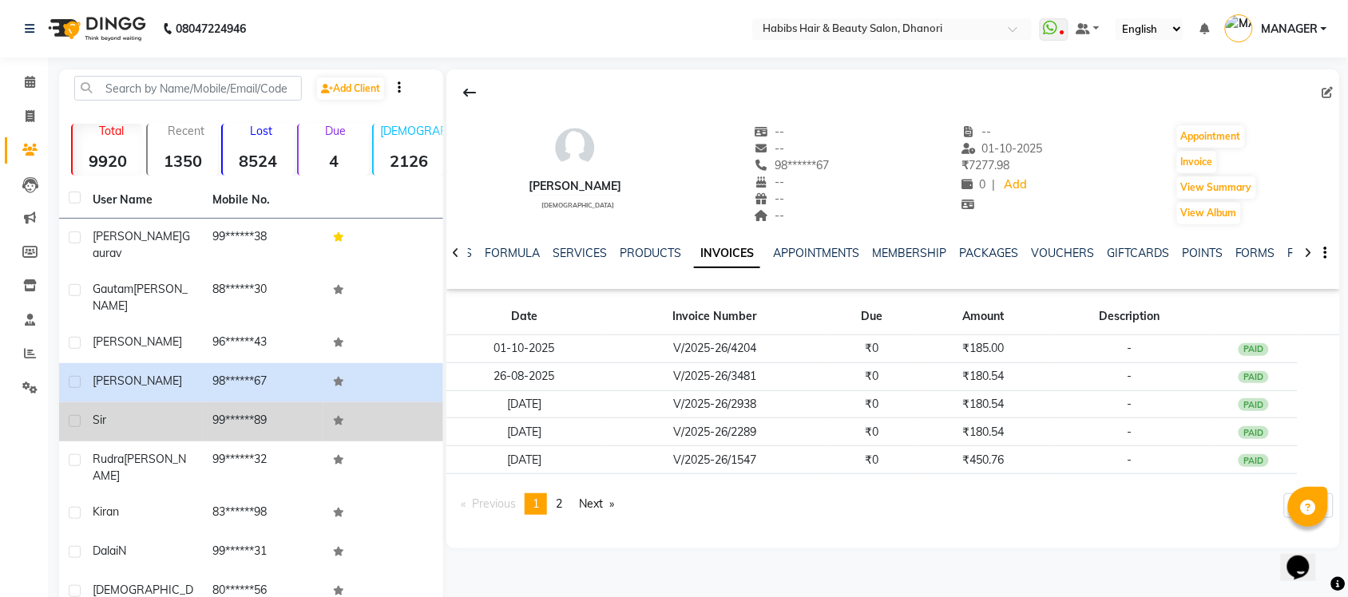
click at [117, 412] on div "Sir" at bounding box center [143, 420] width 101 height 17
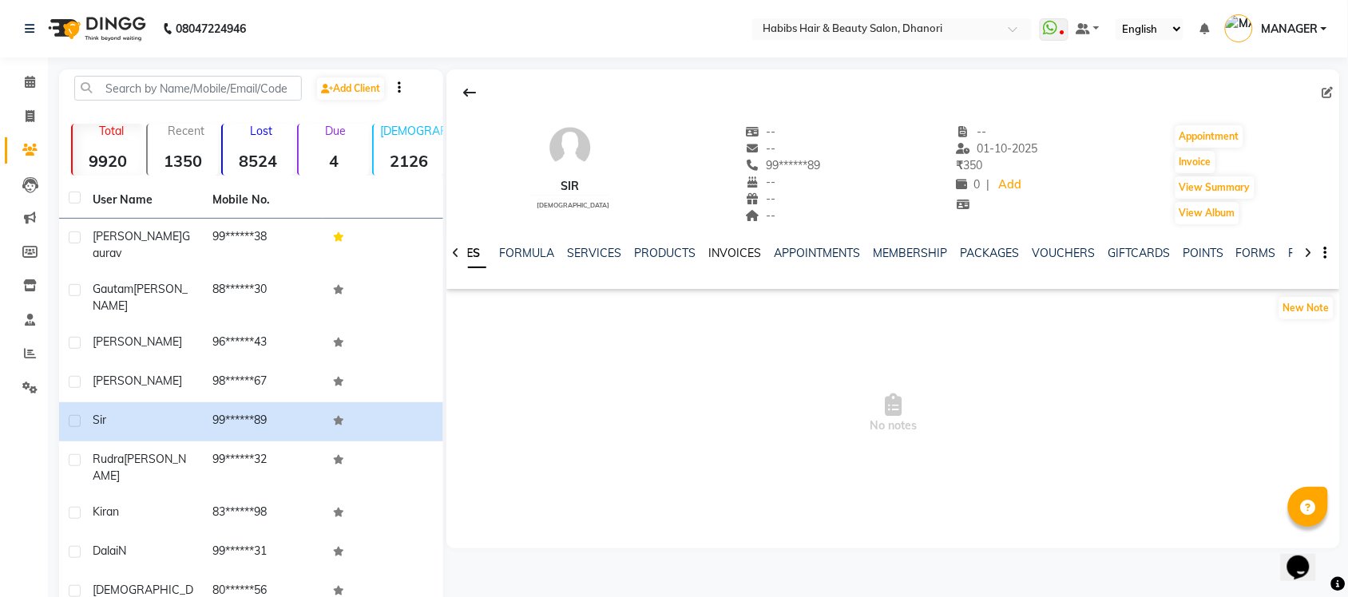
click at [735, 248] on link "INVOICES" at bounding box center [734, 253] width 53 height 14
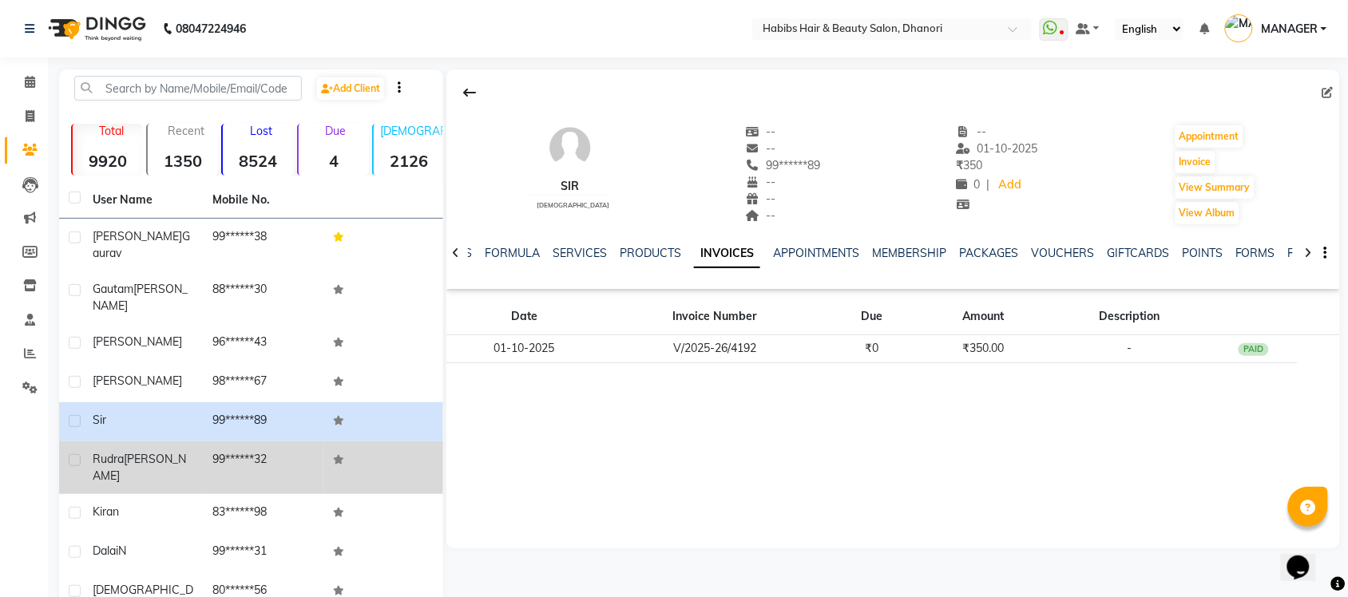
click at [236, 442] on td "99******32" at bounding box center [263, 468] width 120 height 53
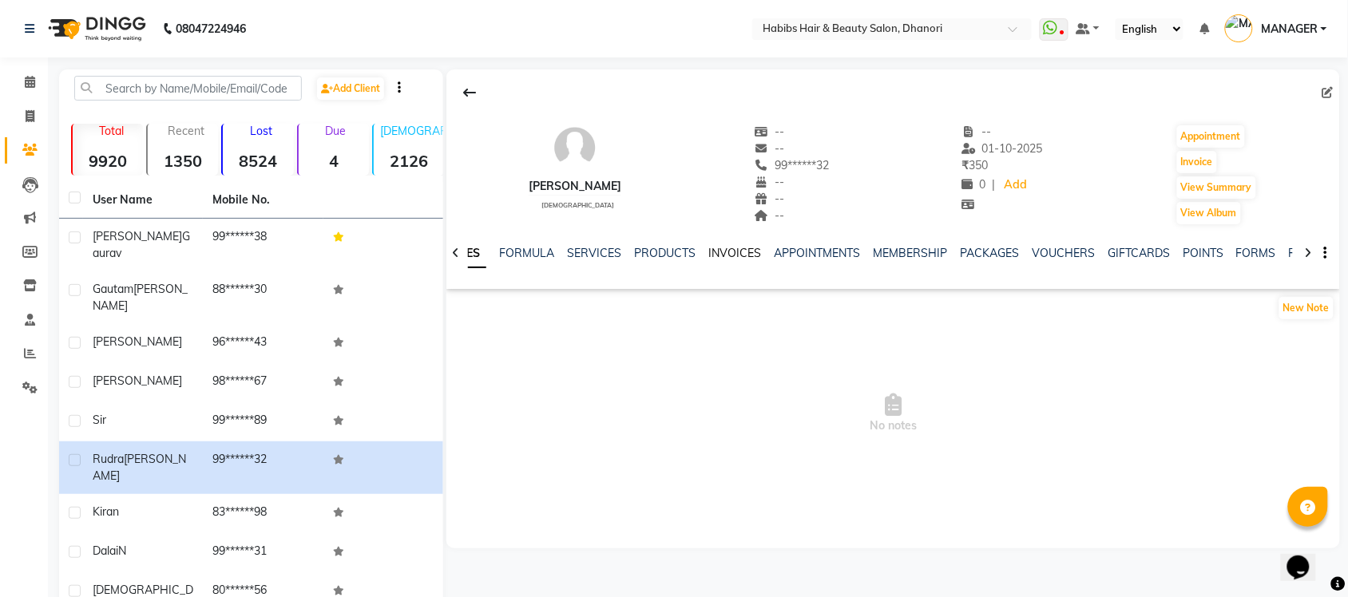
click at [733, 252] on link "INVOICES" at bounding box center [734, 253] width 53 height 14
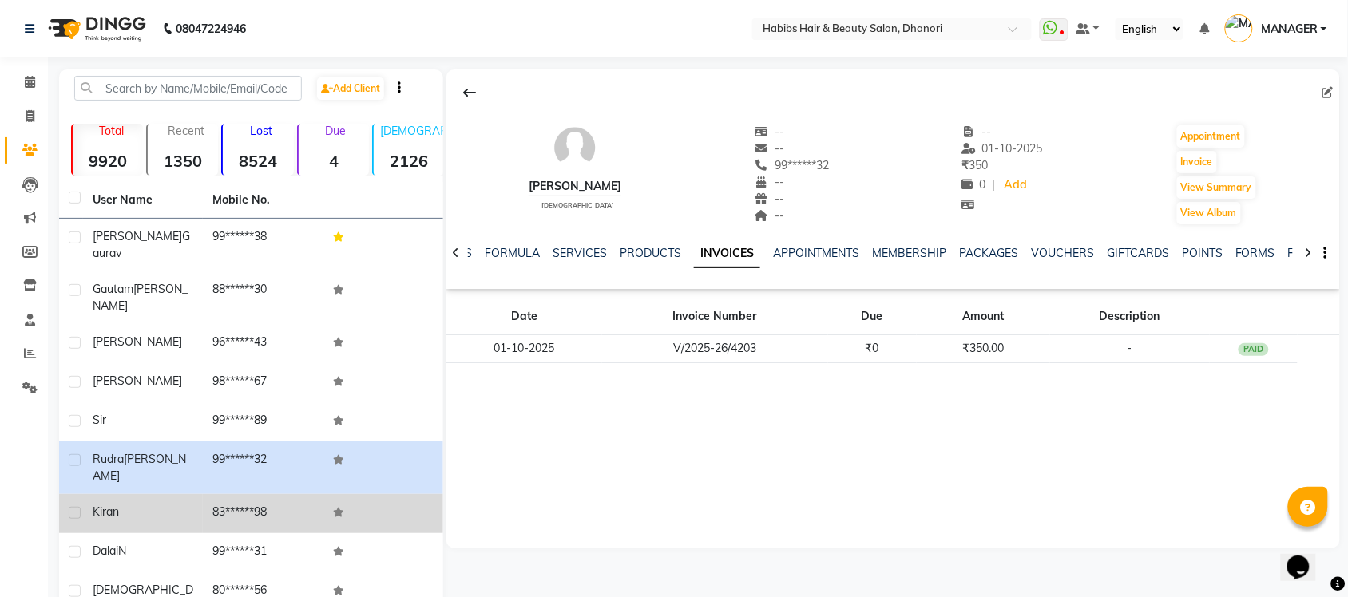
click at [210, 494] on td "83******98" at bounding box center [263, 513] width 120 height 39
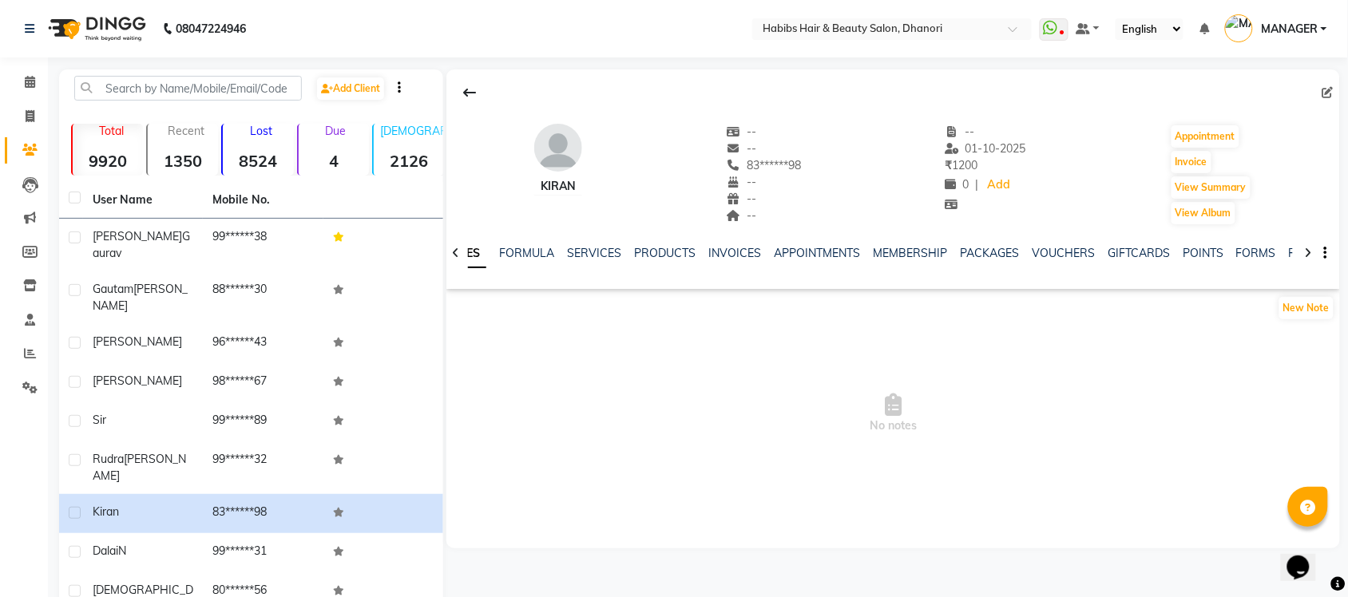
click at [745, 262] on div "NOTES FORMULA SERVICES PRODUCTS INVOICES APPOINTMENTS MEMBERSHIP PACKAGES VOUCH…" at bounding box center [873, 260] width 799 height 30
click at [741, 256] on link "INVOICES" at bounding box center [734, 253] width 53 height 14
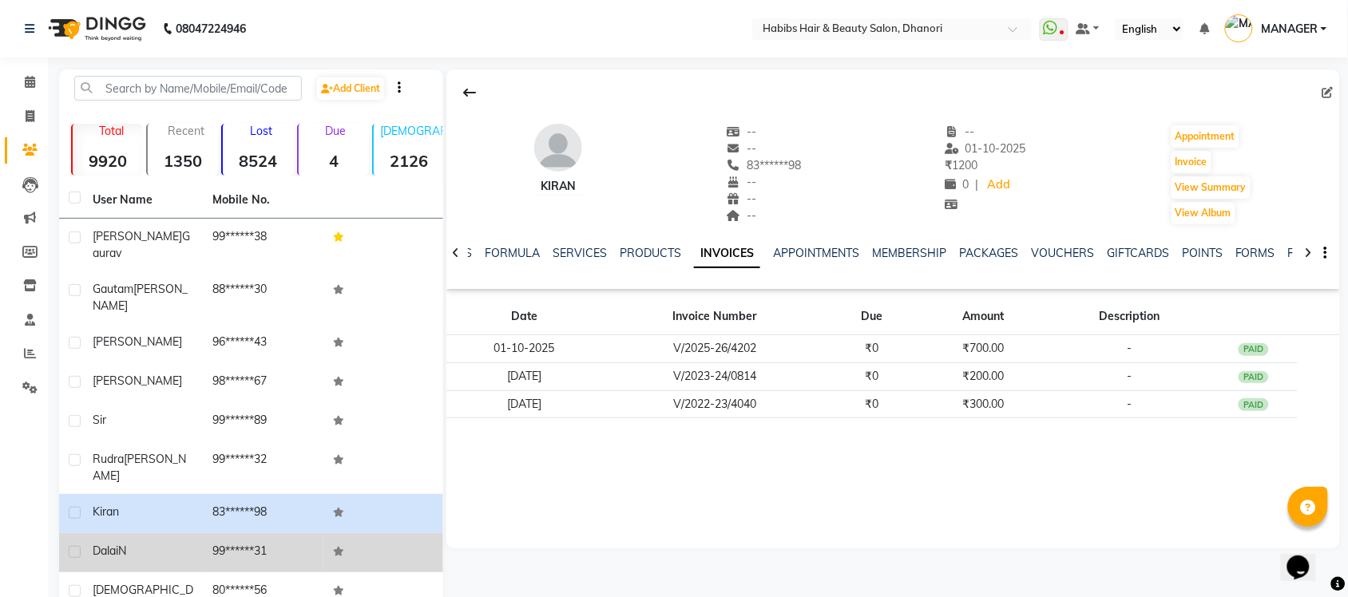
click at [90, 533] on td "Dalai N" at bounding box center [143, 552] width 120 height 39
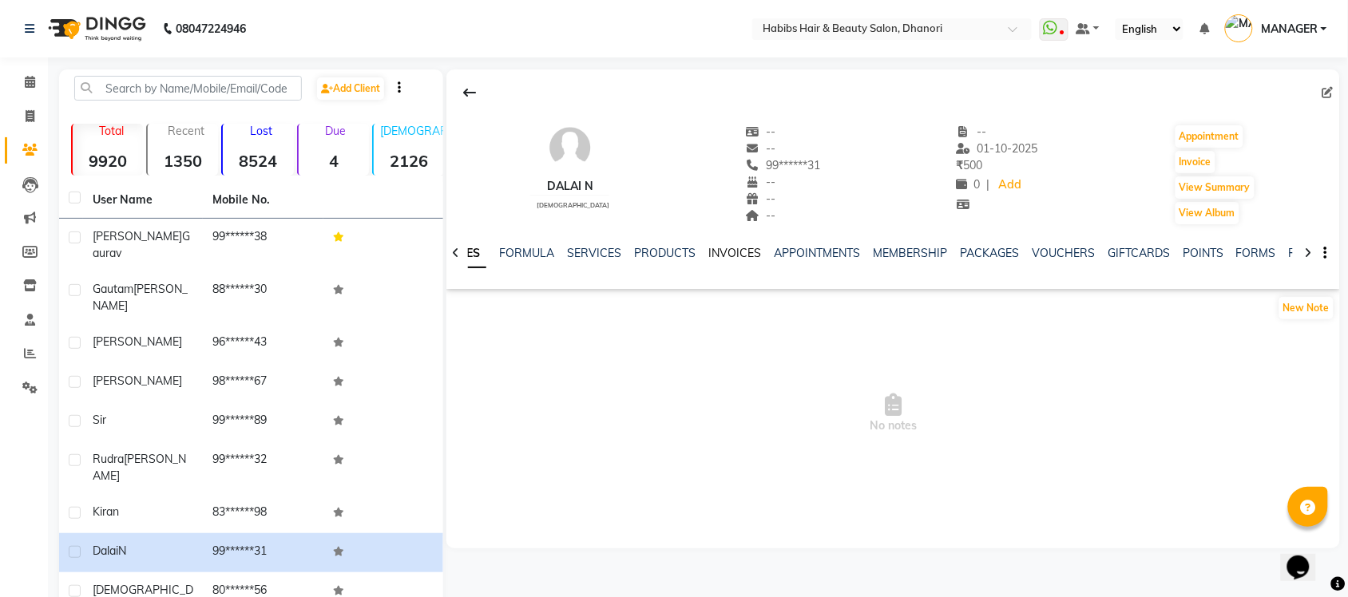
click at [735, 248] on link "INVOICES" at bounding box center [734, 253] width 53 height 14
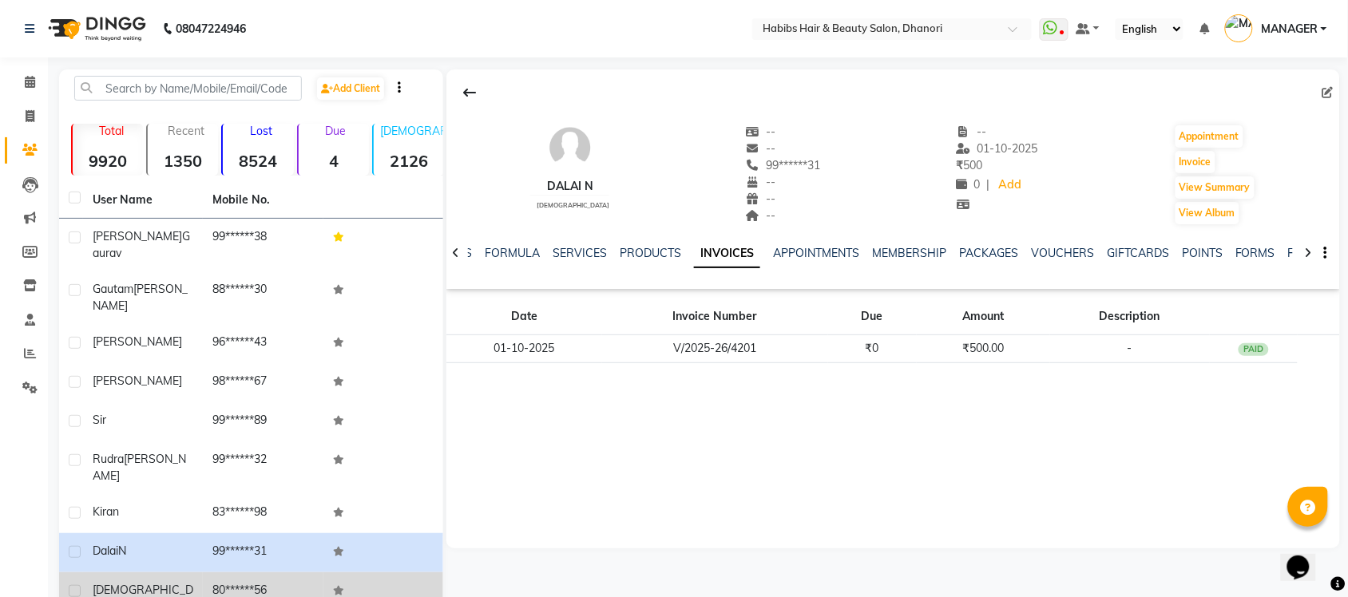
click at [165, 573] on td "[DEMOGRAPHIC_DATA]" at bounding box center [143, 599] width 120 height 53
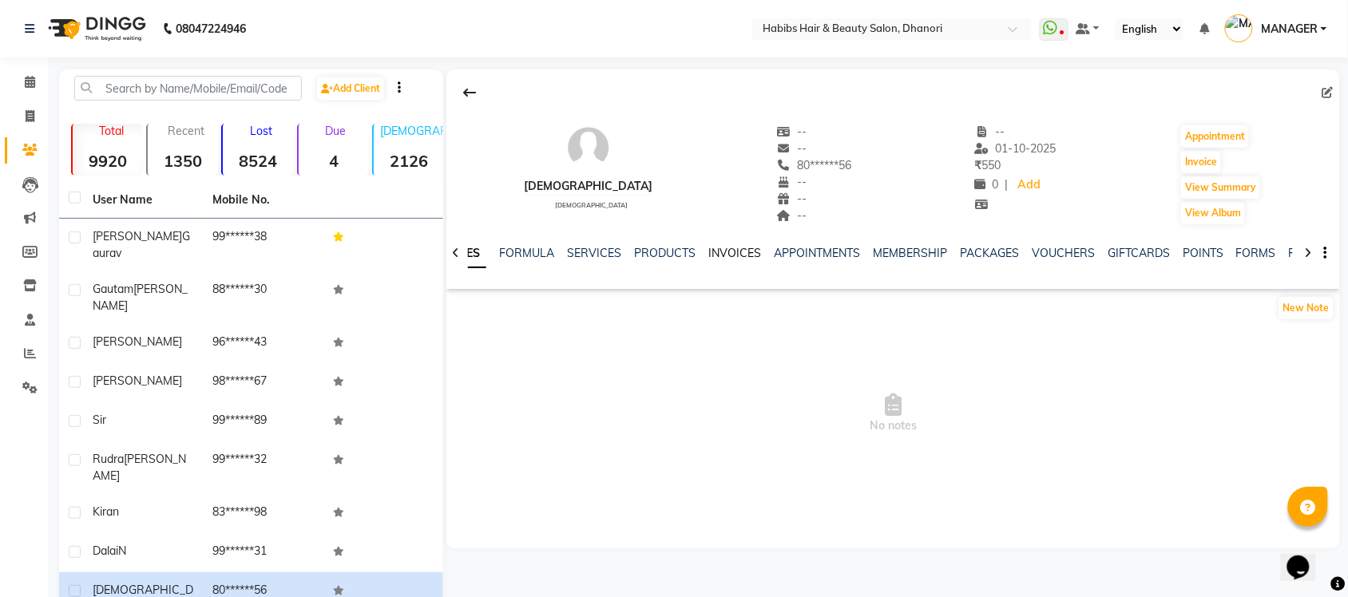
click at [737, 254] on link "INVOICES" at bounding box center [734, 253] width 53 height 14
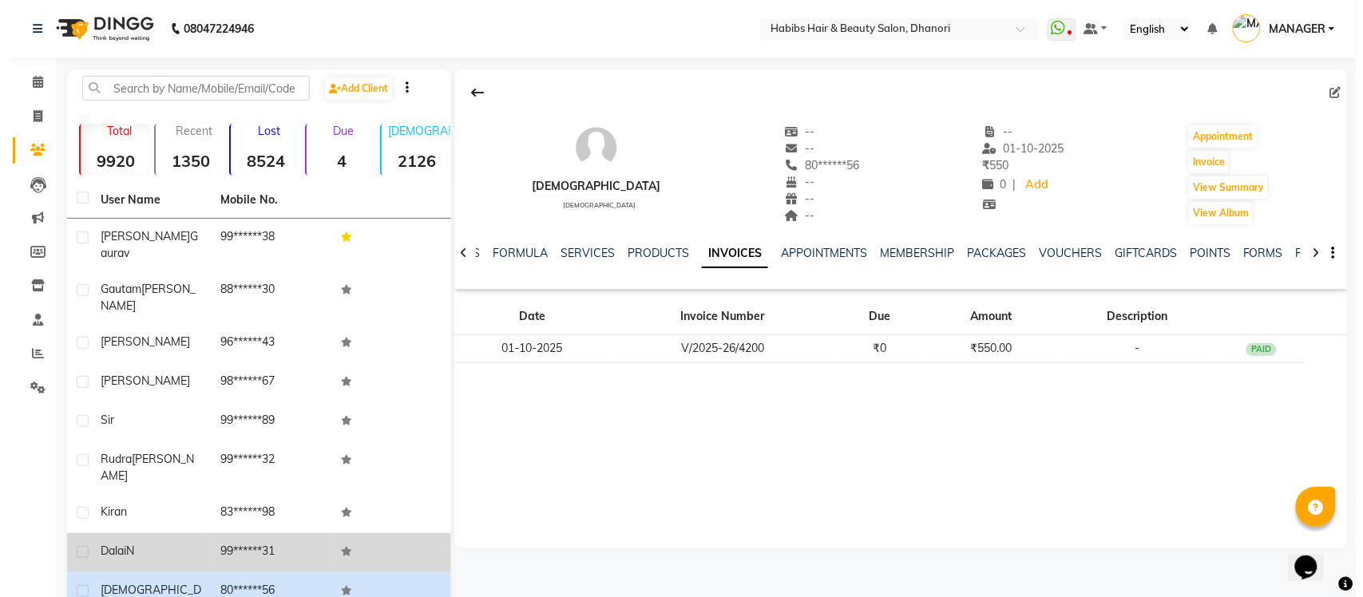
scroll to position [81, 0]
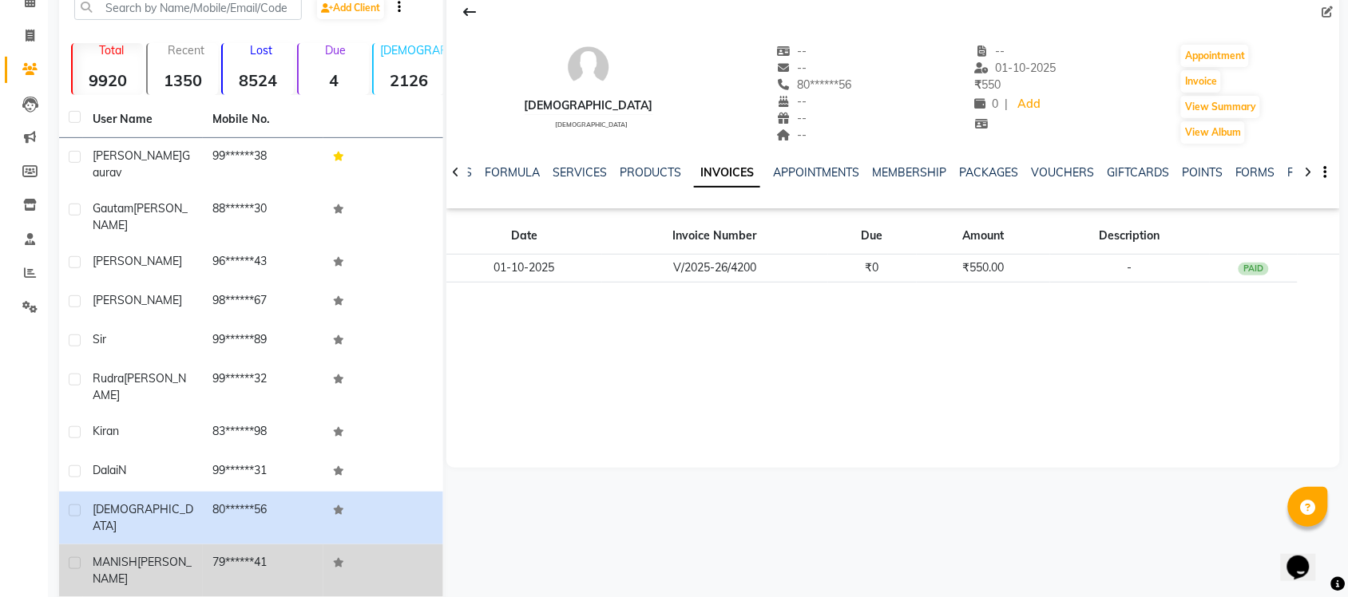
click at [108, 555] on span "MANISH" at bounding box center [115, 562] width 45 height 14
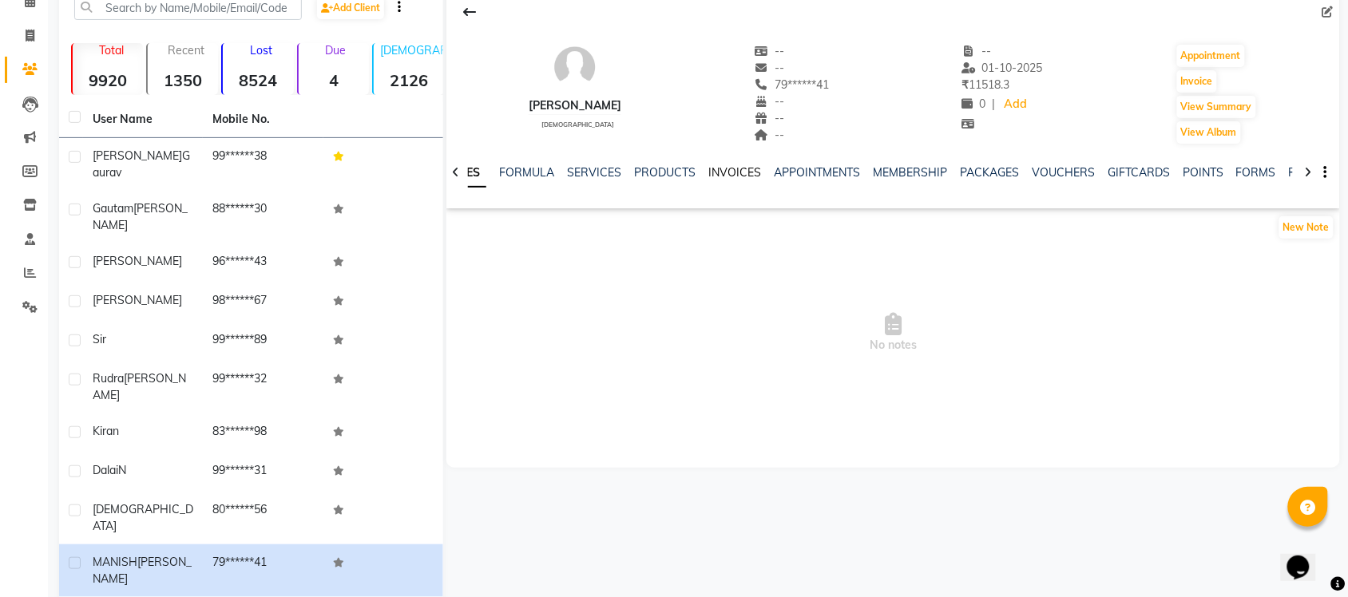
click at [717, 177] on link "INVOICES" at bounding box center [734, 172] width 53 height 14
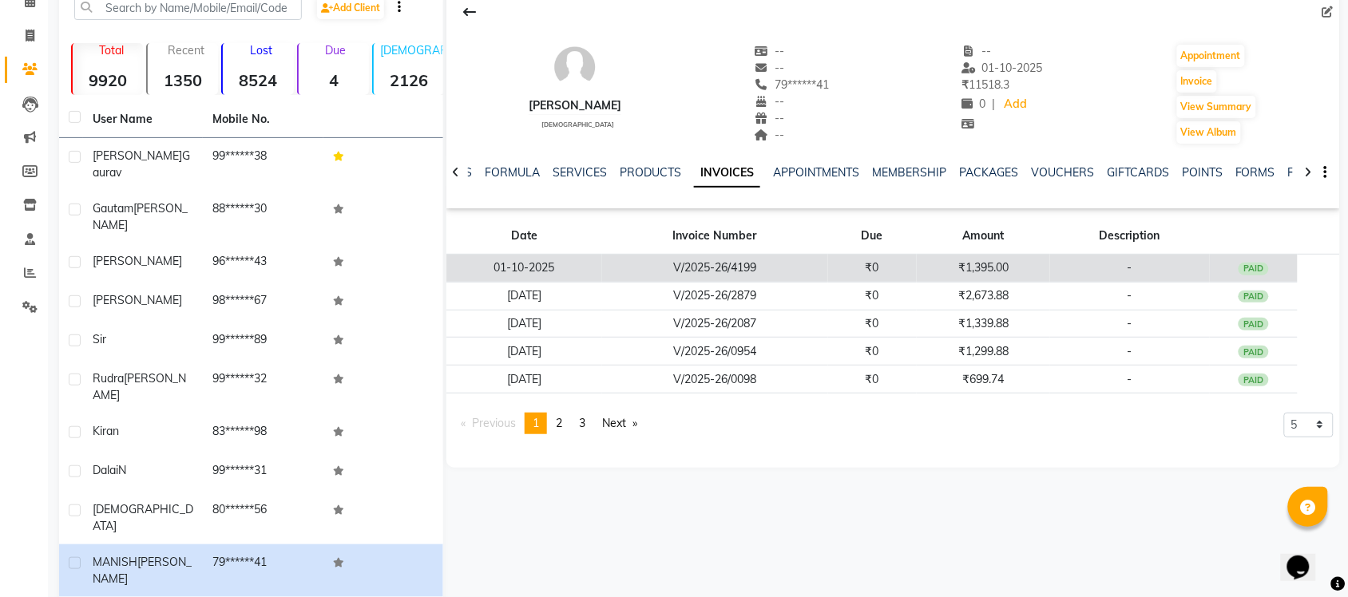
click at [933, 268] on td "₹1,395.00" at bounding box center [983, 269] width 133 height 28
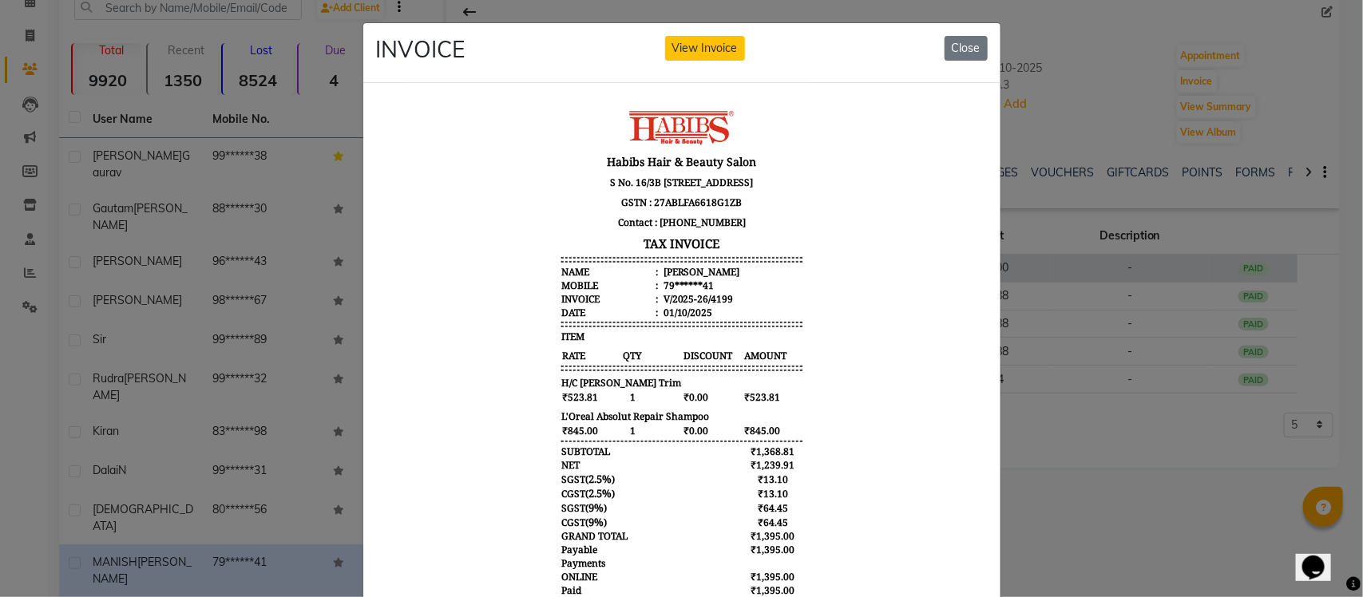
scroll to position [13, 0]
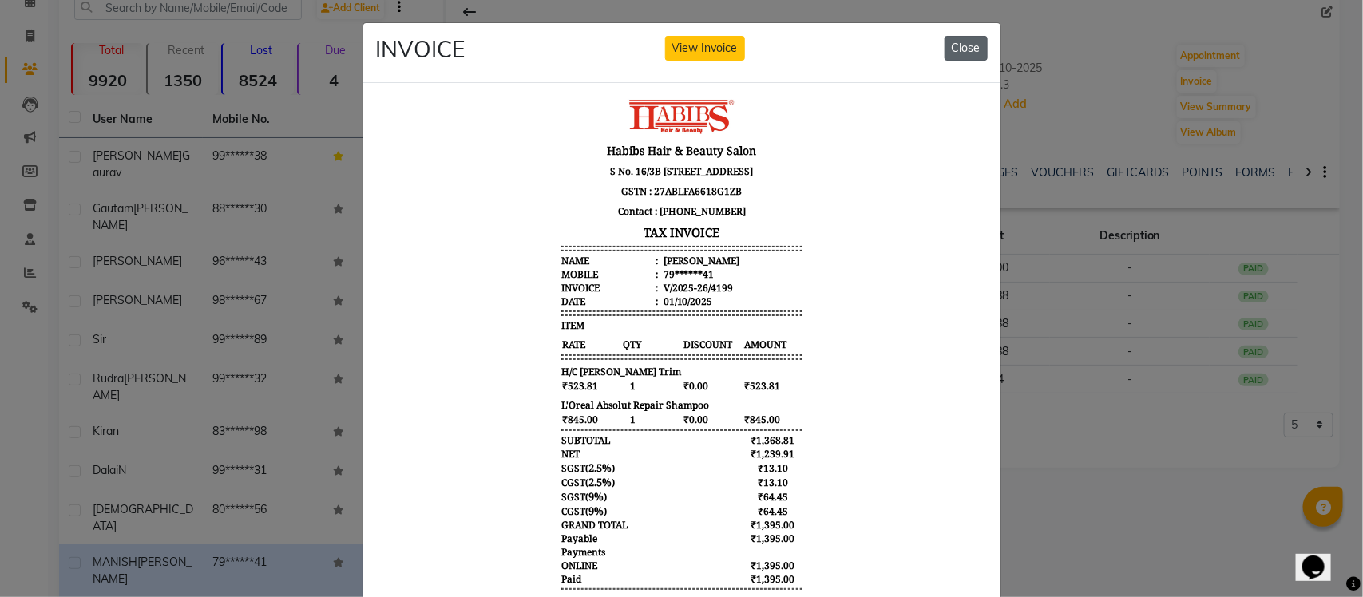
click at [961, 41] on button "Close" at bounding box center [966, 48] width 43 height 25
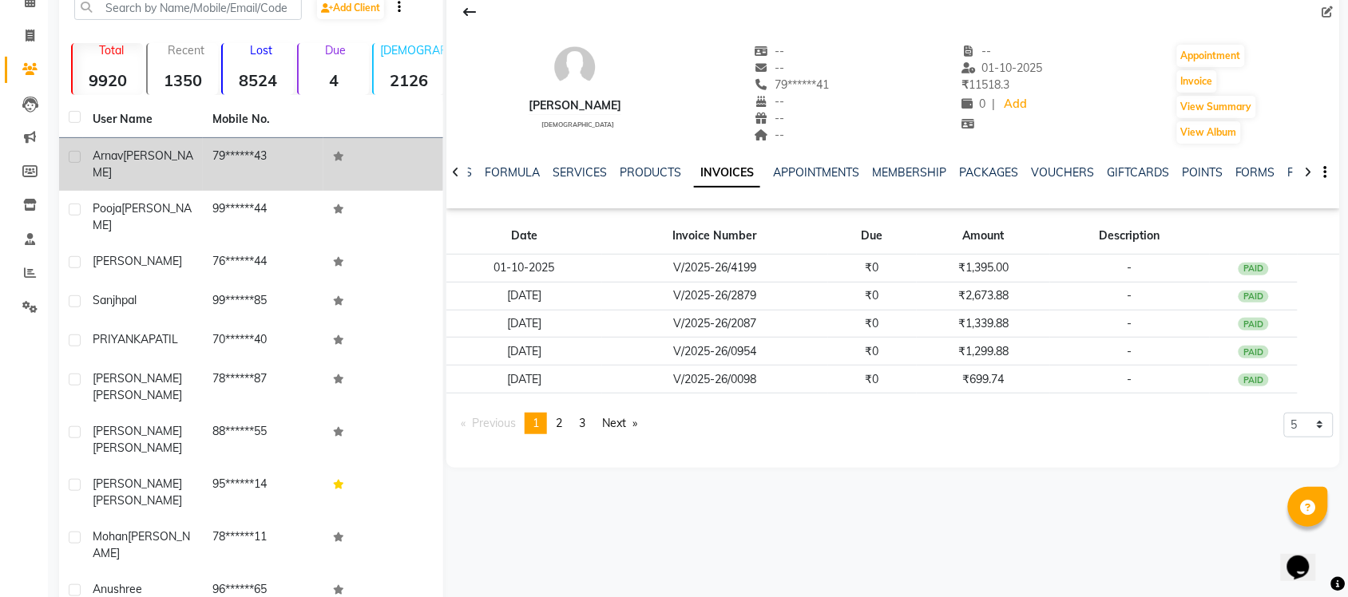
click at [144, 149] on span "[PERSON_NAME]" at bounding box center [143, 164] width 101 height 31
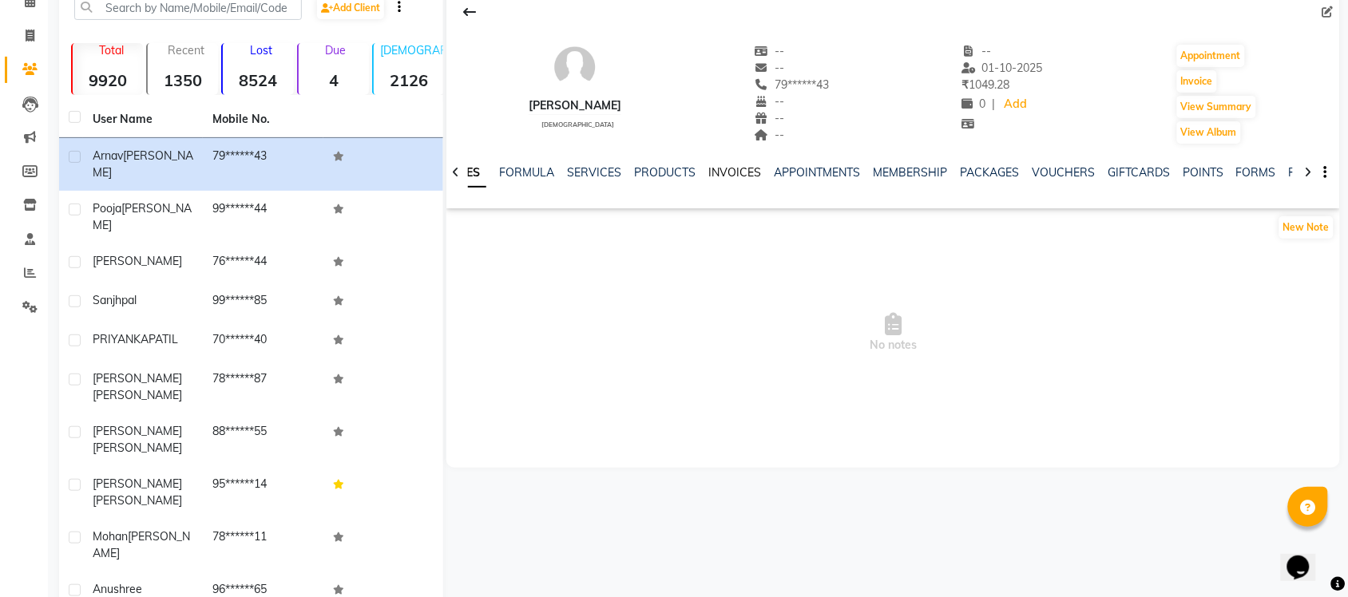
click at [723, 176] on link "INVOICES" at bounding box center [734, 172] width 53 height 14
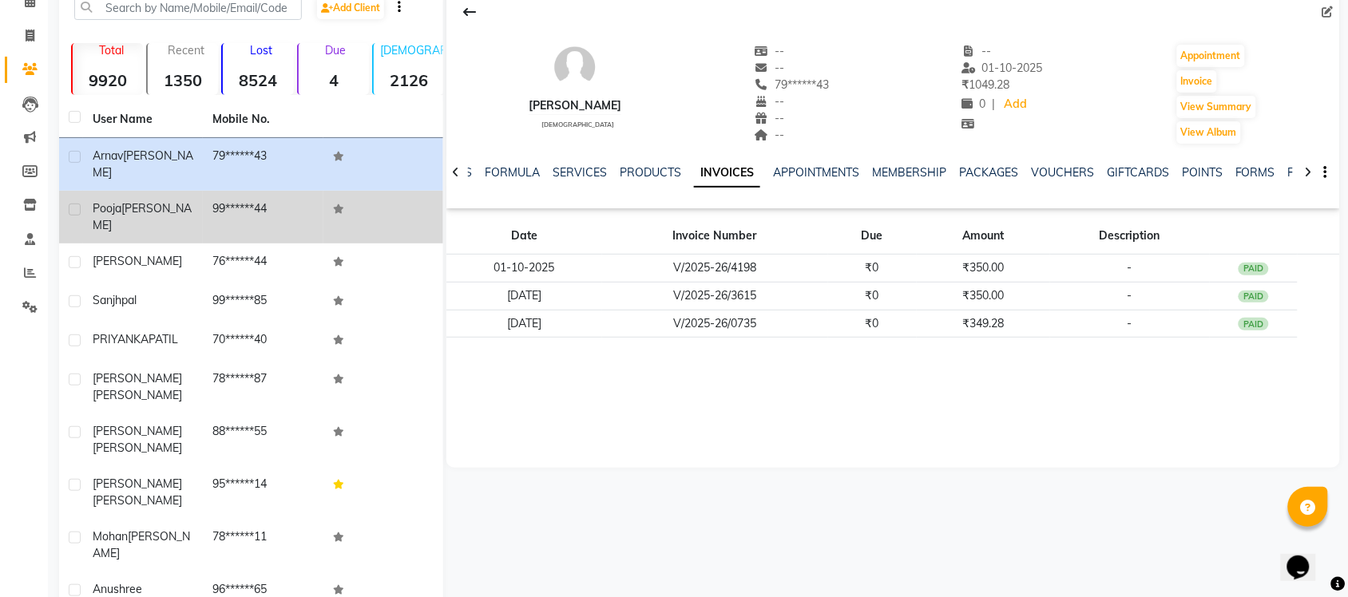
click at [188, 200] on div "[PERSON_NAME]" at bounding box center [143, 217] width 101 height 34
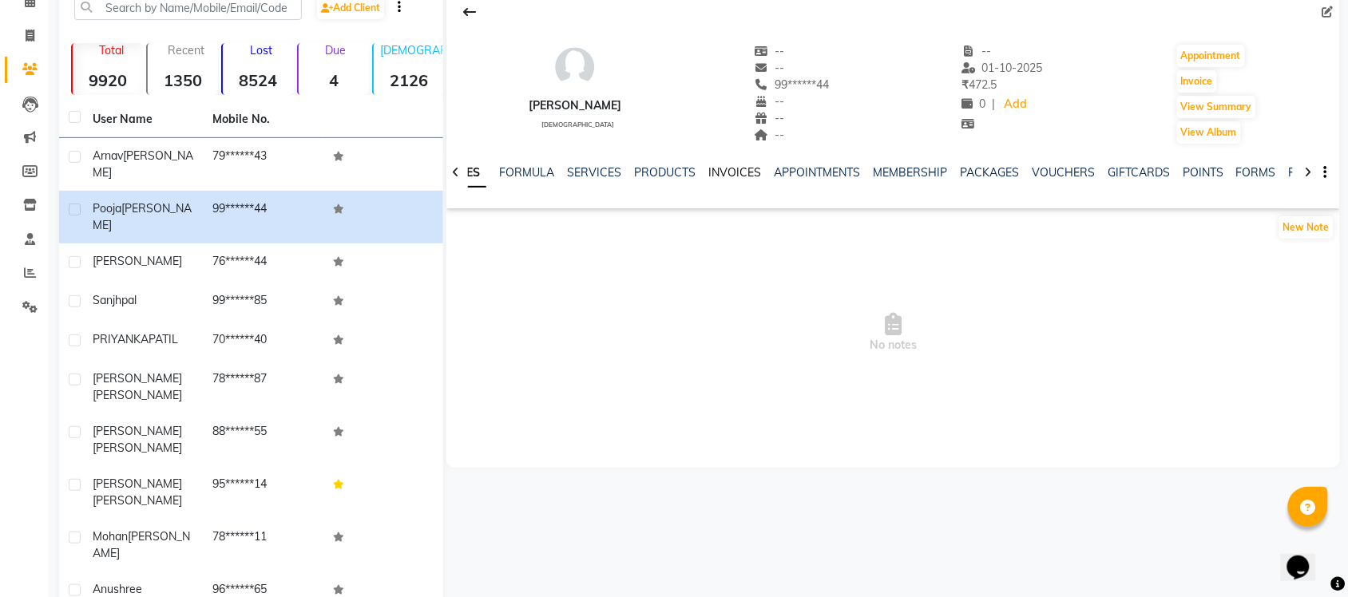
click at [739, 172] on link "INVOICES" at bounding box center [734, 172] width 53 height 14
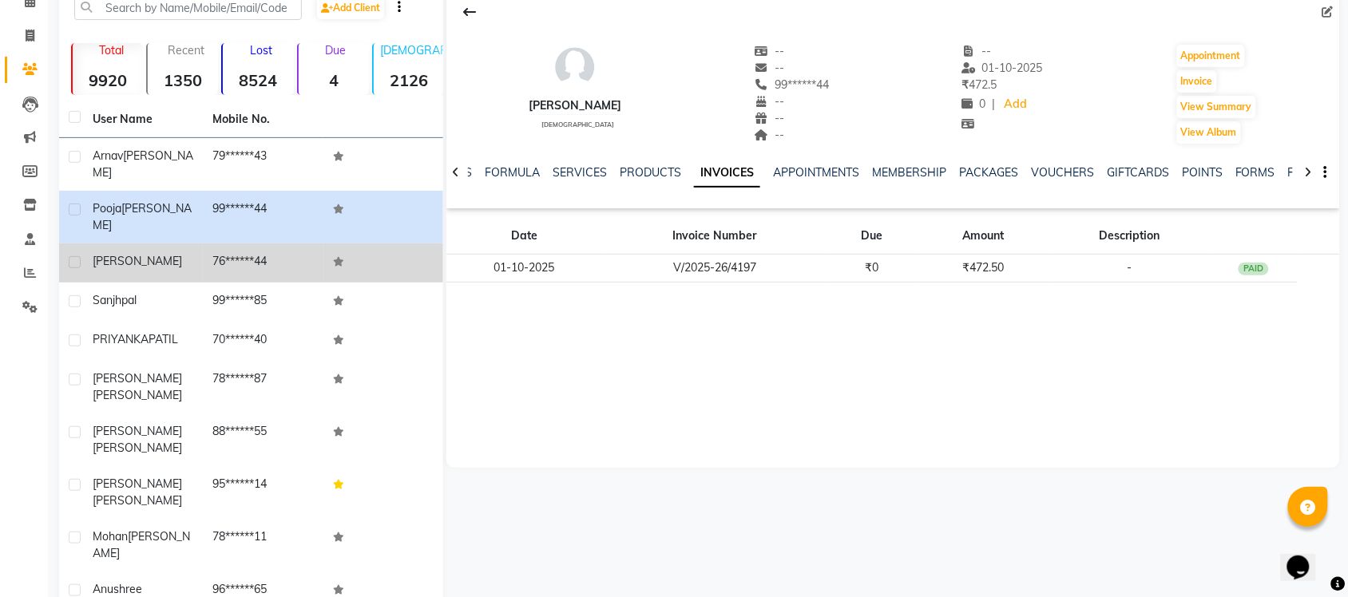
click at [116, 254] on span "[PERSON_NAME]" at bounding box center [137, 261] width 89 height 14
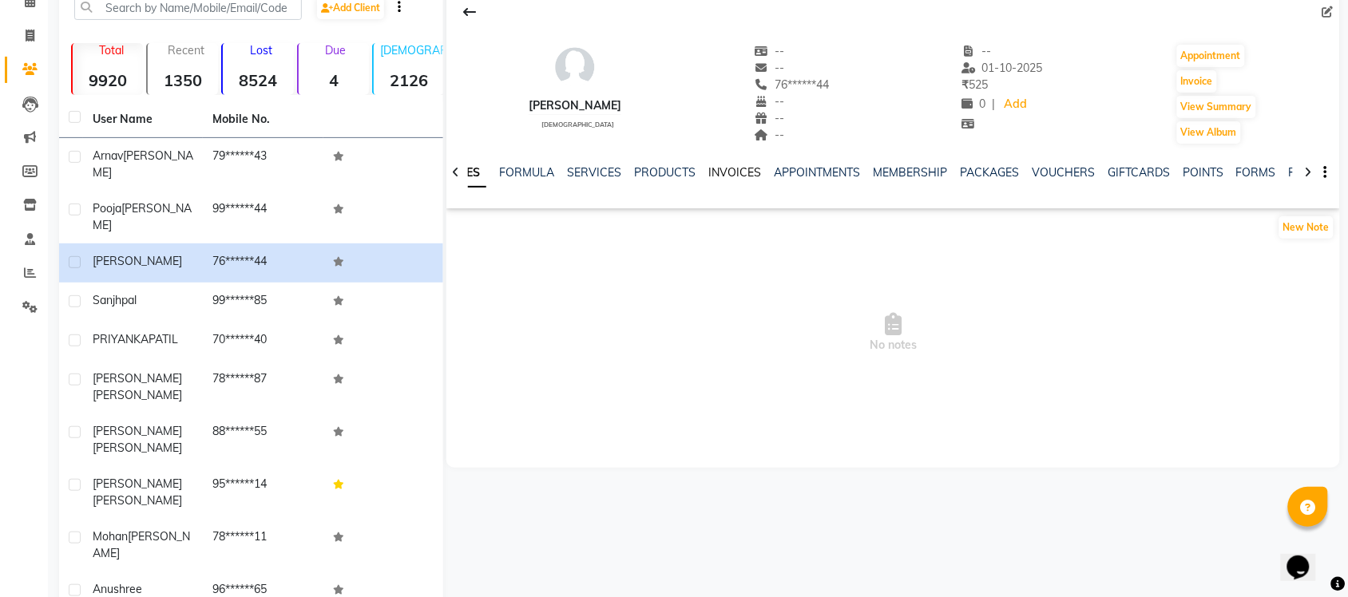
click at [727, 165] on link "INVOICES" at bounding box center [734, 172] width 53 height 14
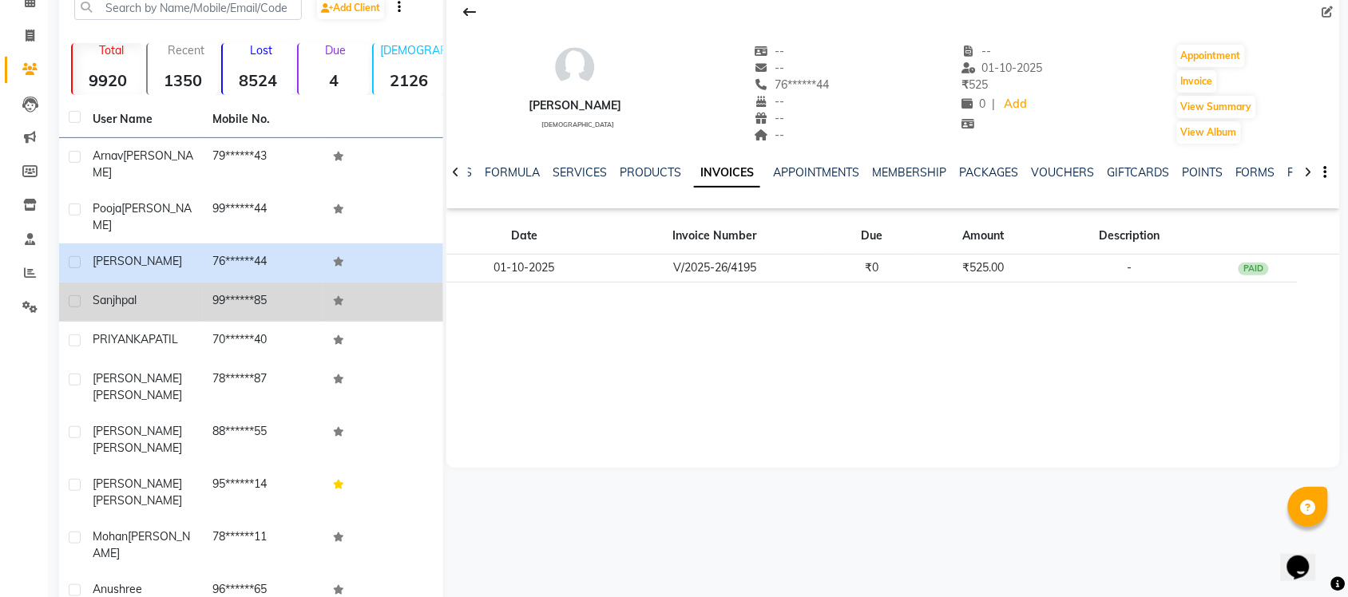
click at [166, 292] on div "sanjh pal" at bounding box center [143, 300] width 101 height 17
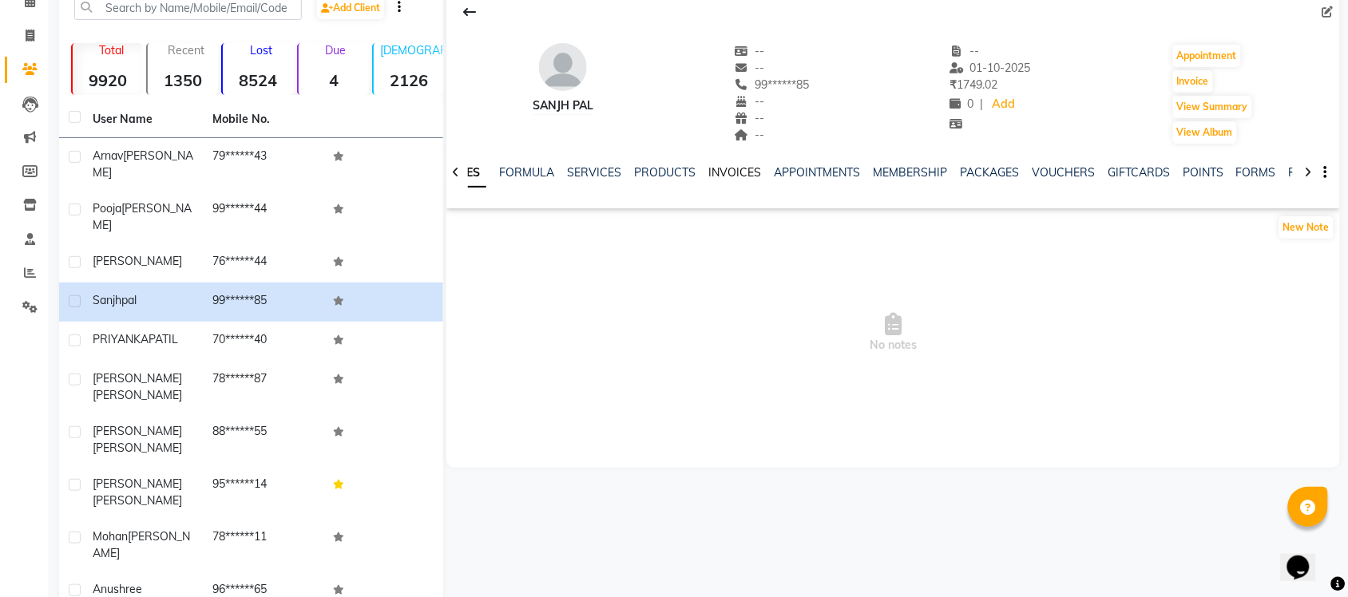
click at [711, 176] on link "INVOICES" at bounding box center [734, 172] width 53 height 14
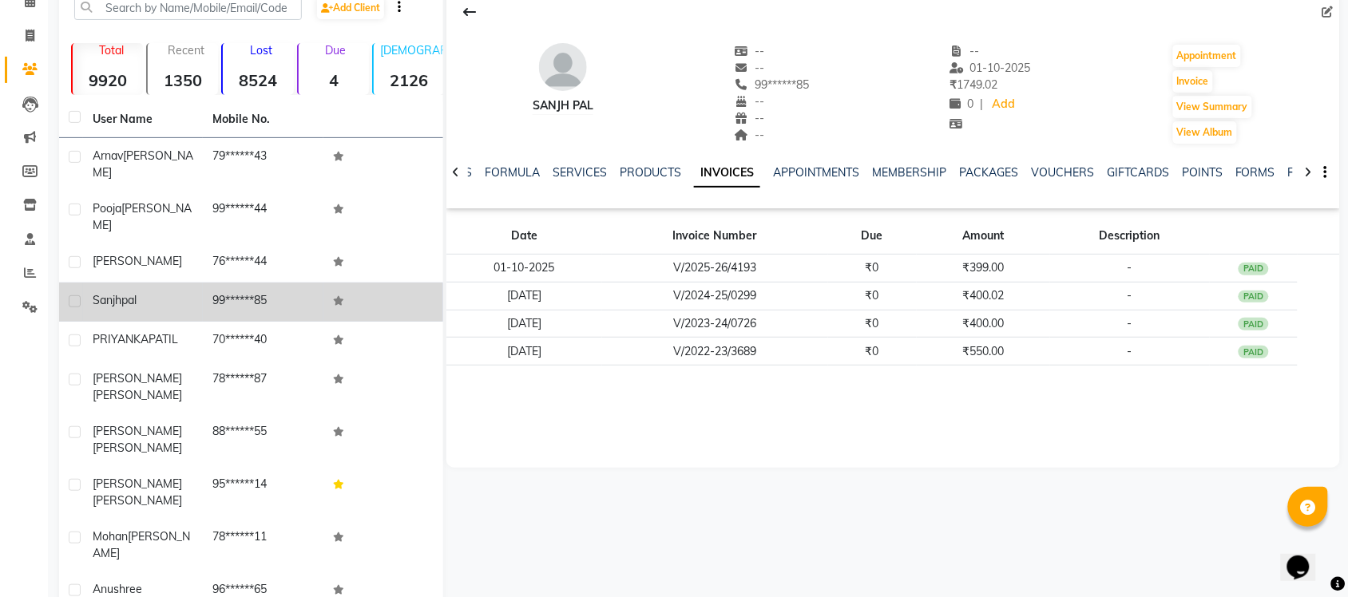
click at [92, 293] on td "sanjh pal" at bounding box center [143, 302] width 120 height 39
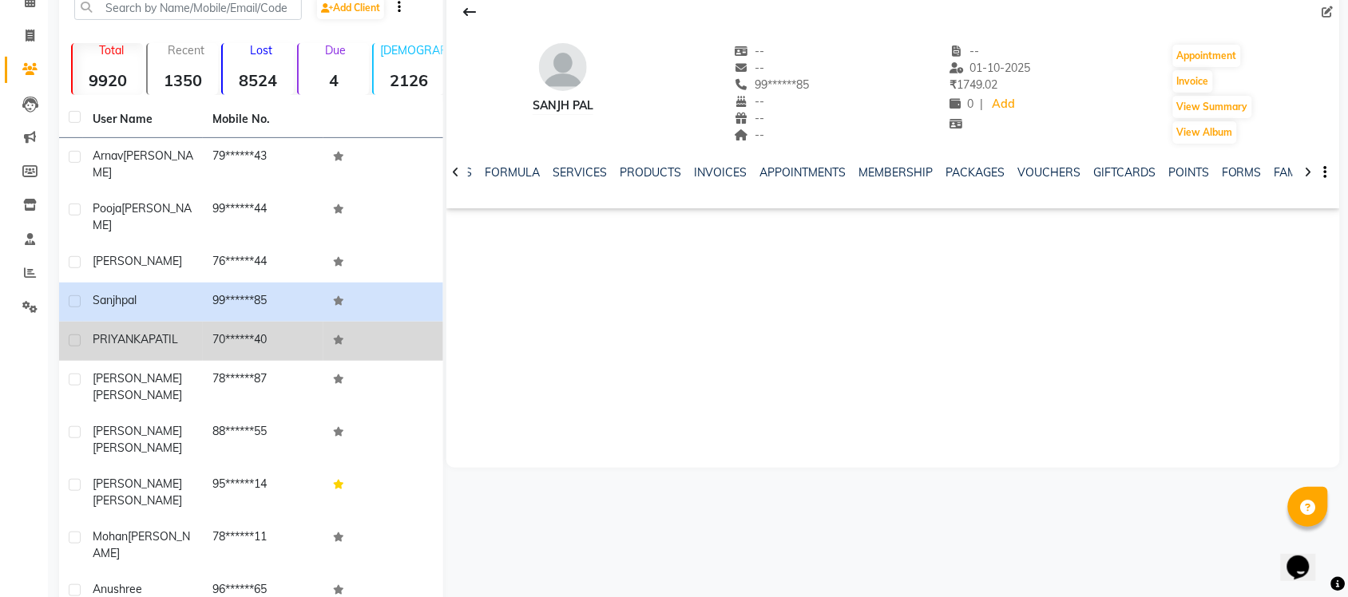
click at [109, 332] on span "PRIYANKA" at bounding box center [121, 339] width 56 height 14
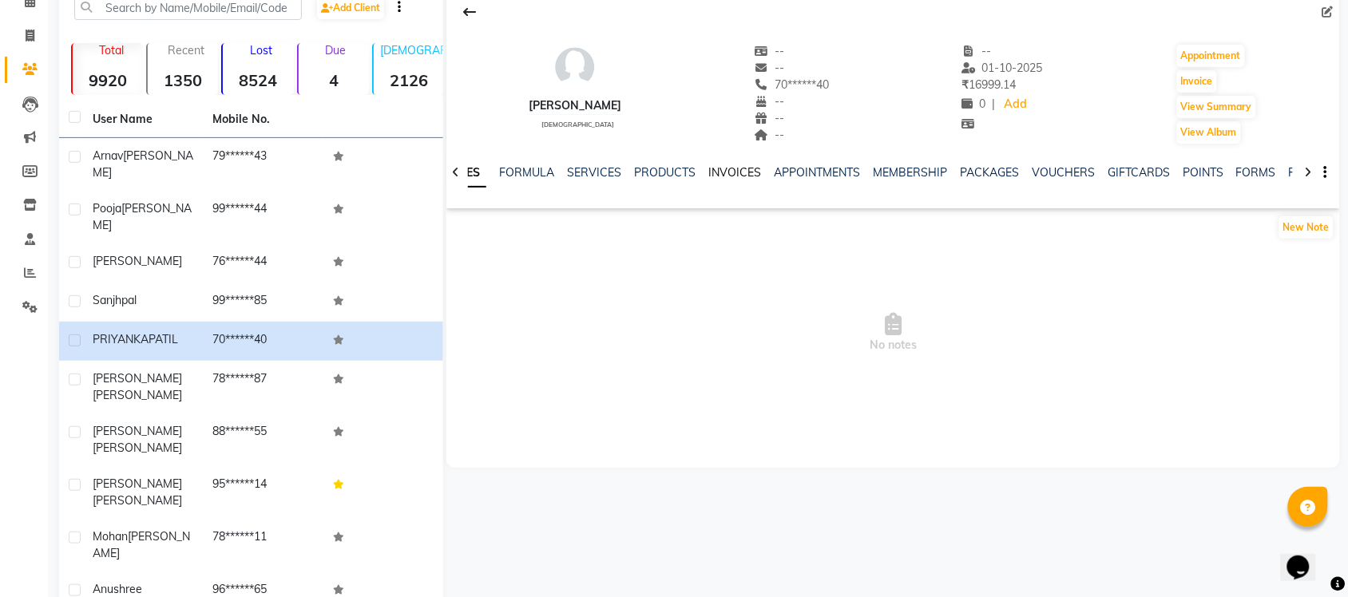
click at [721, 178] on link "INVOICES" at bounding box center [734, 172] width 53 height 14
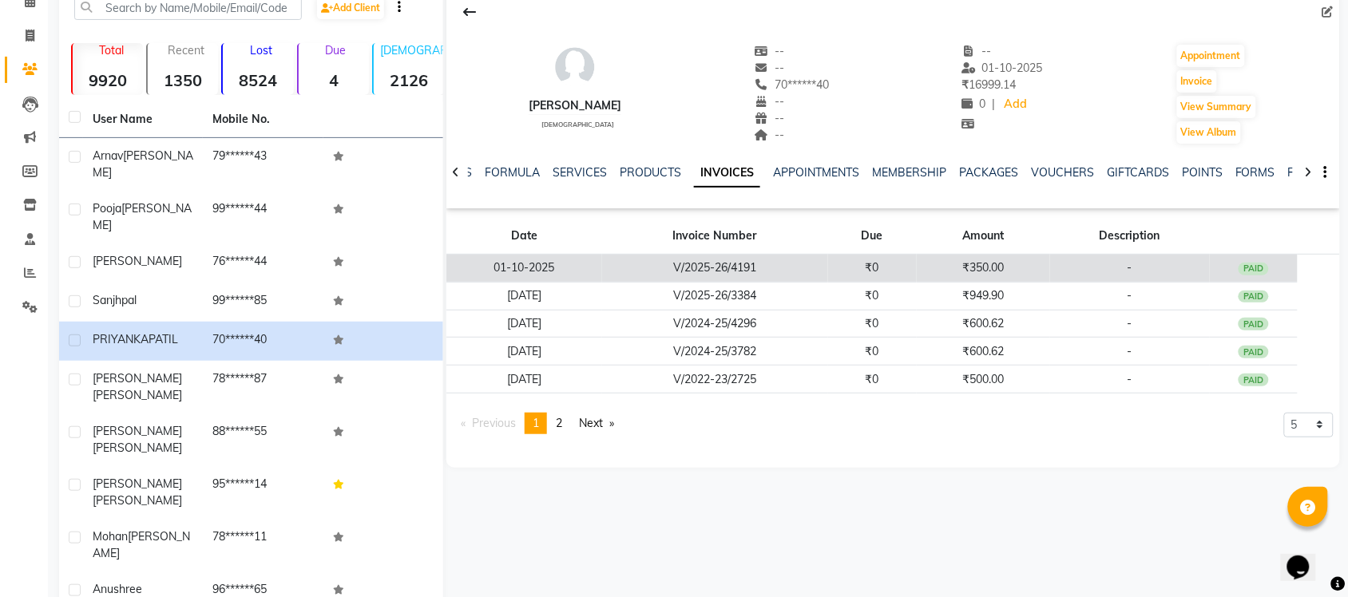
click at [935, 276] on td "₹350.00" at bounding box center [983, 269] width 133 height 28
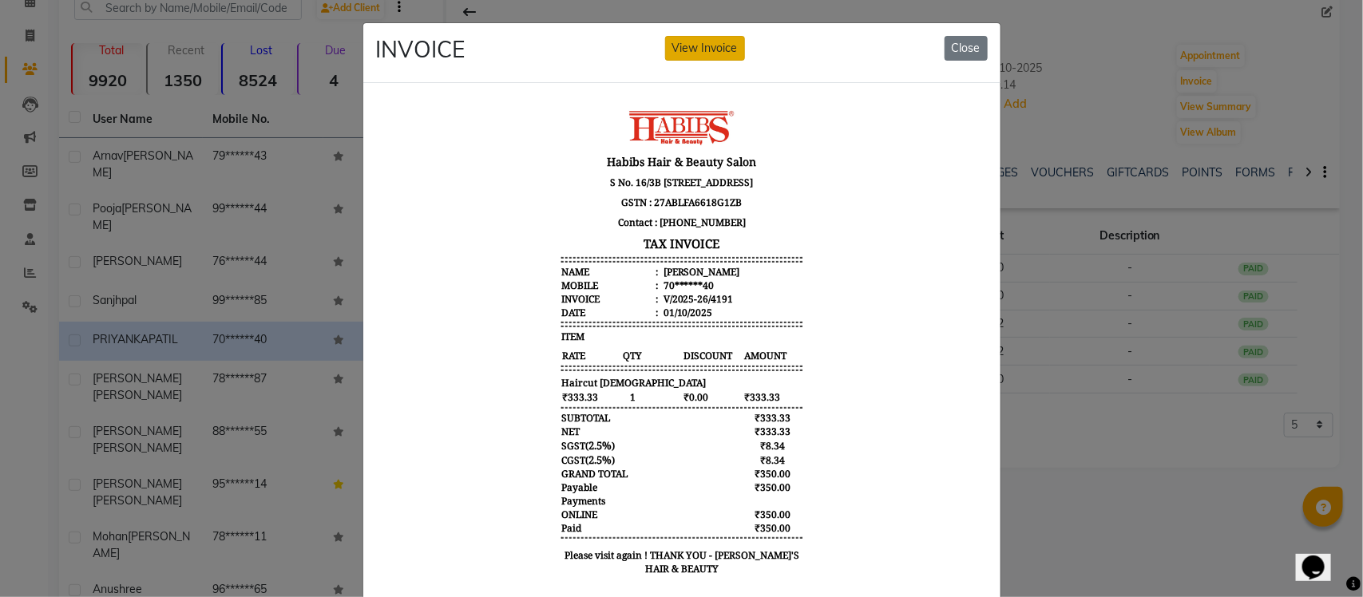
click at [689, 44] on button "View Invoice" at bounding box center [705, 48] width 80 height 25
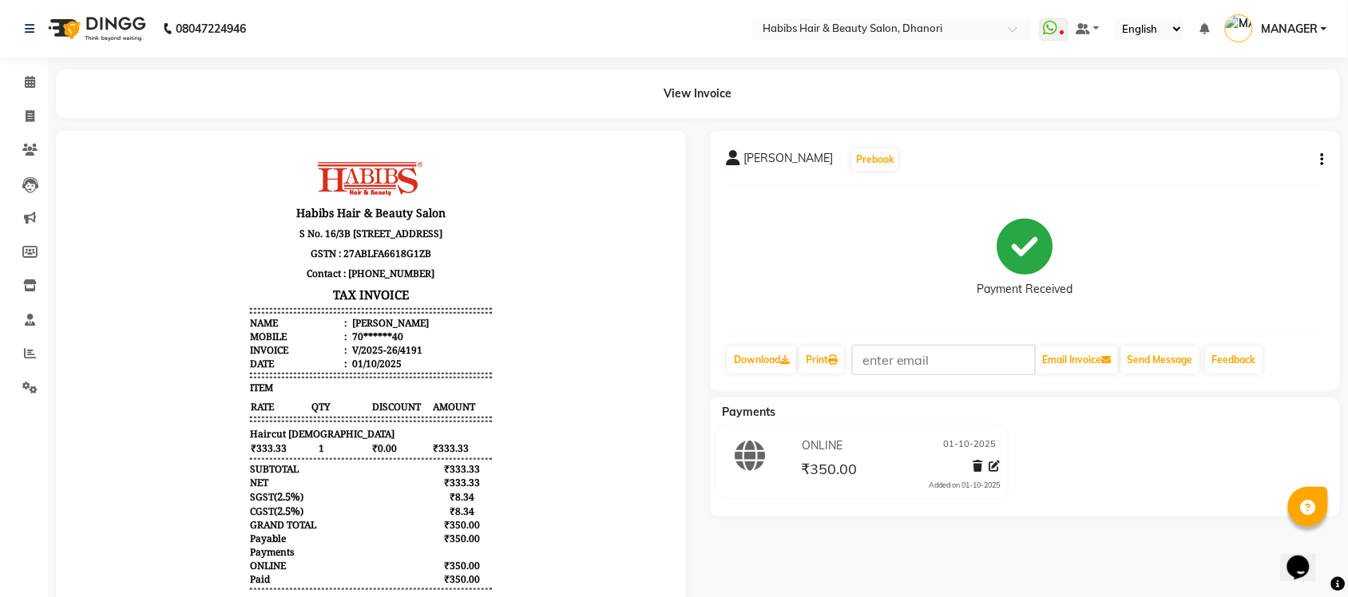
click at [998, 471] on icon at bounding box center [994, 466] width 11 height 11
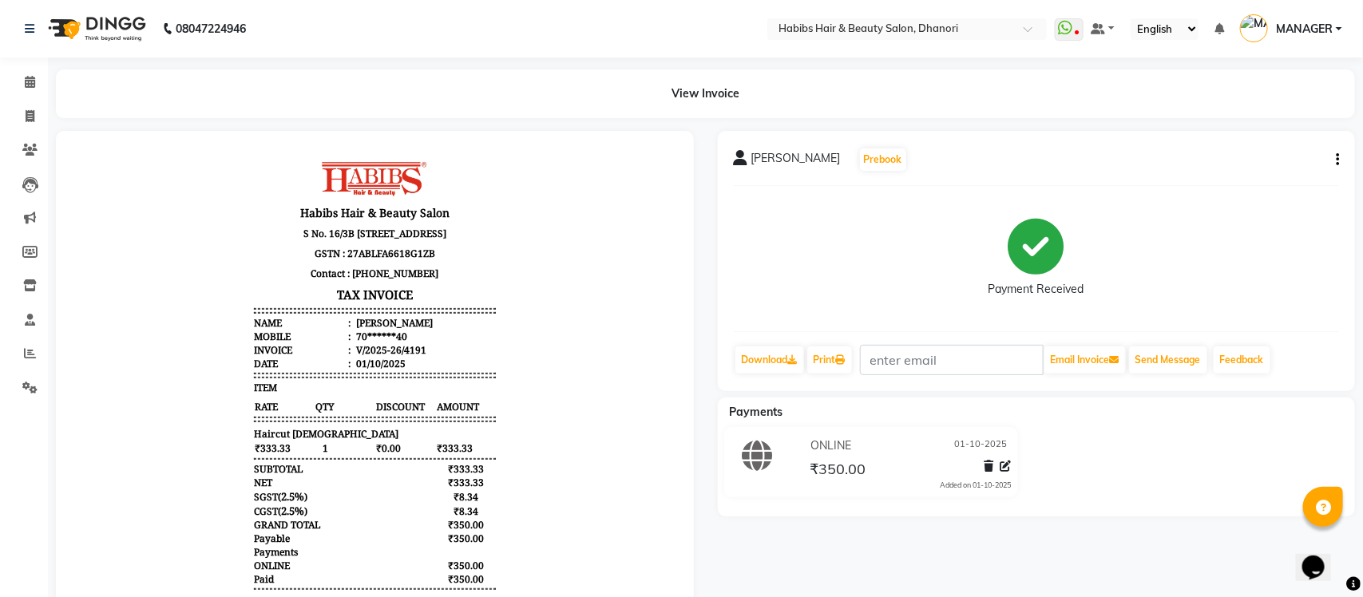
select select "3"
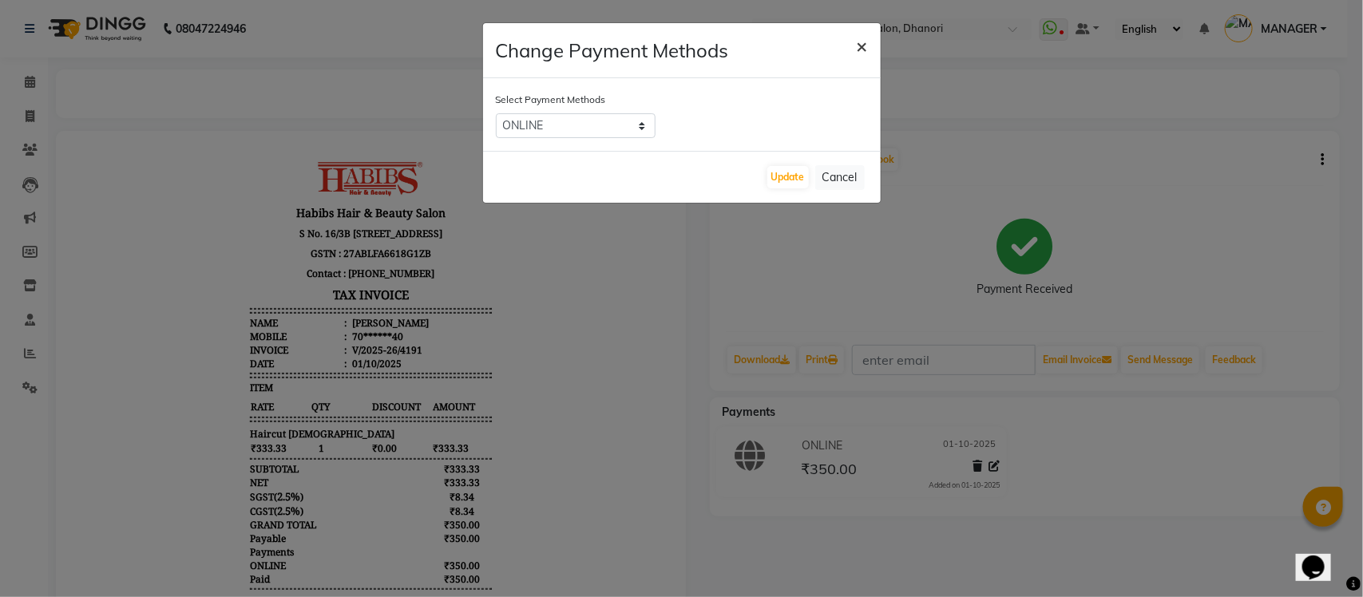
click at [862, 46] on span "×" at bounding box center [862, 46] width 11 height 24
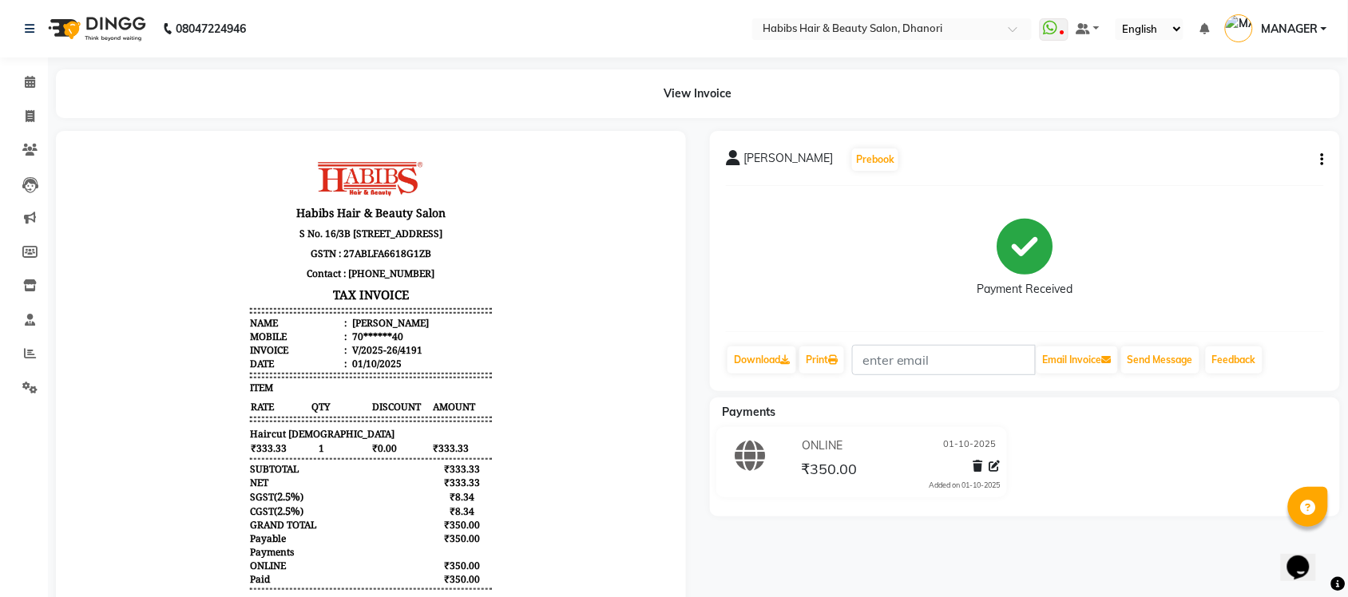
click at [1324, 157] on div "PRIYANKA PATIL Prebook Payment Received Download Print Email Invoice Send Messa…" at bounding box center [1025, 261] width 630 height 260
click at [1319, 164] on button "button" at bounding box center [1319, 160] width 10 height 17
click at [1224, 174] on div "Edit Invoice" at bounding box center [1242, 180] width 109 height 20
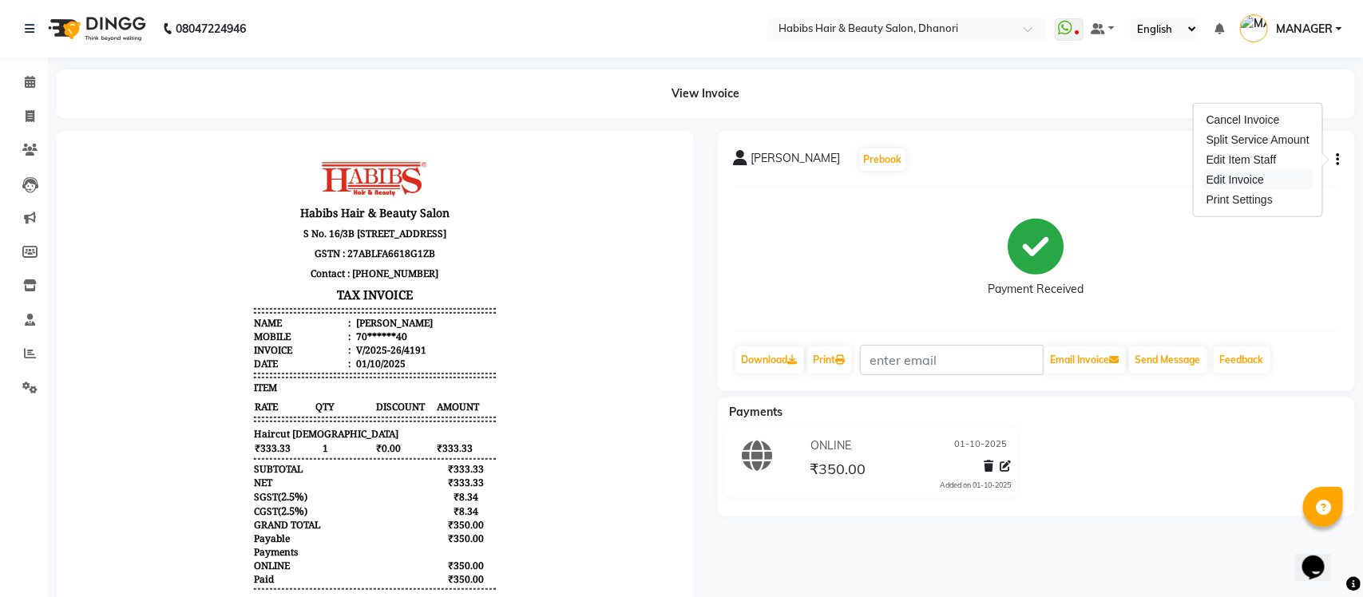
select select "service"
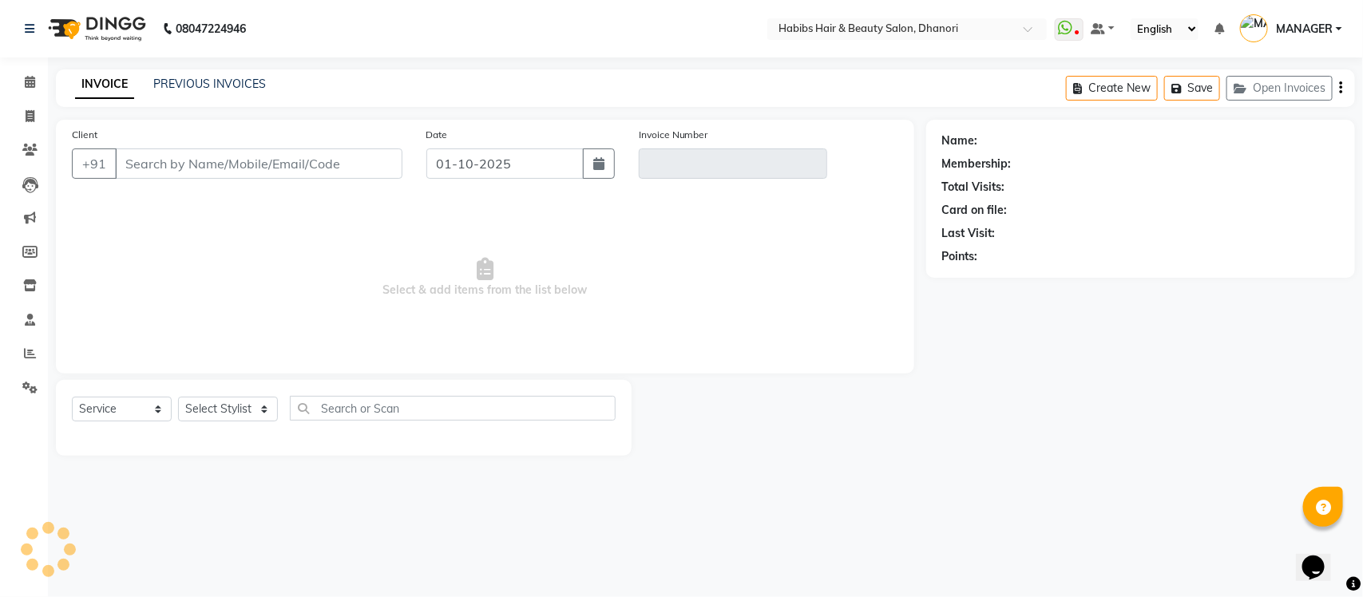
type input "70******40"
type input "V/2025-26/4191"
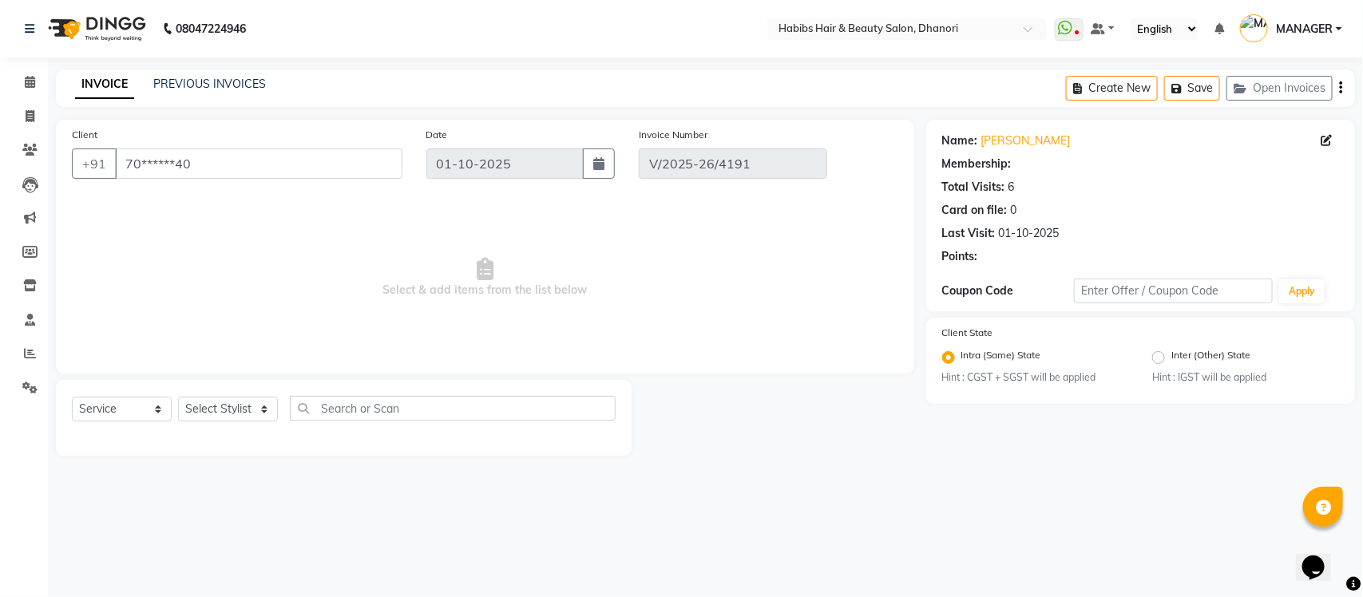
select select "select"
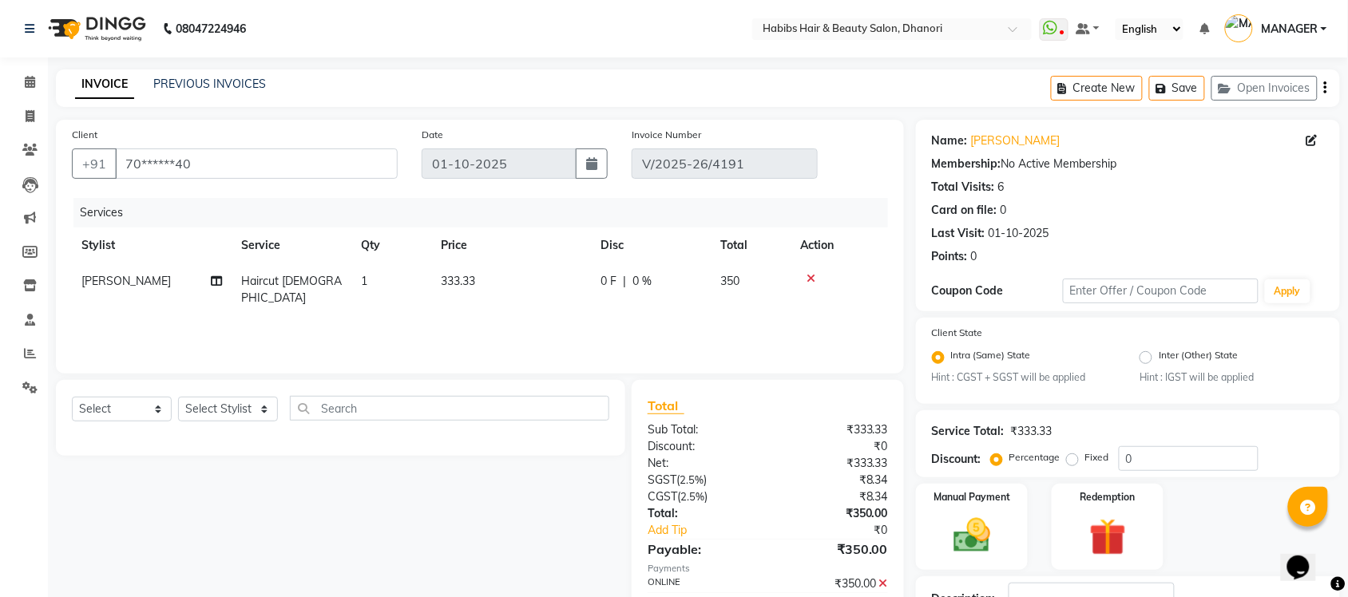
click at [1085, 453] on label "Fixed" at bounding box center [1097, 457] width 24 height 14
click at [1075, 453] on input "Fixed" at bounding box center [1075, 457] width 11 height 11
radio input "true"
click at [1154, 459] on input "0" at bounding box center [1189, 458] width 140 height 25
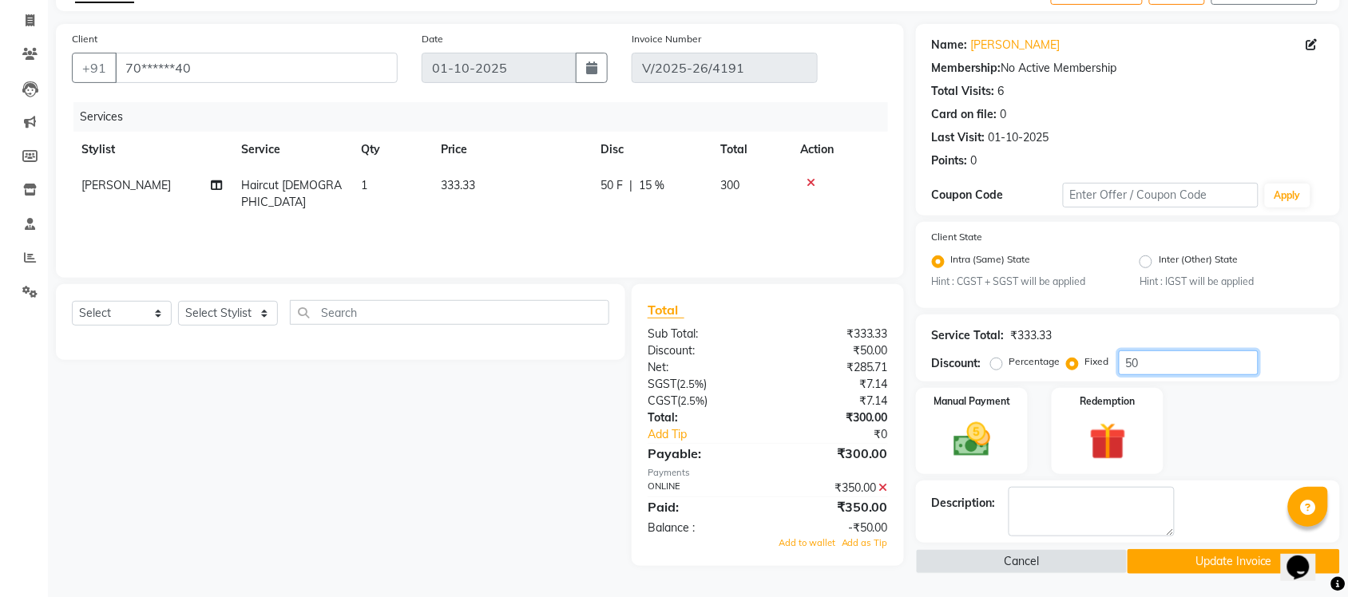
type input "50"
click at [1227, 561] on button "Update Invoice" at bounding box center [1234, 561] width 212 height 25
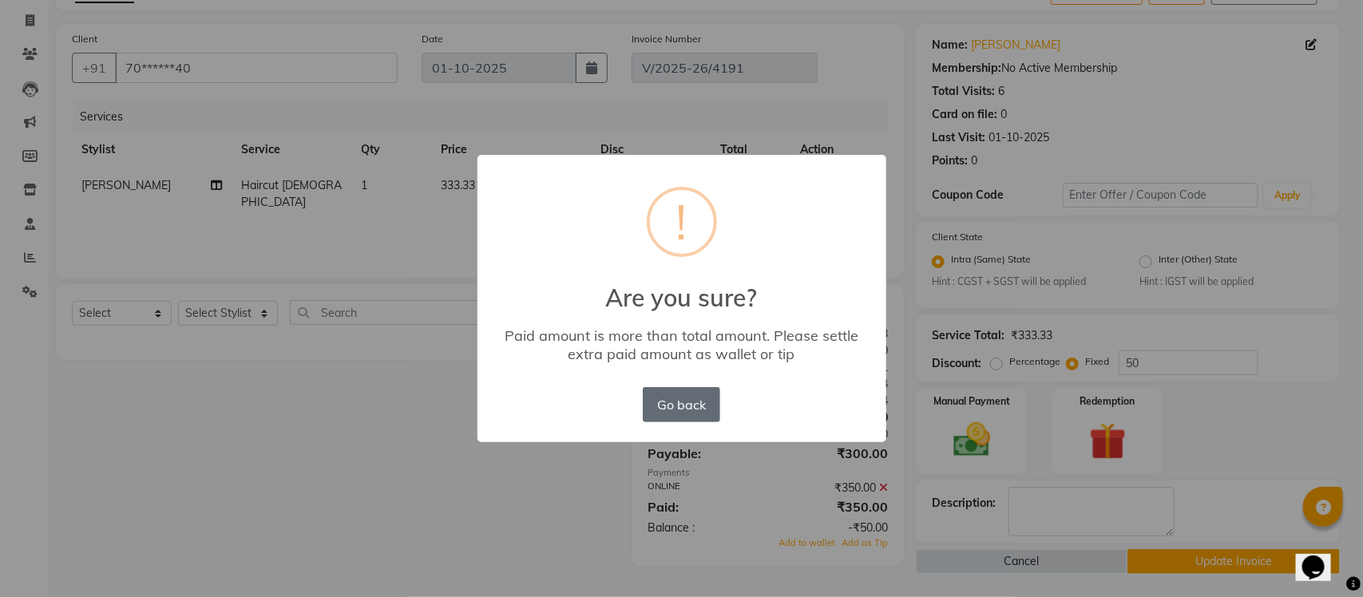
click at [700, 407] on button "Go back" at bounding box center [681, 404] width 77 height 35
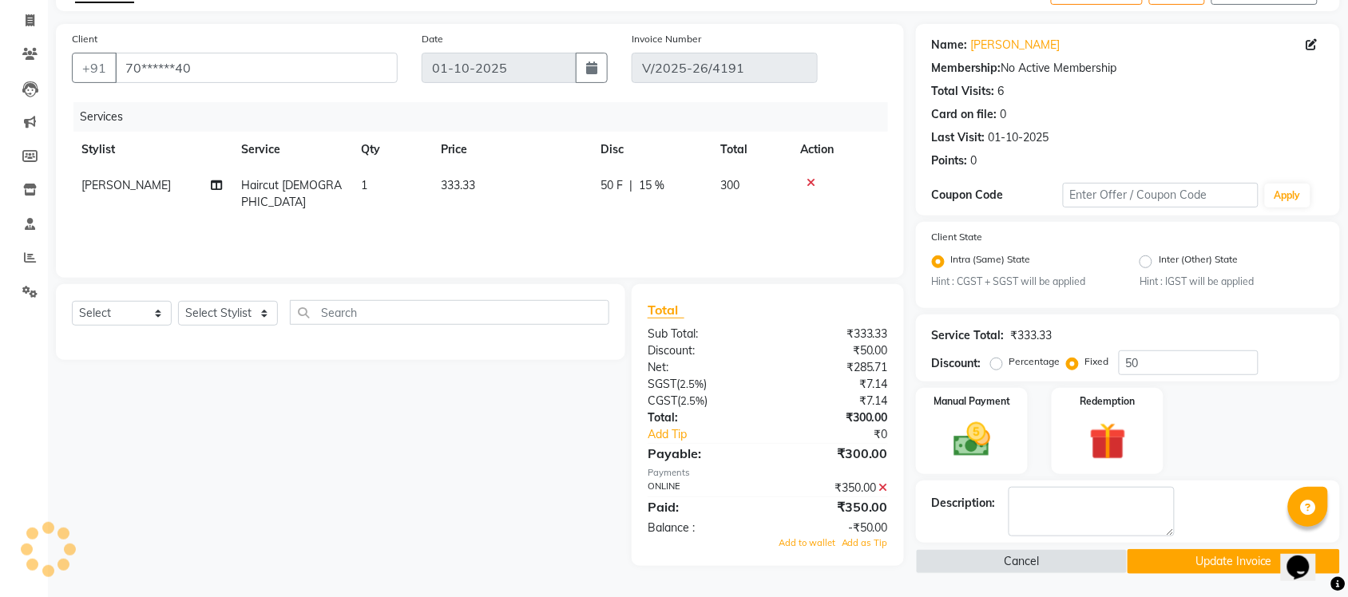
click at [884, 488] on icon at bounding box center [883, 487] width 9 height 11
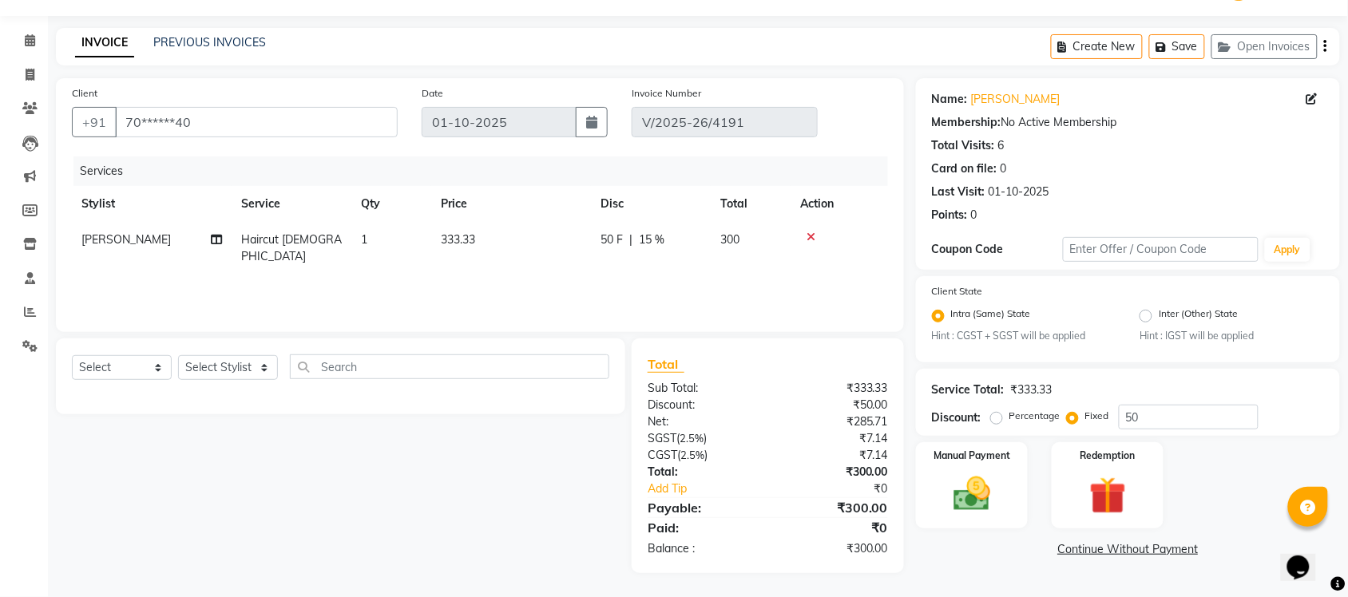
scroll to position [41, 0]
click at [986, 480] on img at bounding box center [972, 496] width 62 height 44
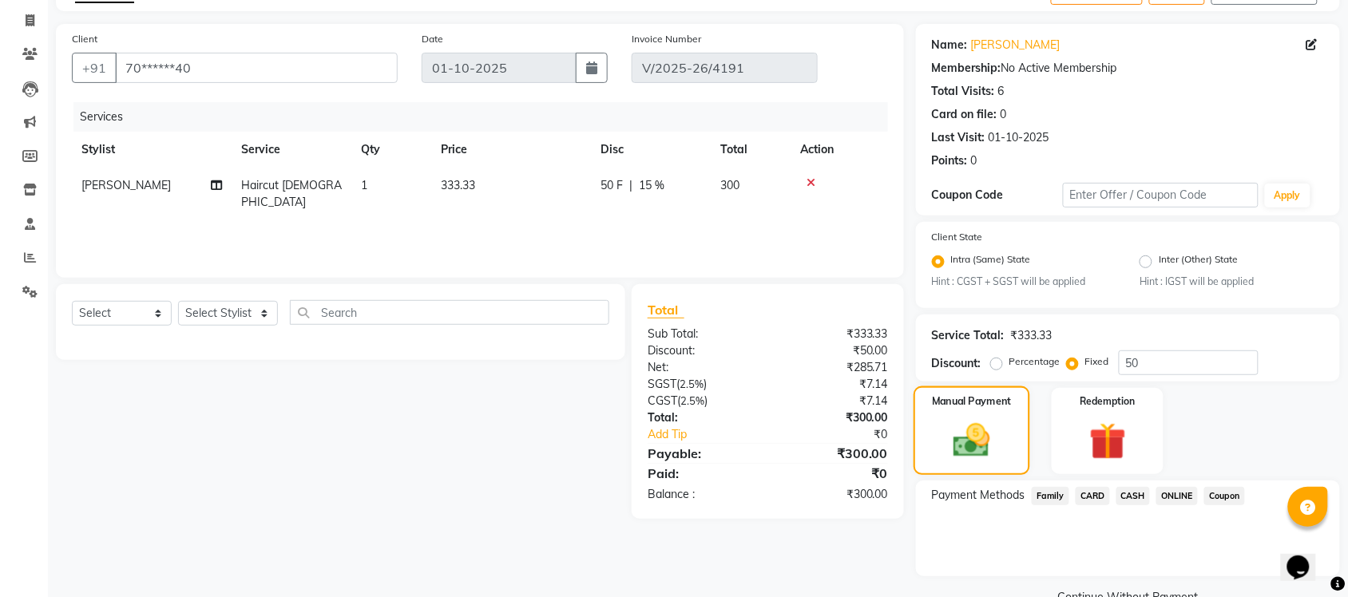
scroll to position [129, 0]
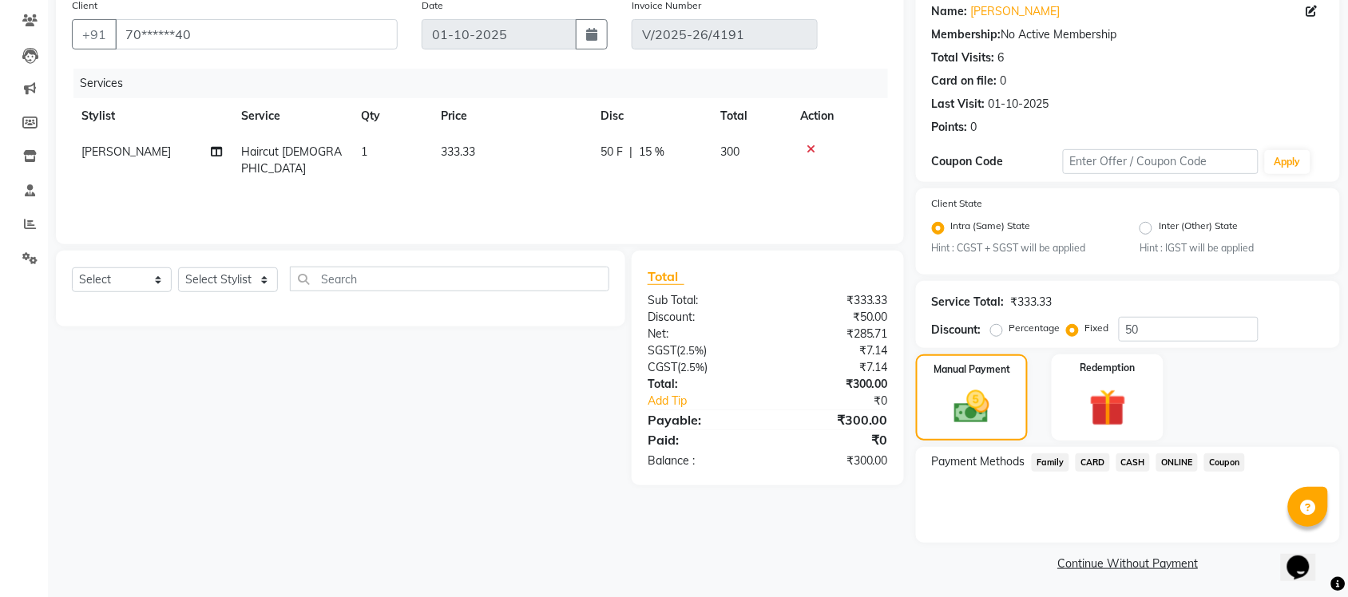
click at [1168, 463] on span "ONLINE" at bounding box center [1177, 463] width 42 height 18
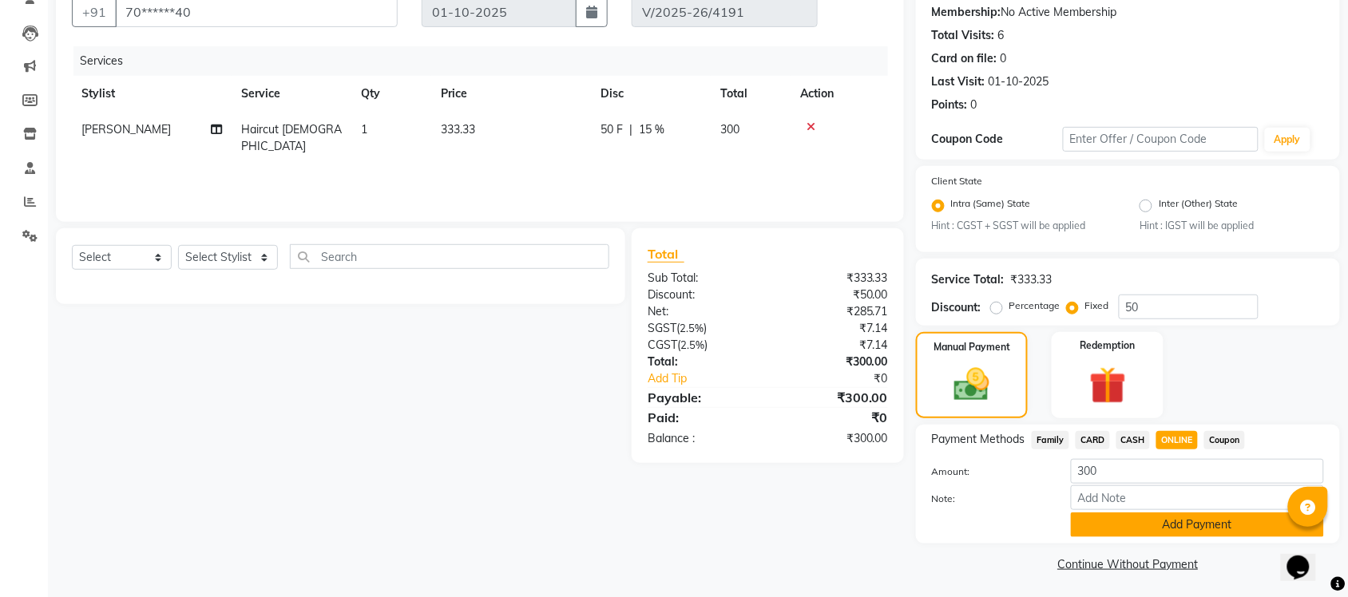
click at [1143, 513] on button "Add Payment" at bounding box center [1197, 525] width 253 height 25
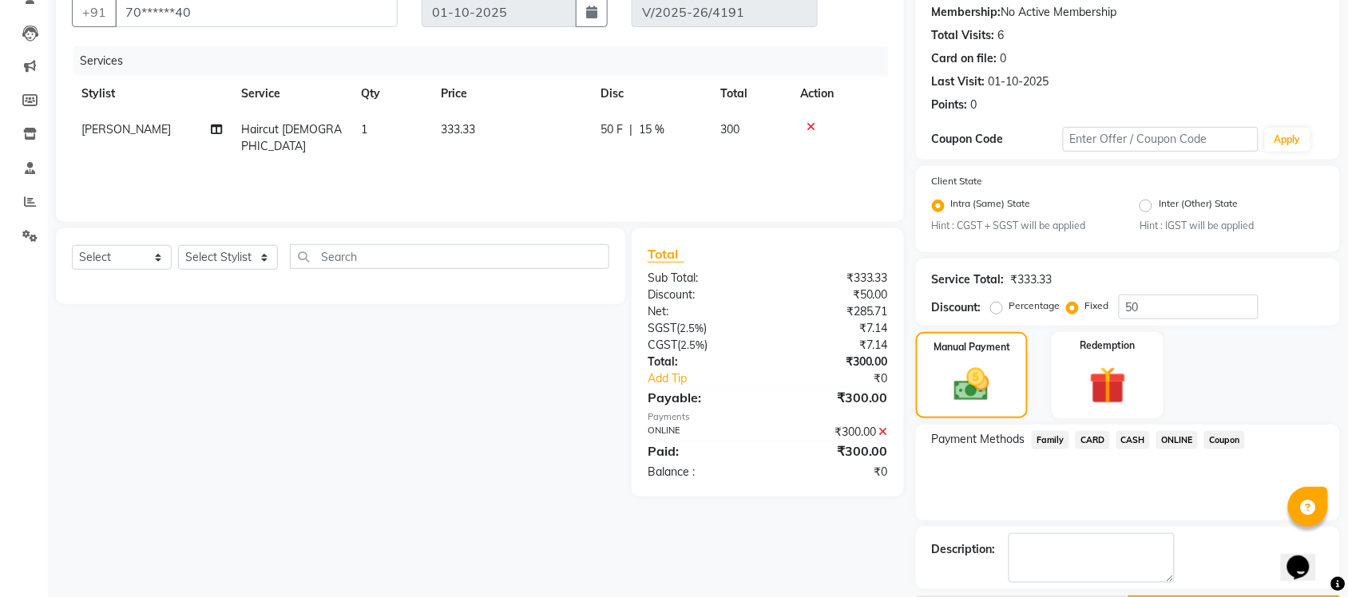
scroll to position [197, 0]
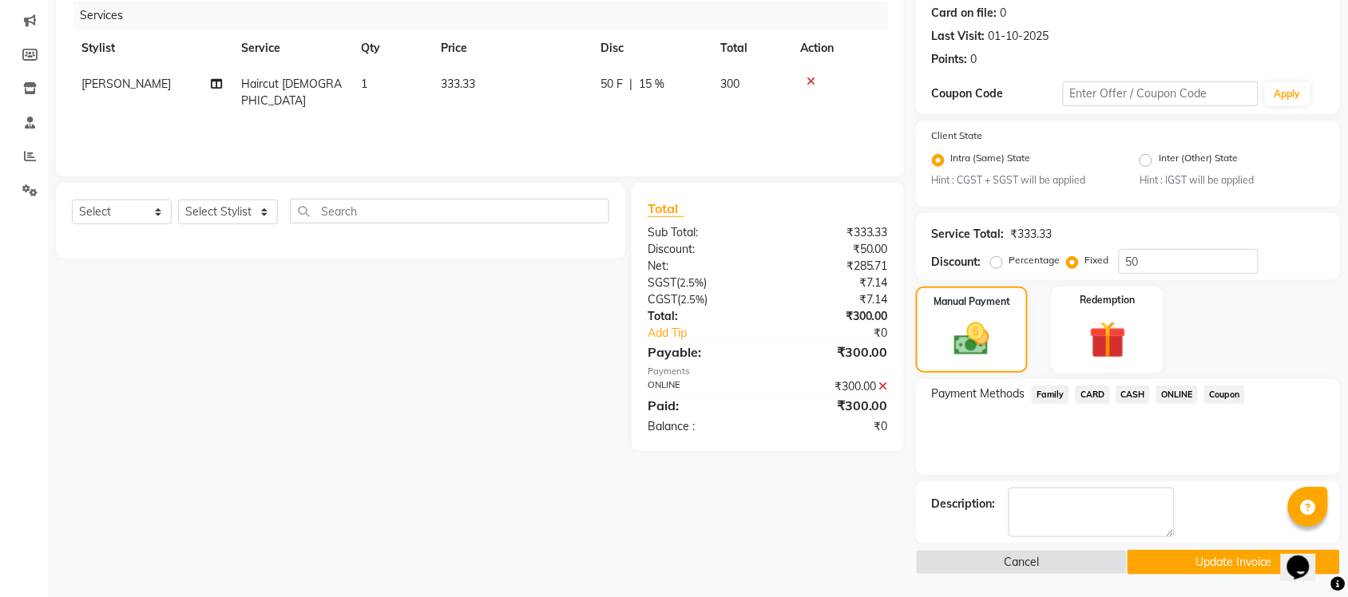
click at [1219, 553] on button "Update Invoice" at bounding box center [1234, 562] width 212 height 25
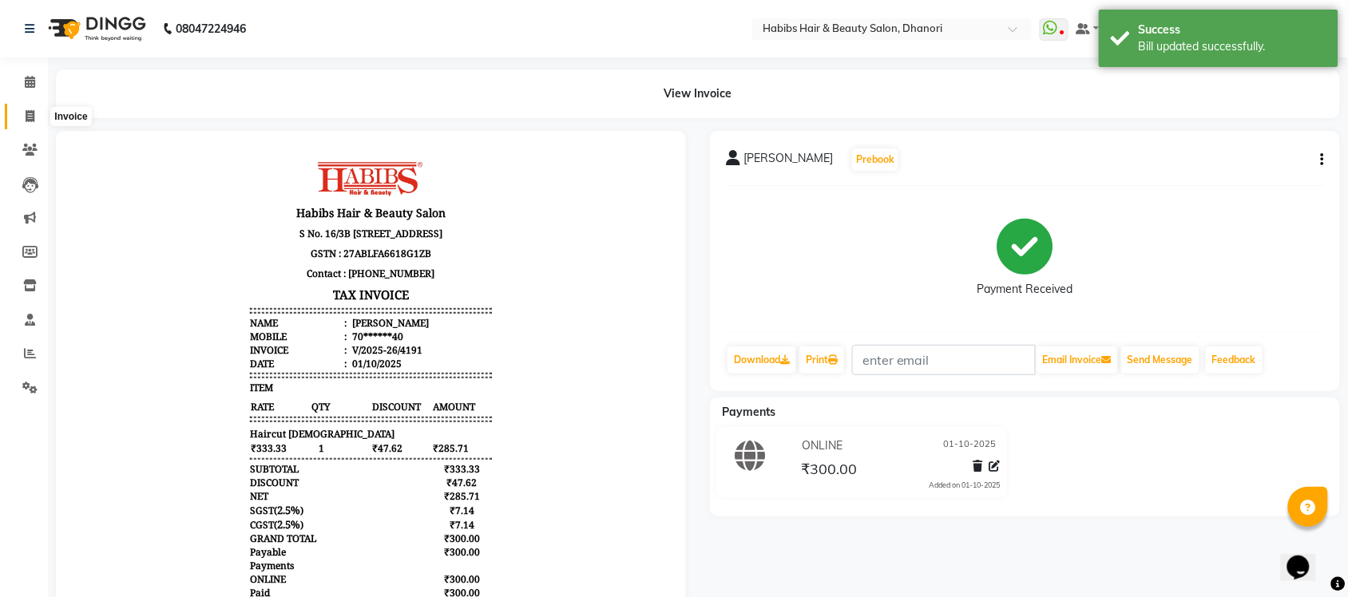
click at [21, 113] on span at bounding box center [30, 117] width 28 height 18
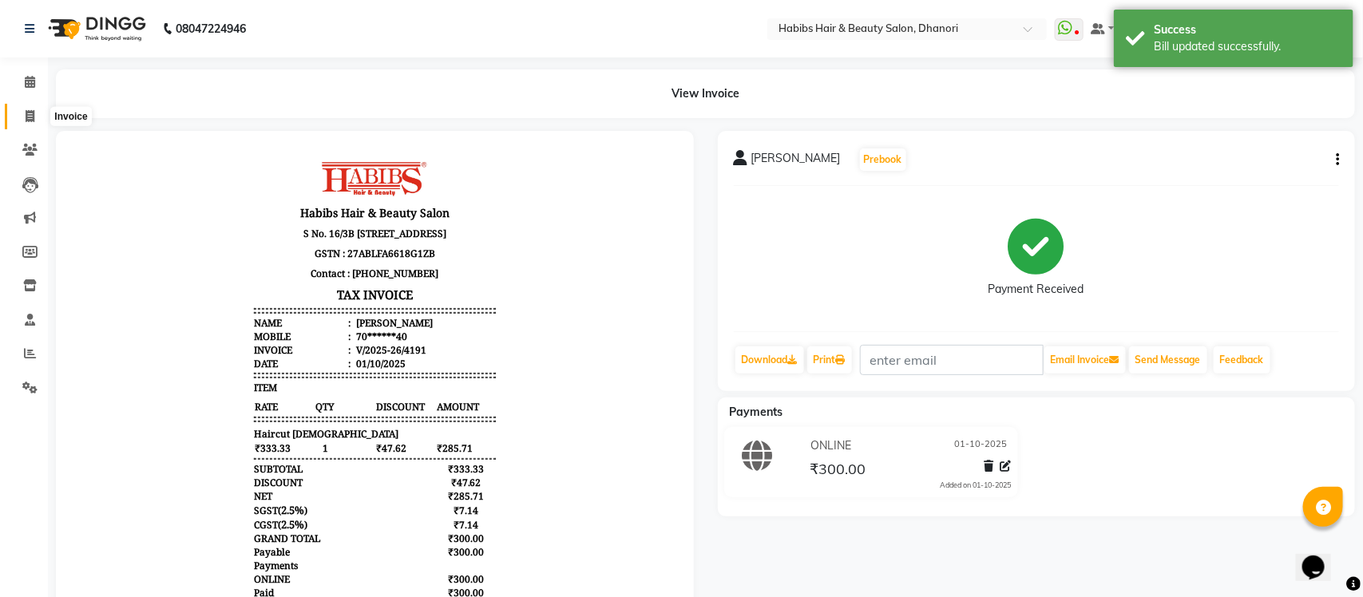
select select "4967"
select select "service"
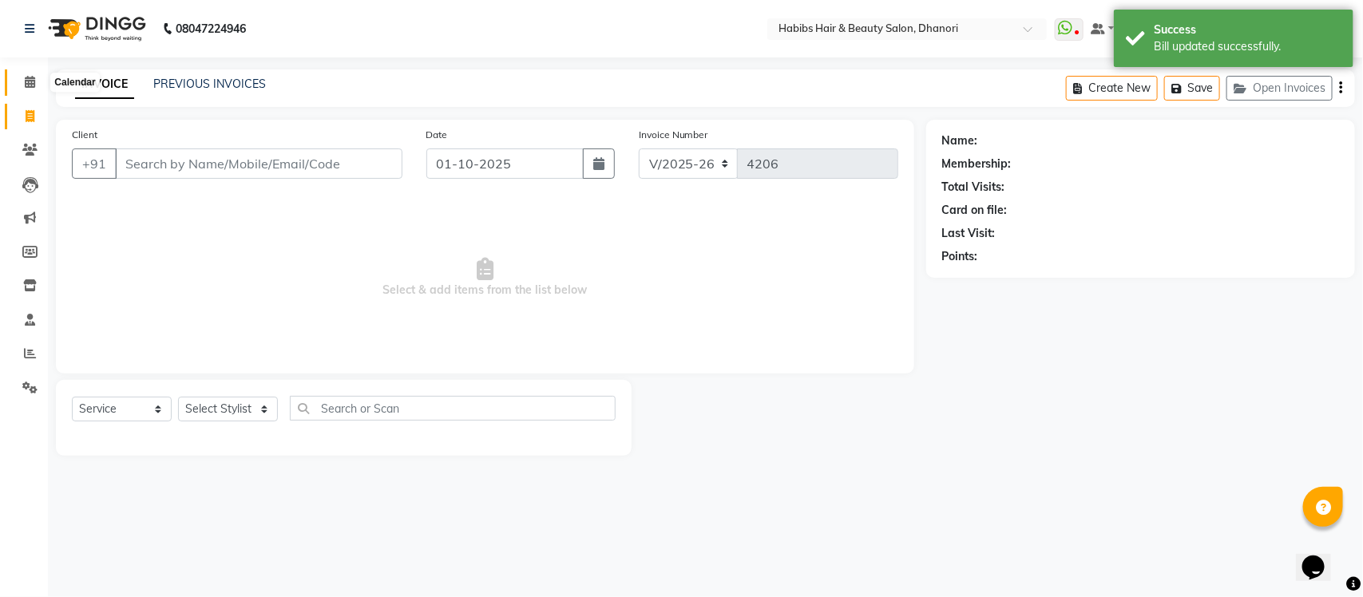
click at [26, 89] on span at bounding box center [30, 82] width 28 height 18
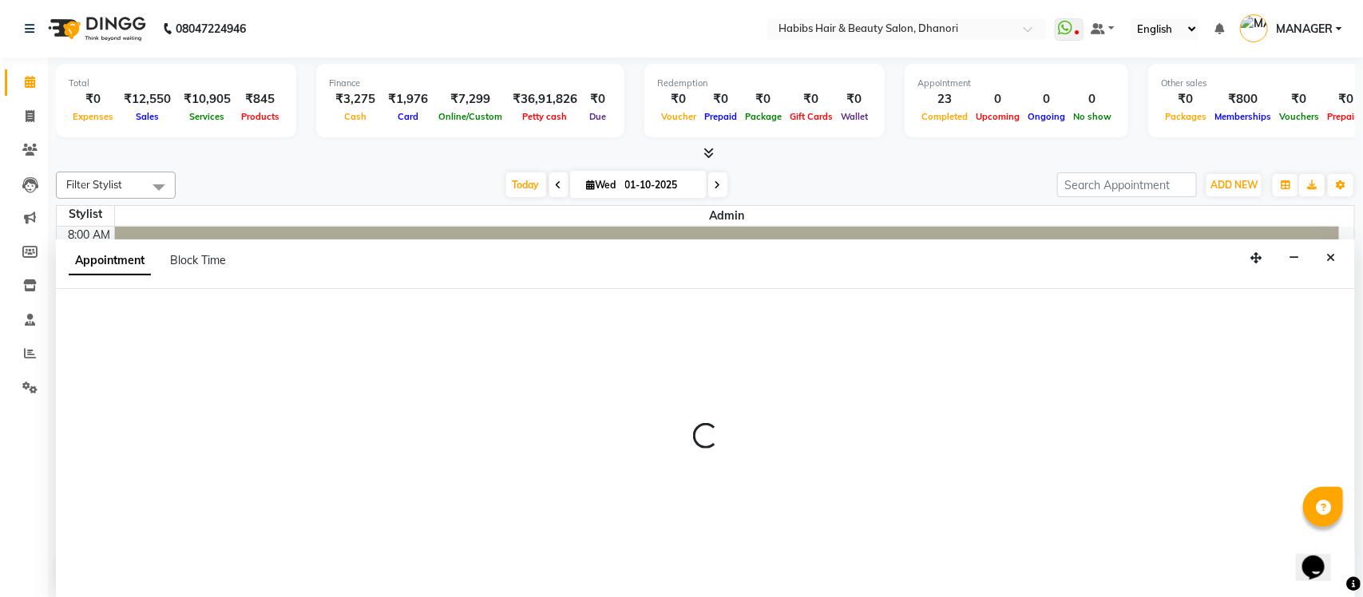
select select "31269"
select select "690"
select select "tentative"
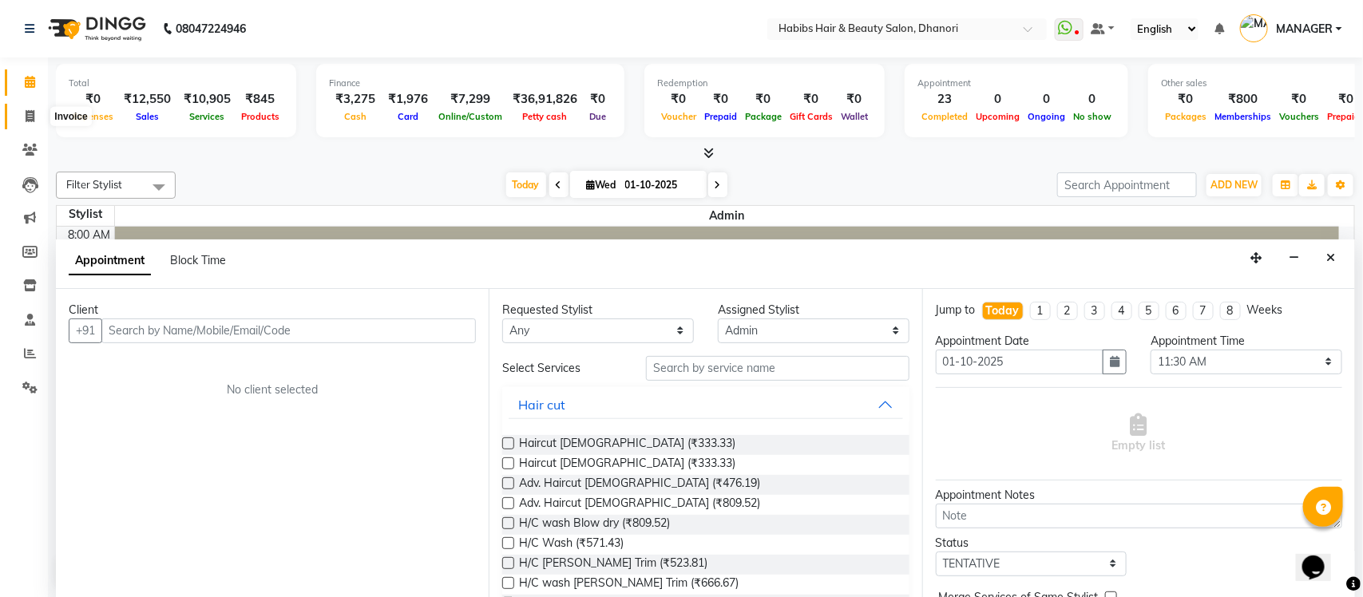
click at [22, 116] on span at bounding box center [30, 117] width 28 height 18
select select "service"
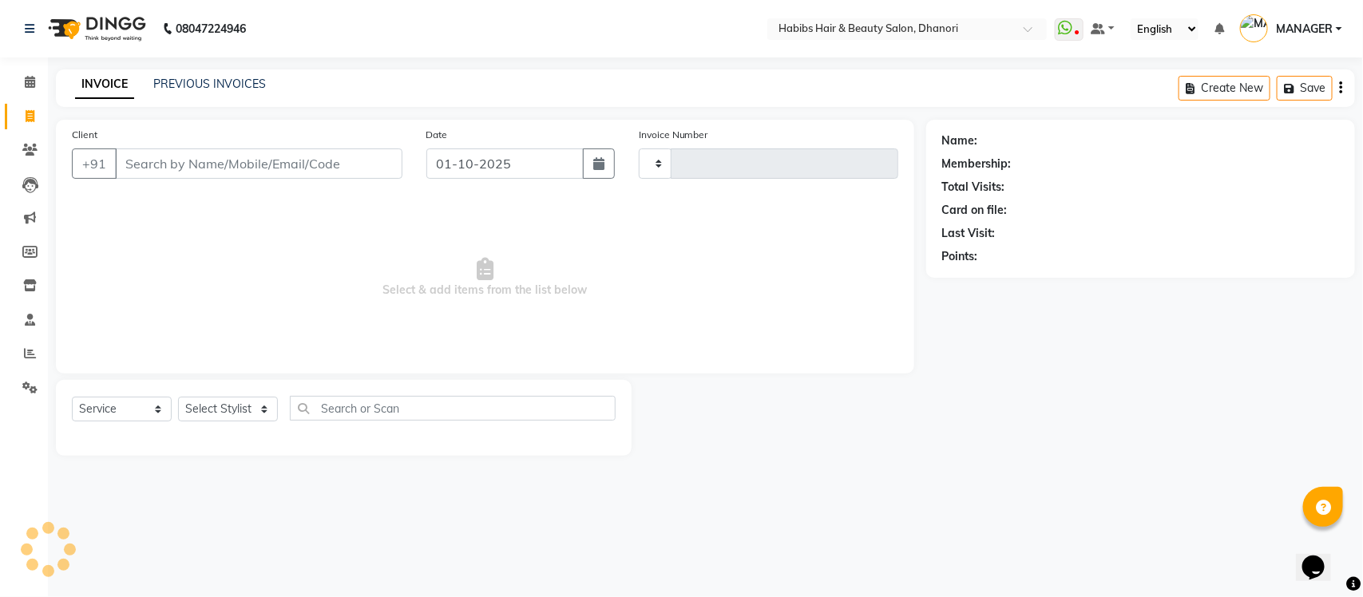
type input "4206"
select select "4967"
